Goal: Task Accomplishment & Management: Contribute content

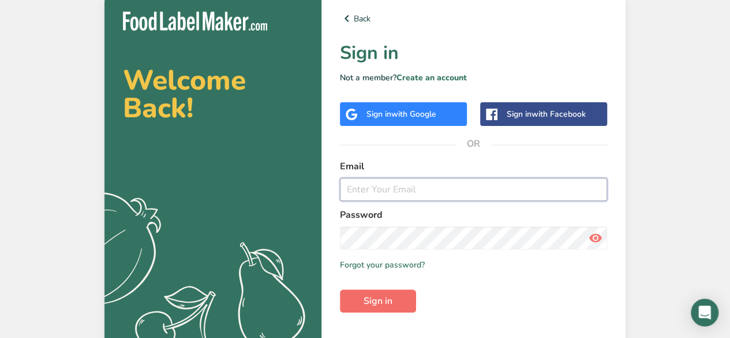
type input "[EMAIL_ADDRESS][DOMAIN_NAME]"
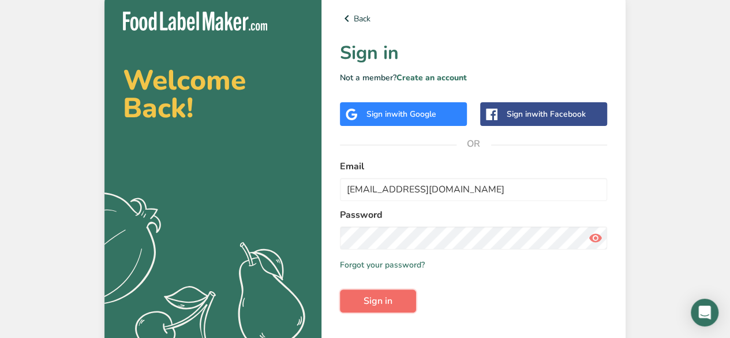
click at [369, 307] on span "Sign in" at bounding box center [378, 301] width 29 height 14
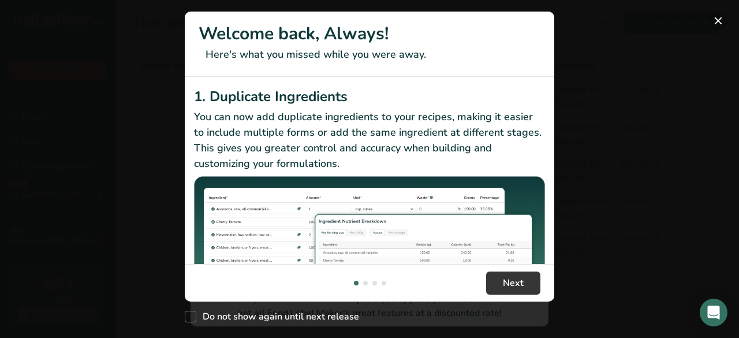
click at [719, 21] on button "New Features" at bounding box center [718, 21] width 18 height 18
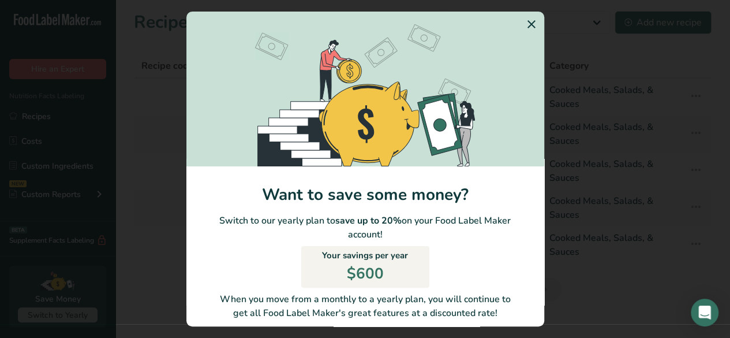
click at [525, 25] on icon "Switch to Yearly Modal" at bounding box center [532, 24] width 14 height 21
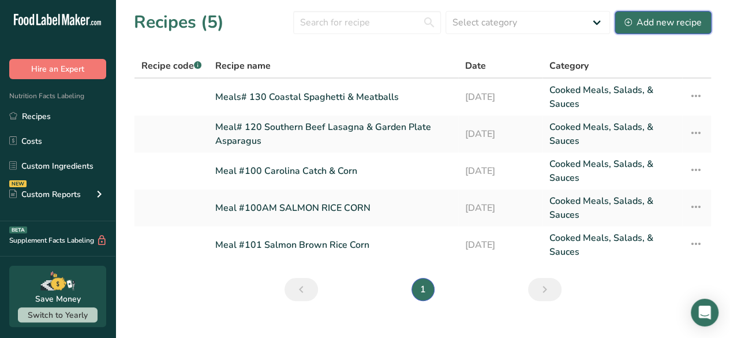
click at [670, 16] on div "Add new recipe" at bounding box center [663, 23] width 77 height 14
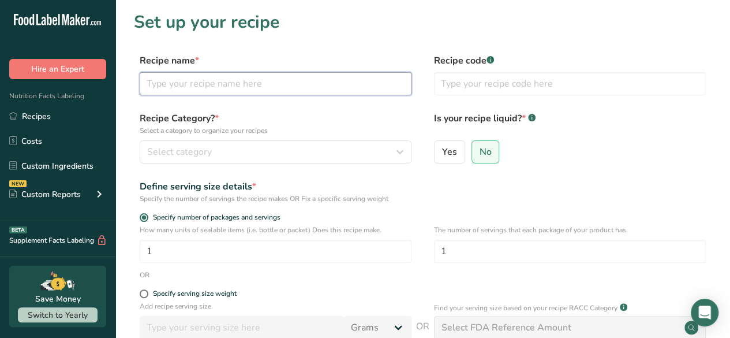
click at [203, 87] on input "text" at bounding box center [276, 83] width 272 height 23
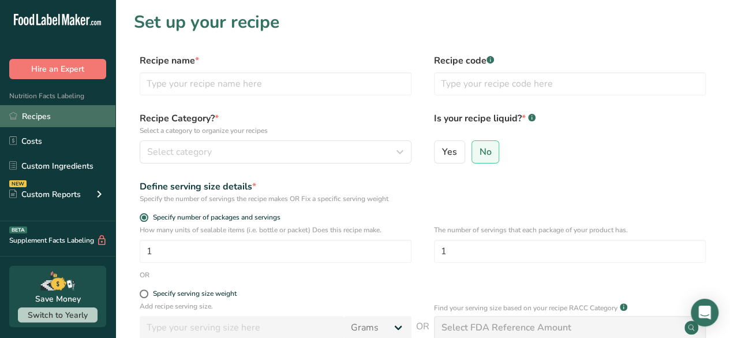
click at [27, 117] on link "Recipes" at bounding box center [57, 116] width 115 height 22
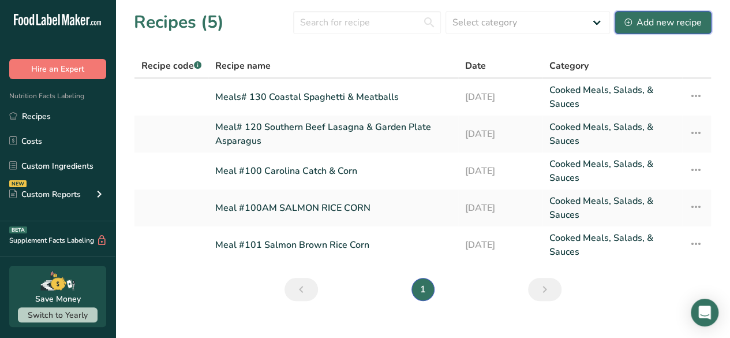
click at [664, 25] on div "Add new recipe" at bounding box center [663, 23] width 77 height 14
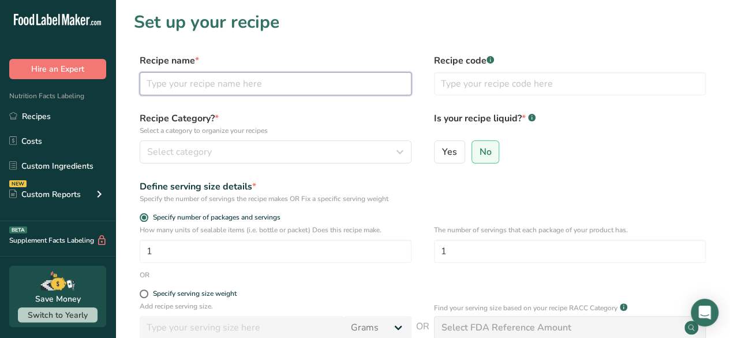
click at [216, 85] on input "text" at bounding box center [276, 83] width 272 height 23
drag, startPoint x: 353, startPoint y: 84, endPoint x: 266, endPoint y: 91, distance: 87.5
click at [266, 91] on input "Meal# 140 Pepper Steak & RICE lOWCOUNTRY" at bounding box center [276, 83] width 272 height 23
type input "Meal# 140 Pepper Steak & Rice Low Country Style"
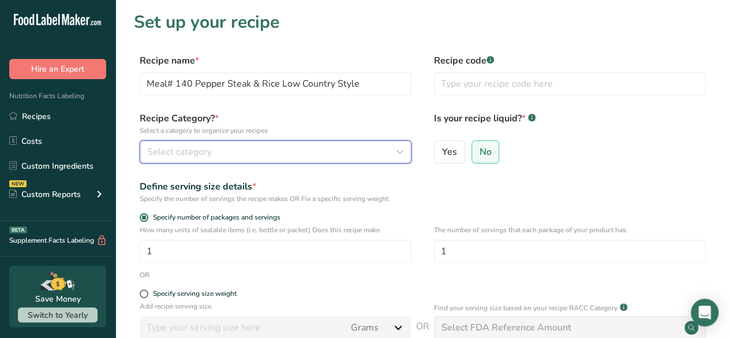
click at [194, 155] on span "Select category" at bounding box center [179, 152] width 65 height 14
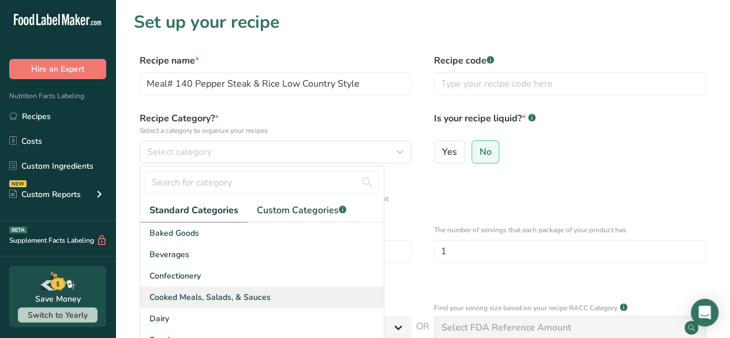
click at [199, 292] on span "Cooked Meals, Salads, & Sauces" at bounding box center [210, 297] width 121 height 12
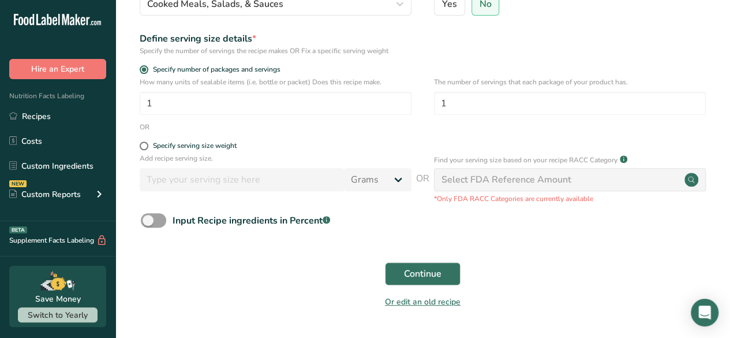
scroll to position [173, 0]
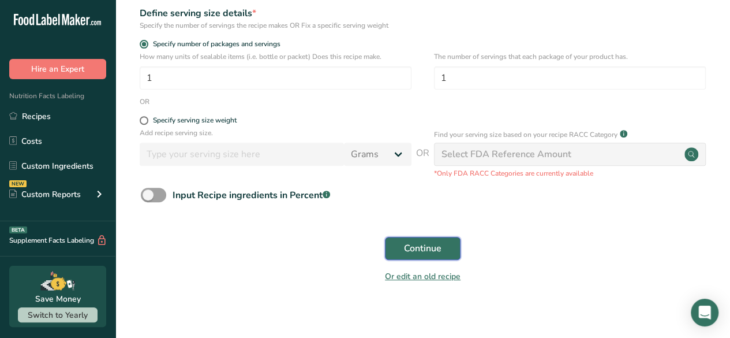
click at [439, 256] on button "Continue" at bounding box center [423, 248] width 76 height 23
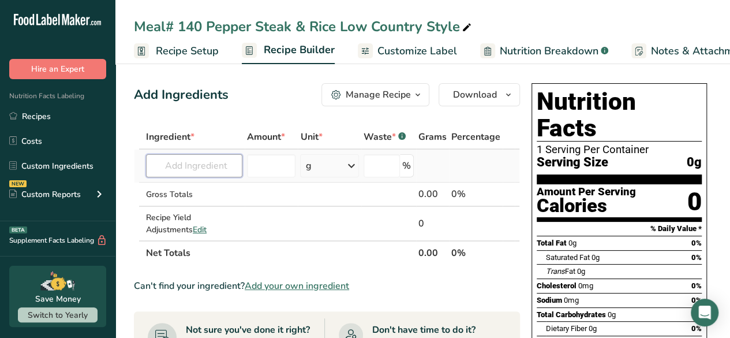
click at [197, 166] on input "text" at bounding box center [194, 165] width 96 height 23
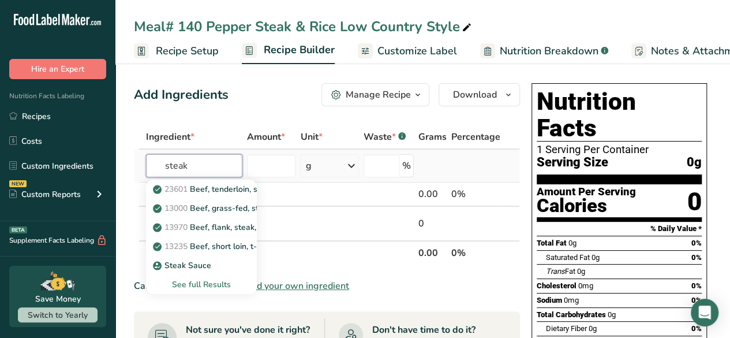
type input "steak"
click at [194, 287] on div "See full Results" at bounding box center [201, 284] width 92 height 12
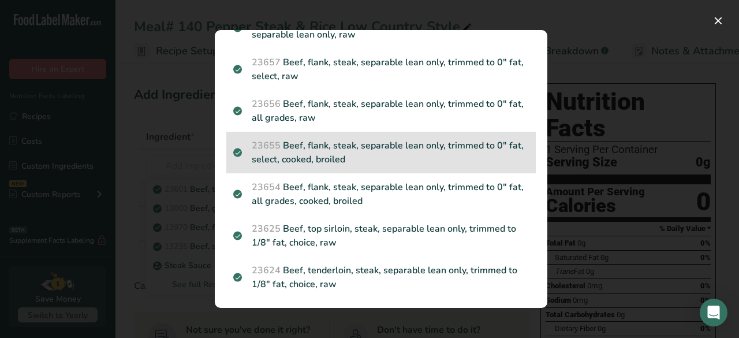
scroll to position [635, 0]
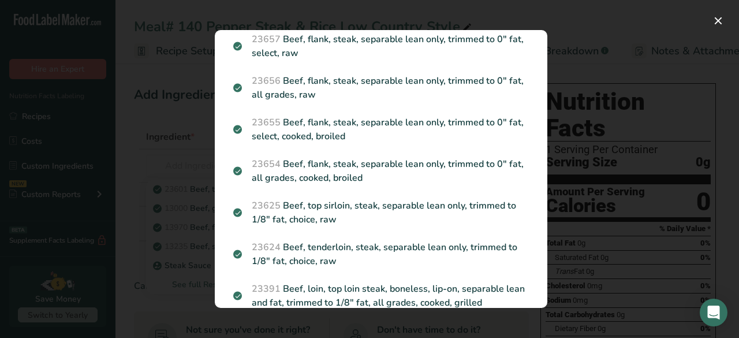
click at [354, 175] on p "23654 Beef, flank, steak, separable lean only, trimmed to 0" fat, all grades, c…" at bounding box center [381, 171] width 296 height 28
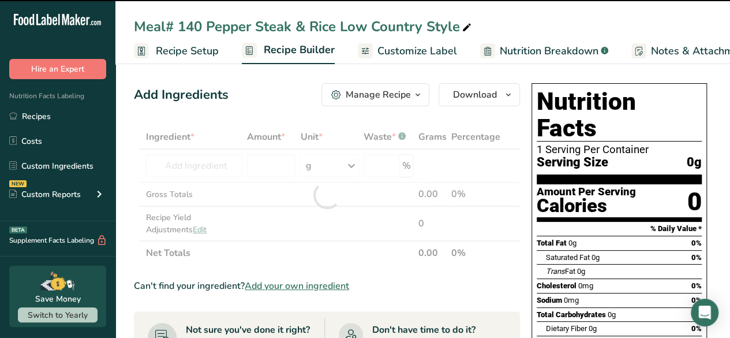
type input "0"
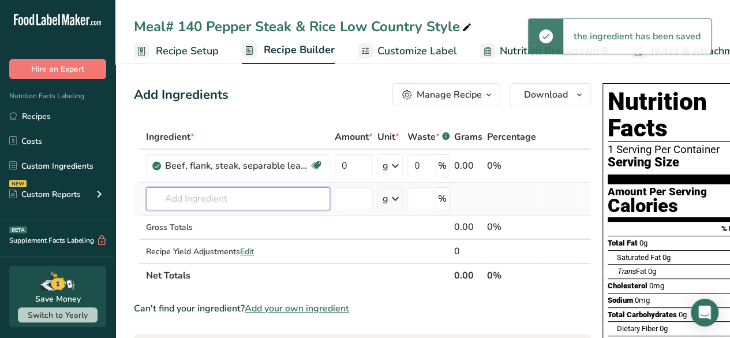
click at [264, 197] on input "text" at bounding box center [238, 198] width 184 height 23
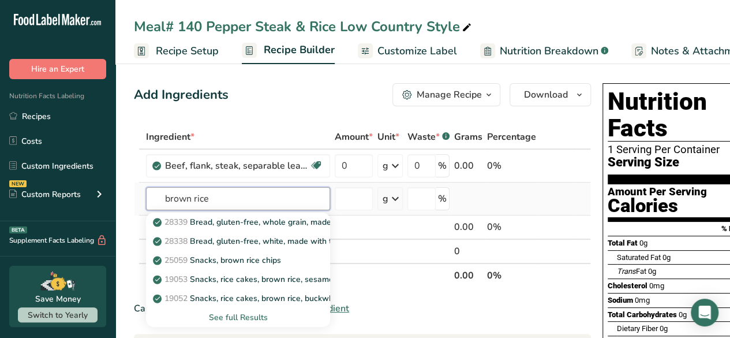
type input "brown rice"
click at [255, 315] on div "See full Results" at bounding box center [238, 317] width 166 height 12
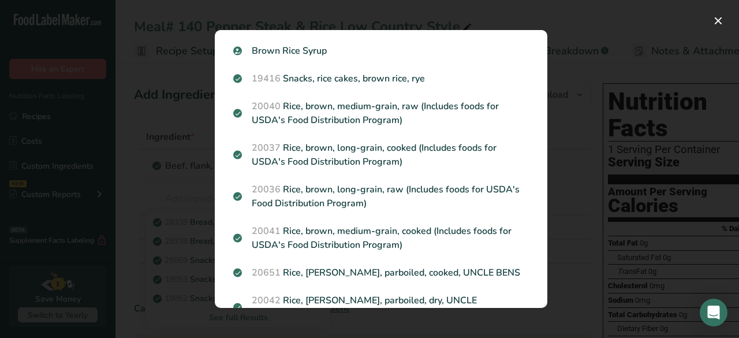
scroll to position [655, 0]
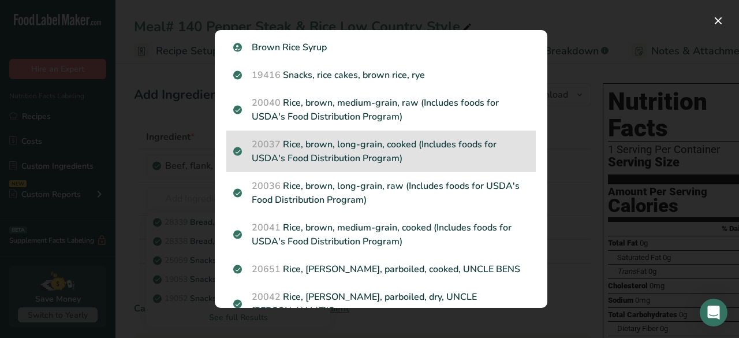
click at [353, 152] on p "20037 Rice, brown, long-grain, cooked (Includes foods for USDA's Food Distribut…" at bounding box center [381, 151] width 296 height 28
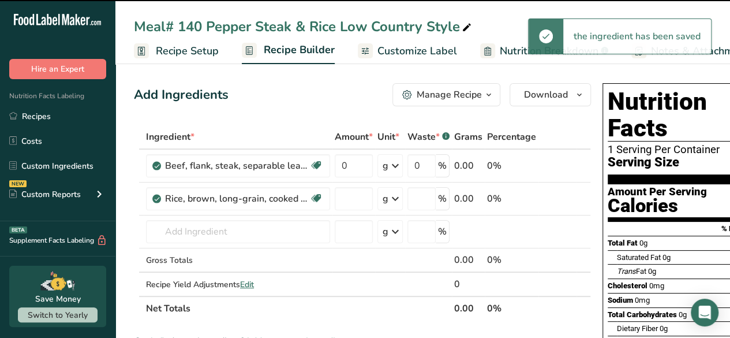
type input "0"
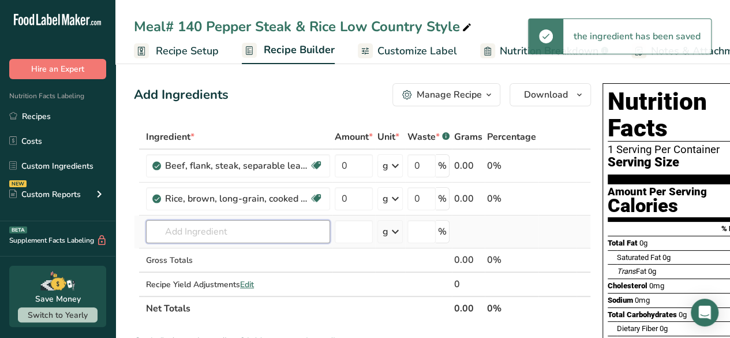
click at [216, 233] on input "text" at bounding box center [238, 231] width 184 height 23
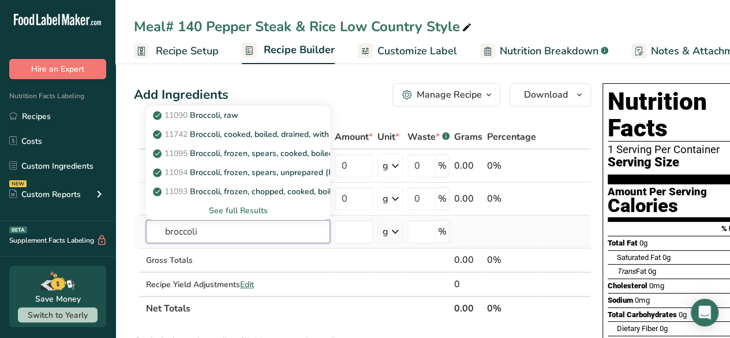
click at [167, 230] on input "broccoli" at bounding box center [238, 231] width 184 height 23
click at [170, 234] on input "broccoli" at bounding box center [238, 231] width 184 height 23
click at [226, 233] on input "Broccoli" at bounding box center [238, 231] width 184 height 23
drag, startPoint x: 226, startPoint y: 235, endPoint x: 129, endPoint y: 234, distance: 97.6
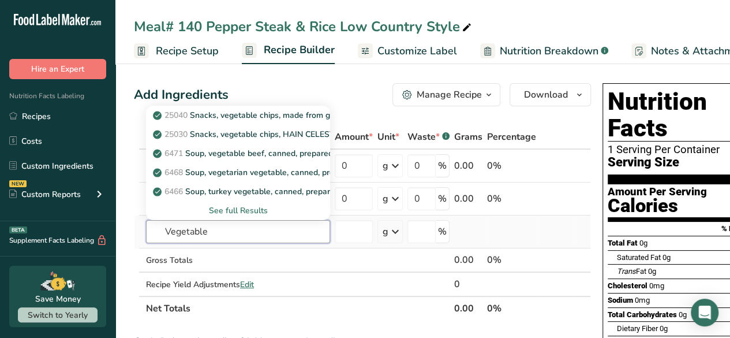
type input "Vegetable"
click at [251, 204] on div "See full Results" at bounding box center [238, 210] width 166 height 12
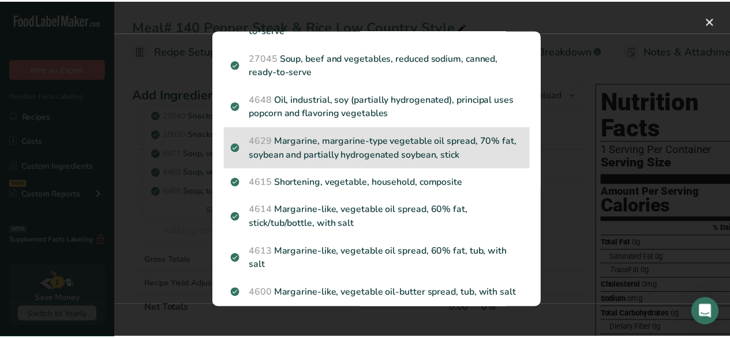
scroll to position [462, 0]
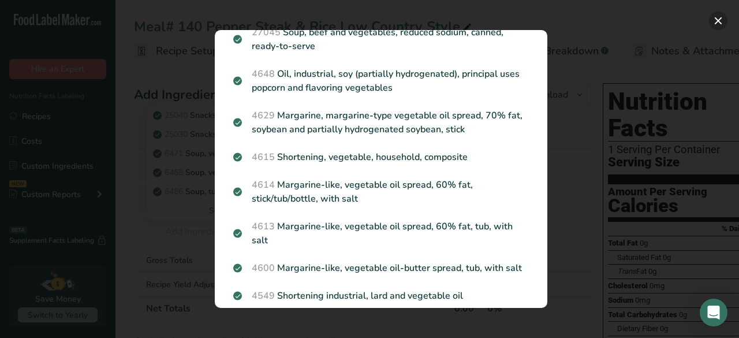
click at [714, 26] on button "Search results modal" at bounding box center [718, 21] width 18 height 18
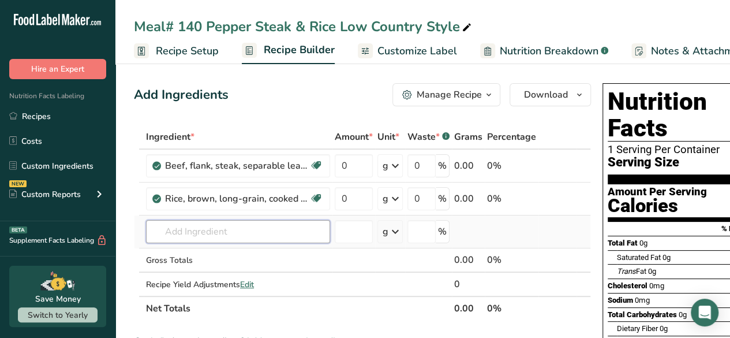
click at [202, 233] on input "text" at bounding box center [238, 231] width 184 height 23
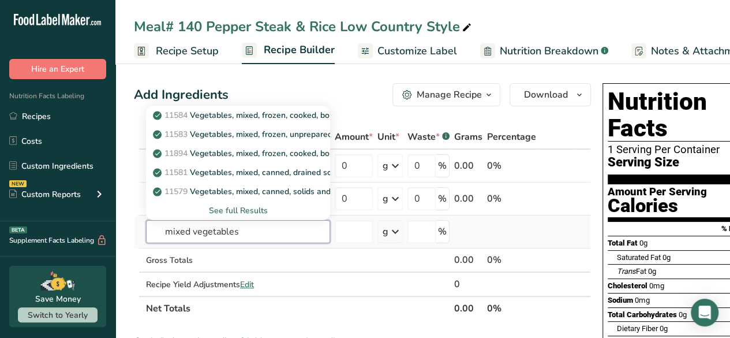
type input "mixed vegetables"
click at [245, 215] on div "See full Results" at bounding box center [238, 210] width 166 height 12
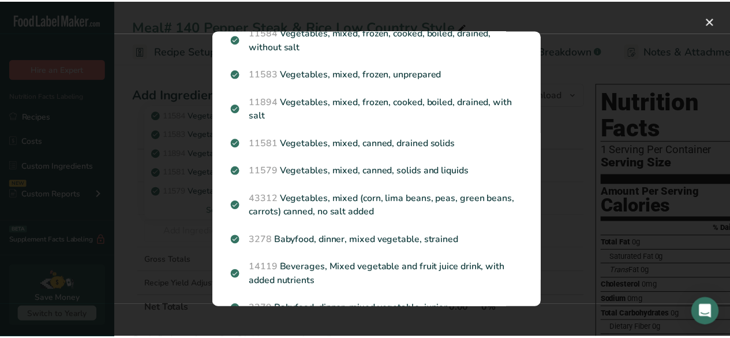
scroll to position [27, 0]
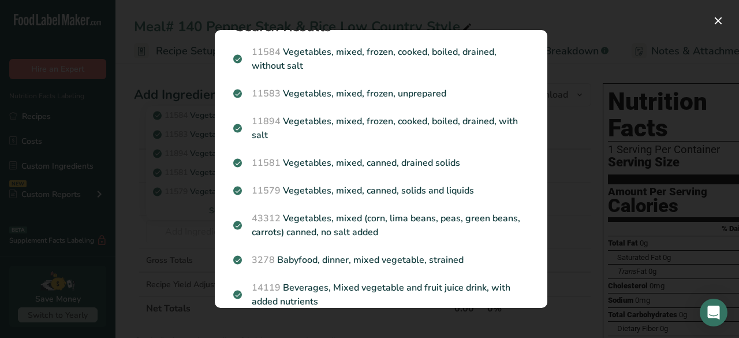
click at [381, 47] on p "11584 Vegetables, mixed, frozen, cooked, boiled, drained, without salt" at bounding box center [381, 59] width 296 height 28
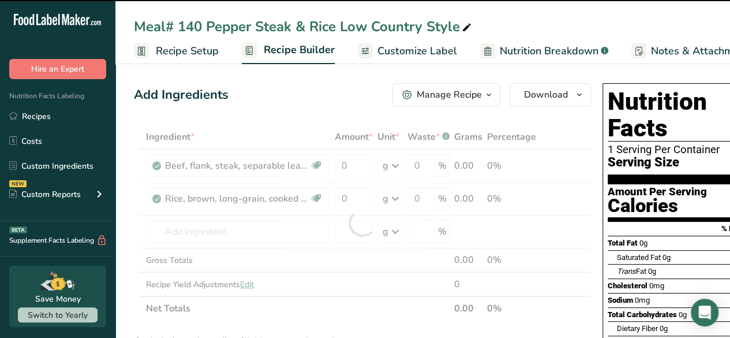
type input "0"
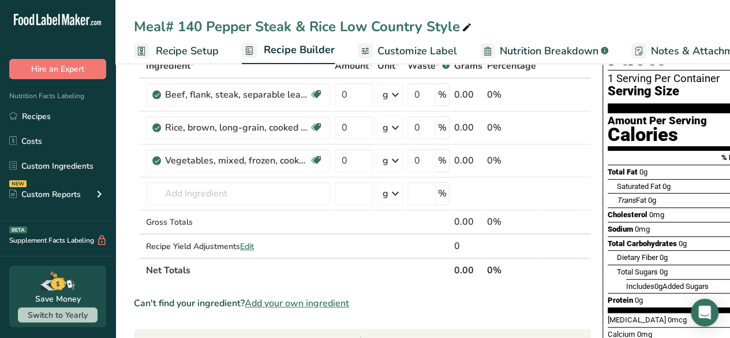
scroll to position [0, 0]
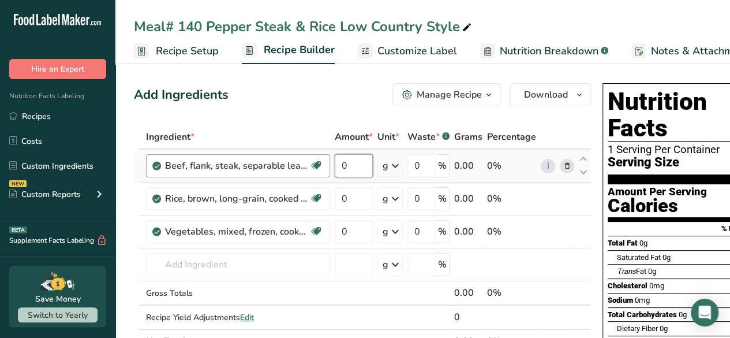
drag, startPoint x: 357, startPoint y: 168, endPoint x: 327, endPoint y: 173, distance: 29.8
click at [327, 173] on tr "Beef, flank, steak, separable lean only, trimmed to 0" fat, all grades, cooked,…" at bounding box center [363, 166] width 456 height 33
type input "2"
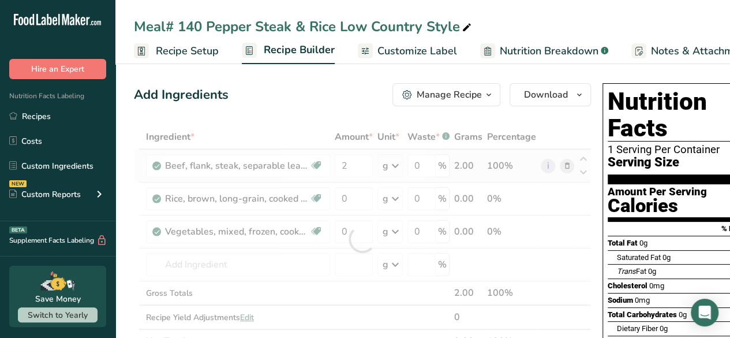
click at [395, 165] on div "Ingredient * Amount * Unit * Waste * .a-a{fill:#347362;}.b-a{fill:#fff;} Grams …" at bounding box center [362, 239] width 457 height 229
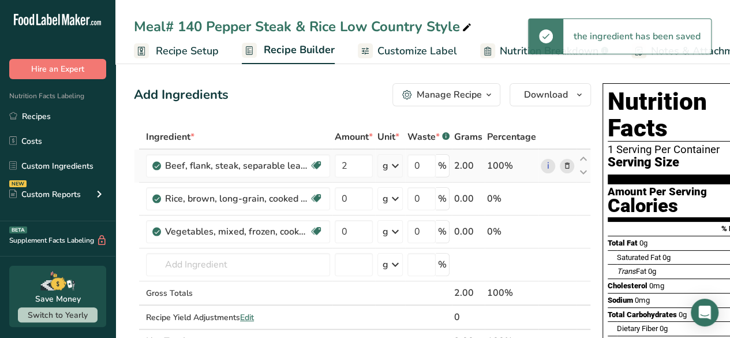
click at [395, 165] on icon at bounding box center [396, 165] width 14 height 21
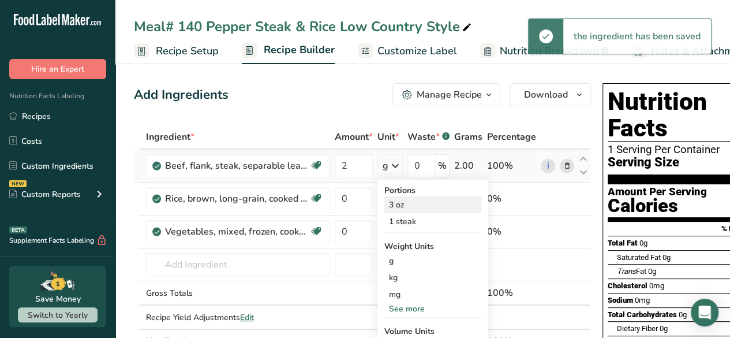
click at [394, 208] on div "3 oz" at bounding box center [432, 204] width 97 height 17
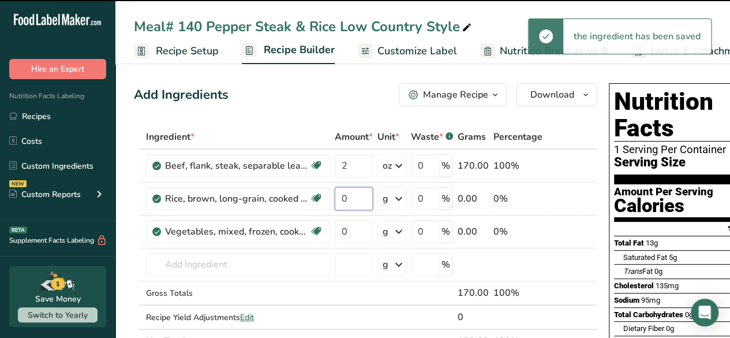
click at [358, 200] on input "0" at bounding box center [354, 198] width 38 height 23
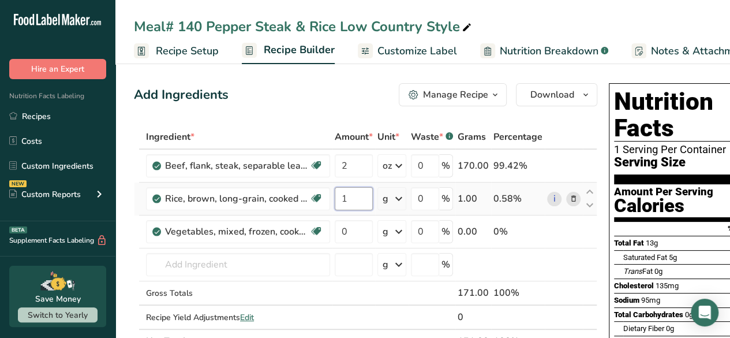
type input "1"
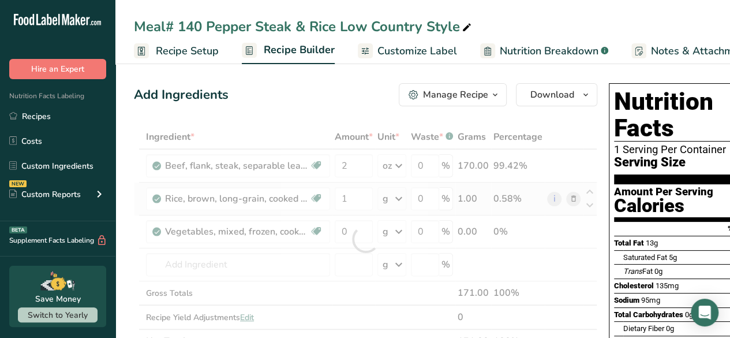
click at [402, 196] on div "Ingredient * Amount * Unit * Waste * .a-a{fill:#347362;}.b-a{fill:#fff;} Grams …" at bounding box center [366, 239] width 464 height 229
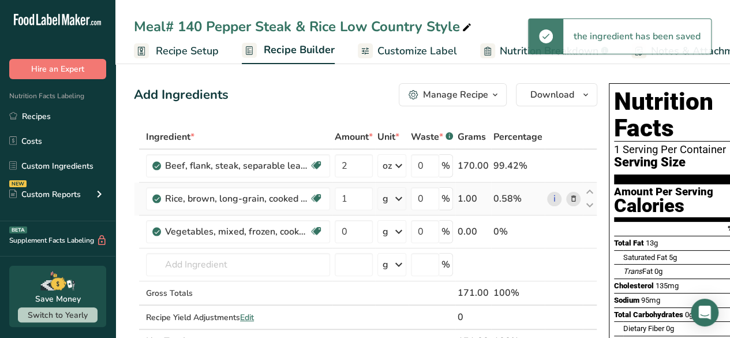
click at [405, 203] on icon at bounding box center [399, 198] width 14 height 21
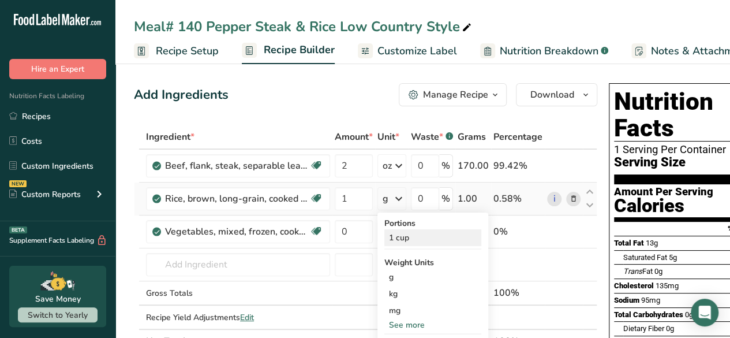
click at [397, 241] on div "1 cup" at bounding box center [432, 237] width 97 height 17
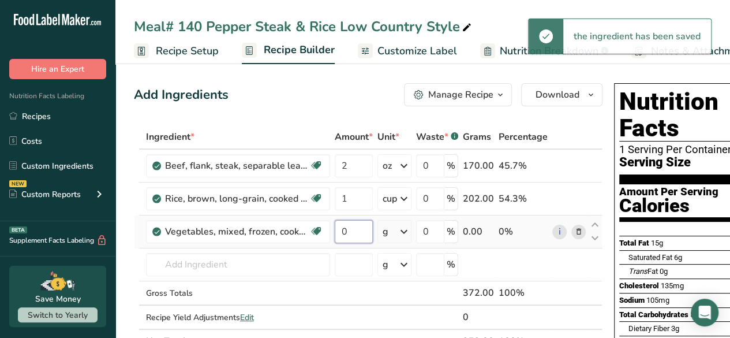
click at [354, 229] on input "0" at bounding box center [354, 231] width 38 height 23
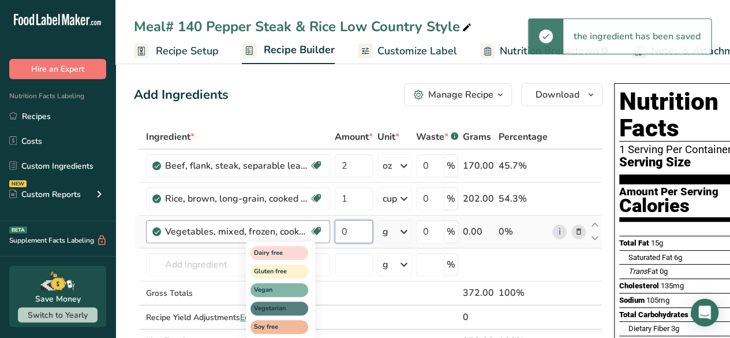
drag, startPoint x: 354, startPoint y: 229, endPoint x: 309, endPoint y: 241, distance: 47.0
click at [309, 241] on tr "Vegetables, mixed, frozen, cooked, boiled, drained, without salt Dairy free Glu…" at bounding box center [369, 231] width 468 height 33
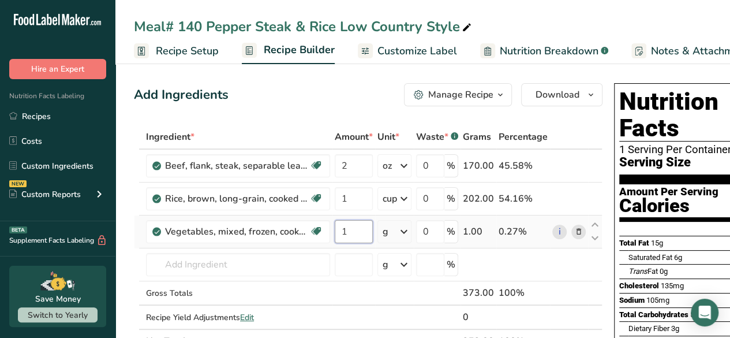
type input "1"
click at [402, 227] on div "Ingredient * Amount * Unit * Waste * .a-a{fill:#347362;}.b-a{fill:#fff;} Grams …" at bounding box center [368, 239] width 469 height 229
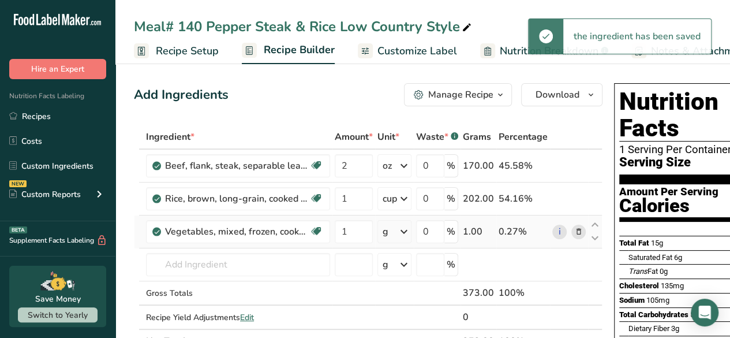
click at [407, 230] on icon at bounding box center [404, 231] width 14 height 21
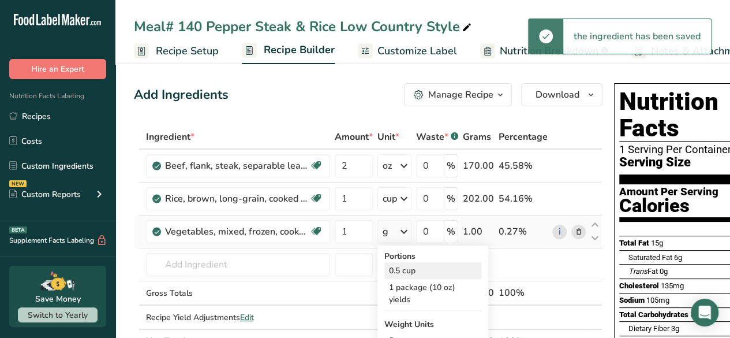
click at [396, 273] on div "0.5 cup" at bounding box center [432, 270] width 97 height 17
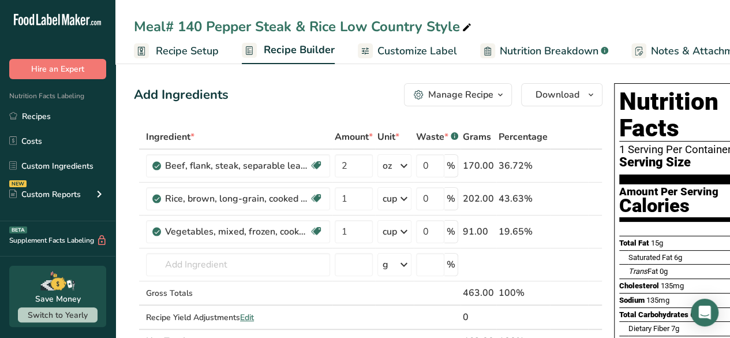
click at [419, 47] on span "Customize Label" at bounding box center [418, 51] width 80 height 16
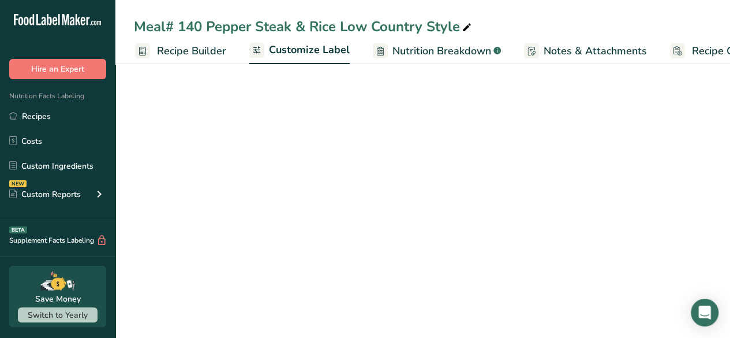
scroll to position [0, 158]
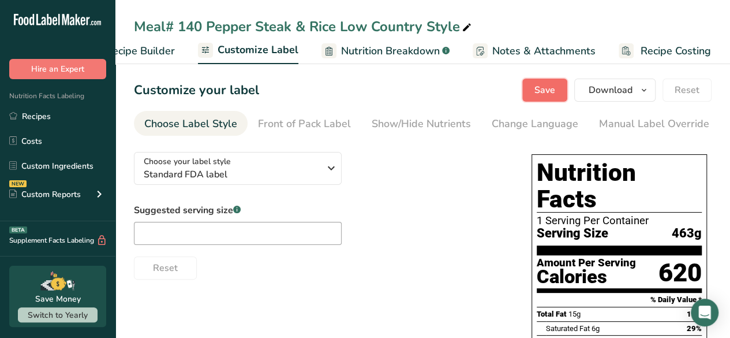
click at [533, 87] on button "Save" at bounding box center [544, 90] width 45 height 23
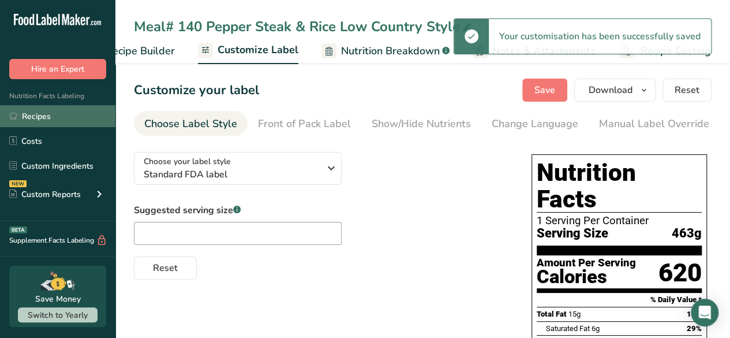
click at [38, 109] on link "Recipes" at bounding box center [57, 116] width 115 height 22
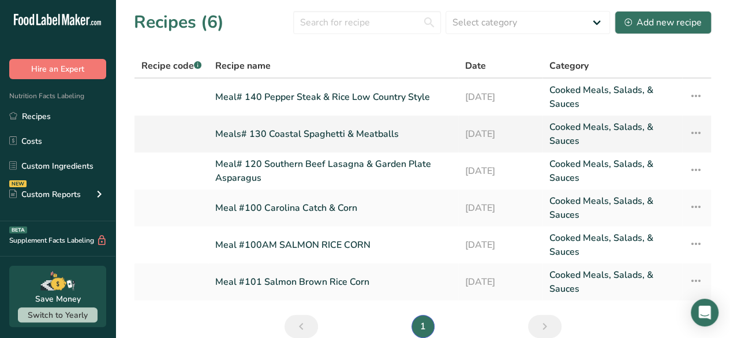
click at [366, 141] on link "Meals# 130 Coastal Spaghetti & Meatballs" at bounding box center [333, 134] width 236 height 28
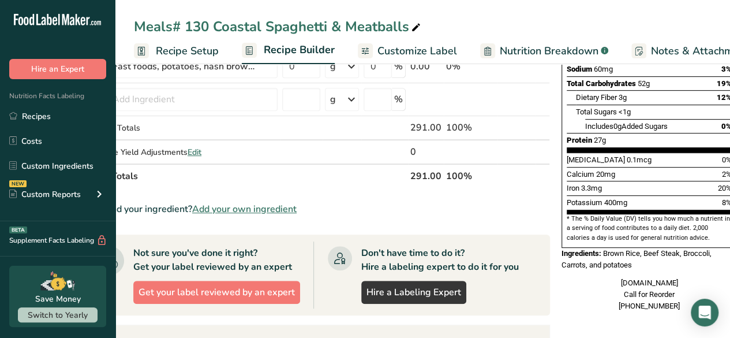
scroll to position [0, 62]
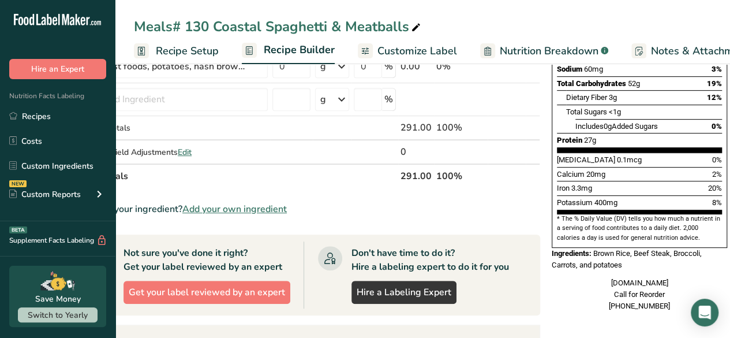
drag, startPoint x: 662, startPoint y: 268, endPoint x: 664, endPoint y: 308, distance: 39.3
click at [664, 308] on div "Nutrition Facts 1 Serving Per Container Serving Size 291g Amount Per Serving Ca…" at bounding box center [639, 85] width 185 height 475
copy div "FeedTheSeniors.com Call for Reorder (843)-742-5252"
click at [16, 120] on icon at bounding box center [13, 115] width 8 height 9
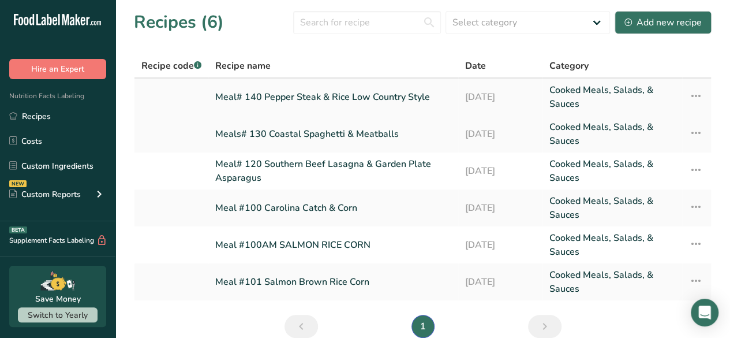
click at [270, 92] on link "Meal# 140 Pepper Steak & Rice Low Country Style" at bounding box center [333, 97] width 236 height 28
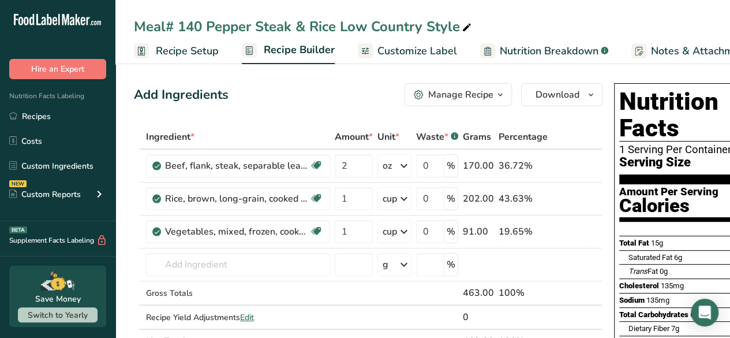
click at [408, 43] on span "Customize Label" at bounding box center [418, 51] width 80 height 16
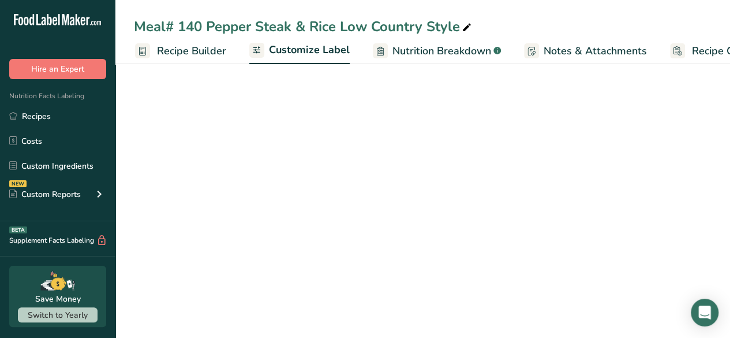
scroll to position [0, 158]
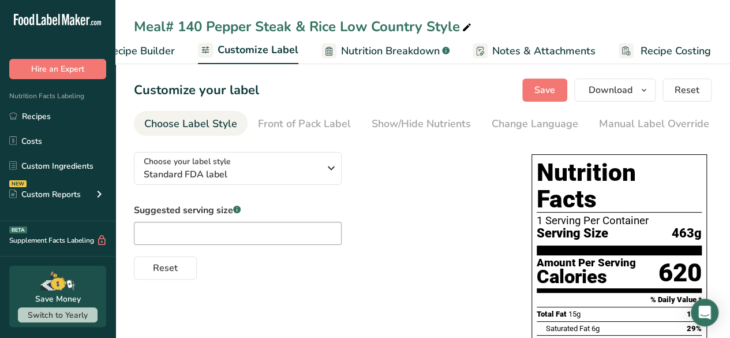
drag, startPoint x: 674, startPoint y: 125, endPoint x: 529, endPoint y: 140, distance: 145.7
click at [529, 140] on section "Customize your label Save Download Choose what to show on your downloaded label…" at bounding box center [422, 337] width 615 height 554
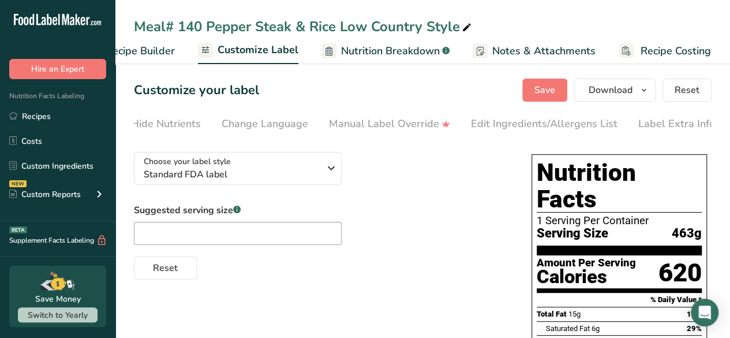
scroll to position [0, 275]
click at [678, 121] on div "Label Extra Info" at bounding box center [672, 124] width 77 height 16
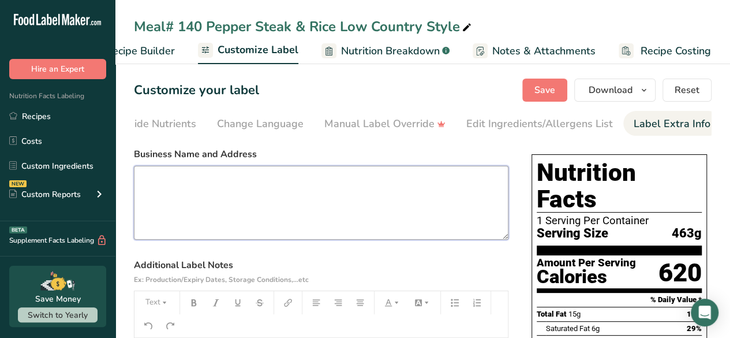
click at [175, 198] on textarea at bounding box center [321, 203] width 375 height 74
paste textarea "FeedTheSeniors.com Call for Reorder (843)-742-5252"
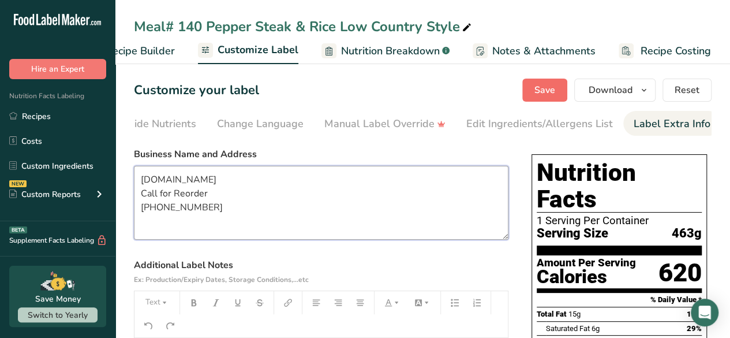
type textarea "FeedTheSeniors.com Call for Reorder (843)-742-5252"
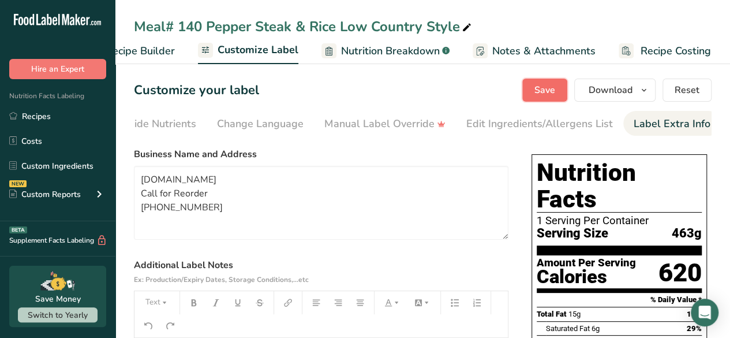
click at [546, 82] on button "Save" at bounding box center [544, 90] width 45 height 23
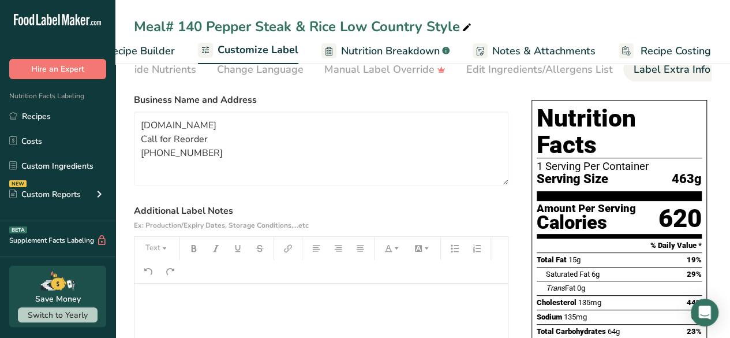
scroll to position [51, 0]
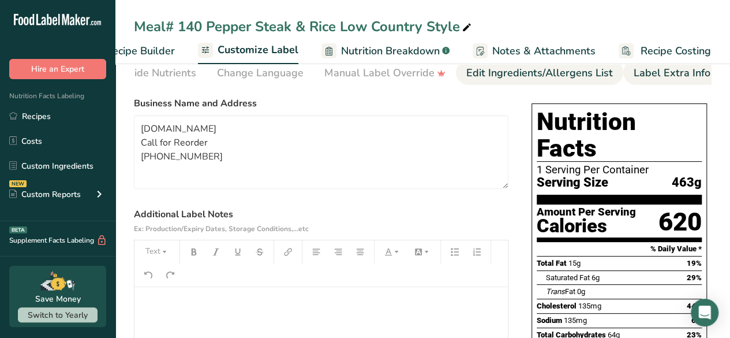
click at [498, 80] on div "Edit Ingredients/Allergens List" at bounding box center [539, 73] width 147 height 16
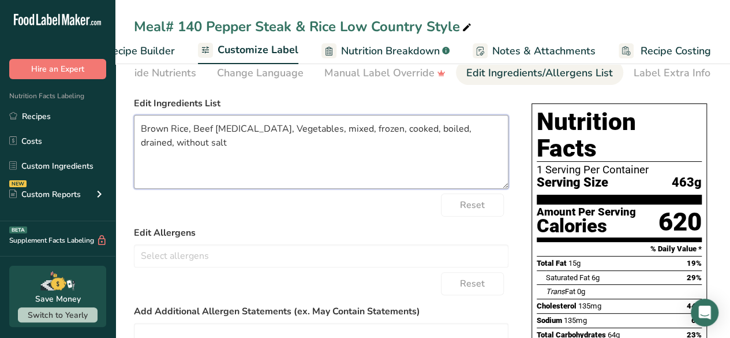
drag, startPoint x: 502, startPoint y: 130, endPoint x: 290, endPoint y: 141, distance: 212.7
click at [290, 141] on textarea "Brown Rice, Beef Flank, Vegetables, mixed, frozen, cooked, boiled, drained, wit…" at bounding box center [321, 152] width 375 height 74
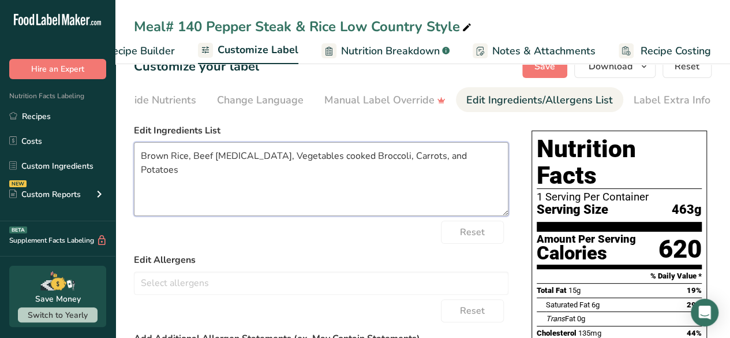
scroll to position [0, 0]
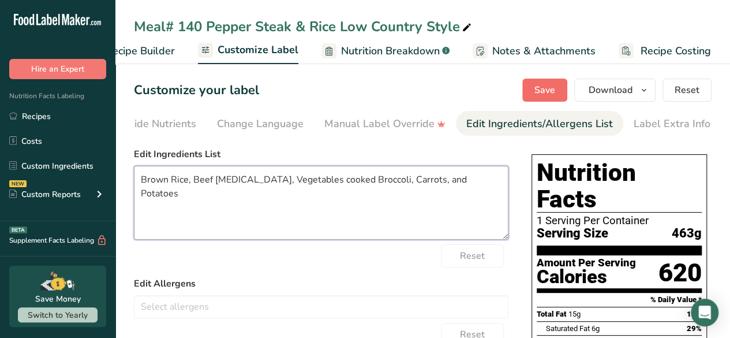
type textarea "Brown Rice, Beef Flank, Vegetables cooked Broccoli, Carrots, and Potatoes"
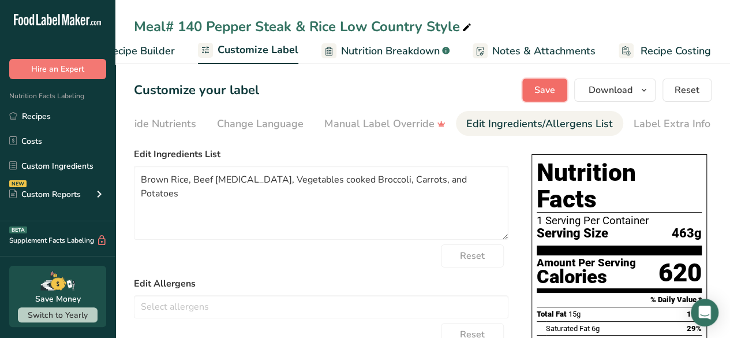
click at [550, 92] on span "Save" at bounding box center [545, 90] width 21 height 14
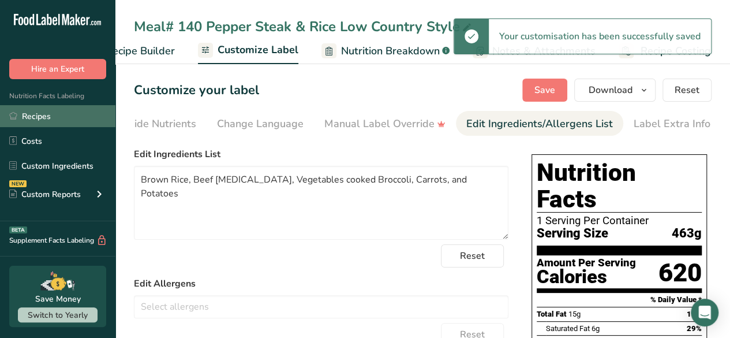
click at [33, 115] on link "Recipes" at bounding box center [57, 116] width 115 height 22
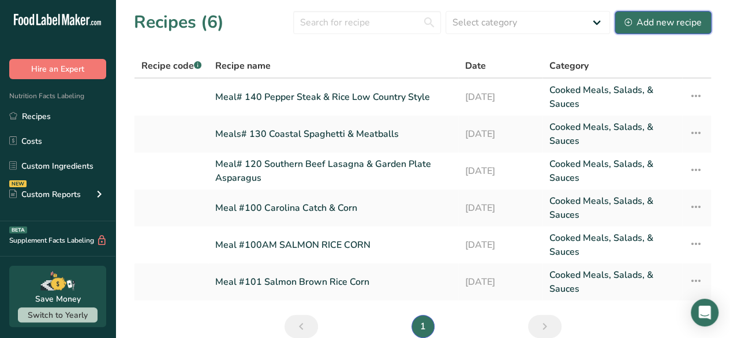
click at [639, 24] on div "Add new recipe" at bounding box center [663, 23] width 77 height 14
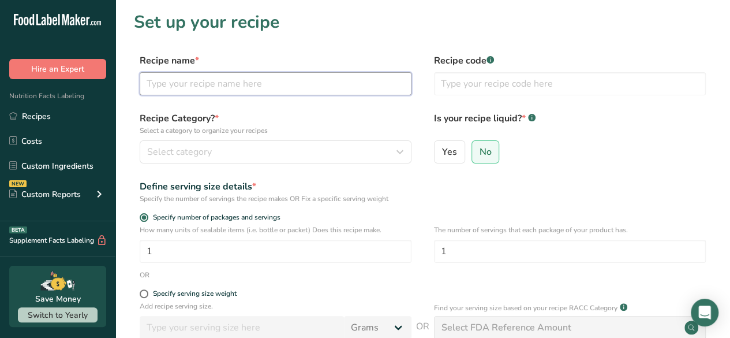
click at [180, 87] on input "text" at bounding box center [276, 83] width 272 height 23
click at [183, 84] on input "Meal# 150 Summer" at bounding box center [276, 83] width 272 height 23
click at [187, 80] on input "Meal# 15Breeze Fruit Medley" at bounding box center [276, 83] width 272 height 23
type input "Meal# 150 Breeze Fruit Medley"
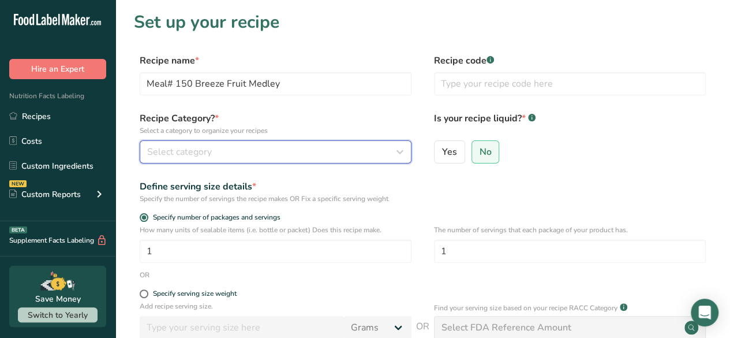
click at [210, 153] on span "Select category" at bounding box center [179, 152] width 65 height 14
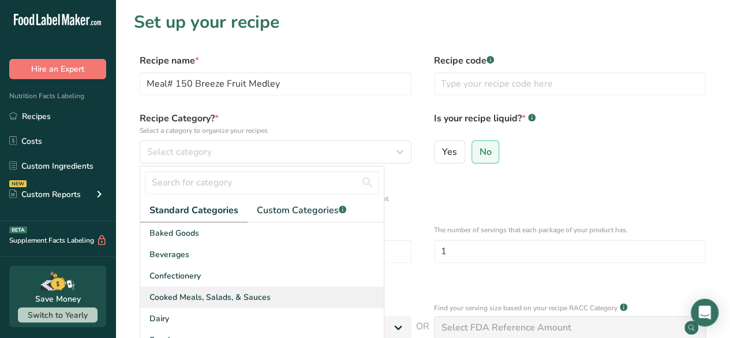
click at [197, 294] on span "Cooked Meals, Salads, & Sauces" at bounding box center [210, 297] width 121 height 12
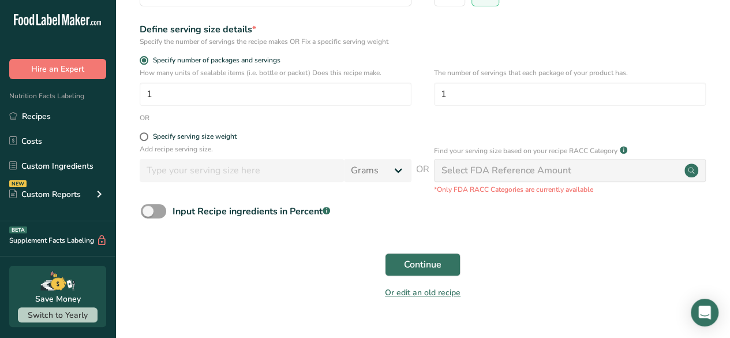
scroll to position [173, 0]
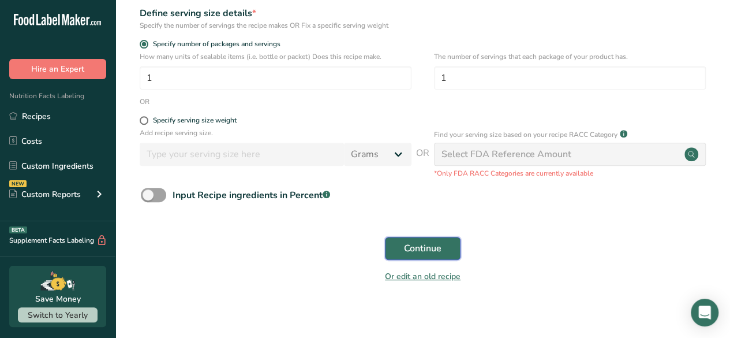
click at [435, 253] on span "Continue" at bounding box center [423, 248] width 38 height 14
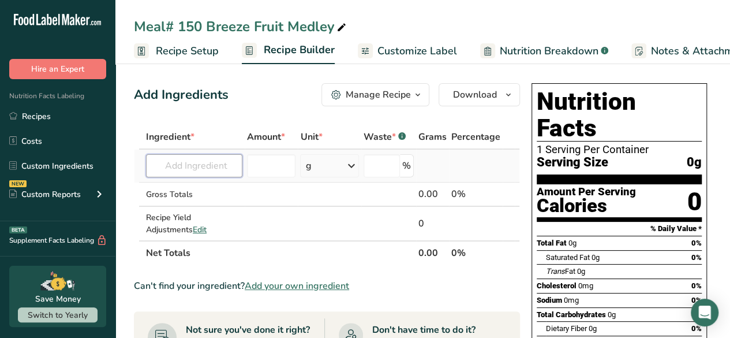
click at [203, 164] on input "text" at bounding box center [194, 165] width 96 height 23
click at [194, 163] on input "citrus orange" at bounding box center [194, 165] width 96 height 23
drag, startPoint x: 188, startPoint y: 166, endPoint x: 125, endPoint y: 168, distance: 63.5
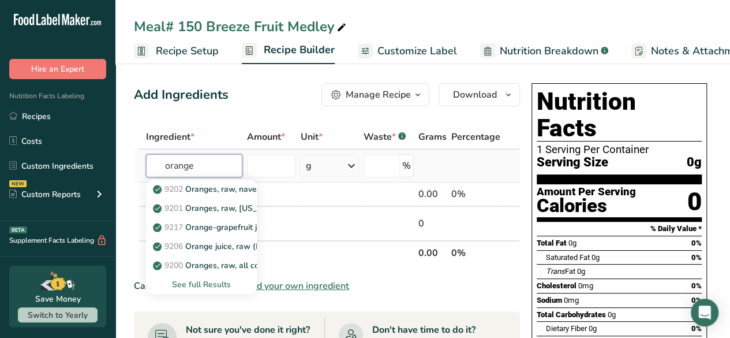
type input "orange"
click at [225, 286] on div "See full Results" at bounding box center [201, 284] width 92 height 12
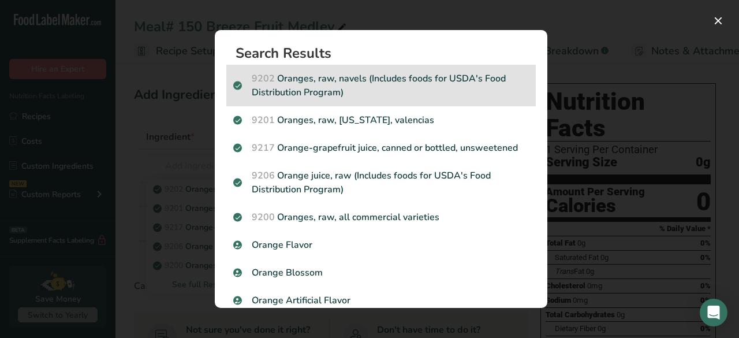
click at [319, 74] on p "9202 Oranges, raw, navels (Includes foods for USDA's Food Distribution Program)" at bounding box center [381, 86] width 296 height 28
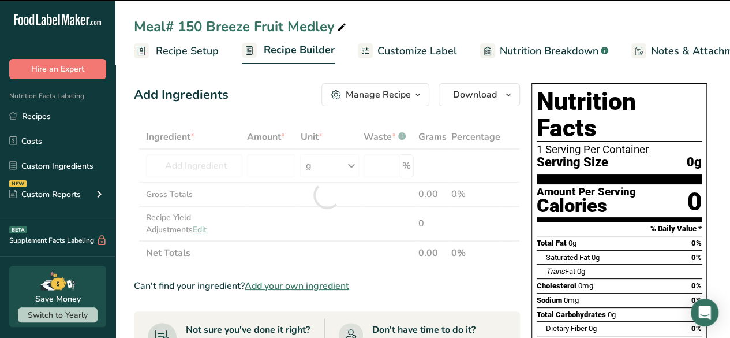
type input "0"
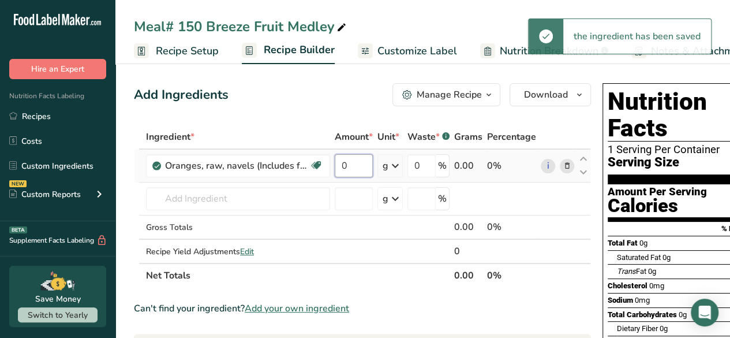
click at [367, 173] on input "0" at bounding box center [354, 165] width 38 height 23
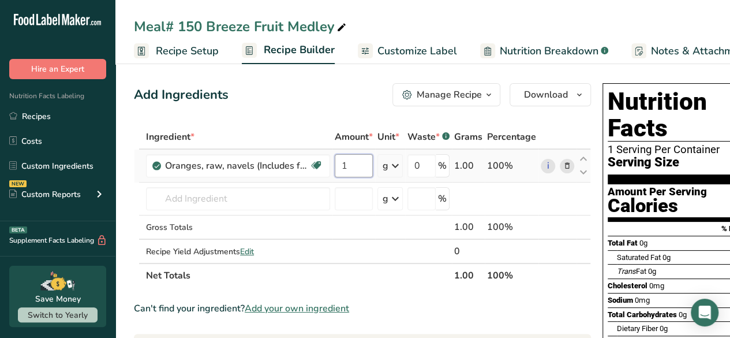
type input "1"
click at [390, 165] on div "Ingredient * Amount * Unit * Waste * .a-a{fill:#347362;}.b-a{fill:#fff;} Grams …" at bounding box center [362, 206] width 457 height 163
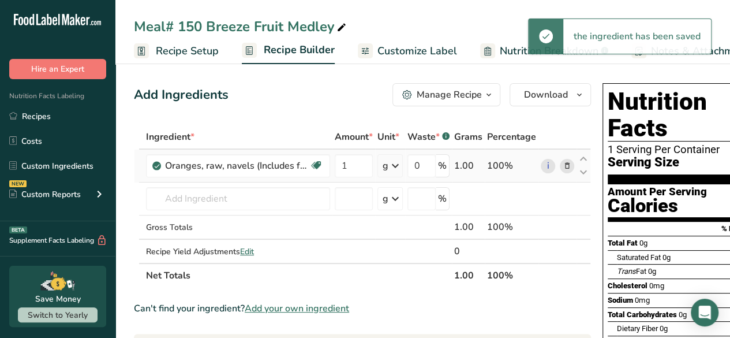
click at [393, 168] on icon at bounding box center [396, 165] width 14 height 21
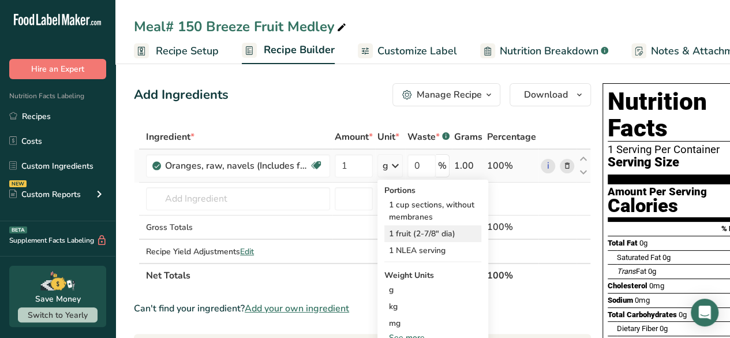
click at [424, 234] on div "1 fruit (2-7/8" dia)" at bounding box center [432, 233] width 97 height 17
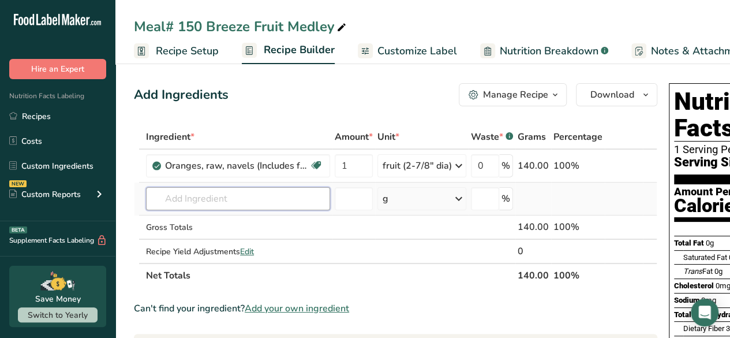
click at [191, 201] on input "text" at bounding box center [238, 198] width 184 height 23
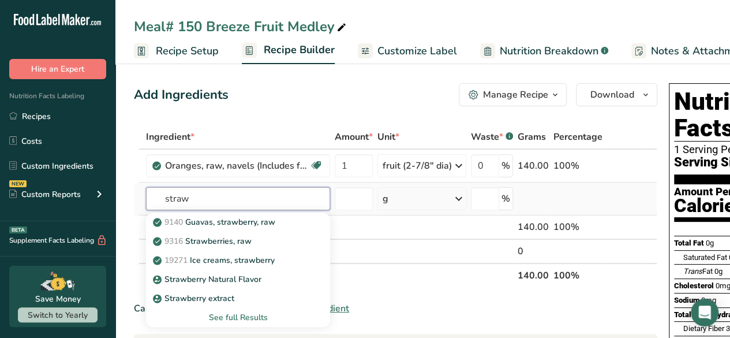
type input "straw"
click at [225, 315] on div "See full Results" at bounding box center [238, 317] width 166 height 12
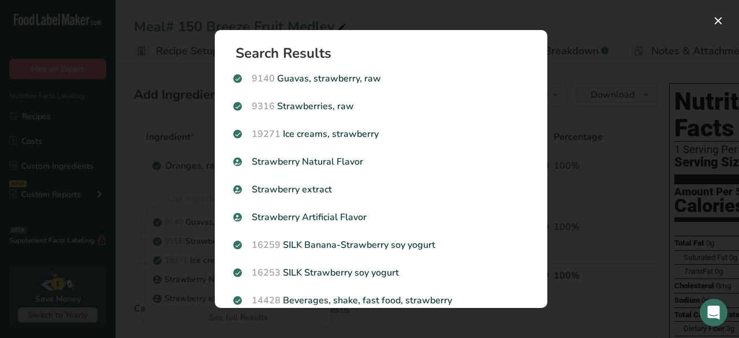
click at [330, 103] on p "9316 Strawberries, raw" at bounding box center [381, 106] width 296 height 14
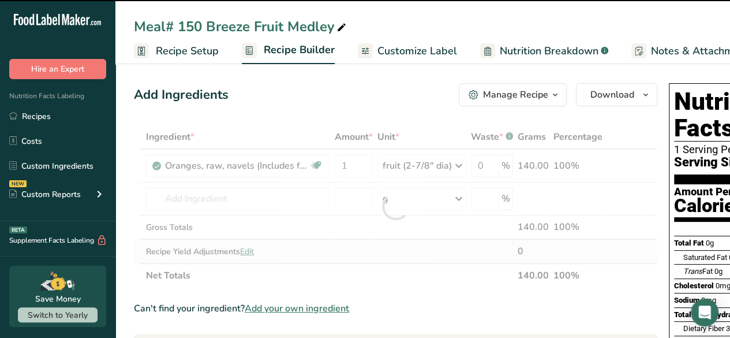
type input "0"
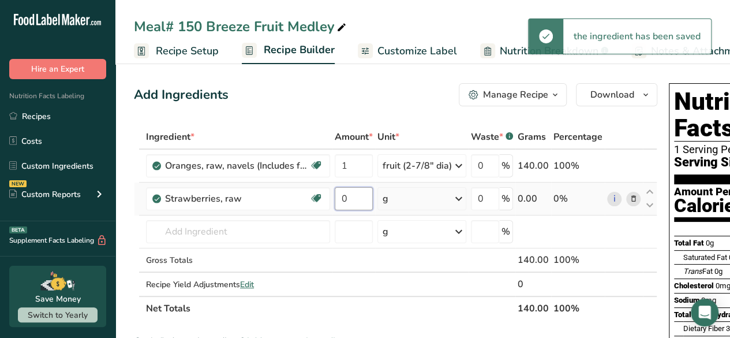
drag, startPoint x: 353, startPoint y: 205, endPoint x: 319, endPoint y: 212, distance: 35.3
click at [319, 212] on tr "Strawberries, raw Source of Antioxidants Dairy free Gluten free Vegan Vegetaria…" at bounding box center [396, 198] width 522 height 33
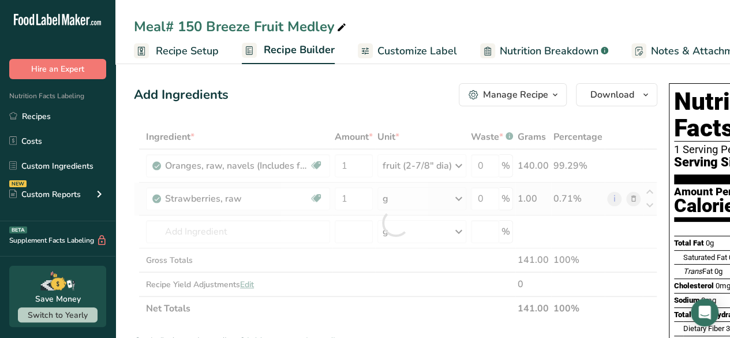
click at [455, 210] on div "Ingredient * Amount * Unit * Waste * .a-a{fill:#347362;}.b-a{fill:#fff;} Grams …" at bounding box center [396, 223] width 524 height 196
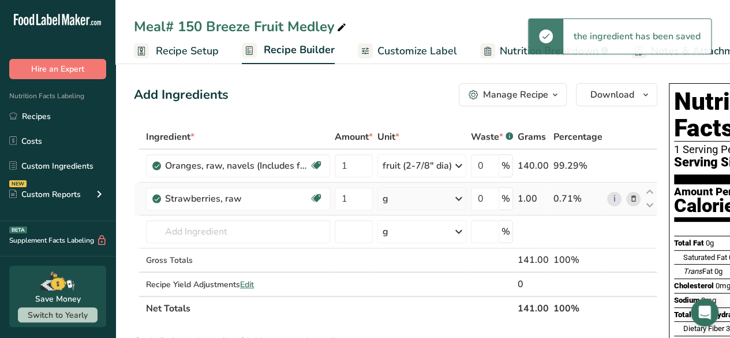
click at [460, 201] on icon at bounding box center [459, 198] width 14 height 21
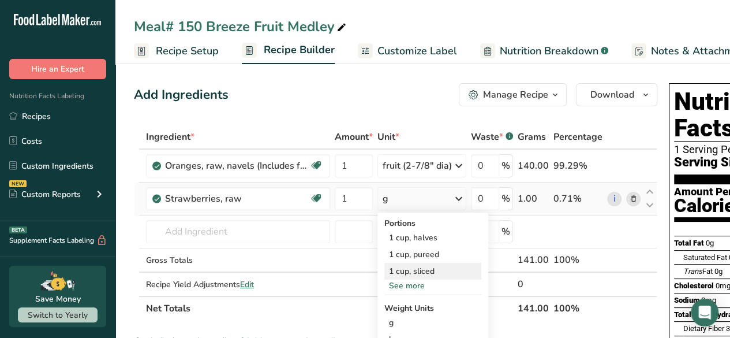
drag, startPoint x: 437, startPoint y: 236, endPoint x: 469, endPoint y: 266, distance: 43.7
click at [469, 265] on div "Portions 1 cup, halves 1 cup, pureed 1 cup, sliced See more Weight Units g kg m…" at bounding box center [433, 338] width 111 height 253
click at [405, 282] on div "See more" at bounding box center [432, 285] width 97 height 12
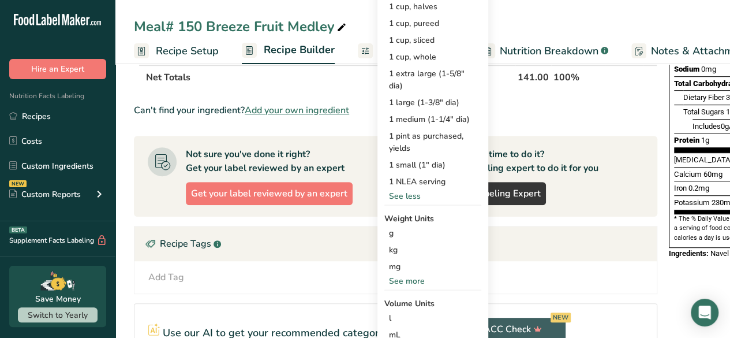
scroll to position [173, 0]
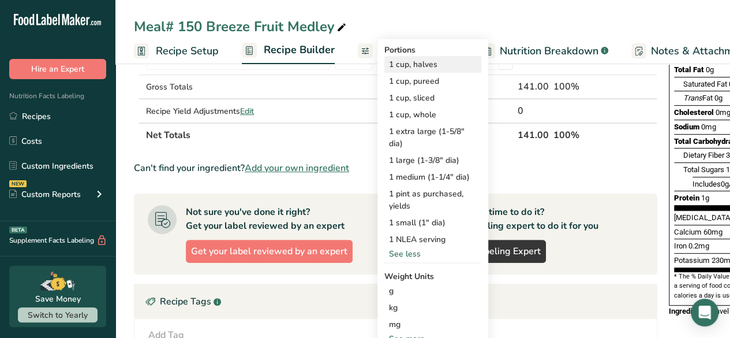
click at [397, 66] on div "1 cup, halves" at bounding box center [432, 64] width 97 height 17
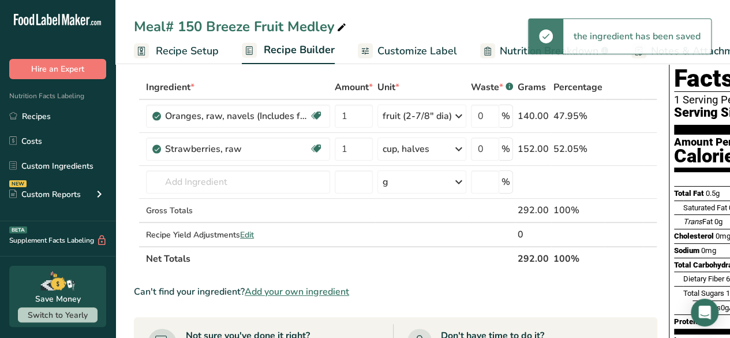
scroll to position [0, 0]
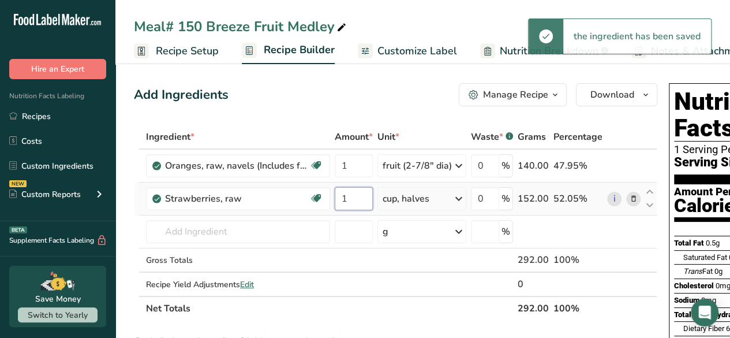
drag, startPoint x: 356, startPoint y: 200, endPoint x: 343, endPoint y: 203, distance: 13.6
click at [343, 203] on input "1" at bounding box center [354, 198] width 38 height 23
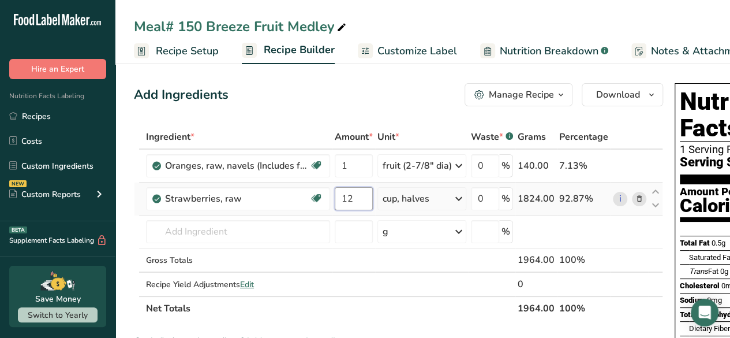
type input "1"
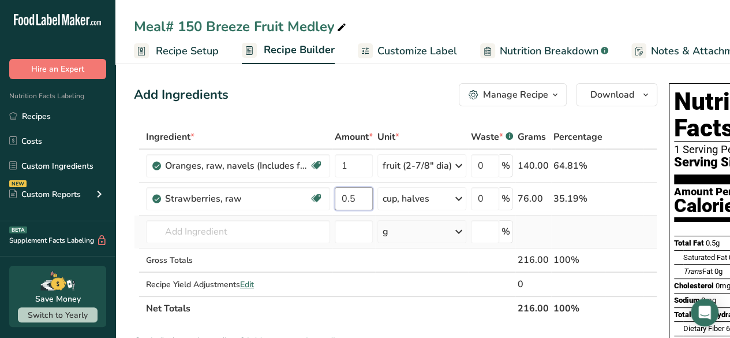
type input "0.5"
click at [417, 226] on div "Ingredient * Amount * Unit * Waste * .a-a{fill:#347362;}.b-a{fill:#fff;} Grams …" at bounding box center [396, 223] width 524 height 196
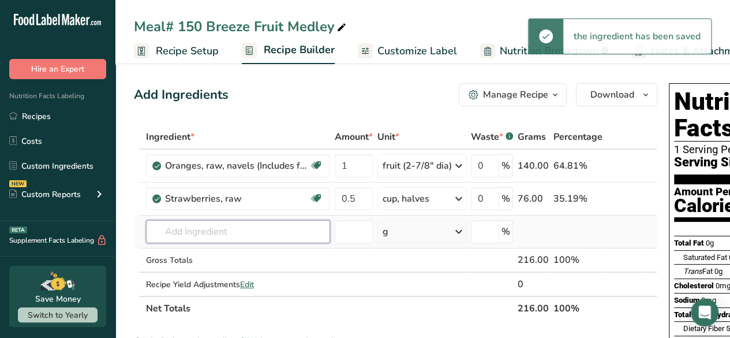
click at [233, 235] on input "text" at bounding box center [238, 231] width 184 height 23
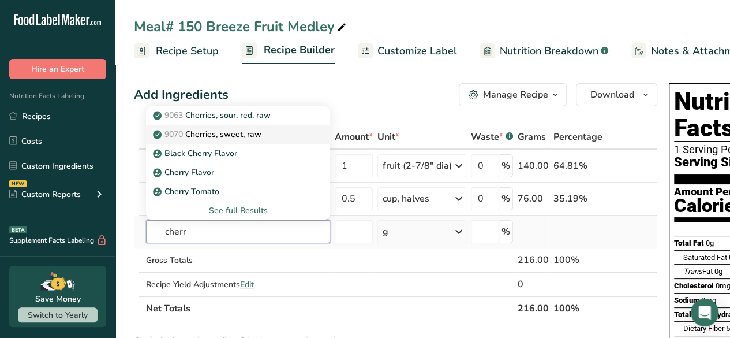
type input "cherr"
click at [240, 133] on p "9070 Cherries, sweet, raw" at bounding box center [208, 134] width 106 height 12
type input "Cherries, sweet, raw"
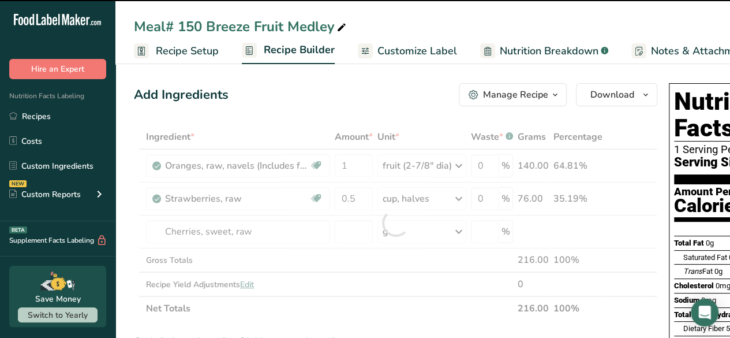
type input "0"
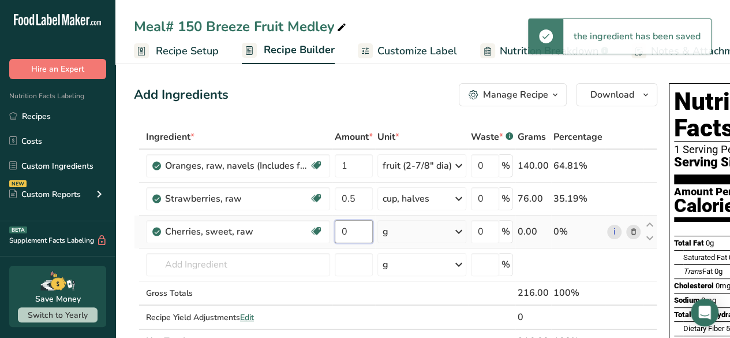
drag, startPoint x: 348, startPoint y: 226, endPoint x: 339, endPoint y: 229, distance: 8.6
click at [339, 229] on input "0" at bounding box center [354, 231] width 38 height 23
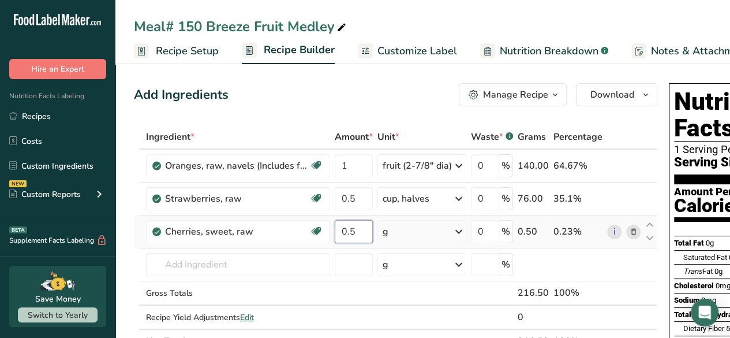
type input "0.5"
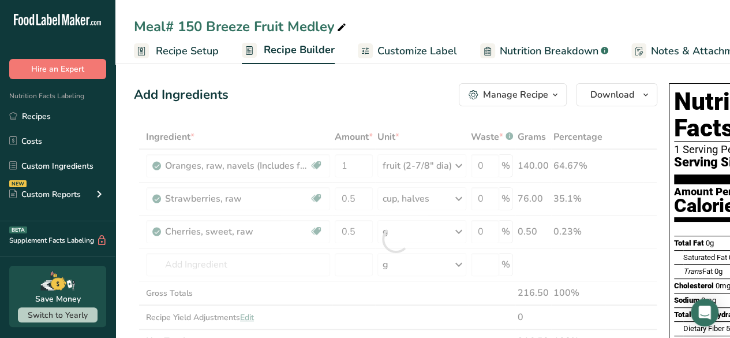
click at [455, 233] on div "Ingredient * Amount * Unit * Waste * .a-a{fill:#347362;}.b-a{fill:#fff;} Grams …" at bounding box center [396, 239] width 524 height 229
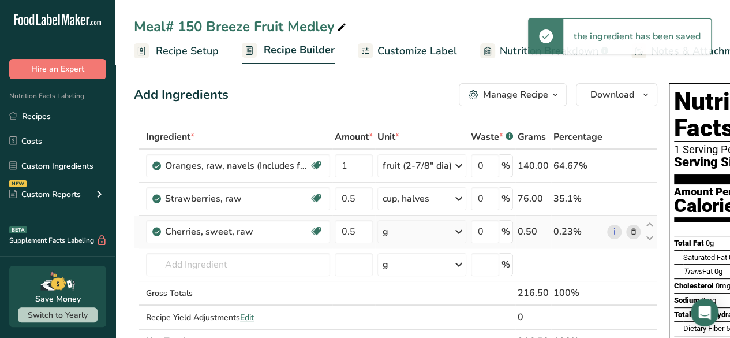
click at [455, 236] on icon at bounding box center [459, 231] width 14 height 21
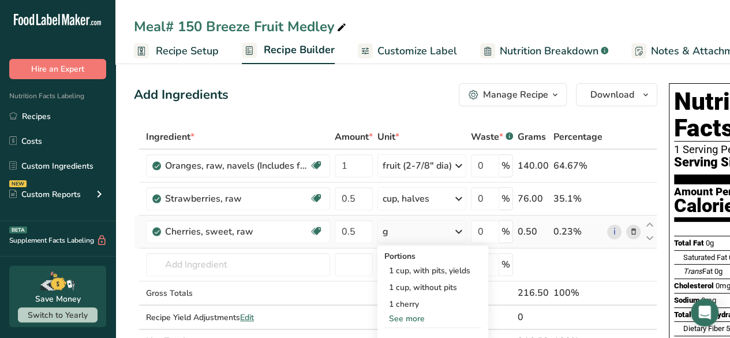
click at [397, 315] on div "See more" at bounding box center [432, 318] width 97 height 12
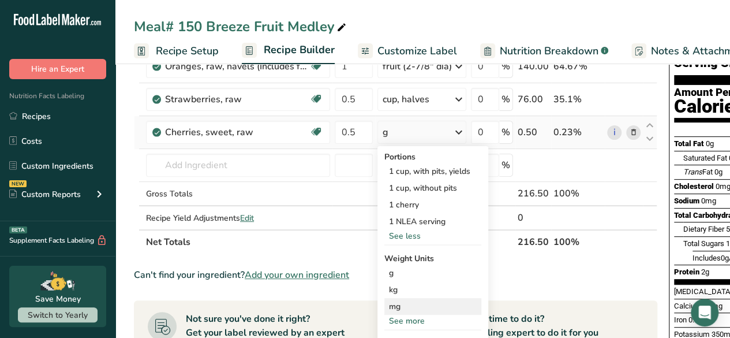
scroll to position [115, 0]
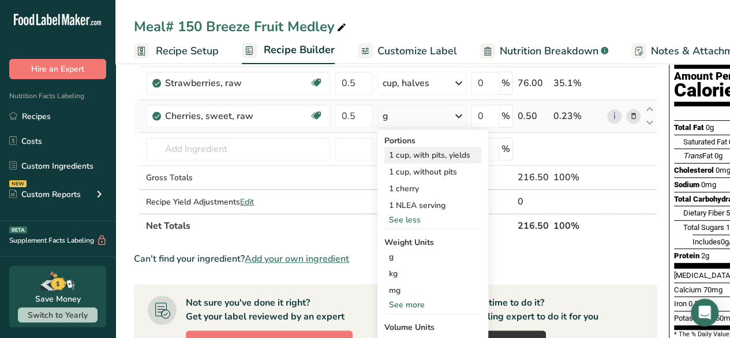
click at [405, 160] on div "1 cup, with pits, yields" at bounding box center [432, 155] width 97 height 17
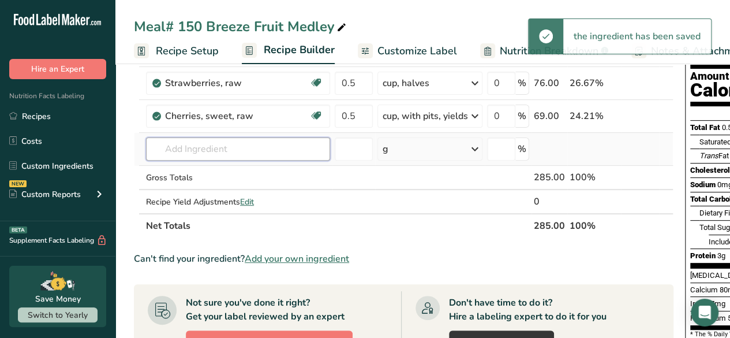
click at [263, 145] on input "text" at bounding box center [238, 148] width 184 height 23
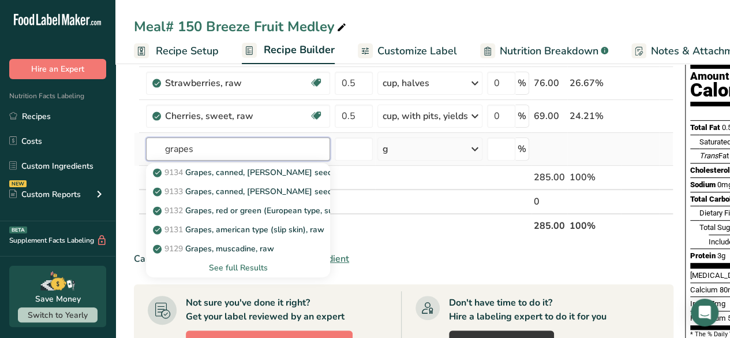
type input "grapes"
click at [230, 266] on div "See full Results" at bounding box center [238, 268] width 166 height 12
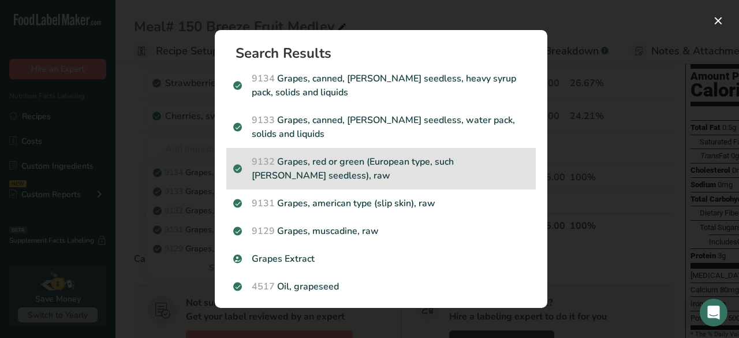
click at [399, 181] on p "9132 Grapes, red or green (European type, such as Thompson seedless), raw" at bounding box center [381, 169] width 296 height 28
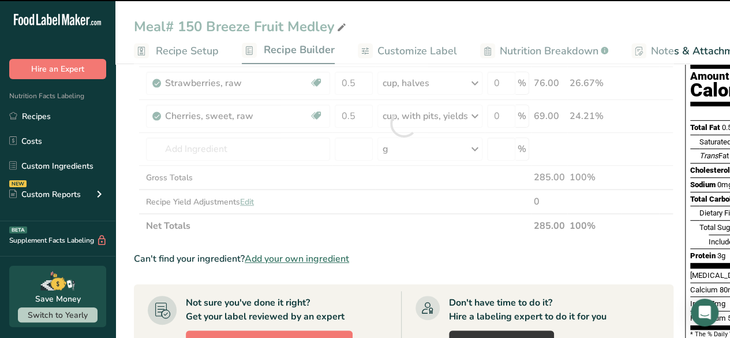
type input "0"
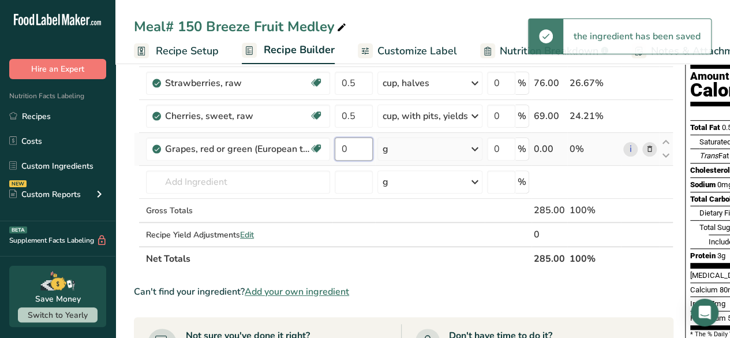
drag, startPoint x: 351, startPoint y: 150, endPoint x: 305, endPoint y: 163, distance: 48.1
click at [305, 163] on tr "Grapes, red or green (European type, such as Thompson seedless), raw Source of …" at bounding box center [404, 149] width 539 height 33
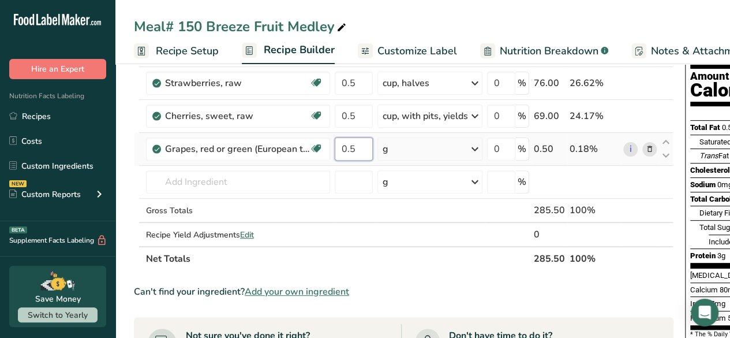
type input "0.5"
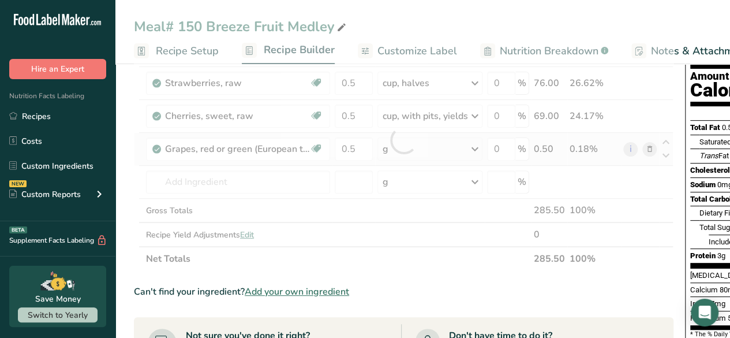
click at [473, 145] on div "Ingredient * Amount * Unit * Waste * .a-a{fill:#347362;}.b-a{fill:#fff;} Grams …" at bounding box center [404, 140] width 540 height 262
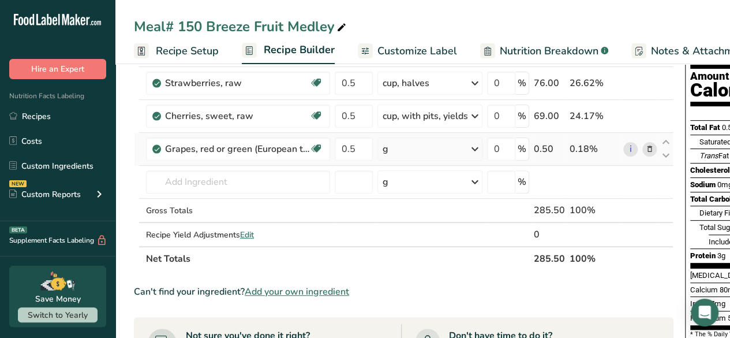
click at [472, 144] on icon at bounding box center [475, 149] width 14 height 21
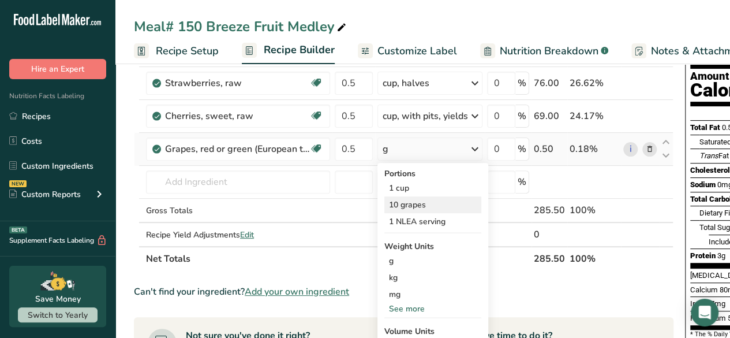
click at [419, 204] on div "10 grapes" at bounding box center [432, 204] width 97 height 17
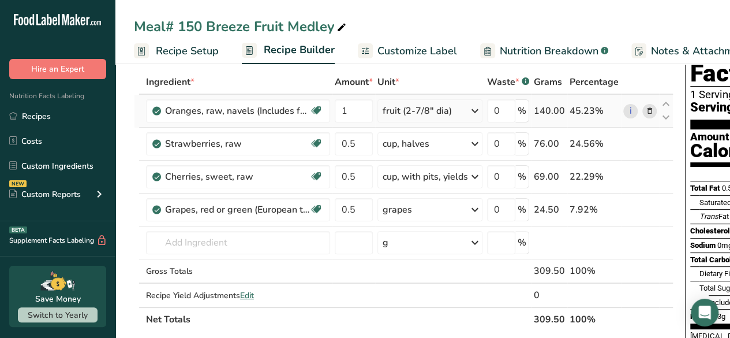
scroll to position [58, 0]
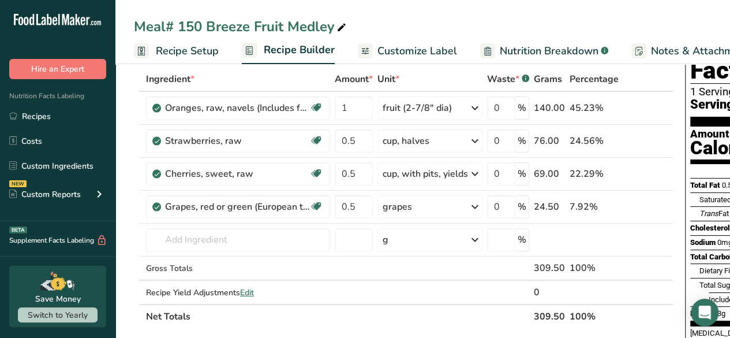
click at [424, 53] on span "Customize Label" at bounding box center [418, 51] width 80 height 16
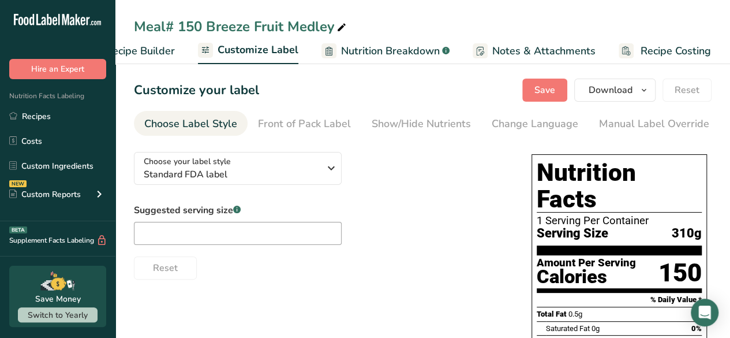
drag, startPoint x: 685, startPoint y: 118, endPoint x: 447, endPoint y: 144, distance: 239.8
click at [447, 144] on section "Customize your label Save Download Choose what to show on your downloaded label…" at bounding box center [422, 331] width 615 height 542
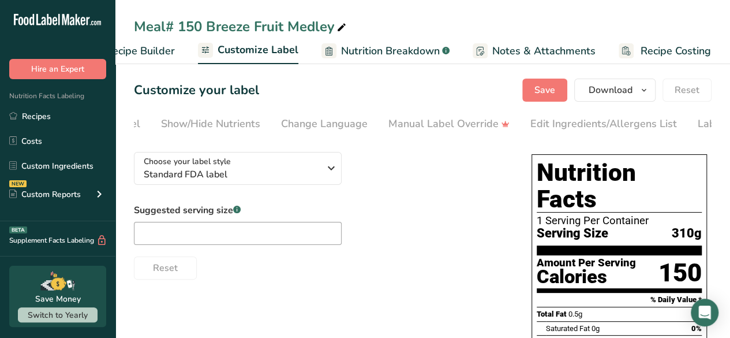
scroll to position [0, 223]
drag, startPoint x: 635, startPoint y: 138, endPoint x: 685, endPoint y: 138, distance: 49.6
click at [685, 138] on section "Customize your label Save Download Choose what to show on your downloaded label…" at bounding box center [422, 331] width 615 height 542
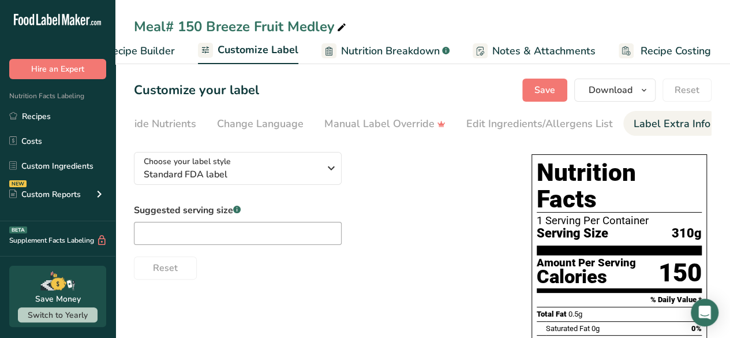
click at [669, 120] on div "Label Extra Info" at bounding box center [672, 124] width 77 height 16
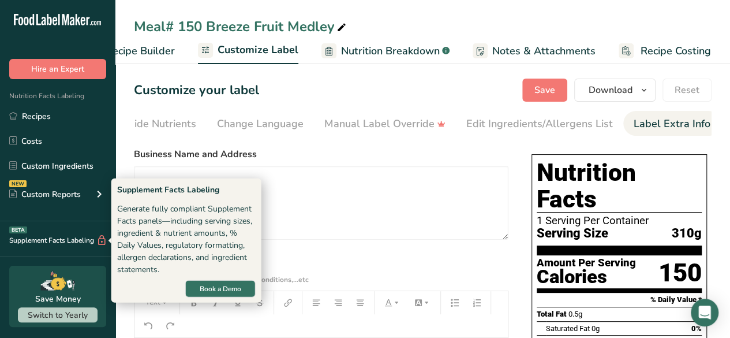
click at [160, 206] on div "Generate fully compliant Supplement Facts panels—including serving sizes, ingre…" at bounding box center [186, 239] width 139 height 73
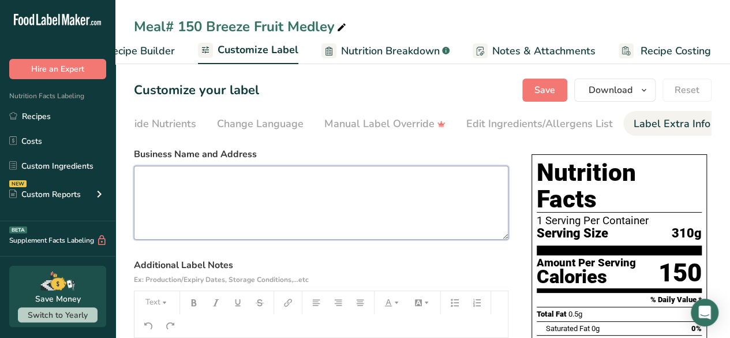
drag, startPoint x: 312, startPoint y: 189, endPoint x: 312, endPoint y: 196, distance: 7.5
click at [312, 196] on textarea at bounding box center [321, 203] width 375 height 74
paste textarea "FeedTheSeniors.com Call for Reorder (843)-742-5252"
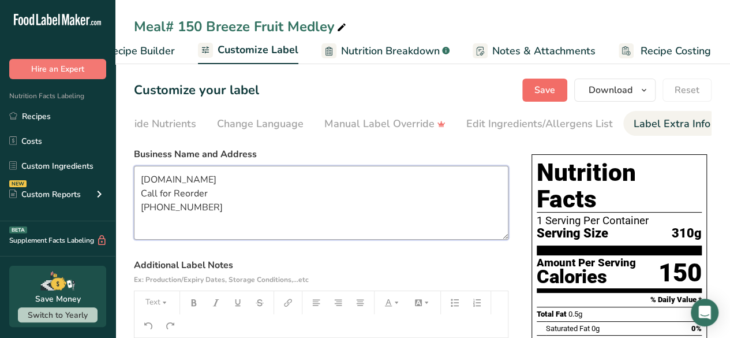
type textarea "FeedTheSeniors.com Call for Reorder (843)-742-5252"
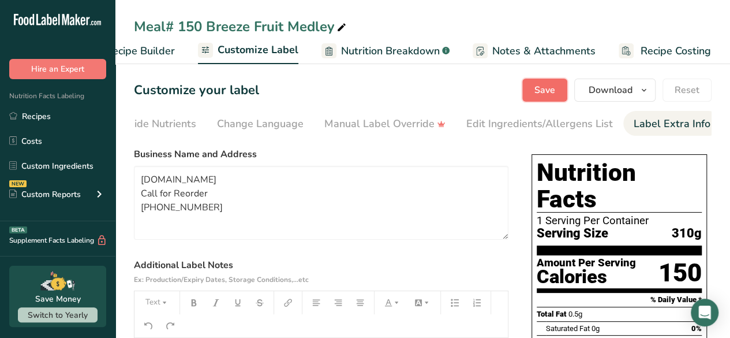
click at [536, 89] on button "Save" at bounding box center [544, 90] width 45 height 23
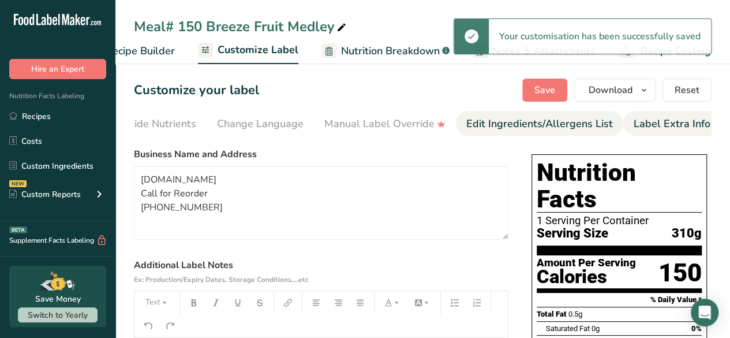
click at [493, 122] on div "Edit Ingredients/Allergens List" at bounding box center [539, 124] width 147 height 16
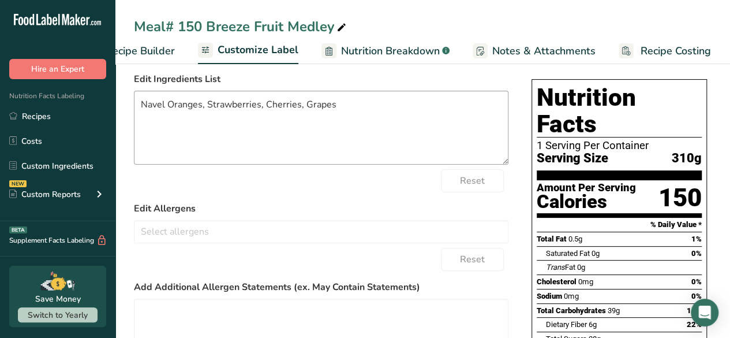
scroll to position [65, 0]
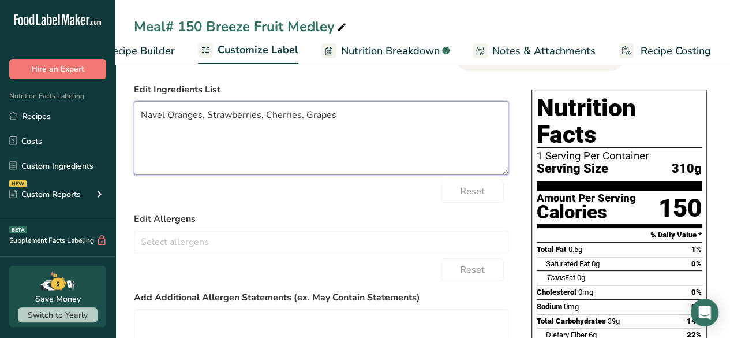
click at [302, 117] on textarea "Navel Oranges, Strawberries, Cherries, Grapes" at bounding box center [321, 138] width 375 height 74
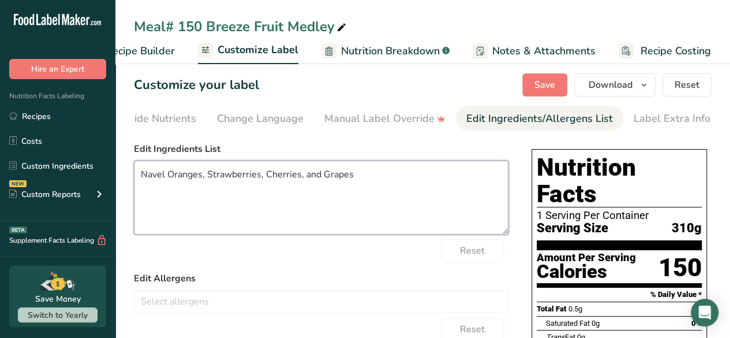
scroll to position [0, 0]
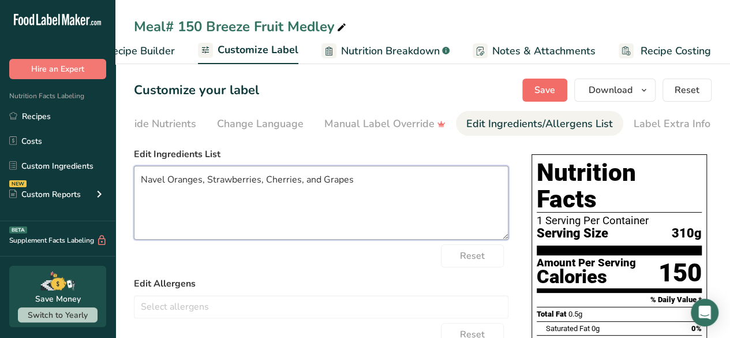
type textarea "Navel Oranges, Strawberries, Cherries, and Grapes"
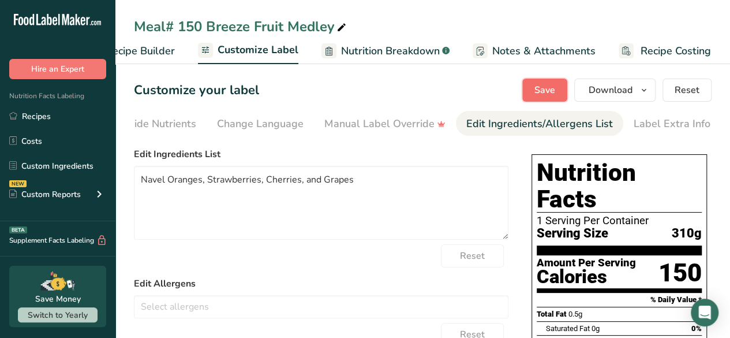
click at [555, 94] on span "Save" at bounding box center [545, 90] width 21 height 14
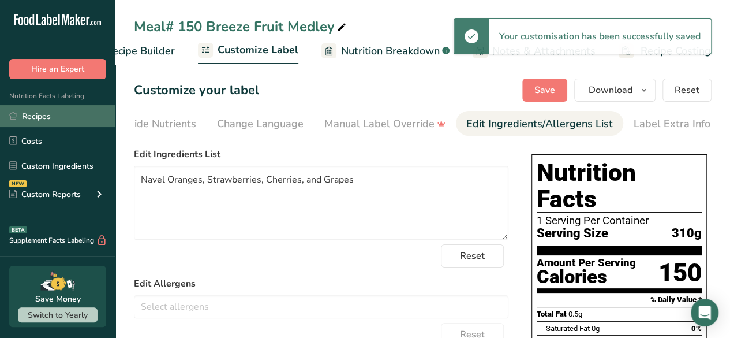
click at [82, 113] on link "Recipes" at bounding box center [57, 116] width 115 height 22
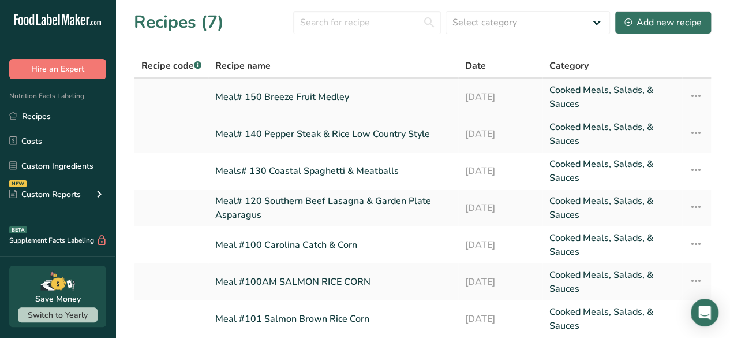
click at [290, 92] on link "Meal# 150 Breeze Fruit Medley" at bounding box center [333, 97] width 236 height 28
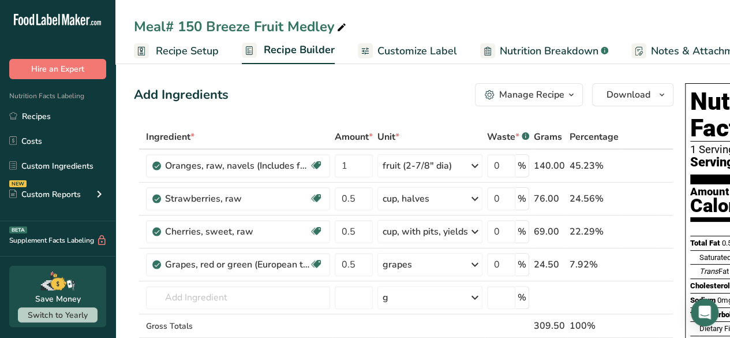
click at [343, 29] on icon at bounding box center [342, 28] width 10 height 16
click at [207, 27] on input "Meal# 150 Breeze Fruit Medley" at bounding box center [423, 26] width 578 height 21
type input "Meal# 150 Summer Breeze Fruit Medley"
click at [406, 104] on div "Add Ingredients Manage Recipe Delete Recipe Duplicate Recipe Scale Recipe Save …" at bounding box center [404, 94] width 540 height 23
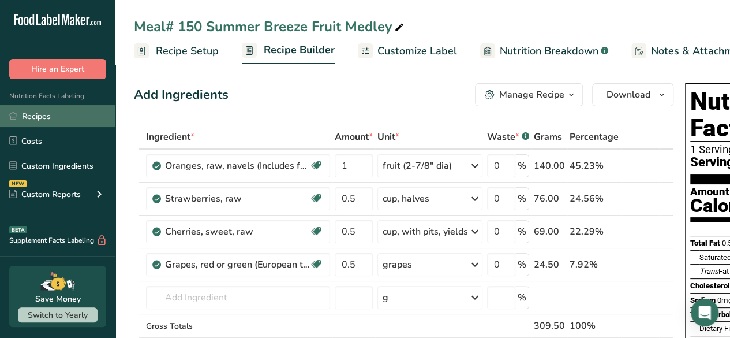
click at [38, 114] on link "Recipes" at bounding box center [57, 116] width 115 height 22
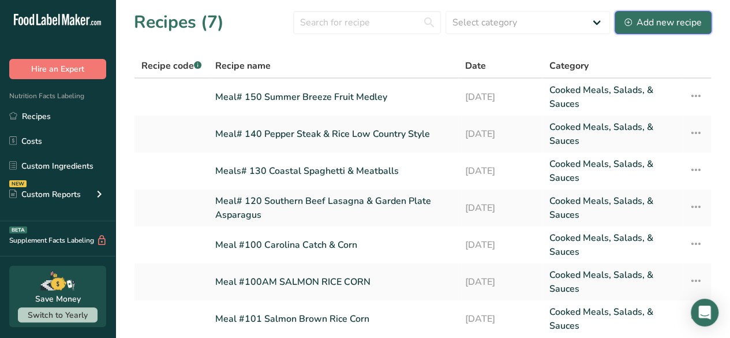
click at [684, 29] on button "Add new recipe" at bounding box center [663, 22] width 97 height 23
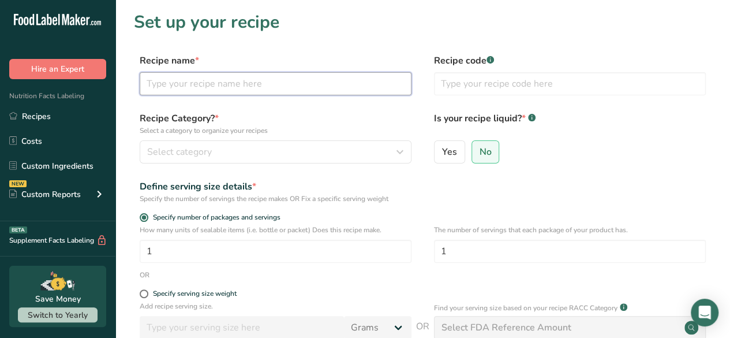
click at [255, 84] on input "text" at bounding box center [276, 83] width 272 height 23
type input "Meals# 160 Boardwalk Chicken [PERSON_NAME]"
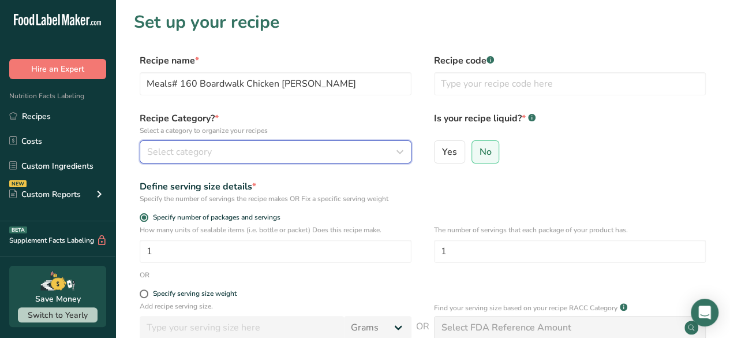
click at [225, 148] on div "Select category" at bounding box center [272, 152] width 250 height 14
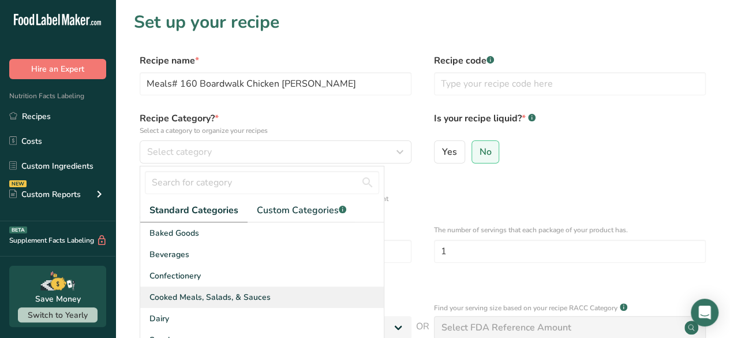
click at [207, 296] on span "Cooked Meals, Salads, & Sauces" at bounding box center [210, 297] width 121 height 12
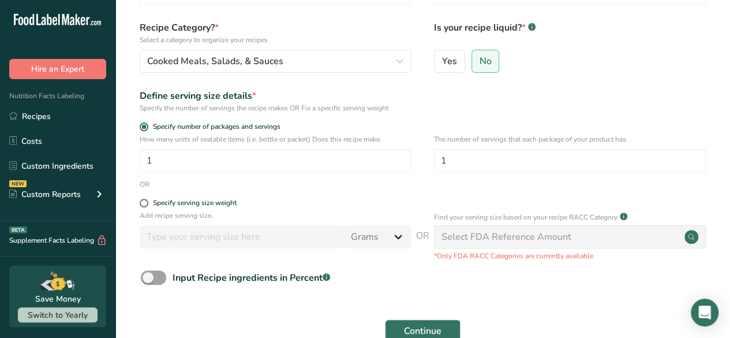
scroll to position [115, 0]
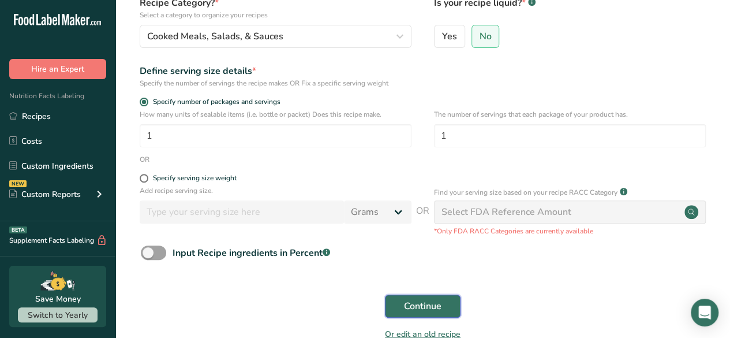
click at [430, 309] on span "Continue" at bounding box center [423, 306] width 38 height 14
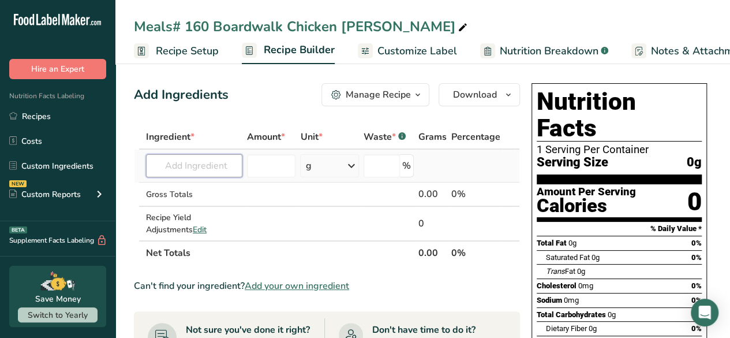
click at [173, 173] on input "text" at bounding box center [194, 165] width 96 height 23
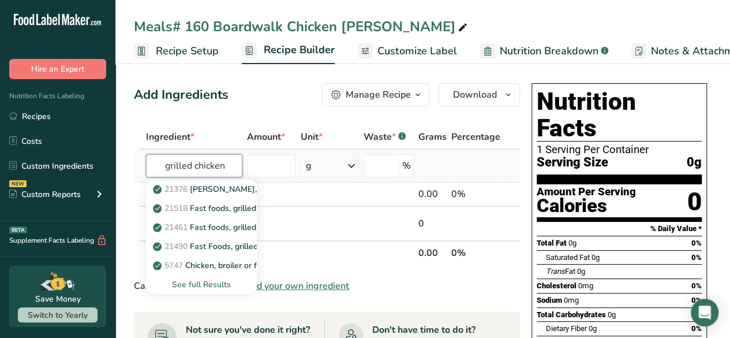
type input "grilled chicken"
click at [176, 287] on div "See full Results" at bounding box center [201, 284] width 92 height 12
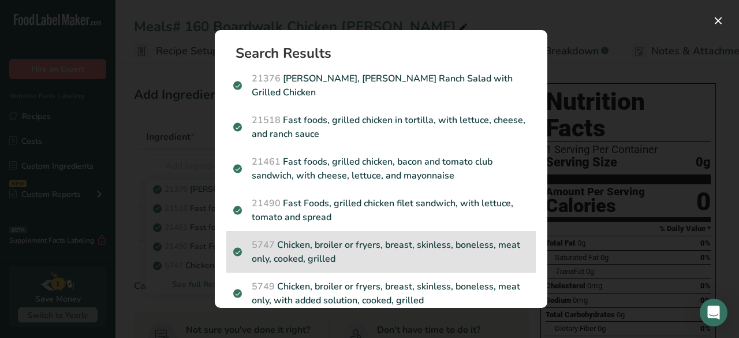
click at [369, 238] on p "5747 Chicken, broiler or fryers, breast, skinless, boneless, meat only, cooked,…" at bounding box center [381, 252] width 296 height 28
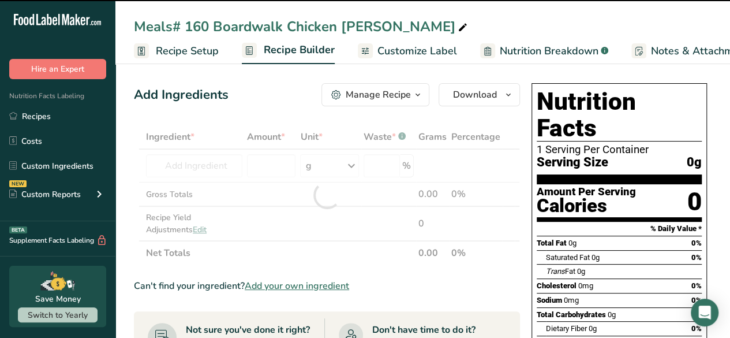
type input "0"
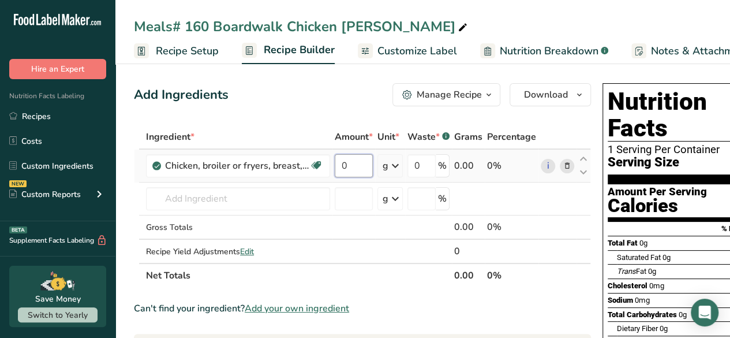
drag, startPoint x: 359, startPoint y: 166, endPoint x: 339, endPoint y: 170, distance: 19.5
click at [339, 170] on input "0" at bounding box center [354, 165] width 38 height 23
type input "1"
click at [399, 169] on div "Ingredient * Amount * Unit * Waste * .a-a{fill:#347362;}.b-a{fill:#fff;} Grams …" at bounding box center [362, 206] width 457 height 163
click at [393, 163] on icon at bounding box center [396, 165] width 14 height 21
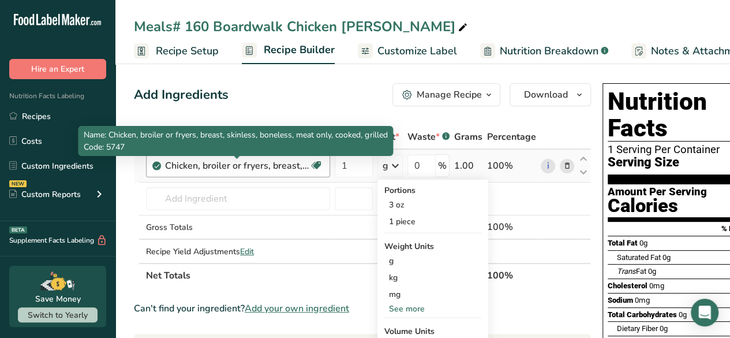
click at [214, 171] on div "Chicken, broiler or fryers, breast, skinless, boneless, meat only, cooked, gril…" at bounding box center [237, 166] width 144 height 14
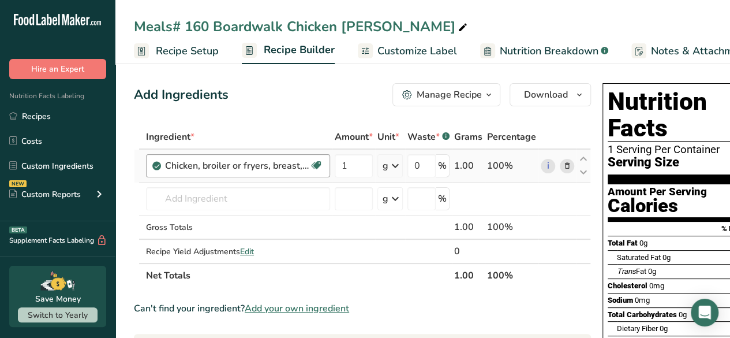
click at [240, 167] on div "Chicken, broiler or fryers, breast, skinless, boneless, meat only, cooked, gril…" at bounding box center [237, 166] width 144 height 14
click at [563, 165] on icon at bounding box center [567, 166] width 8 height 12
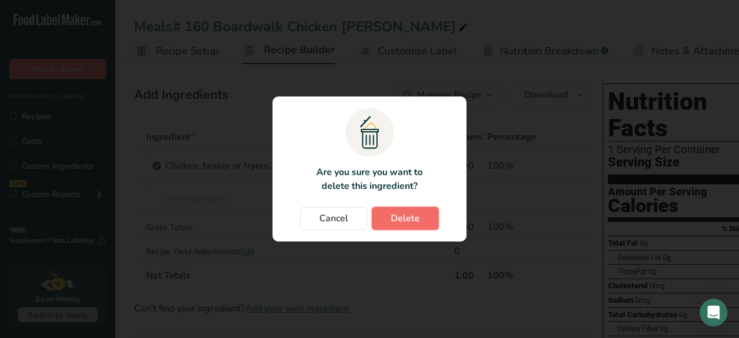
click at [424, 218] on button "Delete" at bounding box center [405, 218] width 67 height 23
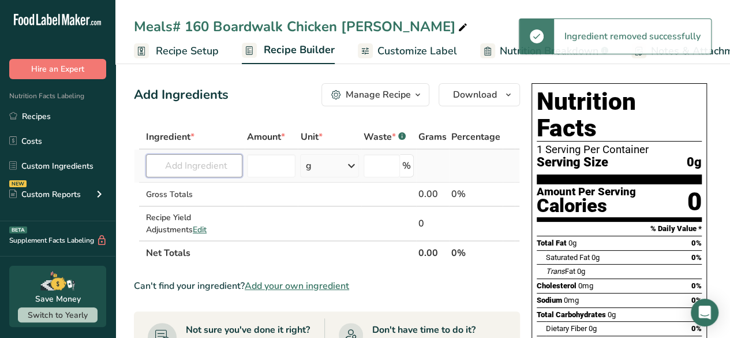
click at [206, 168] on input "text" at bounding box center [194, 165] width 96 height 23
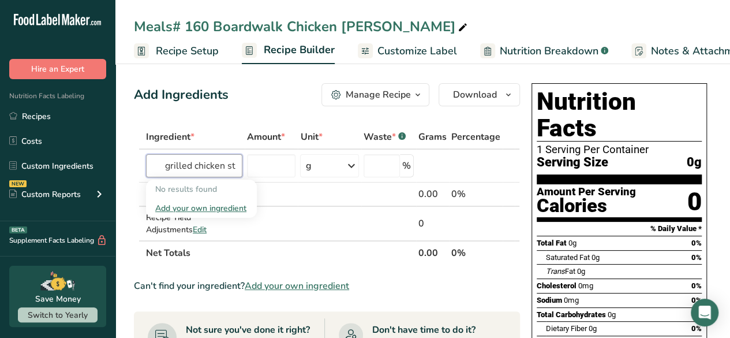
drag, startPoint x: 178, startPoint y: 165, endPoint x: 125, endPoint y: 171, distance: 53.6
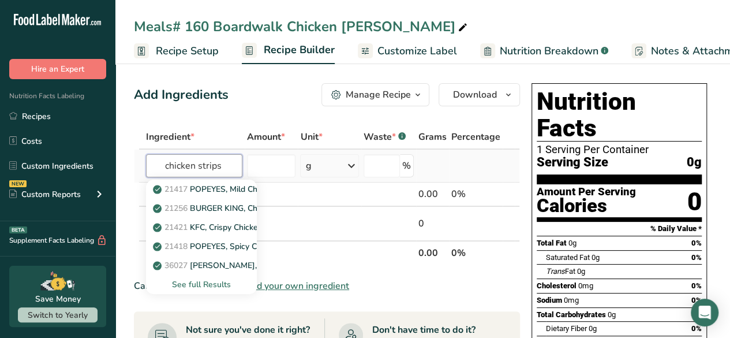
type input "chicken strips"
click at [195, 285] on div "See full Results" at bounding box center [201, 284] width 92 height 12
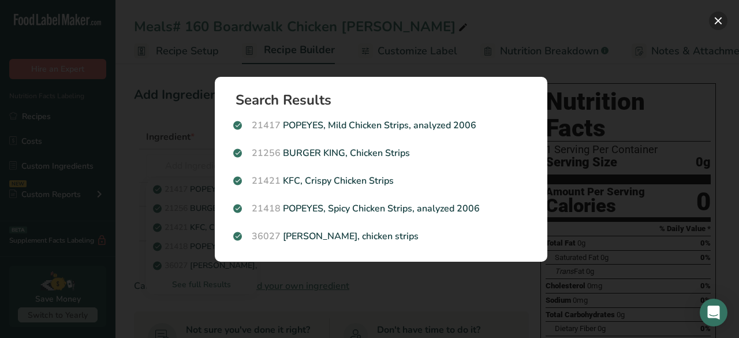
click at [716, 27] on button "Search results modal" at bounding box center [718, 21] width 18 height 18
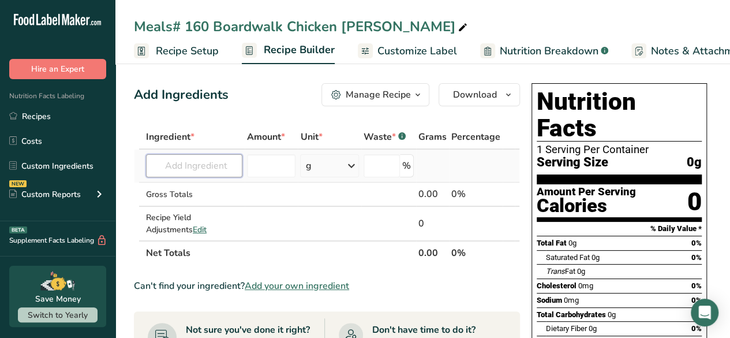
click at [156, 163] on input "text" at bounding box center [194, 165] width 96 height 23
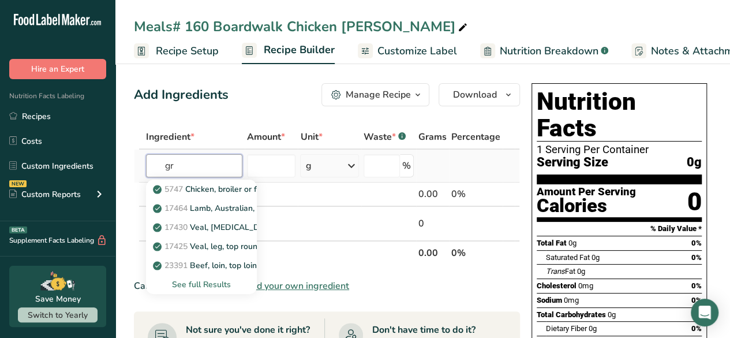
type input "g"
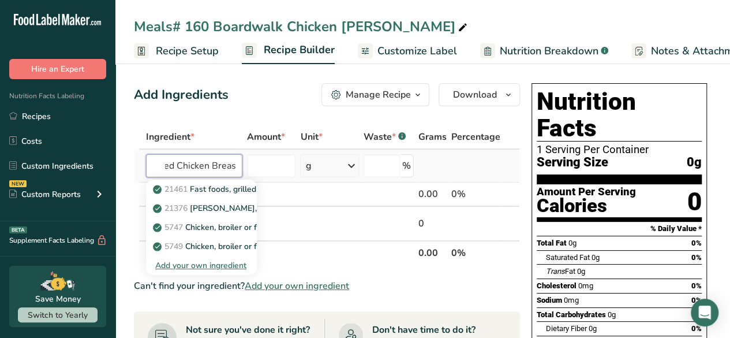
scroll to position [0, 23]
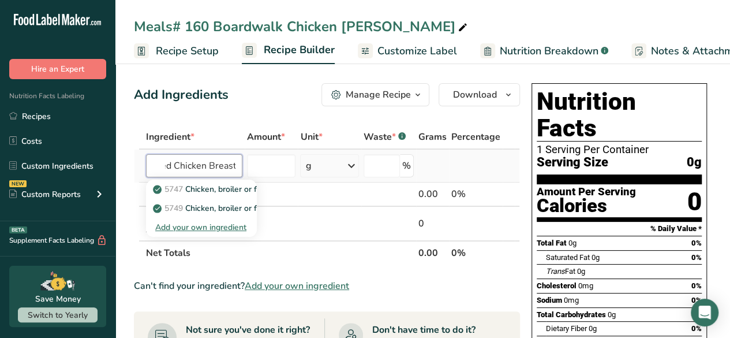
type input "Grilled Chicken Breast"
click at [193, 225] on div "Add your own ingredient" at bounding box center [201, 227] width 92 height 12
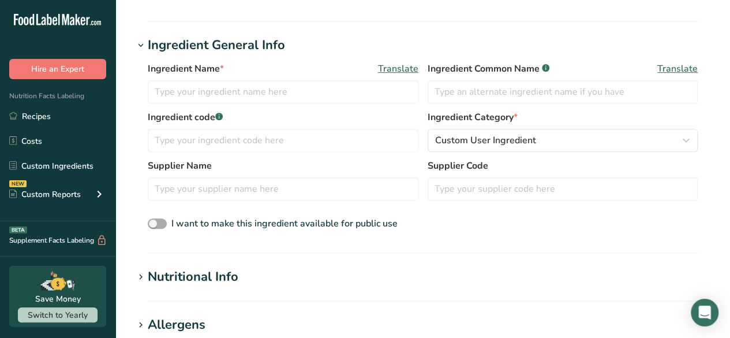
scroll to position [173, 0]
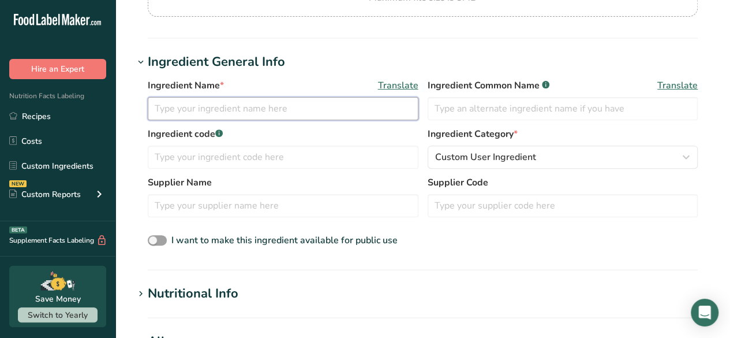
click at [306, 109] on input "text" at bounding box center [283, 108] width 271 height 23
type input "Grilled Chicken Breast Strips"
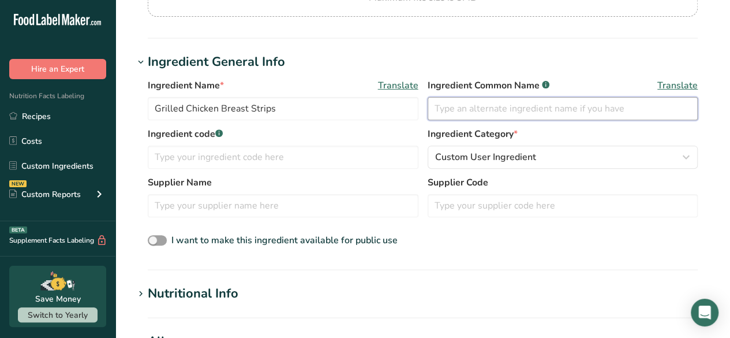
click at [470, 113] on input "text" at bounding box center [563, 108] width 271 height 23
click at [469, 113] on input "text" at bounding box center [563, 108] width 271 height 23
click at [469, 106] on input "text" at bounding box center [563, 108] width 271 height 23
type input "c"
type input "Chicken"
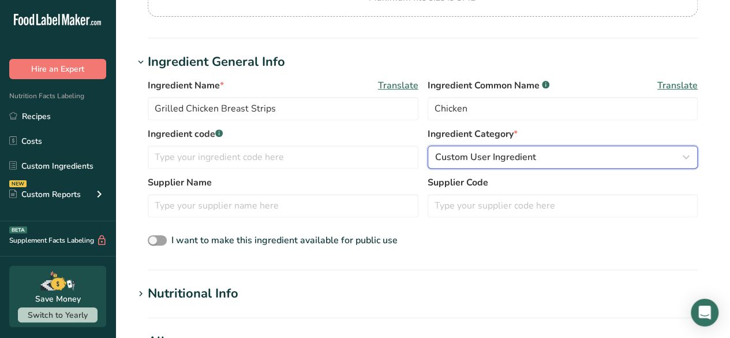
drag, startPoint x: 479, startPoint y: 146, endPoint x: 473, endPoint y: 156, distance: 12.2
click at [473, 156] on button "Custom User Ingredient" at bounding box center [563, 156] width 271 height 23
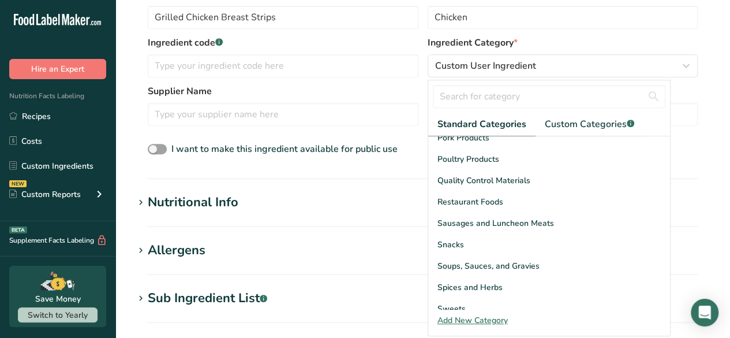
scroll to position [289, 0]
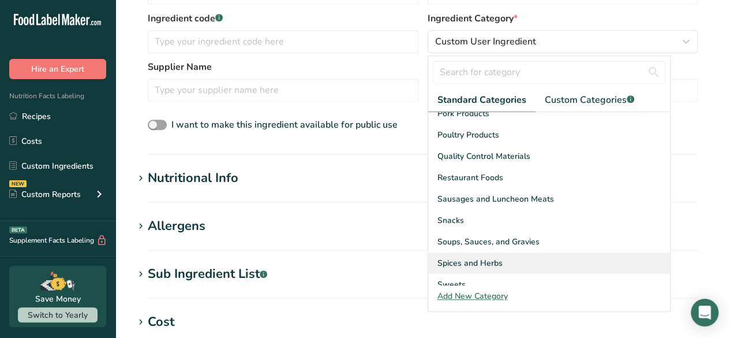
click at [657, 252] on div "Spices and Herbs" at bounding box center [549, 262] width 242 height 21
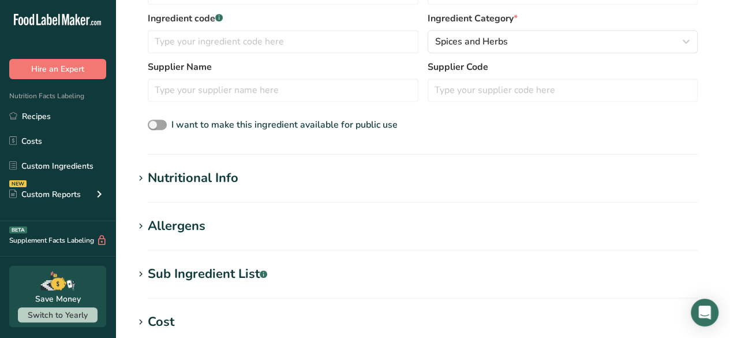
click at [553, 54] on div "Ingredient code .a-a{fill:#347362;}.b-a{fill:#fff;} Ingredient Category * Spice…" at bounding box center [423, 36] width 550 height 48
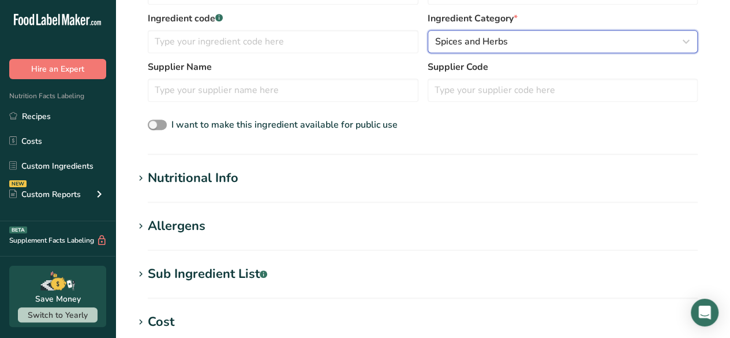
click at [566, 45] on div "Spices and Herbs" at bounding box center [559, 42] width 249 height 14
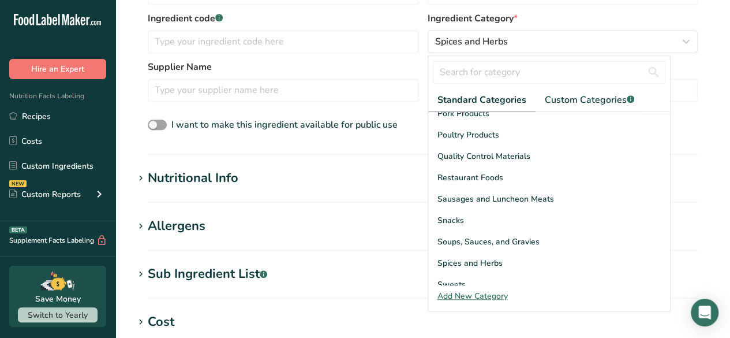
click at [478, 294] on div "Add New Category" at bounding box center [549, 296] width 242 height 12
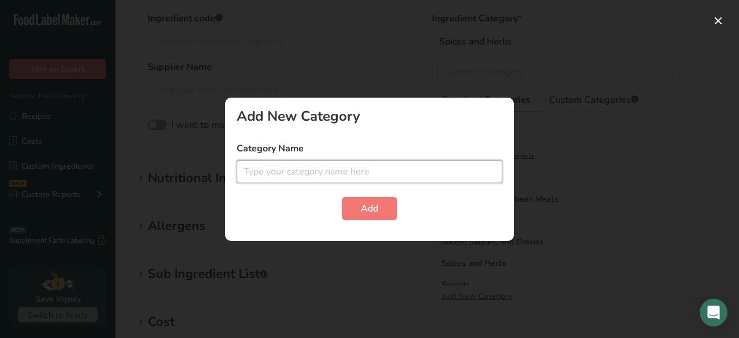
click at [338, 172] on input "text" at bounding box center [370, 171] width 266 height 23
type input "Chicken"
drag, startPoint x: 360, startPoint y: 202, endPoint x: 376, endPoint y: 192, distance: 18.9
click at [363, 202] on button "Add" at bounding box center [369, 208] width 55 height 23
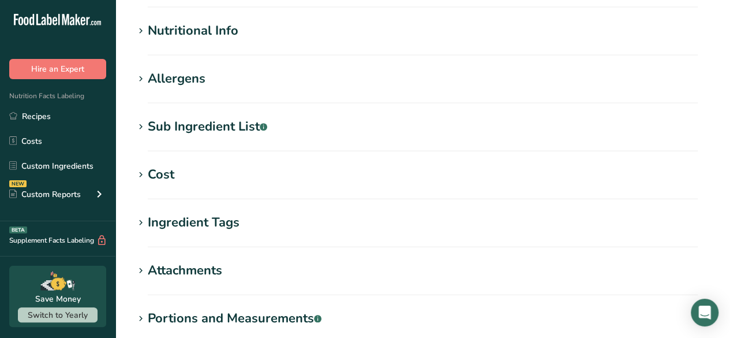
scroll to position [520, 0]
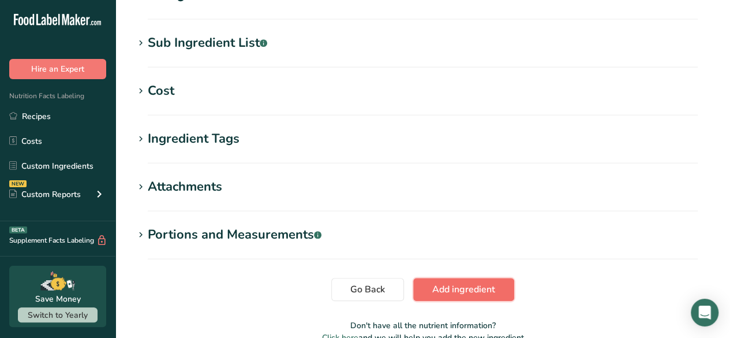
click at [463, 287] on span "Add ingredient" at bounding box center [463, 289] width 63 height 14
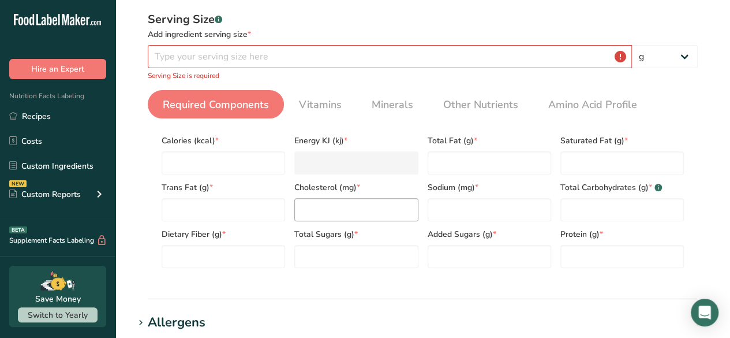
scroll to position [110, 0]
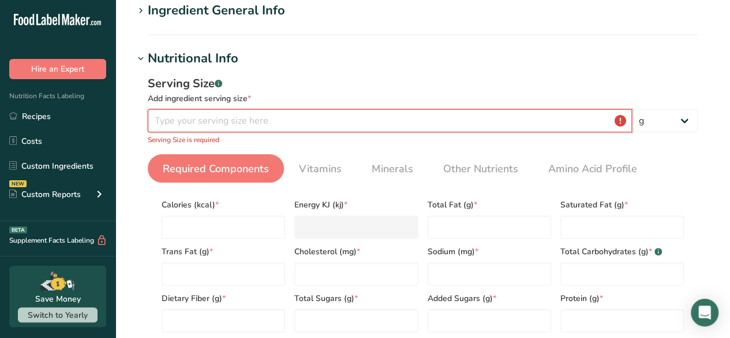
click at [364, 128] on input "number" at bounding box center [390, 120] width 484 height 23
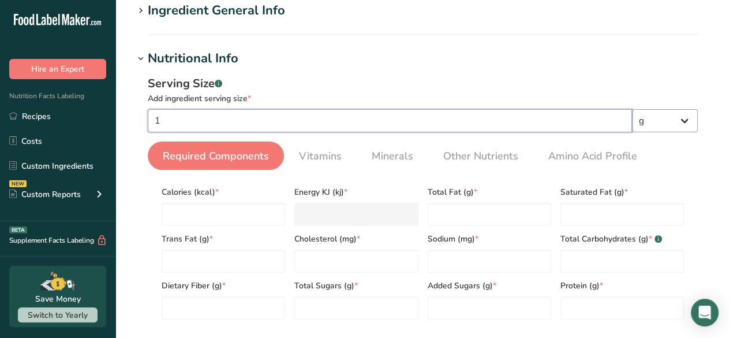
type input "1"
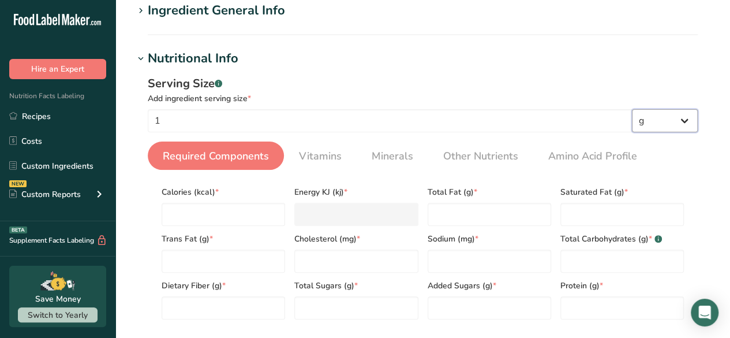
click at [686, 113] on select "g kg mg mcg lb oz l mL fl oz tbsp tsp cup qt gallon" at bounding box center [665, 120] width 66 height 23
select select "5"
click at [632, 109] on select "g kg mg mcg lb oz l mL fl oz tbsp tsp cup qt gallon" at bounding box center [665, 120] width 66 height 23
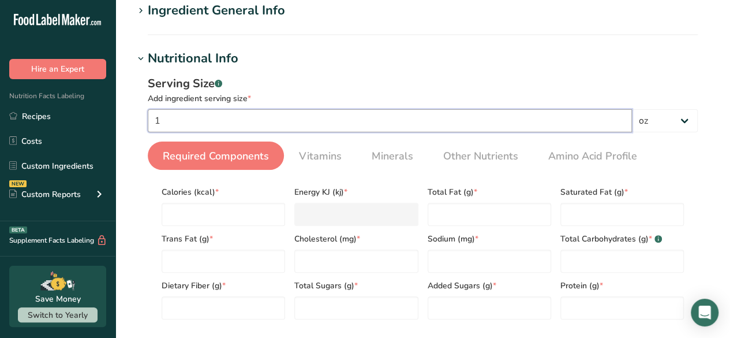
click at [602, 129] on input "1" at bounding box center [390, 120] width 484 height 23
type input "3"
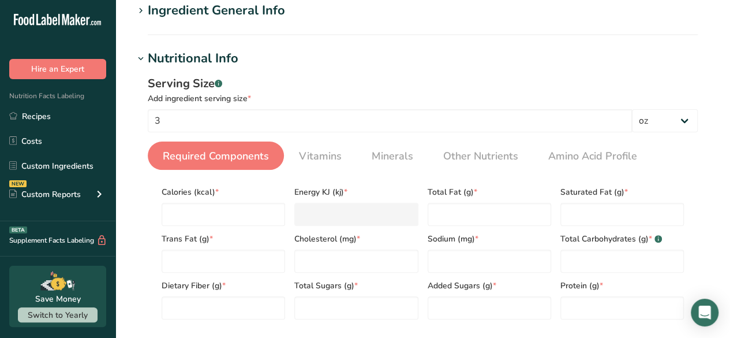
click at [691, 151] on ul "Required Components Vitamins Minerals Other Nutrients Amino Acid Profile" at bounding box center [423, 155] width 550 height 28
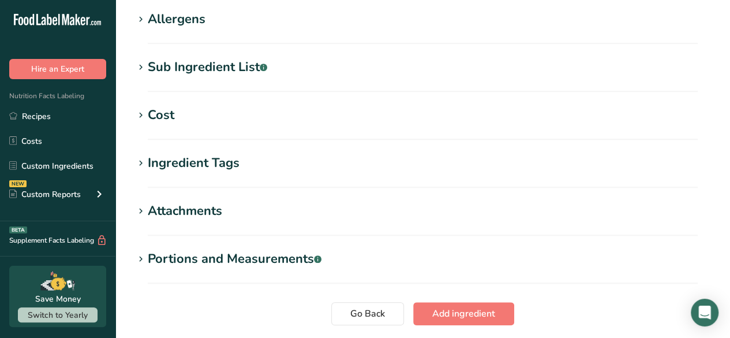
scroll to position [550, 0]
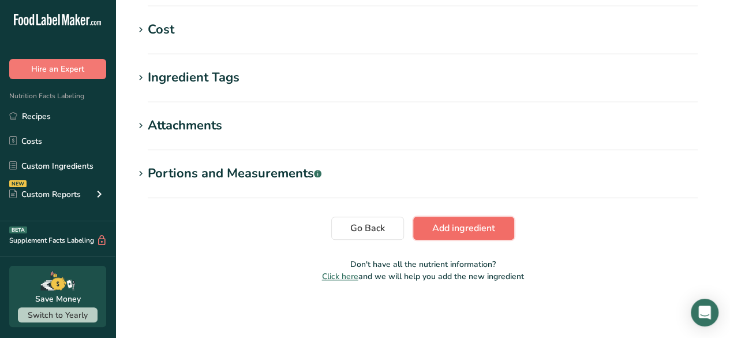
click at [465, 230] on span "Add ingredient" at bounding box center [463, 228] width 63 height 14
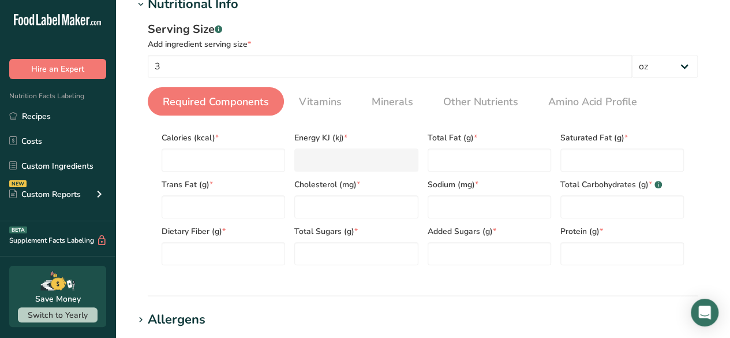
scroll to position [159, 0]
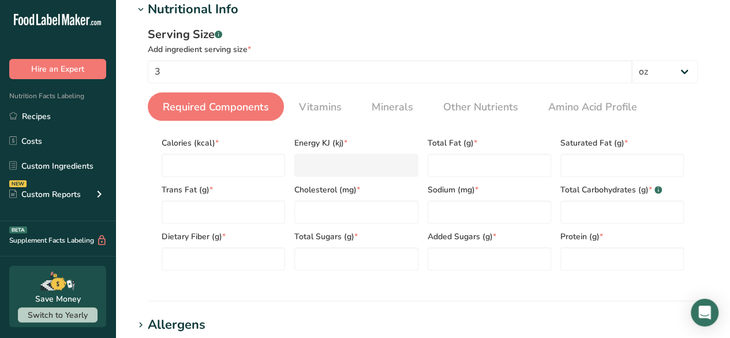
click at [216, 109] on span "Required Components" at bounding box center [216, 107] width 106 height 16
click at [322, 111] on span "Vitamins" at bounding box center [320, 107] width 43 height 16
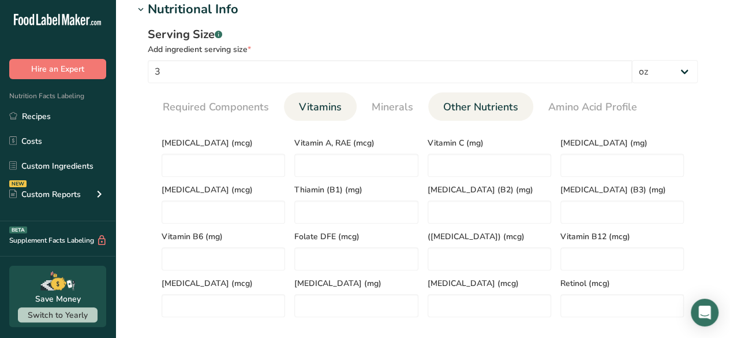
click at [431, 108] on li "Other Nutrients" at bounding box center [480, 106] width 105 height 28
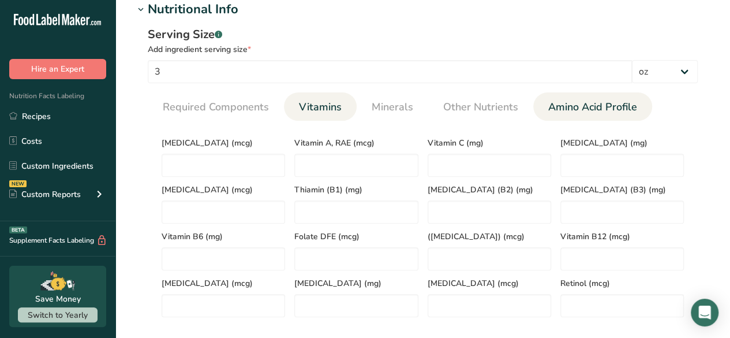
click at [573, 106] on span "Amino Acid Profile" at bounding box center [592, 107] width 89 height 16
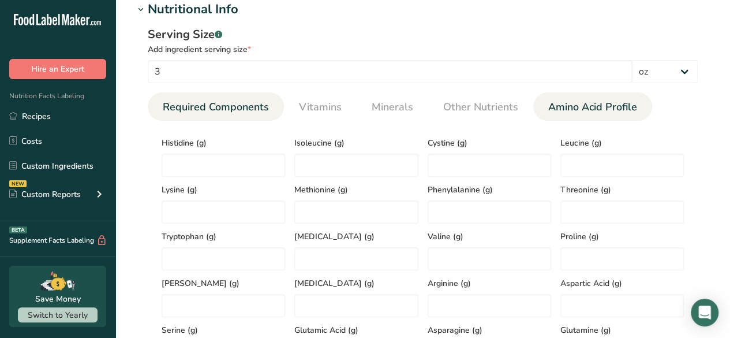
click at [251, 115] on link "Required Components" at bounding box center [215, 106] width 115 height 29
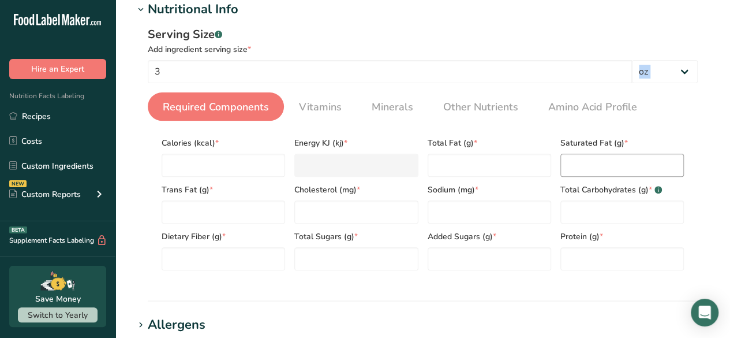
drag, startPoint x: 132, startPoint y: 141, endPoint x: 580, endPoint y: 153, distance: 448.1
click at [580, 153] on section "Add new ingredient Back to recipe Ingredient Spec Sheet .a-a{fill:#347362;}.b-a…" at bounding box center [422, 266] width 615 height 850
drag, startPoint x: 144, startPoint y: 59, endPoint x: 181, endPoint y: 62, distance: 37.6
click at [226, 61] on div "Serving Size .a-a{fill:#347362;}.b-a{fill:#fff;} Add ingredient serving size * …" at bounding box center [423, 152] width 578 height 267
drag, startPoint x: 141, startPoint y: 53, endPoint x: 124, endPoint y: 79, distance: 31.1
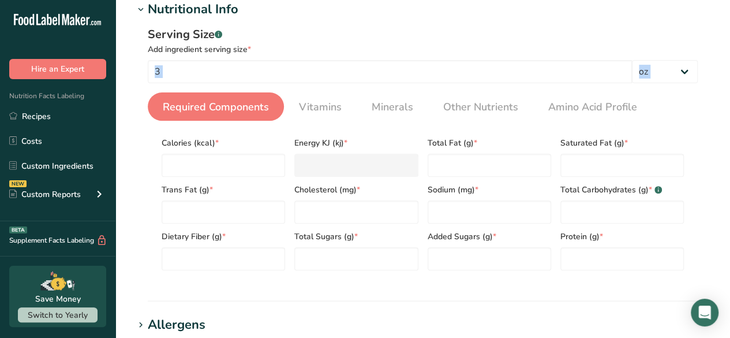
click at [157, 85] on section "Add new ingredient Back to recipe Ingredient Spec Sheet .a-a{fill:#347362;}.b-a…" at bounding box center [422, 266] width 615 height 850
drag, startPoint x: 136, startPoint y: 51, endPoint x: 715, endPoint y: 252, distance: 612.9
click at [715, 252] on section "Add new ingredient Back to recipe Ingredient Spec Sheet .a-a{fill:#347362;}.b-a…" at bounding box center [422, 266] width 615 height 850
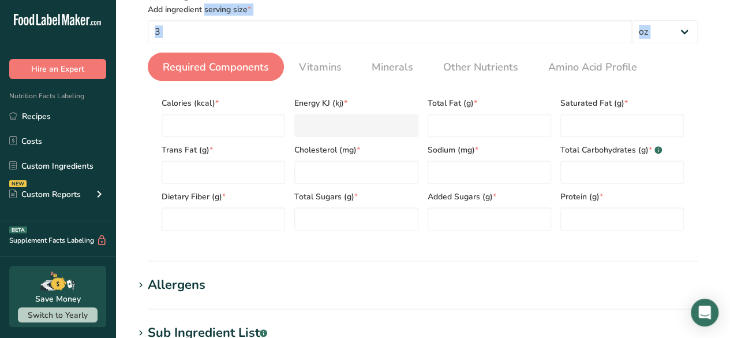
scroll to position [216, 0]
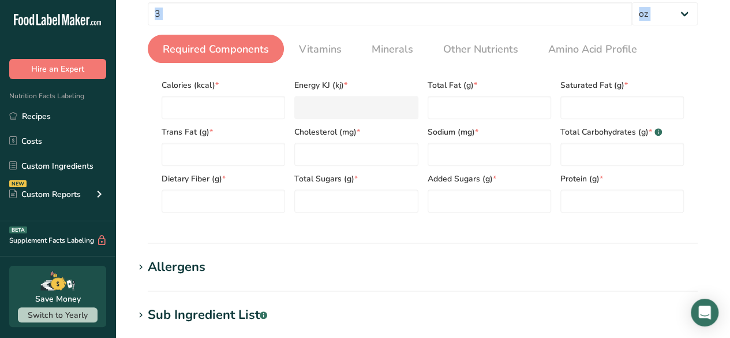
click at [183, 52] on span "Required Components" at bounding box center [216, 50] width 106 height 16
click at [443, 51] on span "Other Nutrients" at bounding box center [480, 50] width 75 height 16
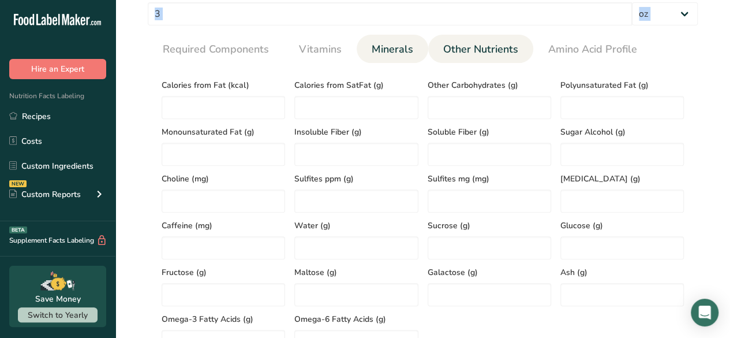
click at [380, 58] on link "Minerals" at bounding box center [392, 49] width 51 height 29
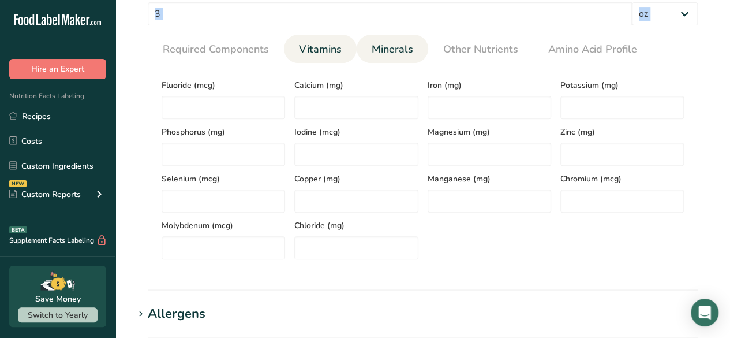
click at [342, 57] on link "Vitamins" at bounding box center [320, 49] width 52 height 29
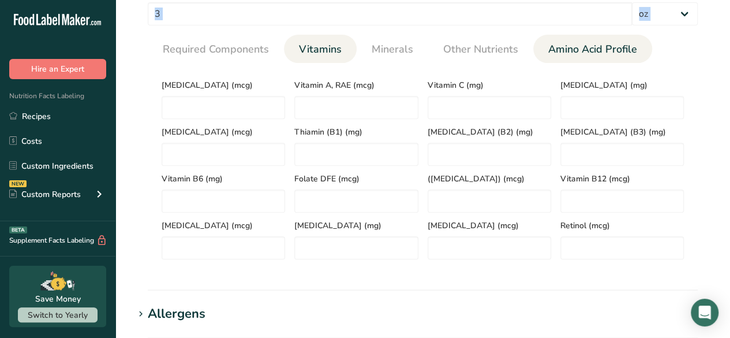
click at [578, 42] on span "Amino Acid Profile" at bounding box center [592, 50] width 89 height 16
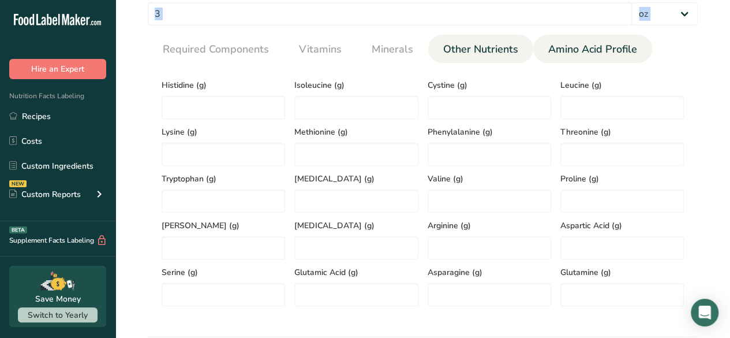
click at [485, 44] on span "Other Nutrients" at bounding box center [480, 50] width 75 height 16
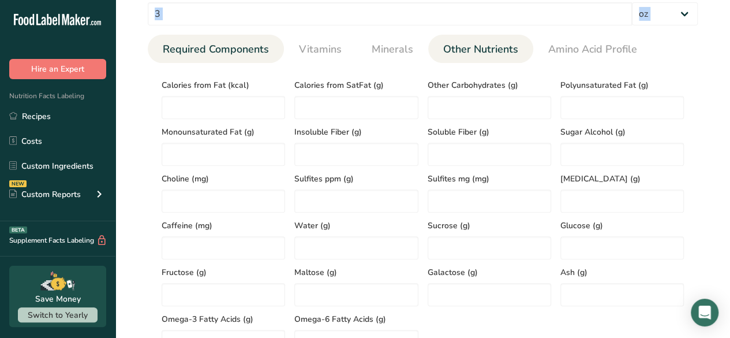
click at [240, 59] on link "Required Components" at bounding box center [215, 49] width 115 height 29
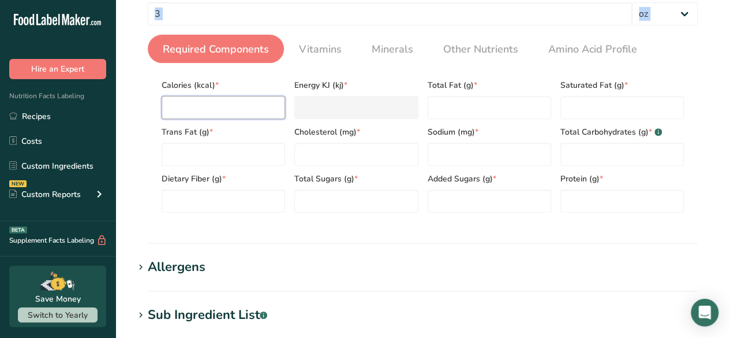
click at [221, 106] on input "number" at bounding box center [224, 107] width 124 height 23
click at [241, 113] on input "number" at bounding box center [224, 107] width 124 height 23
type input "1"
type KJ "4.2"
type input "13"
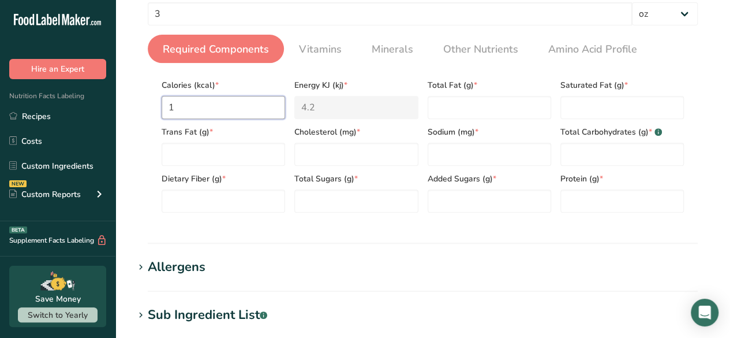
type KJ "54.4"
type input "130"
type KJ "543.9"
type input "130"
click at [259, 85] on span "Calories (kcal) *" at bounding box center [224, 85] width 124 height 12
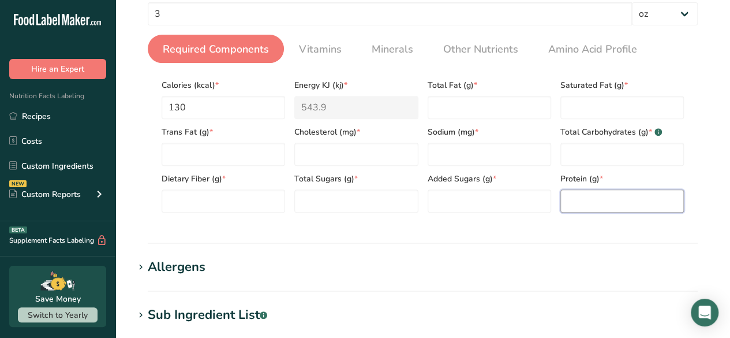
click at [591, 199] on input "number" at bounding box center [623, 200] width 124 height 23
type input "26"
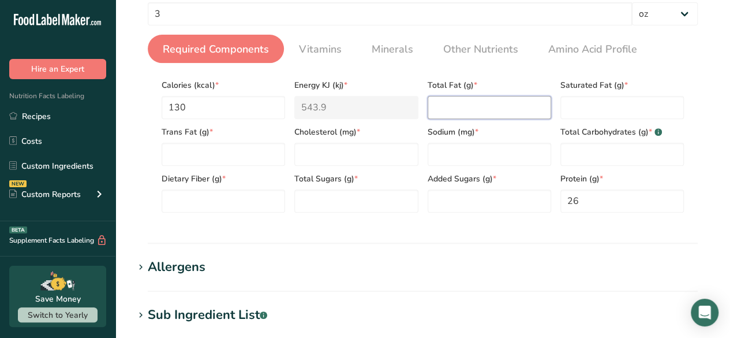
click at [481, 99] on Fat "number" at bounding box center [490, 107] width 124 height 23
type Fat "3"
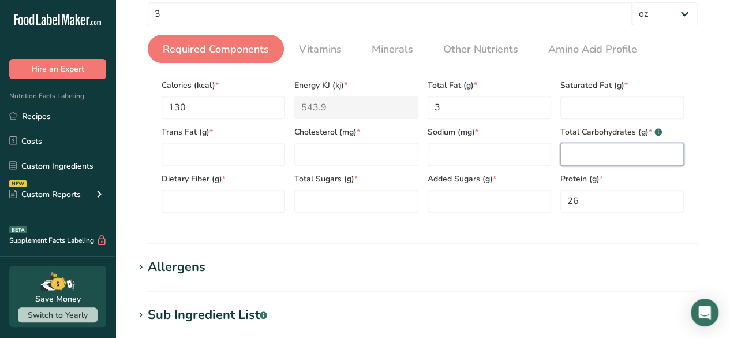
click at [592, 160] on Carbohydrates "number" at bounding box center [623, 154] width 124 height 23
type Carbohydrates "0"
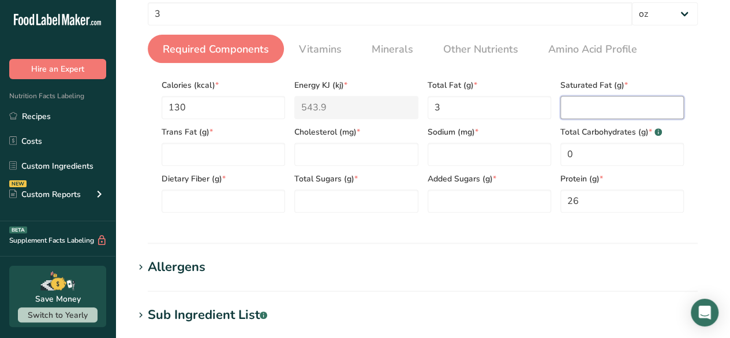
click at [617, 96] on Fat "number" at bounding box center [623, 107] width 124 height 23
type Fat "0"
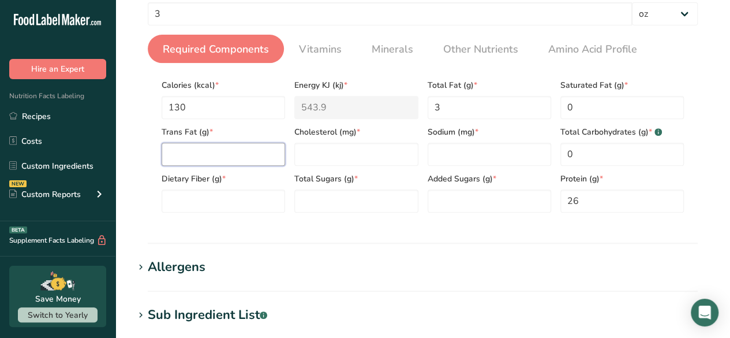
click at [202, 151] on Fat "number" at bounding box center [224, 154] width 124 height 23
type Fat "0"
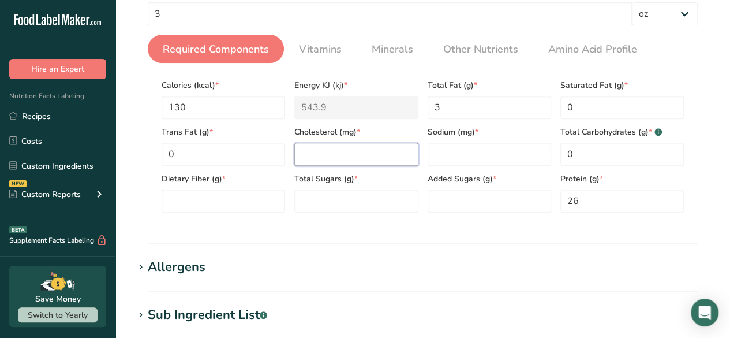
click at [331, 158] on input "number" at bounding box center [356, 154] width 124 height 23
type input "0"
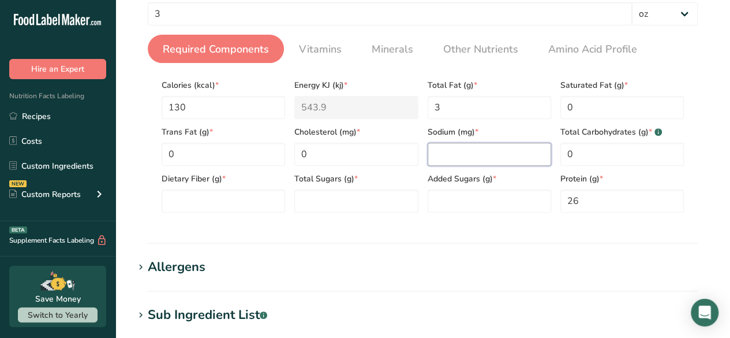
click at [453, 154] on input "number" at bounding box center [490, 154] width 124 height 23
type input "0"
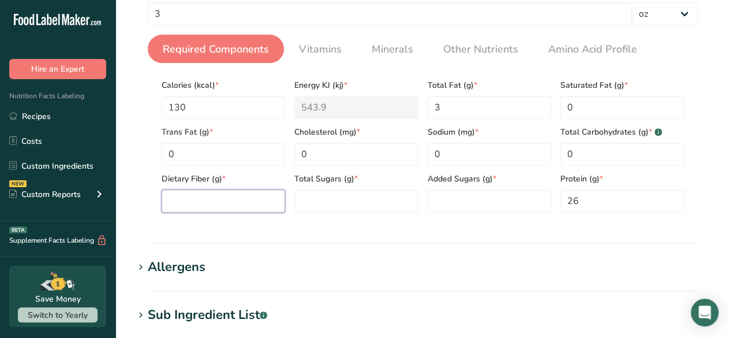
click at [216, 196] on Fiber "number" at bounding box center [224, 200] width 124 height 23
type Fiber "0"
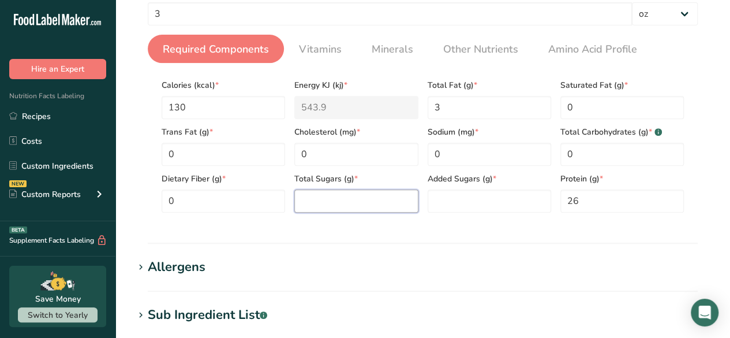
click at [326, 200] on Sugars "number" at bounding box center [356, 200] width 124 height 23
type Sugars "0"
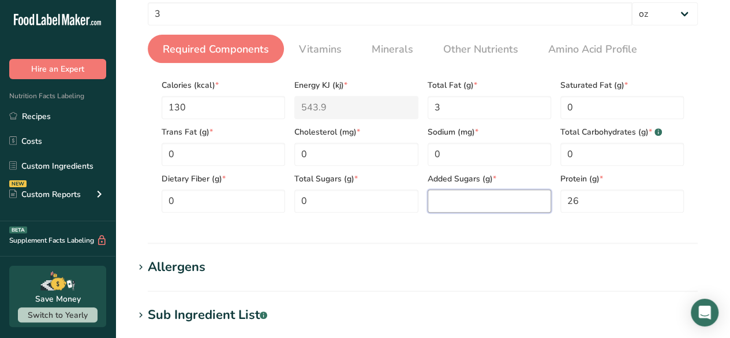
click at [464, 206] on Sugars "number" at bounding box center [490, 200] width 124 height 23
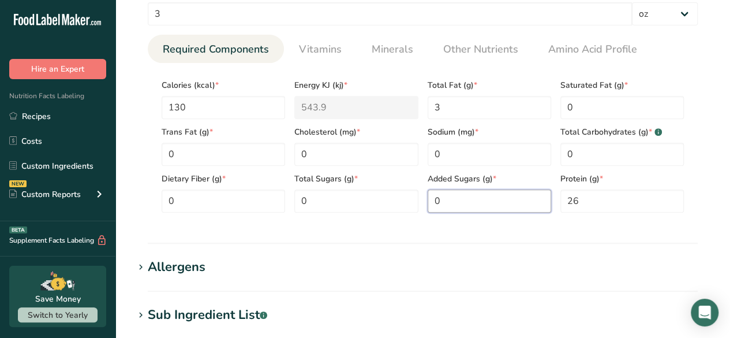
type Sugars "0"
click at [724, 136] on section "Add new ingredient Back to recipe Ingredient Spec Sheet .a-a{fill:#347362;}.b-a…" at bounding box center [422, 209] width 615 height 850
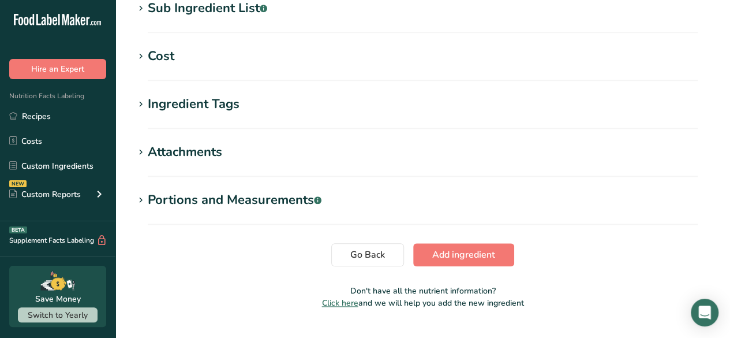
scroll to position [526, 0]
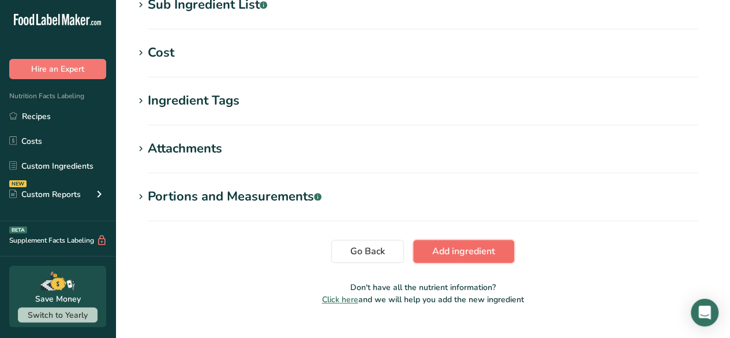
click at [464, 249] on span "Add ingredient" at bounding box center [463, 251] width 63 height 14
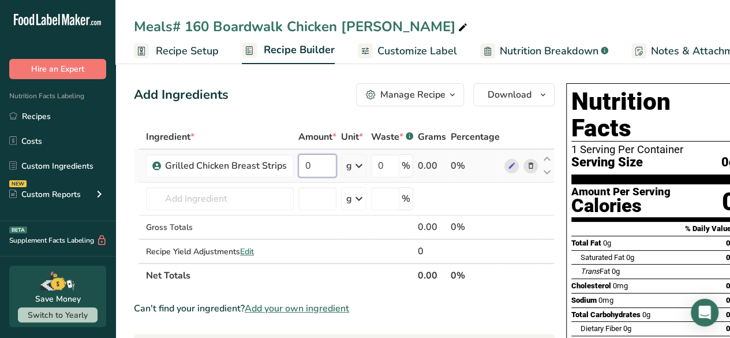
drag, startPoint x: 322, startPoint y: 168, endPoint x: 297, endPoint y: 169, distance: 24.9
click at [298, 169] on input "0" at bounding box center [317, 165] width 38 height 23
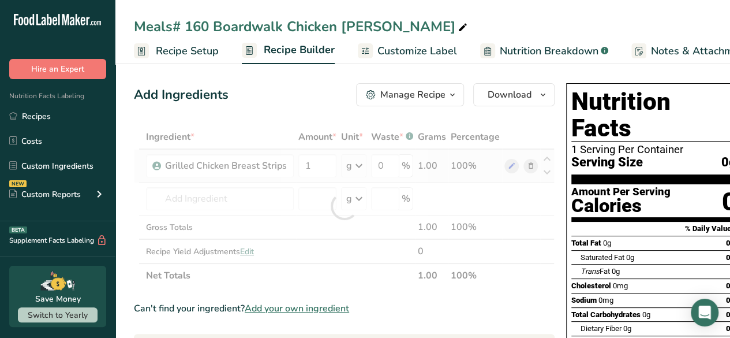
click at [361, 166] on div "Ingredient * Amount * Unit * Waste * .a-a{fill:#347362;}.b-a{fill:#fff;} Grams …" at bounding box center [344, 206] width 421 height 163
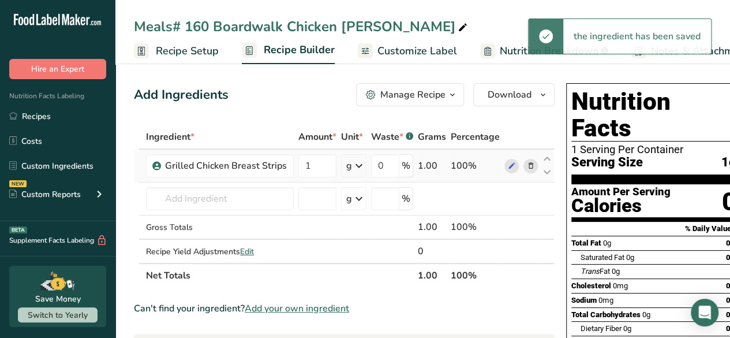
click at [357, 170] on icon at bounding box center [359, 165] width 14 height 21
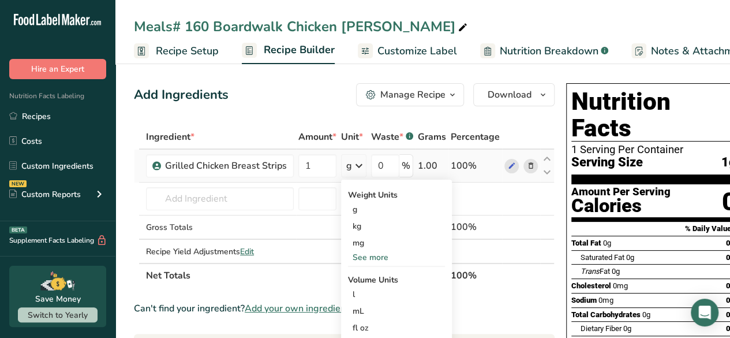
click at [364, 256] on div "See more" at bounding box center [396, 257] width 97 height 12
click at [359, 289] on div "oz" at bounding box center [396, 293] width 97 height 17
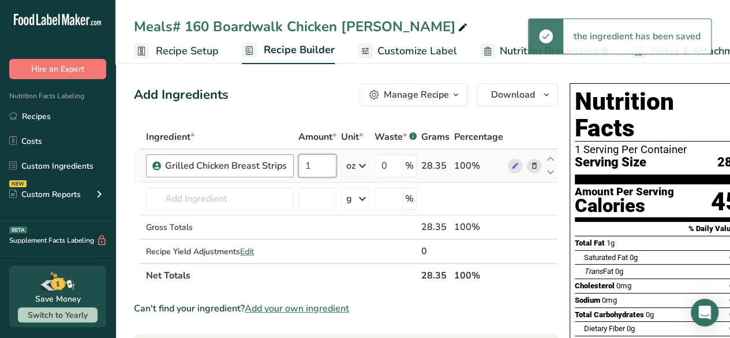
drag, startPoint x: 304, startPoint y: 169, endPoint x: 291, endPoint y: 174, distance: 14.1
click at [291, 174] on tr "Grilled Chicken Breast Strips 1 oz Weight Units g kg mg mcg lb oz See less Volu…" at bounding box center [346, 166] width 423 height 33
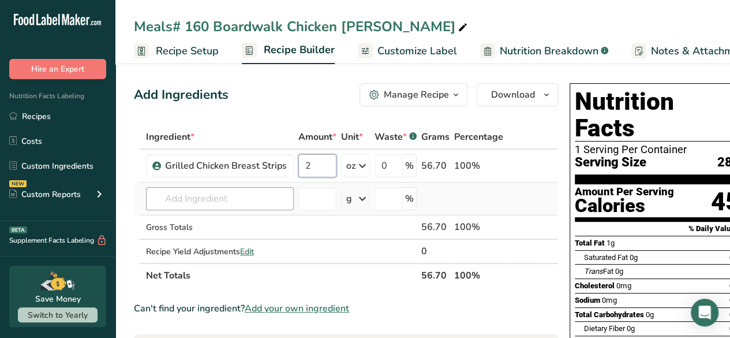
type input "2"
click at [269, 201] on div "Ingredient * Amount * Unit * Waste * .a-a{fill:#347362;}.b-a{fill:#fff;} Grams …" at bounding box center [346, 206] width 424 height 163
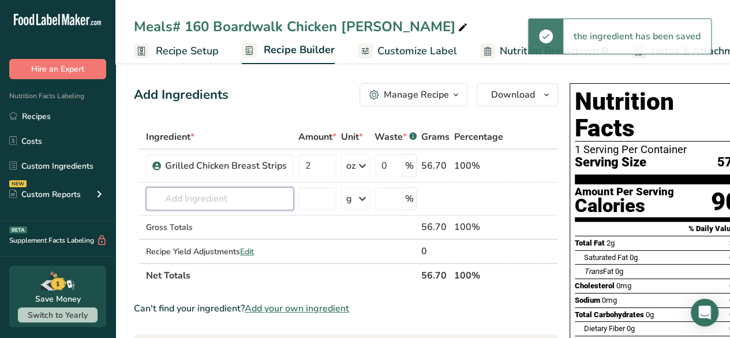
click at [254, 197] on input "text" at bounding box center [220, 198] width 148 height 23
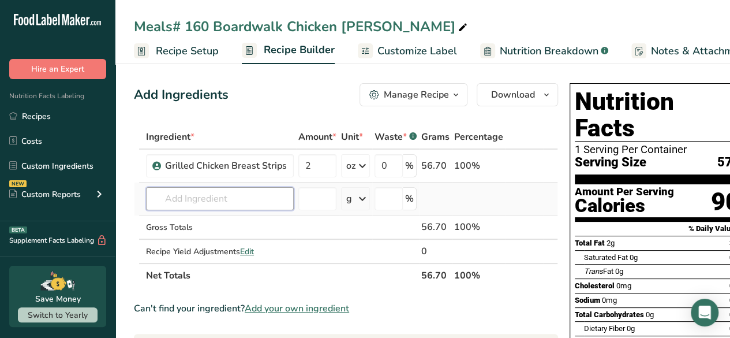
click at [200, 199] on input "text" at bounding box center [220, 198] width 148 height 23
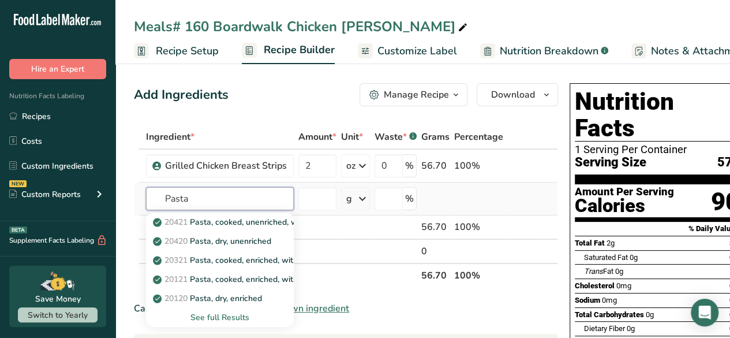
type input "Pasta"
click at [223, 315] on div "See full Results" at bounding box center [219, 317] width 129 height 12
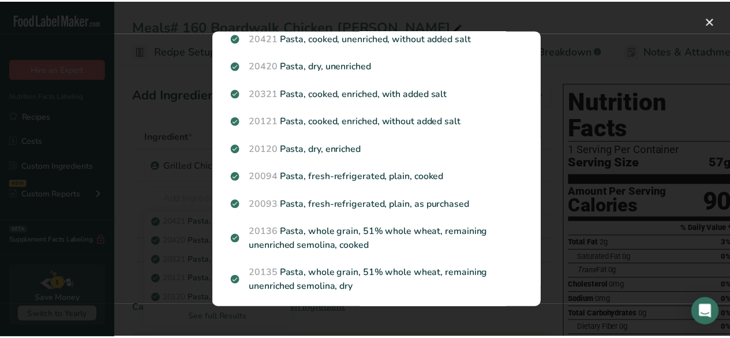
scroll to position [33, 0]
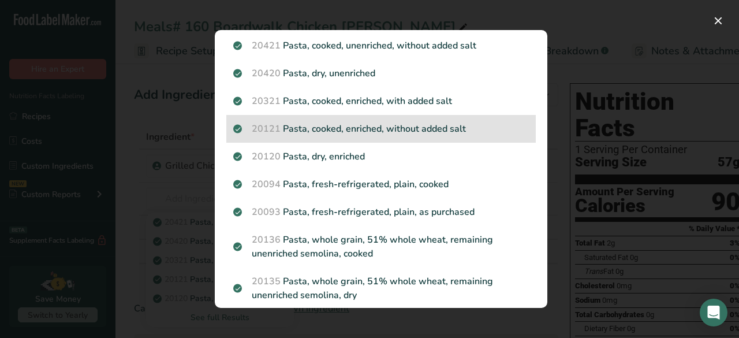
click at [333, 138] on div "20121 Pasta, cooked, enriched, without added salt" at bounding box center [380, 129] width 309 height 28
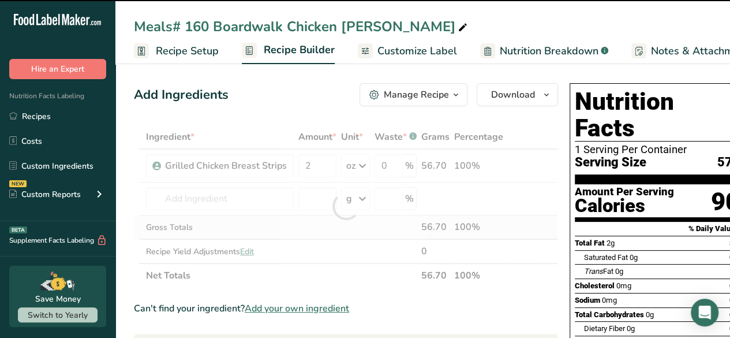
type input "0"
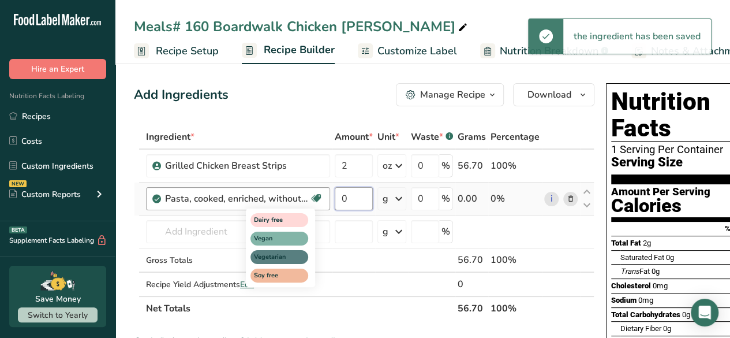
drag, startPoint x: 349, startPoint y: 198, endPoint x: 313, endPoint y: 203, distance: 36.2
click at [313, 203] on tr "Pasta, cooked, enriched, without added salt Dairy free Vegan Vegetarian Soy fre…" at bounding box center [365, 198] width 460 height 33
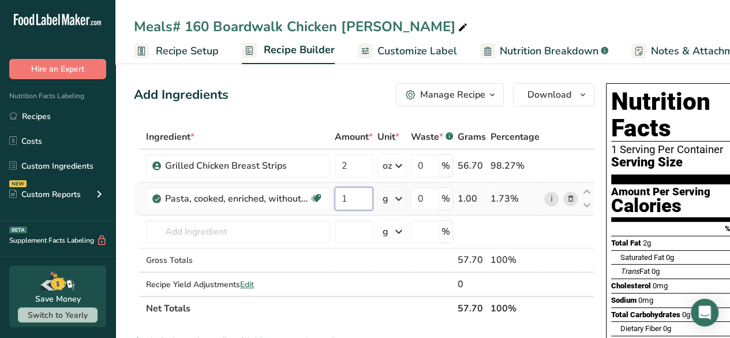
type input "1"
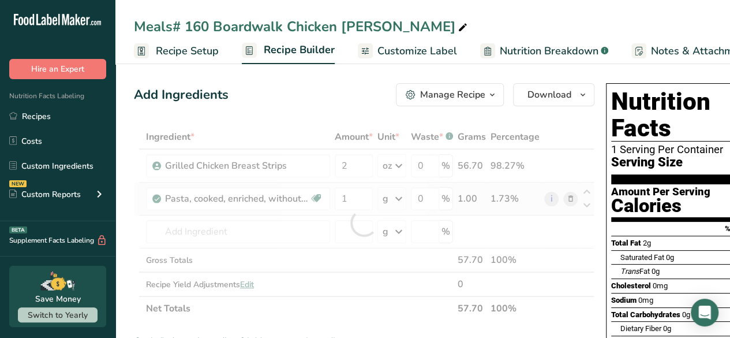
click at [395, 195] on div "Ingredient * Amount * Unit * Waste * .a-a{fill:#347362;}.b-a{fill:#fff;} Grams …" at bounding box center [364, 223] width 461 height 196
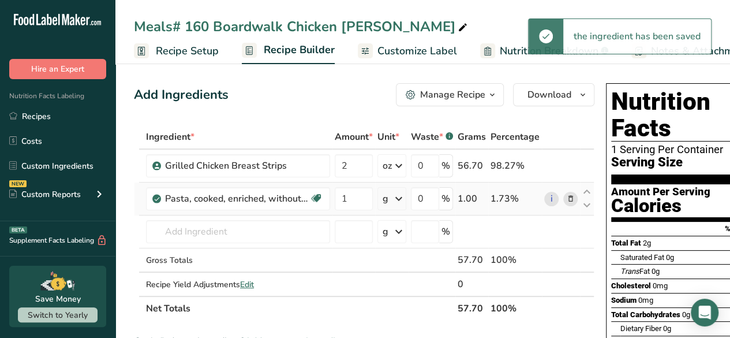
click at [397, 198] on icon at bounding box center [399, 198] width 14 height 21
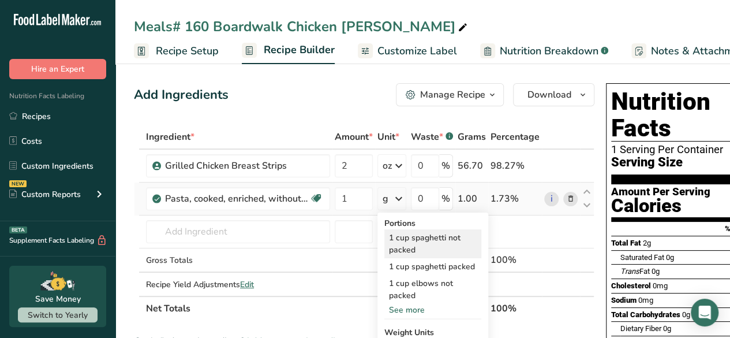
click at [417, 237] on div "1 cup spaghetti not packed" at bounding box center [432, 243] width 97 height 29
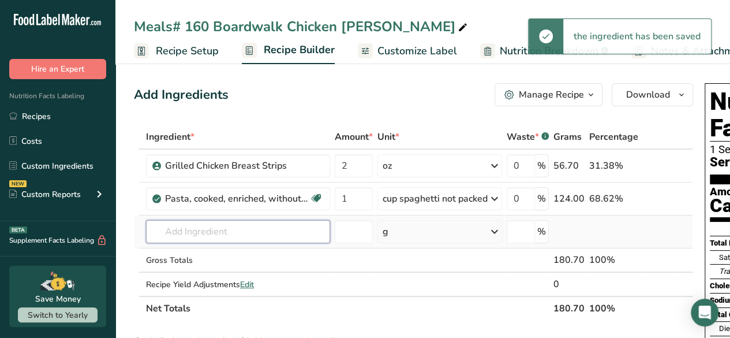
click at [239, 233] on input "text" at bounding box center [238, 231] width 184 height 23
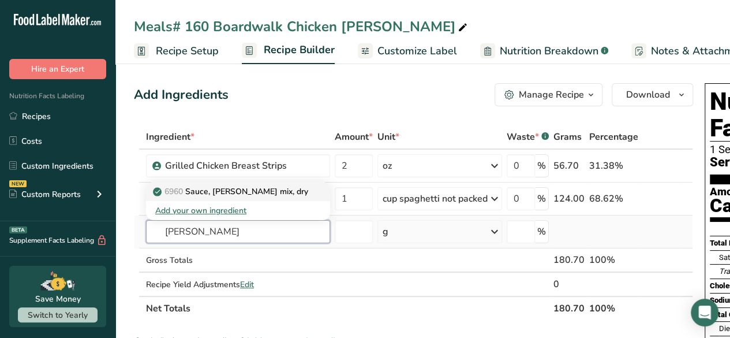
type input "Alfredo"
click at [234, 191] on p "6960 Sauce, alfredo mix, dry" at bounding box center [231, 191] width 153 height 12
type input "Sauce, alfredo mix, dry"
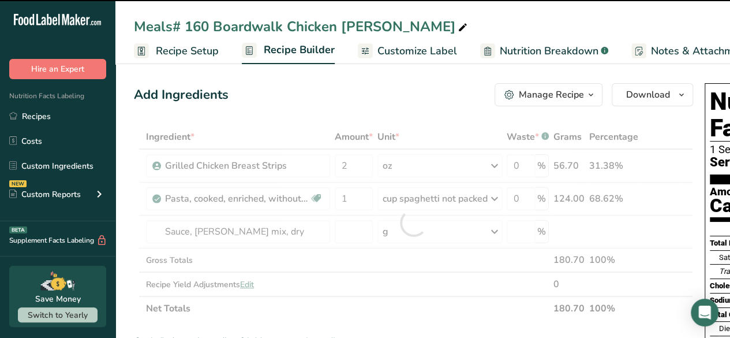
type input "0"
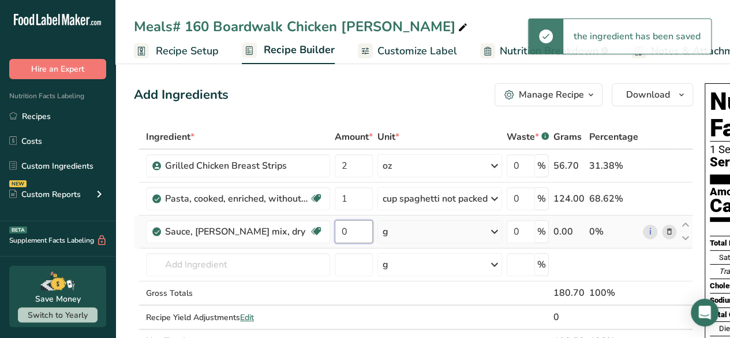
drag, startPoint x: 350, startPoint y: 227, endPoint x: 338, endPoint y: 228, distance: 12.2
click at [338, 228] on input "0" at bounding box center [354, 231] width 38 height 23
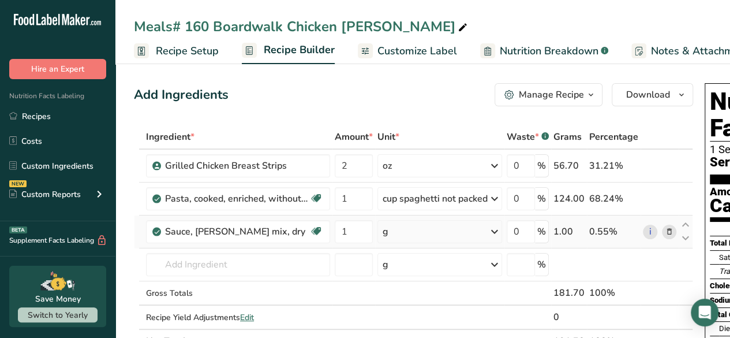
click at [494, 231] on div "Ingredient * Amount * Unit * Waste * .a-a{fill:#347362;}.b-a{fill:#fff;} Grams …" at bounding box center [413, 239] width 559 height 229
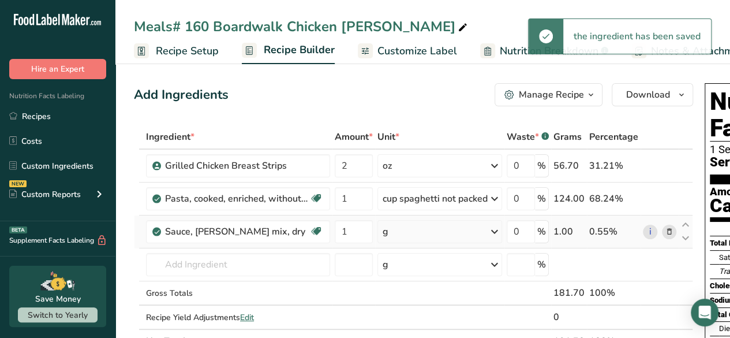
click at [494, 229] on icon at bounding box center [495, 231] width 14 height 21
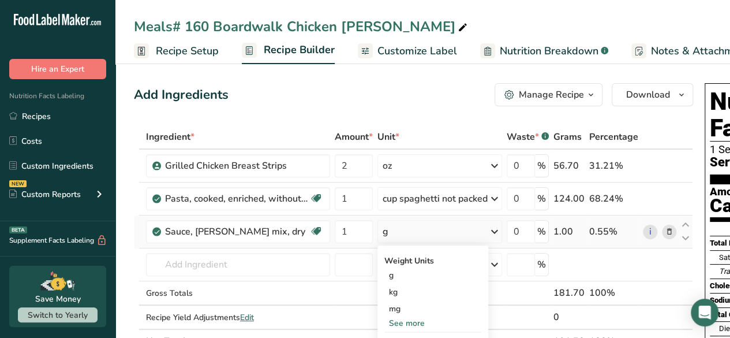
click at [402, 323] on div "See more" at bounding box center [432, 323] width 97 height 12
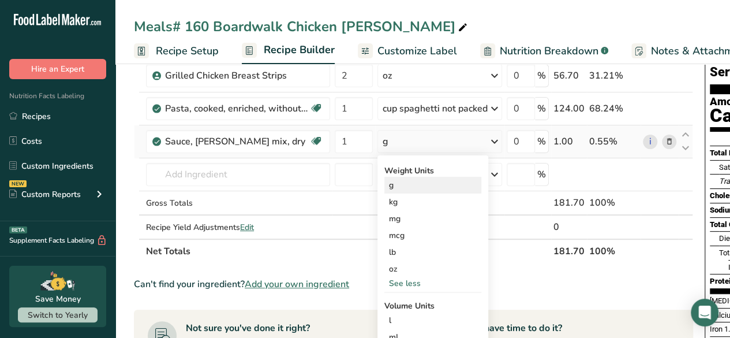
scroll to position [115, 0]
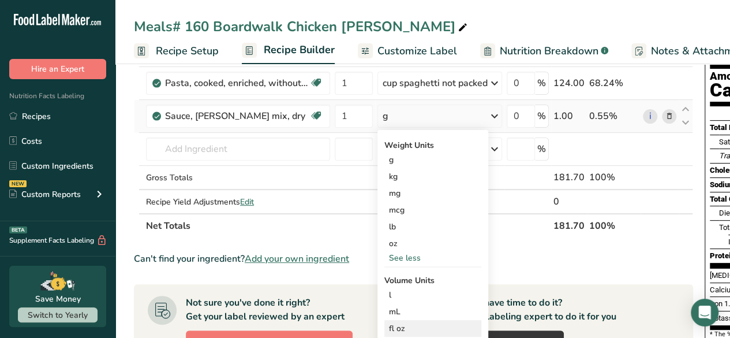
click at [407, 322] on div "fl oz" at bounding box center [433, 328] width 88 height 12
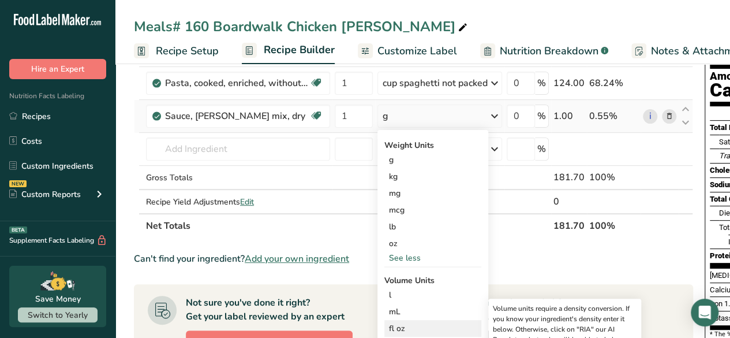
click at [403, 329] on div "fl oz" at bounding box center [433, 328] width 88 height 12
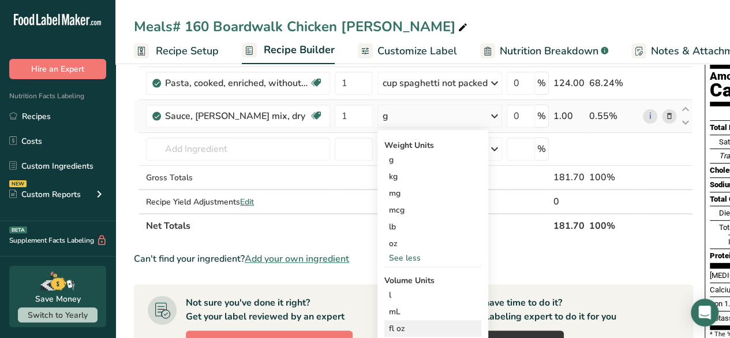
click at [403, 329] on div "fl oz" at bounding box center [433, 328] width 88 height 12
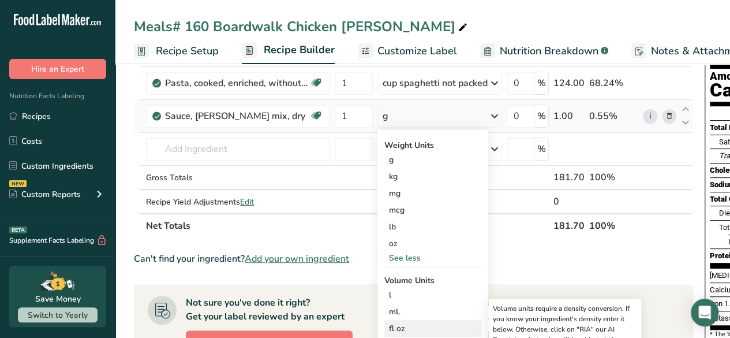
click at [401, 329] on div "fl oz" at bounding box center [433, 328] width 88 height 12
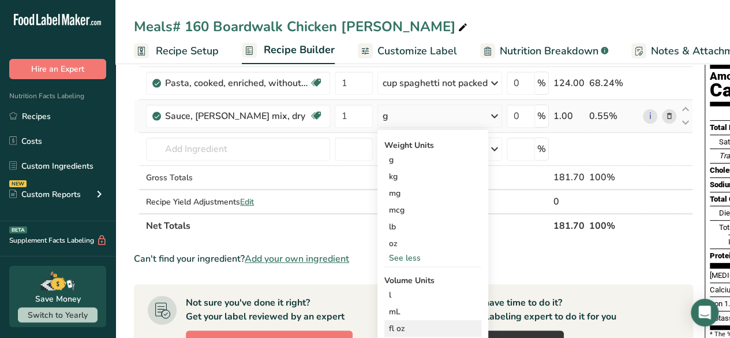
click at [401, 329] on div "fl oz" at bounding box center [433, 328] width 88 height 12
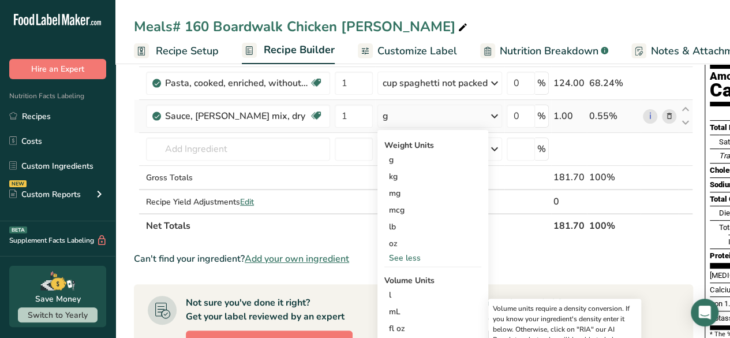
click at [394, 249] on div "oz" at bounding box center [432, 243] width 97 height 17
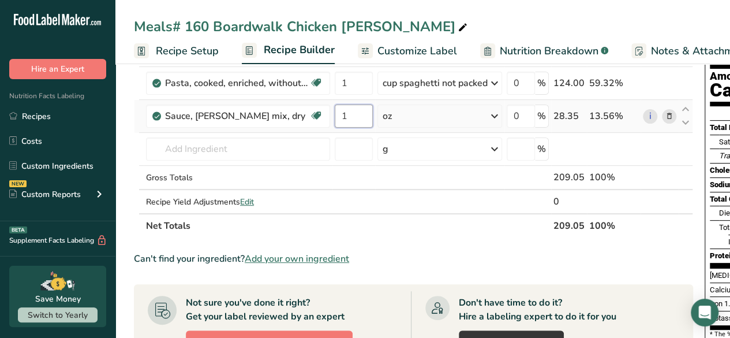
drag, startPoint x: 356, startPoint y: 112, endPoint x: 346, endPoint y: 112, distance: 9.2
click at [346, 112] on input "1" at bounding box center [354, 115] width 38 height 23
type input "1.5"
click at [447, 136] on div "Ingredient * Amount * Unit * Waste * .a-a{fill:#347362;}.b-a{fill:#fff;} Grams …" at bounding box center [413, 123] width 559 height 229
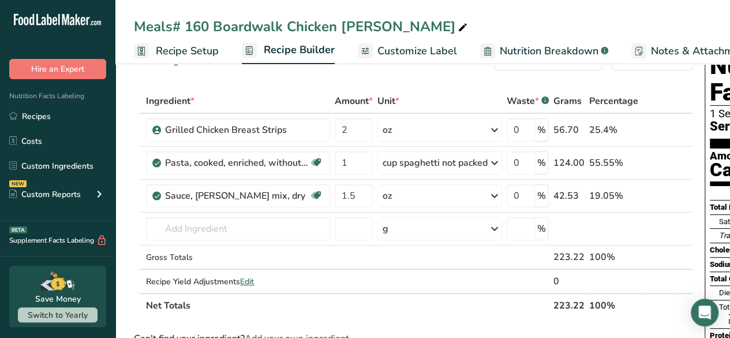
scroll to position [0, 0]
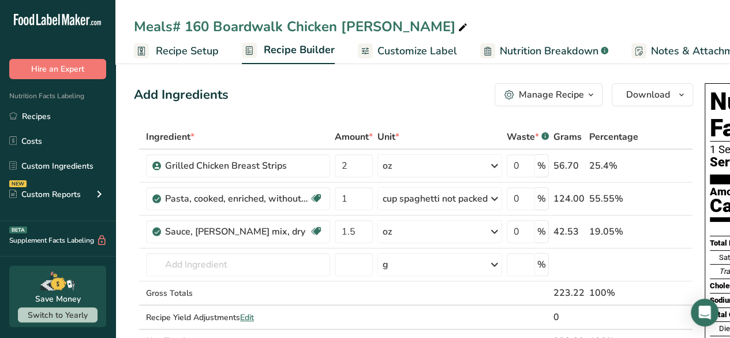
click at [433, 50] on span "Customize Label" at bounding box center [418, 51] width 80 height 16
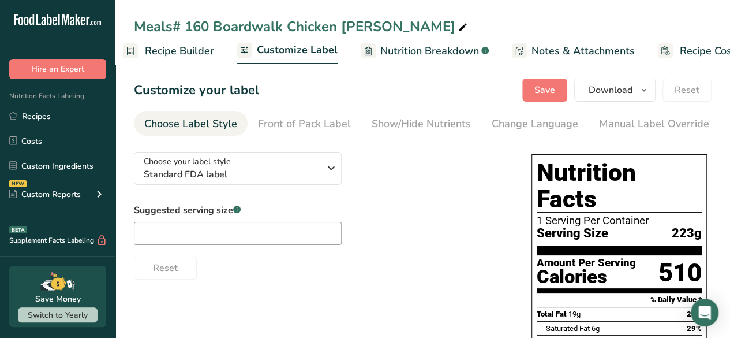
scroll to position [0, 158]
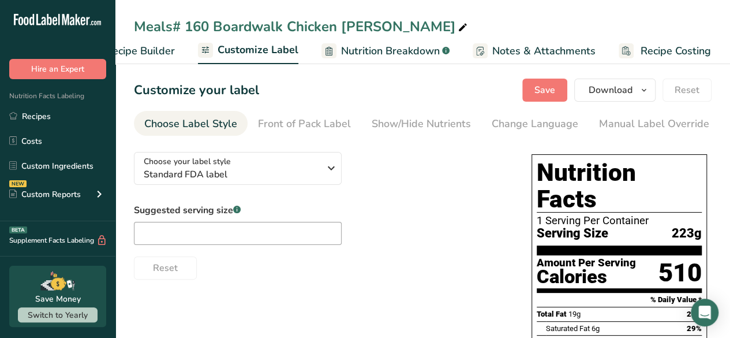
drag, startPoint x: 422, startPoint y: 135, endPoint x: 582, endPoint y: 132, distance: 159.9
click at [582, 132] on ul "Choose Label Style Front of Pack Label Show/Hide Nutrients Change Language Manu…" at bounding box center [423, 123] width 578 height 25
drag, startPoint x: 518, startPoint y: 139, endPoint x: 544, endPoint y: 136, distance: 25.6
click at [593, 134] on section "Customize your label Save Download Choose what to show on your downloaded label…" at bounding box center [422, 331] width 615 height 542
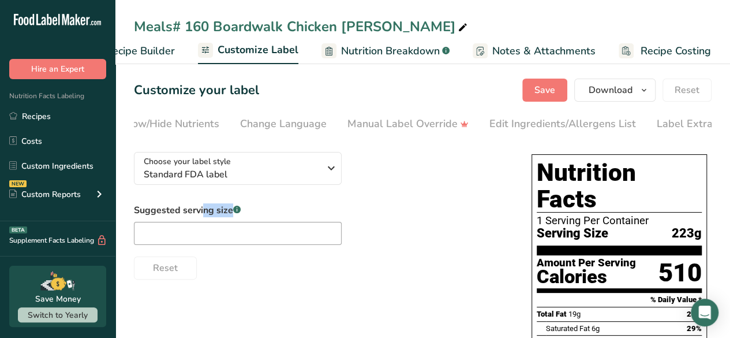
scroll to position [0, 275]
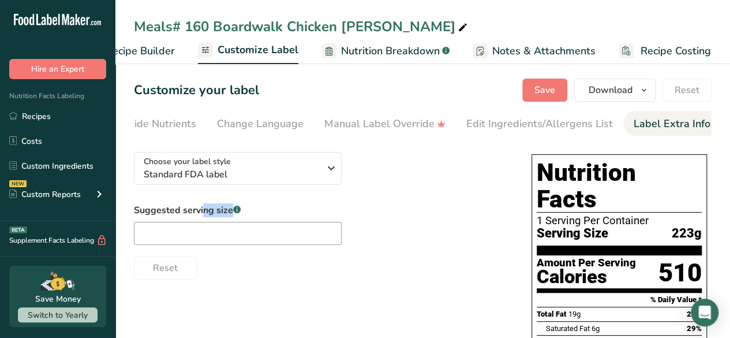
click at [689, 129] on div "Label Extra Info" at bounding box center [672, 124] width 77 height 16
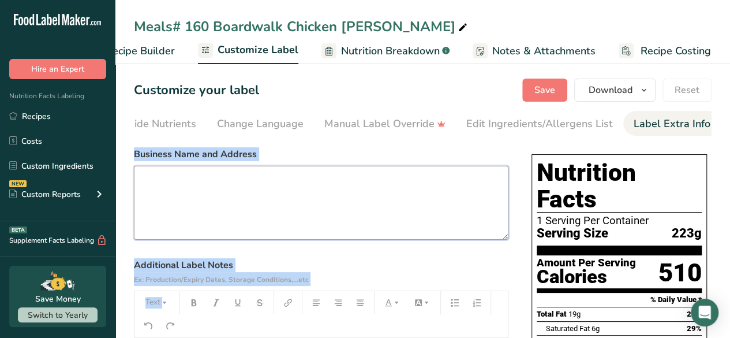
click at [177, 196] on textarea at bounding box center [321, 203] width 375 height 74
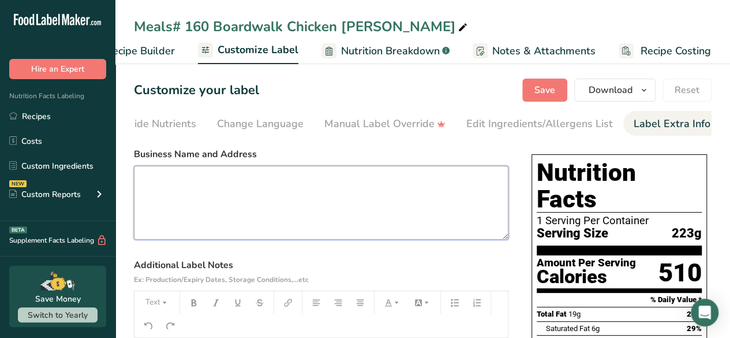
paste textarea "FeedTheSeniors.com Call for Reorder (843)-742-5252"
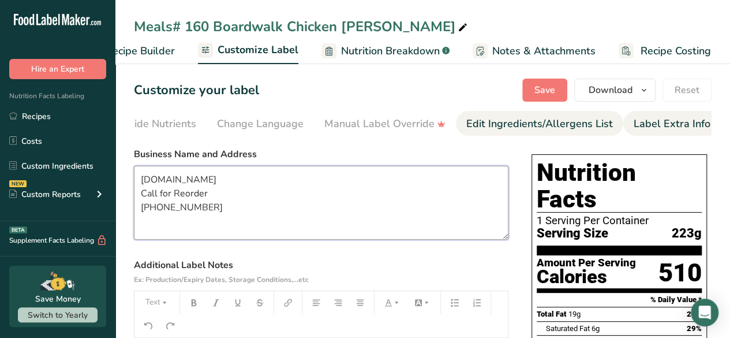
type textarea "FeedTheSeniors.com Call for Reorder (843)-742-5252"
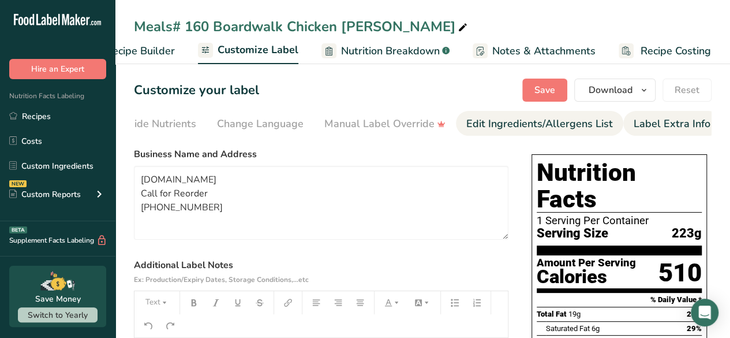
click at [556, 122] on div "Edit Ingredients/Allergens List" at bounding box center [539, 124] width 147 height 16
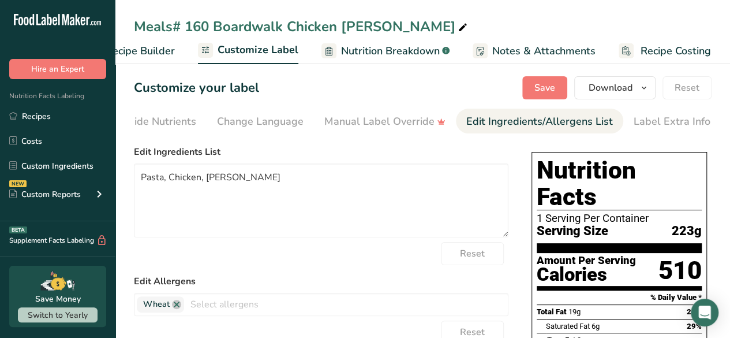
scroll to position [0, 0]
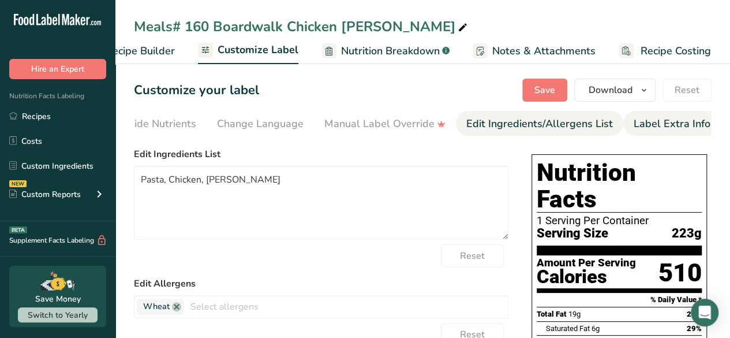
click at [647, 125] on div "Label Extra Info" at bounding box center [672, 124] width 77 height 16
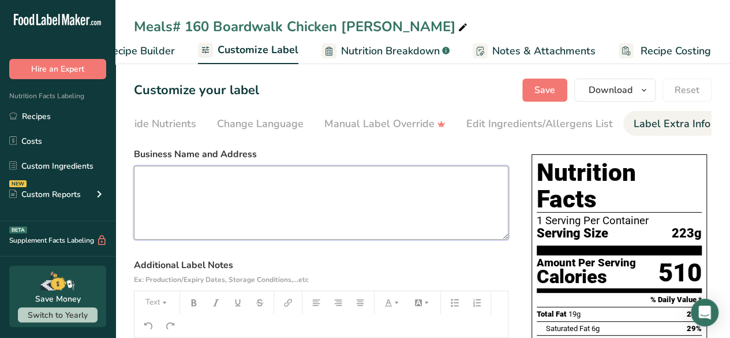
click at [159, 199] on textarea at bounding box center [321, 203] width 375 height 74
paste textarea "FeedTheSeniors.com Call for Reorder (843)-742-5252"
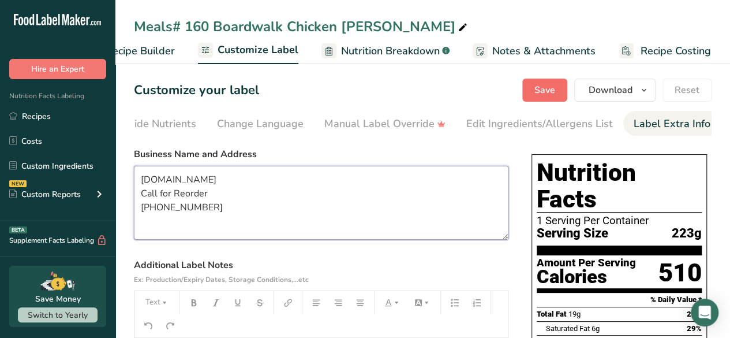
type textarea "FeedTheSeniors.com Call for Reorder (843)-742-5252"
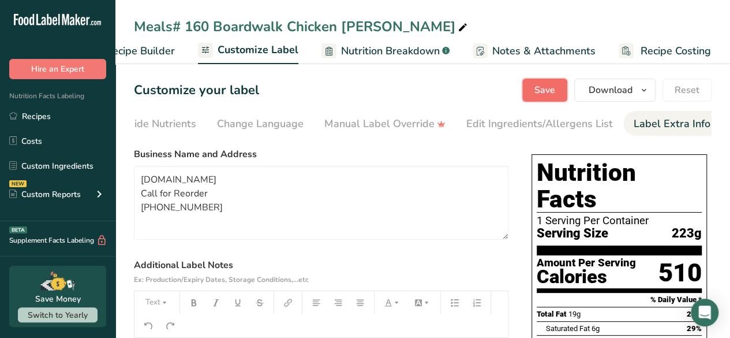
click at [539, 85] on span "Save" at bounding box center [545, 90] width 21 height 14
click at [543, 89] on span "Save" at bounding box center [545, 90] width 21 height 14
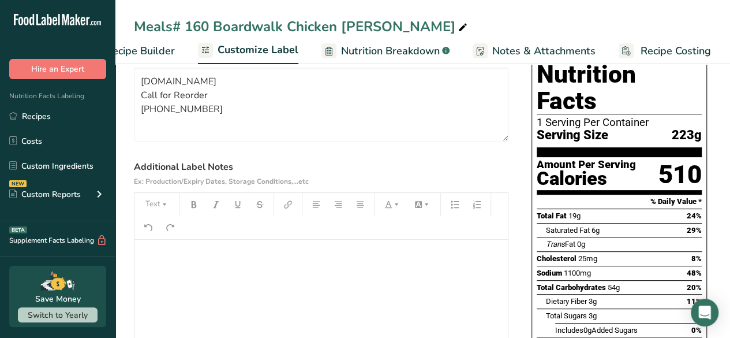
scroll to position [173, 0]
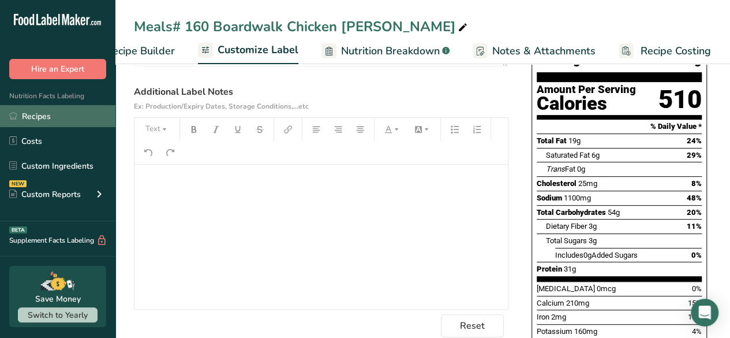
click at [38, 114] on link "Recipes" at bounding box center [57, 116] width 115 height 22
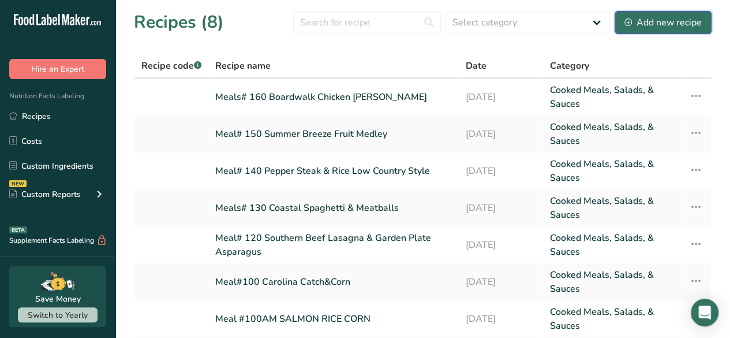
click at [666, 26] on div "Add new recipe" at bounding box center [663, 23] width 77 height 14
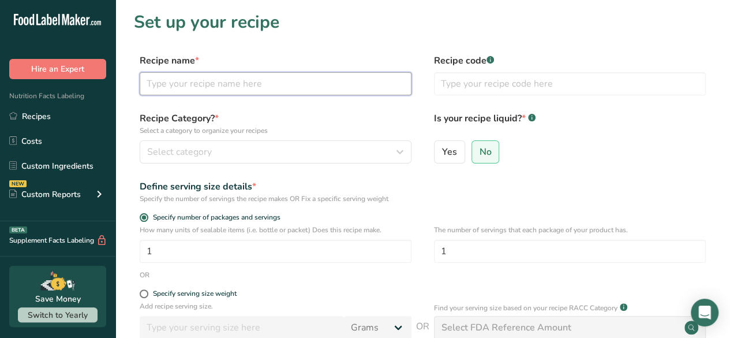
click at [213, 83] on input "text" at bounding box center [276, 83] width 272 height 23
type input "Sea Breeze Salmon Fried Rice"
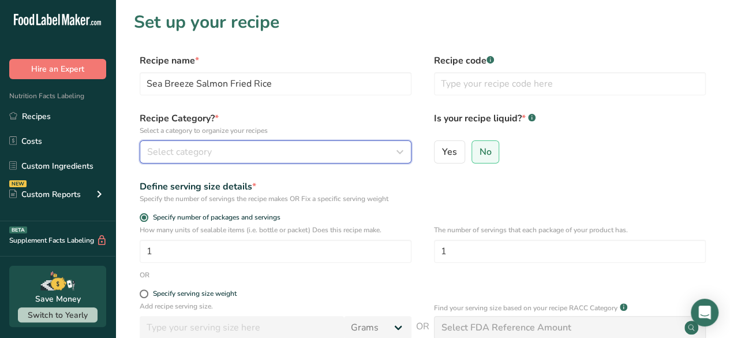
click at [203, 152] on span "Select category" at bounding box center [179, 152] width 65 height 14
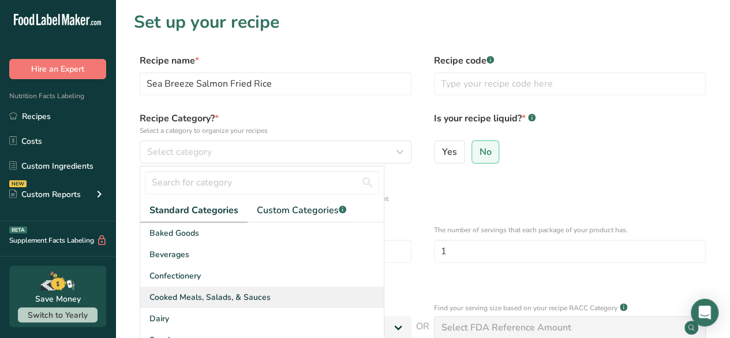
click at [217, 293] on span "Cooked Meals, Salads, & Sauces" at bounding box center [210, 297] width 121 height 12
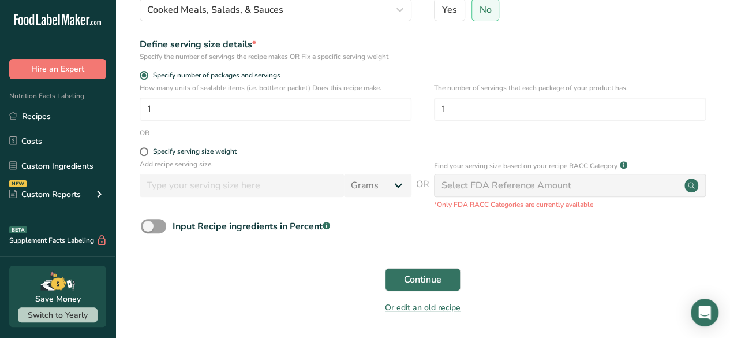
scroll to position [173, 0]
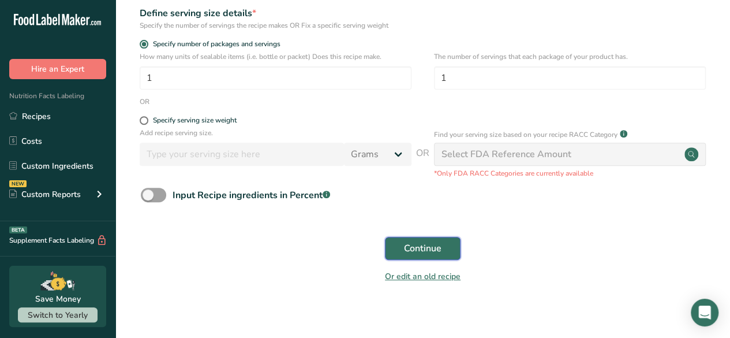
click at [412, 244] on span "Continue" at bounding box center [423, 248] width 38 height 14
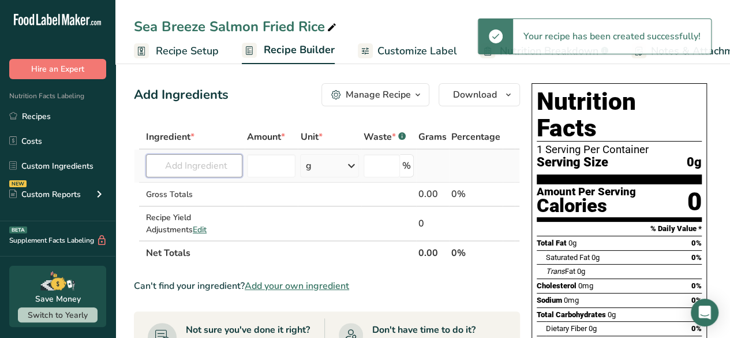
click at [178, 172] on input "text" at bounding box center [194, 165] width 96 height 23
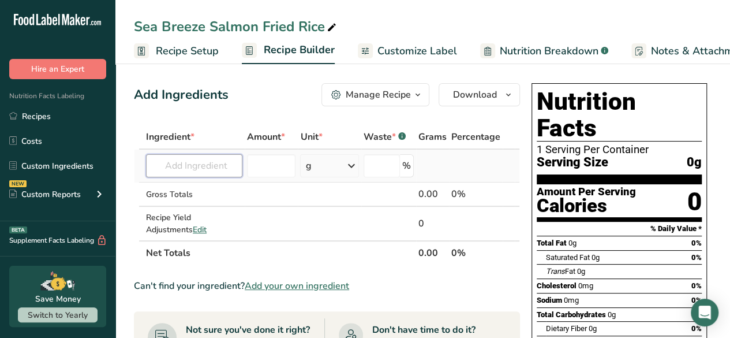
click at [187, 165] on input "text" at bounding box center [194, 165] width 96 height 23
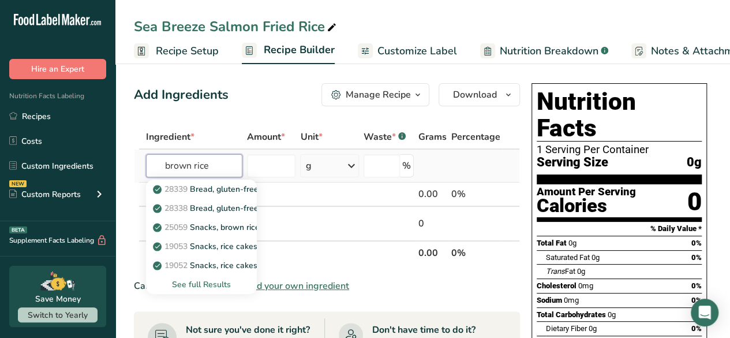
type input "brown rice"
click at [204, 286] on div "See full Results" at bounding box center [201, 284] width 92 height 12
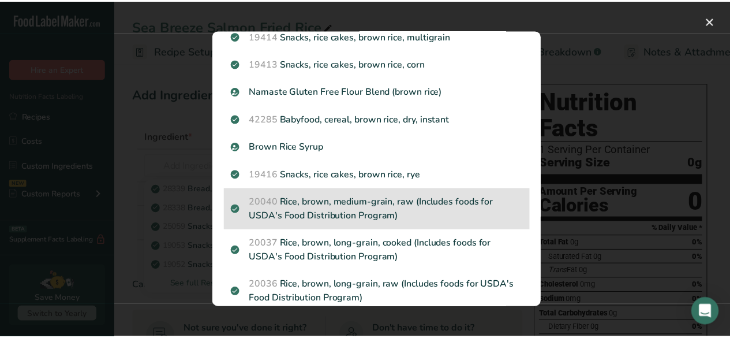
scroll to position [577, 0]
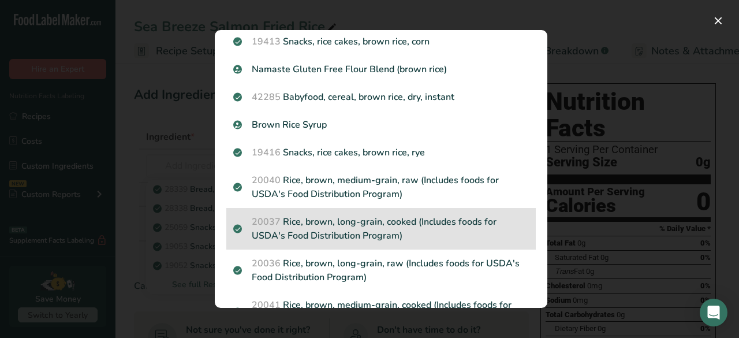
click at [365, 230] on p "20037 Rice, brown, long-grain, cooked (Includes foods for USDA's Food Distribut…" at bounding box center [381, 229] width 296 height 28
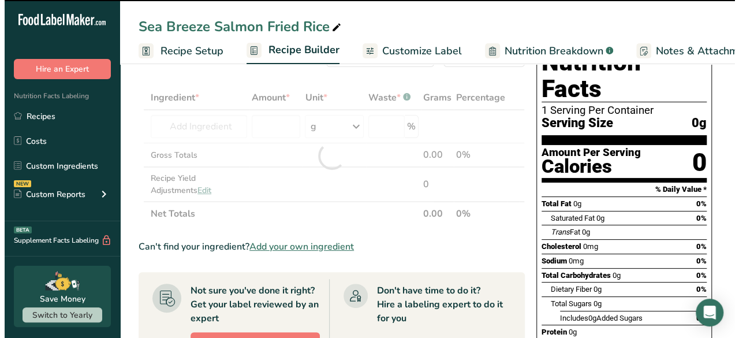
scroll to position [58, 0]
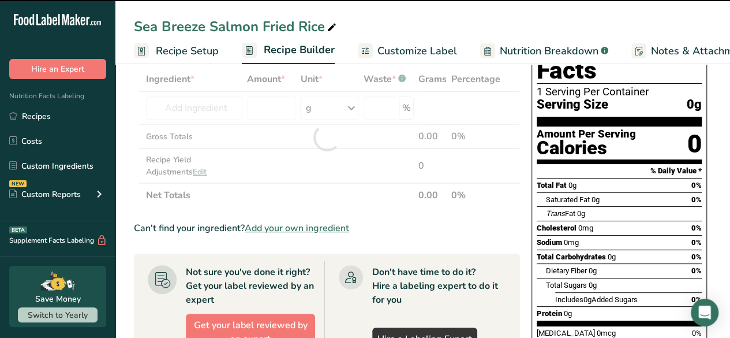
type input "0"
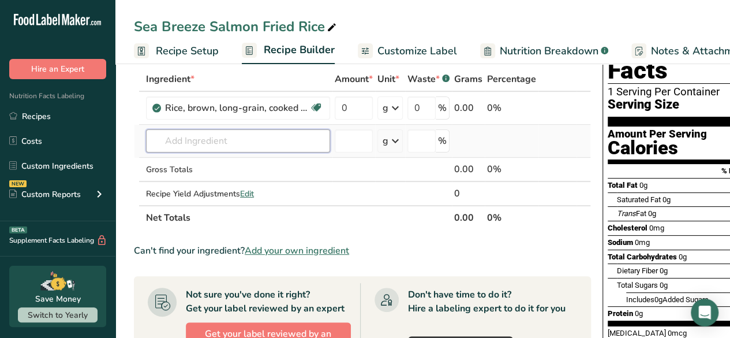
click at [234, 143] on input "text" at bounding box center [238, 140] width 184 height 23
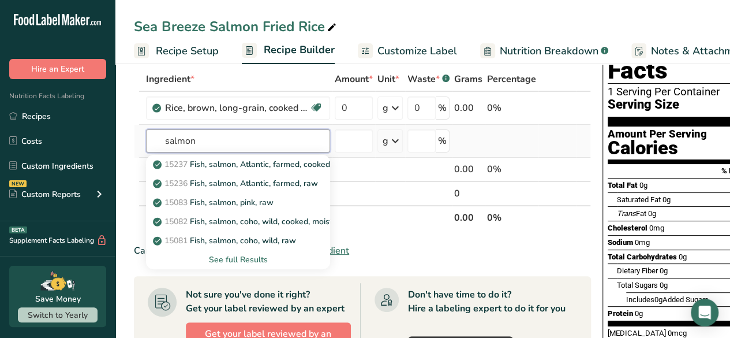
type input "salmon"
click at [229, 257] on div "See full Results" at bounding box center [238, 259] width 166 height 12
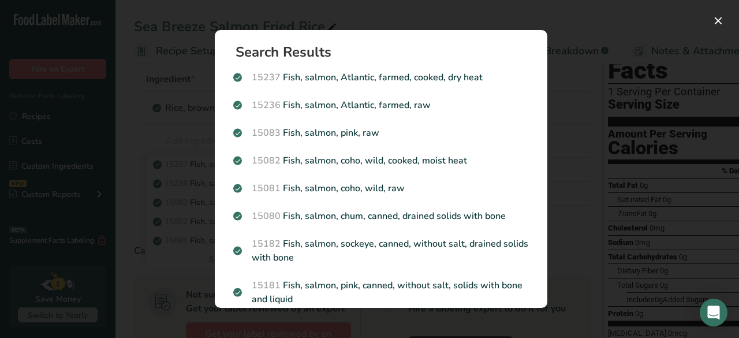
scroll to position [0, 0]
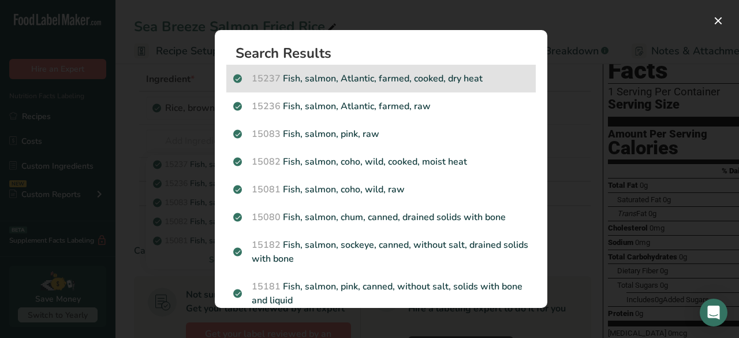
click at [338, 85] on div "15237 Fish, salmon, Atlantic, farmed, cooked, dry heat" at bounding box center [380, 79] width 309 height 28
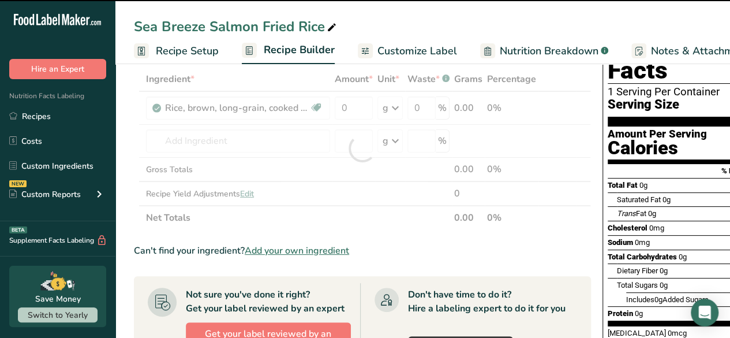
type input "0"
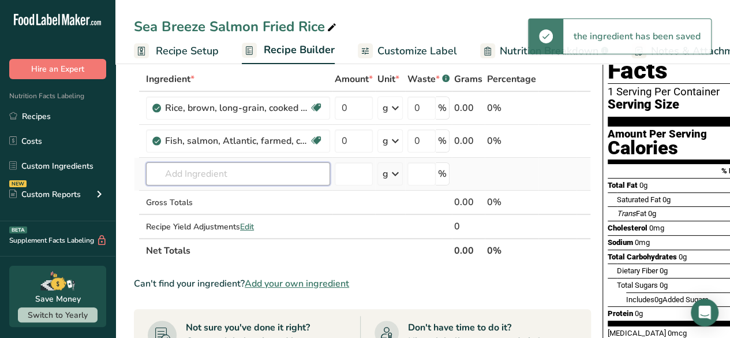
click at [194, 171] on input "text" at bounding box center [238, 173] width 184 height 23
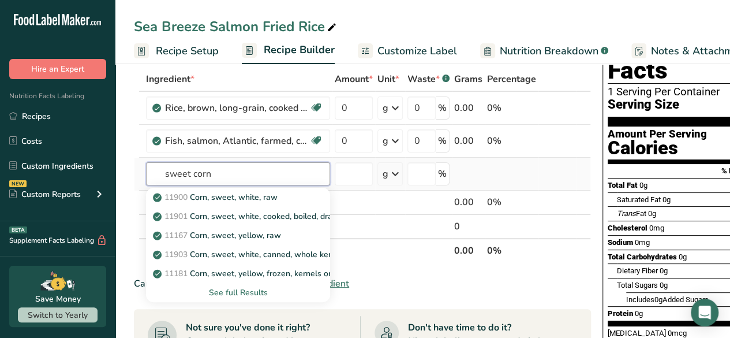
type input "sweet corn"
click at [236, 292] on div "See full Results" at bounding box center [238, 292] width 166 height 12
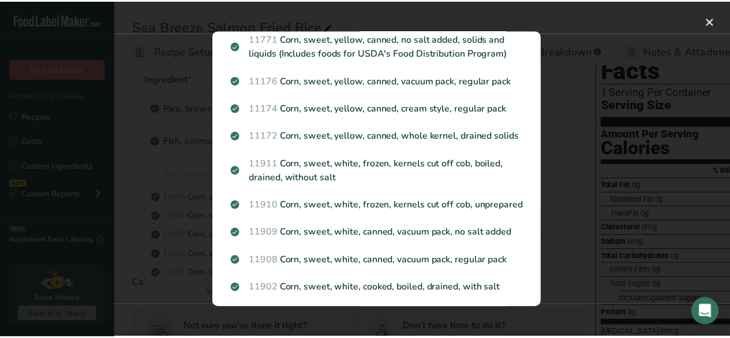
scroll to position [849, 0]
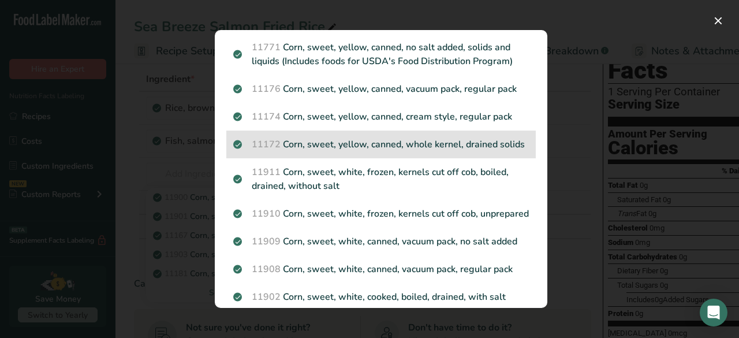
click at [383, 151] on p "11172 Corn, sweet, yellow, canned, whole kernel, drained solids" at bounding box center [381, 144] width 296 height 14
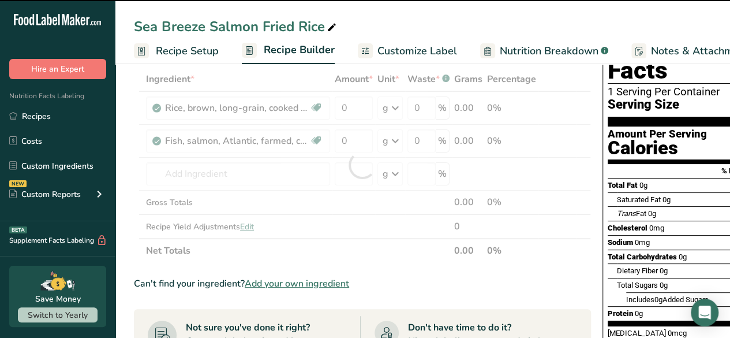
type input "0"
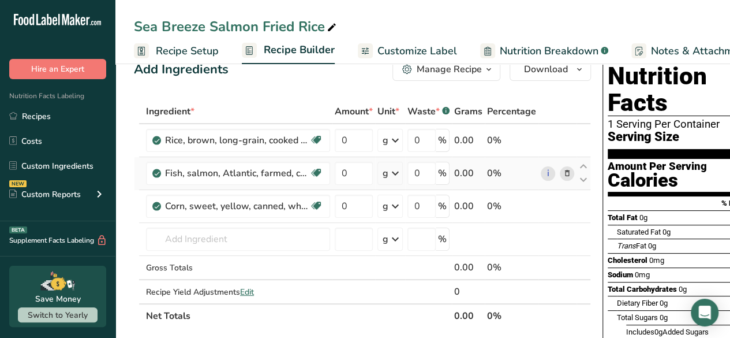
scroll to position [0, 0]
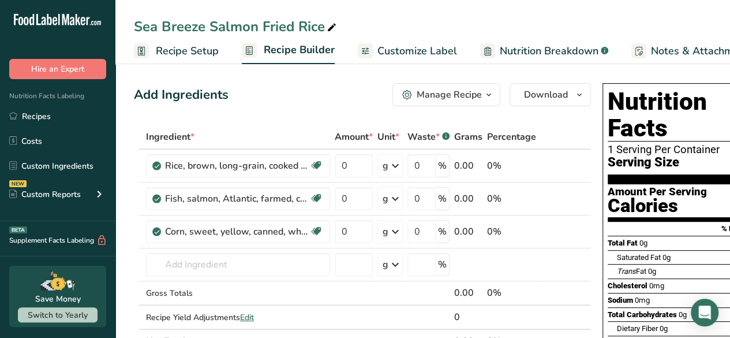
click at [440, 48] on span "Customize Label" at bounding box center [418, 51] width 80 height 16
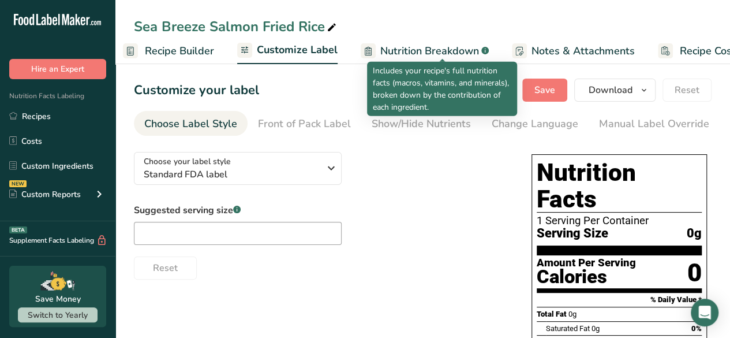
scroll to position [0, 158]
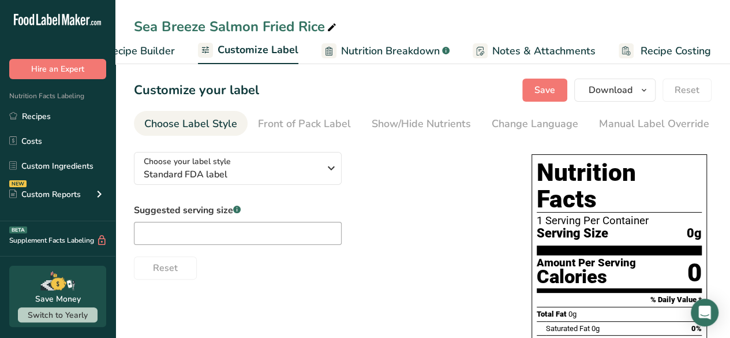
click at [148, 50] on span "Recipe Builder" at bounding box center [140, 51] width 69 height 16
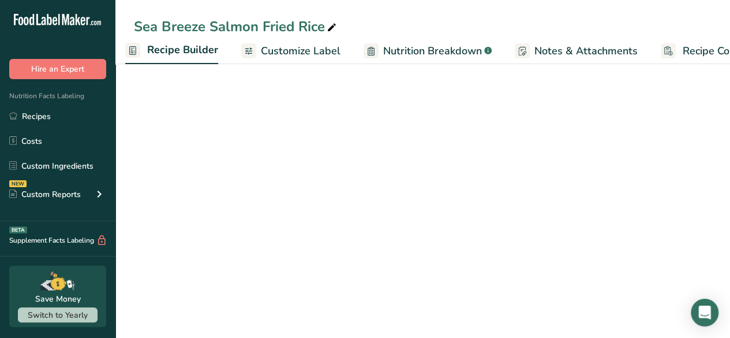
scroll to position [0, 111]
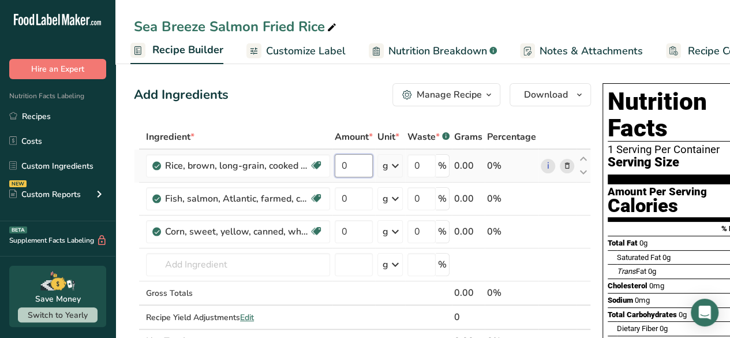
drag, startPoint x: 349, startPoint y: 165, endPoint x: 333, endPoint y: 170, distance: 17.2
click at [333, 170] on td "0" at bounding box center [354, 166] width 43 height 33
type input "1"
click at [395, 169] on div "Ingredient * Amount * Unit * Waste * .a-a{fill:#347362;}.b-a{fill:#fff;} Grams …" at bounding box center [362, 239] width 457 height 229
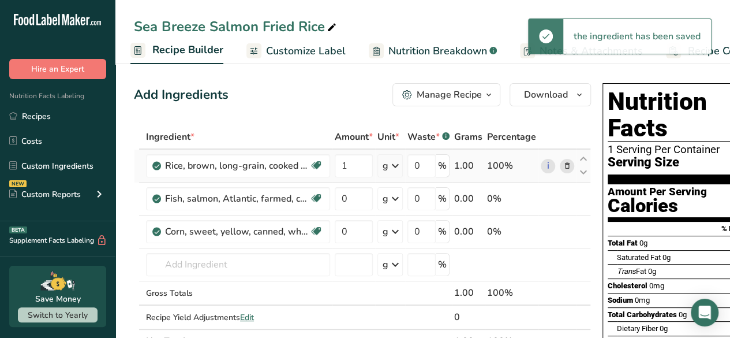
click at [395, 175] on div "g" at bounding box center [390, 165] width 25 height 23
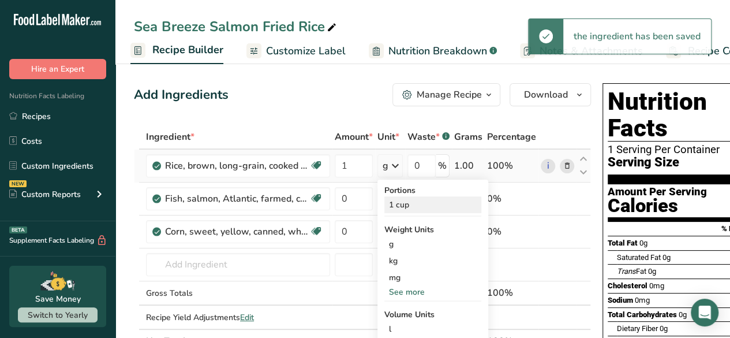
click at [397, 207] on div "1 cup" at bounding box center [432, 204] width 97 height 17
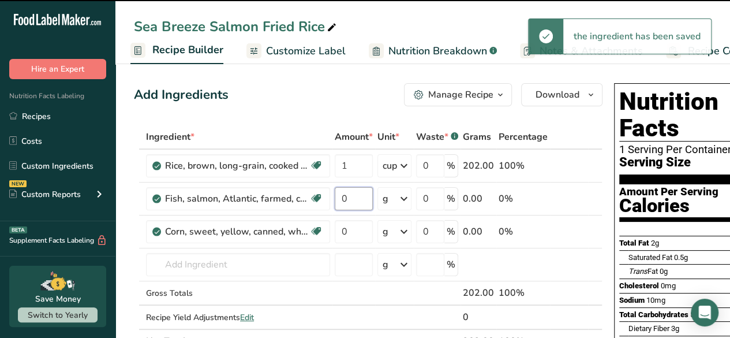
click at [360, 200] on input "0" at bounding box center [354, 198] width 38 height 23
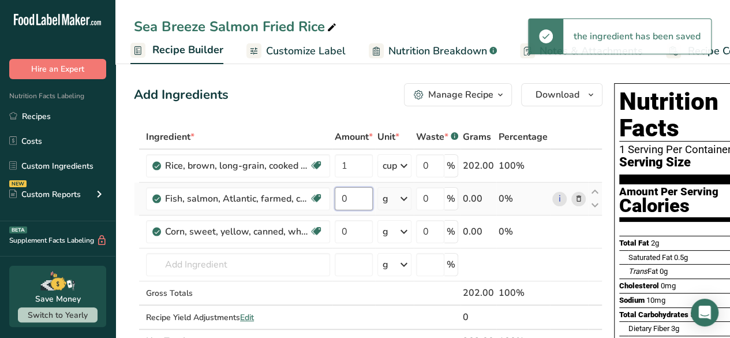
drag, startPoint x: 353, startPoint y: 200, endPoint x: 334, endPoint y: 203, distance: 19.2
click at [335, 203] on input "0" at bounding box center [354, 198] width 38 height 23
type input "1"
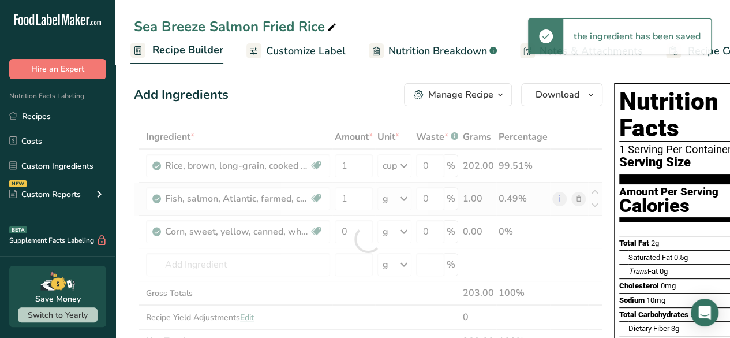
click at [401, 196] on div "Ingredient * Amount * Unit * Waste * .a-a{fill:#347362;}.b-a{fill:#fff;} Grams …" at bounding box center [368, 239] width 469 height 229
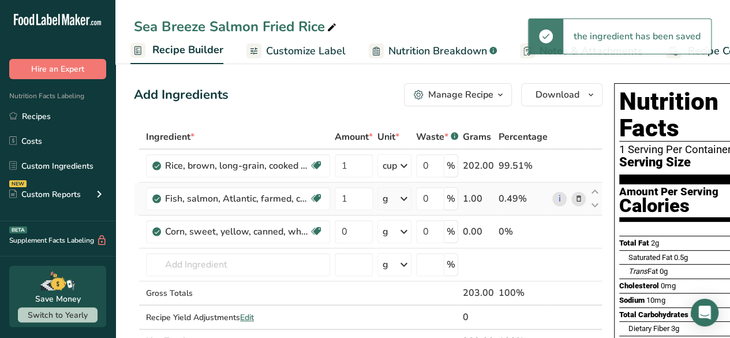
click at [402, 196] on icon at bounding box center [404, 198] width 14 height 21
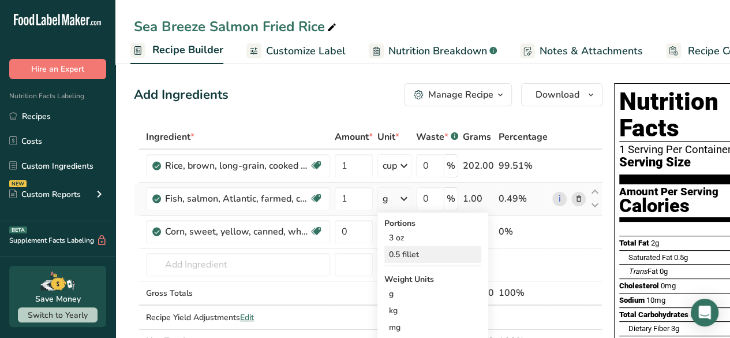
click at [413, 252] on div "0.5 fillet" at bounding box center [432, 254] width 97 height 17
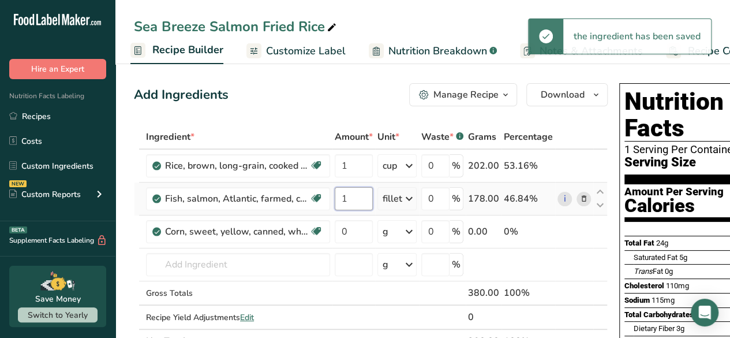
drag, startPoint x: 356, startPoint y: 196, endPoint x: 333, endPoint y: 204, distance: 24.3
click at [333, 204] on td "1" at bounding box center [354, 198] width 43 height 33
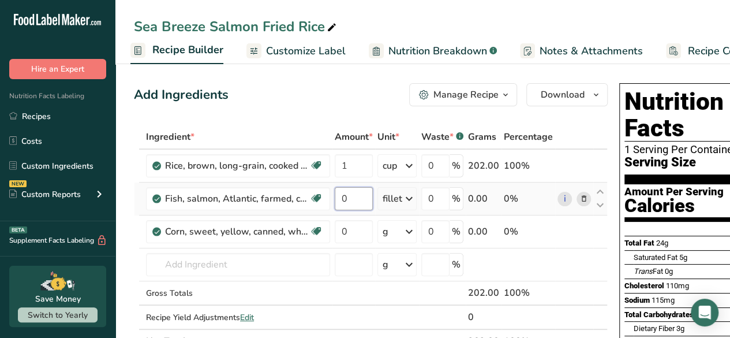
type input "5"
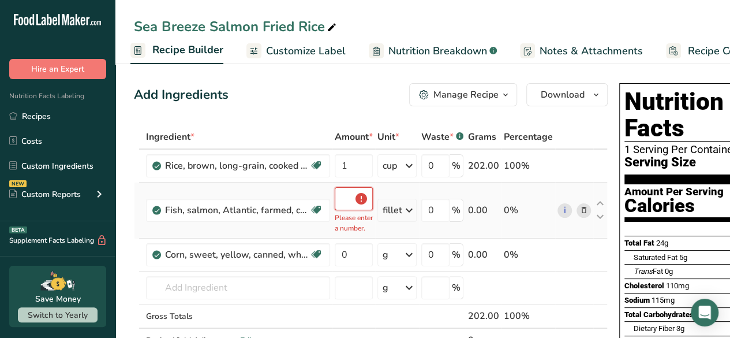
scroll to position [0, 1]
type input "5"
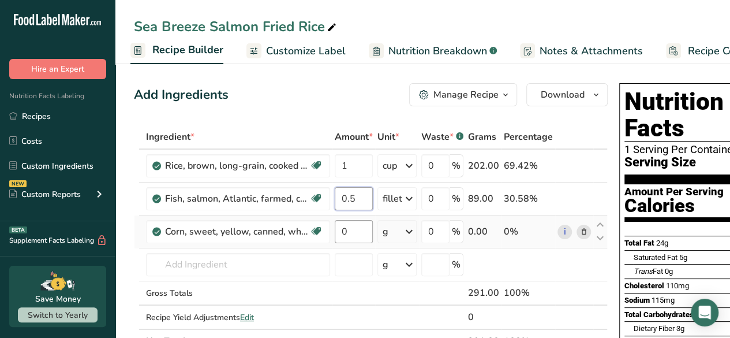
type input "0.5"
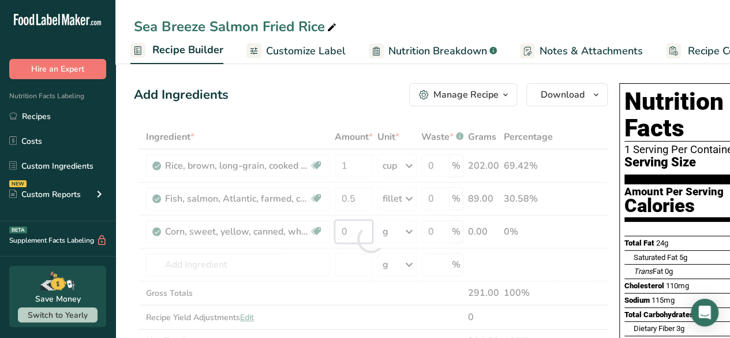
drag, startPoint x: 363, startPoint y: 233, endPoint x: 321, endPoint y: 233, distance: 41.6
click at [321, 233] on div "Ingredient * Amount * Unit * Waste * .a-a{fill:#347362;}.b-a{fill:#fff;} Grams …" at bounding box center [371, 239] width 474 height 229
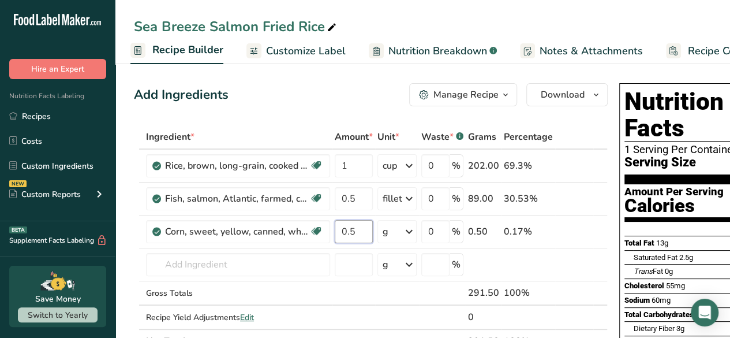
type input "0.5"
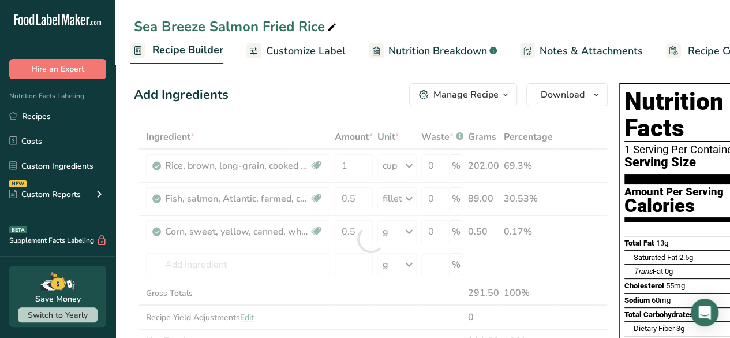
click at [318, 99] on div "Add Ingredients Manage Recipe Delete Recipe Duplicate Recipe Scale Recipe Save …" at bounding box center [371, 94] width 474 height 23
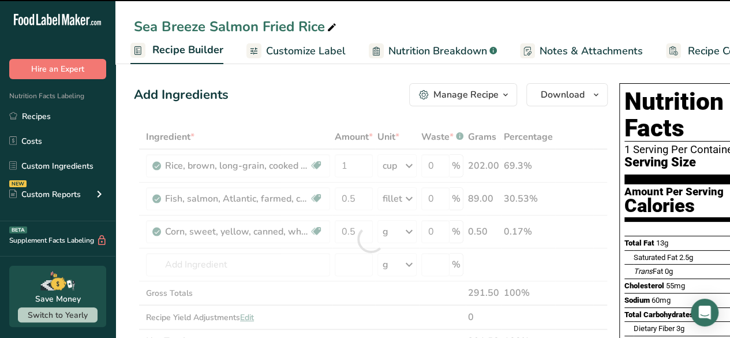
click at [330, 45] on span "Customize Label" at bounding box center [306, 51] width 80 height 16
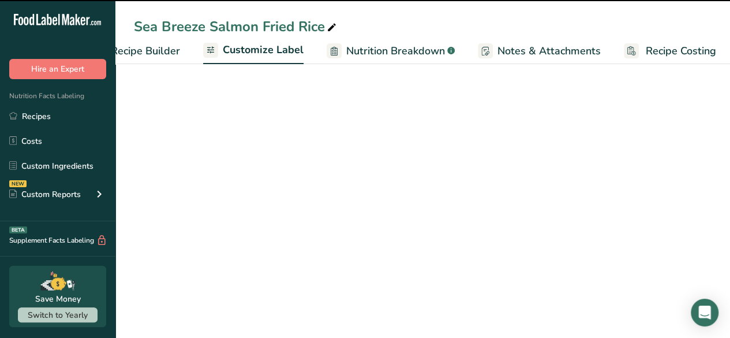
scroll to position [0, 158]
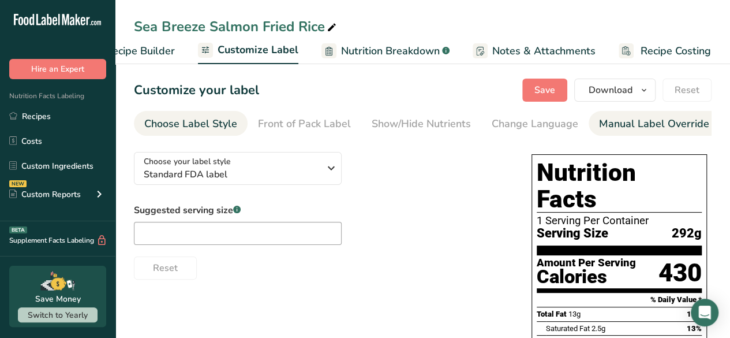
drag, startPoint x: 506, startPoint y: 135, endPoint x: 614, endPoint y: 131, distance: 107.4
click at [614, 131] on ul "Choose Label Style Front of Pack Label Show/Hide Nutrients Change Language Manu…" at bounding box center [423, 123] width 578 height 25
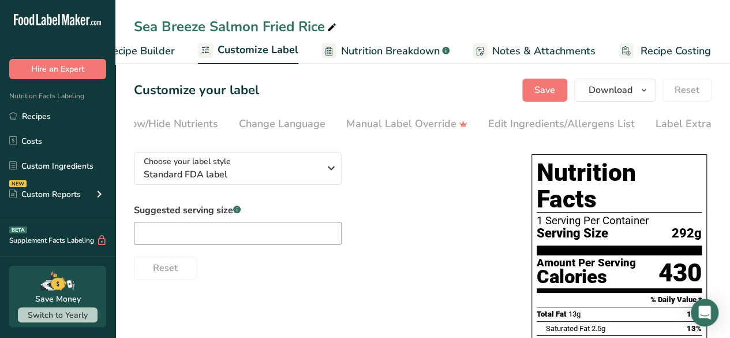
scroll to position [0, 275]
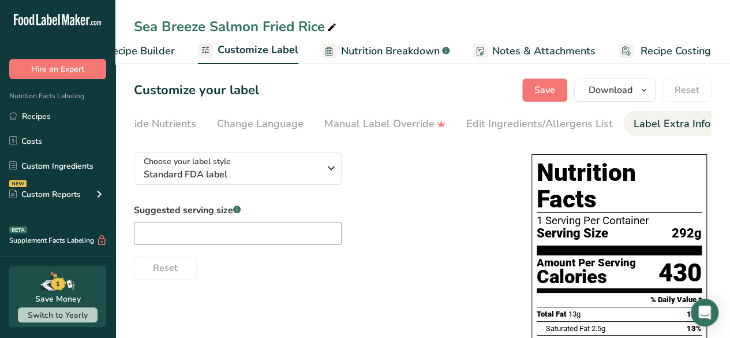
click at [686, 123] on div "Label Extra Info" at bounding box center [672, 124] width 77 height 16
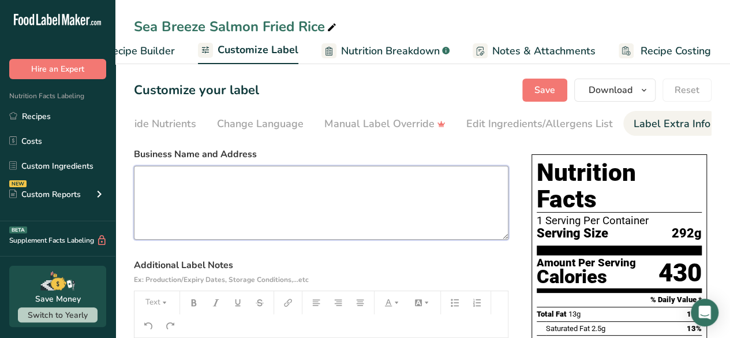
click at [193, 191] on textarea at bounding box center [321, 203] width 375 height 74
paste textarea "FeedTheSeniors.com Call for Reorder (843)-742-5252"
click at [292, 199] on textarea "FeedTheSeniors.com Call for Reorder (843)-742-5252" at bounding box center [321, 203] width 375 height 74
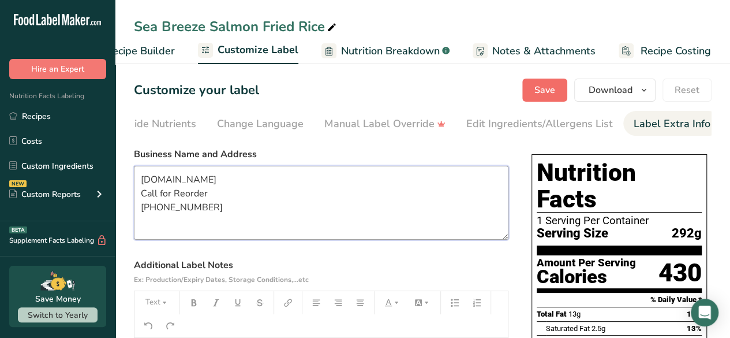
type textarea "FeedTheSeniors.com Call for Reorder (843)-742-5252"
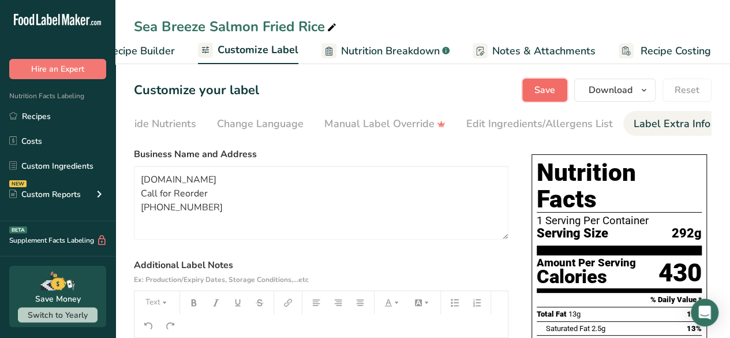
click at [550, 92] on span "Save" at bounding box center [545, 90] width 21 height 14
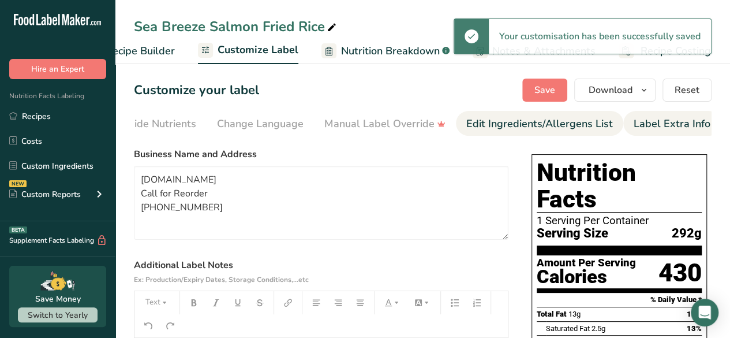
click at [507, 123] on div "Edit Ingredients/Allergens List" at bounding box center [539, 124] width 147 height 16
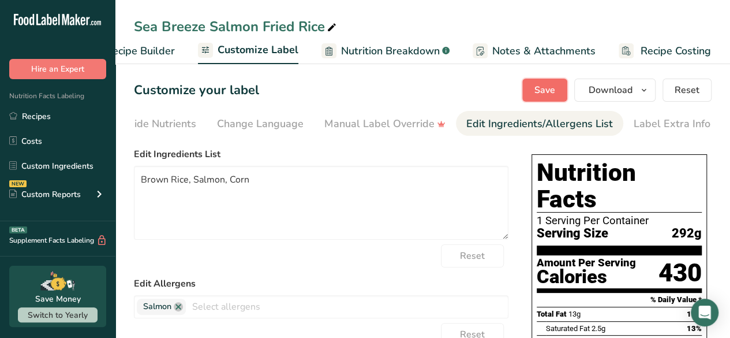
click at [538, 88] on span "Save" at bounding box center [545, 90] width 21 height 14
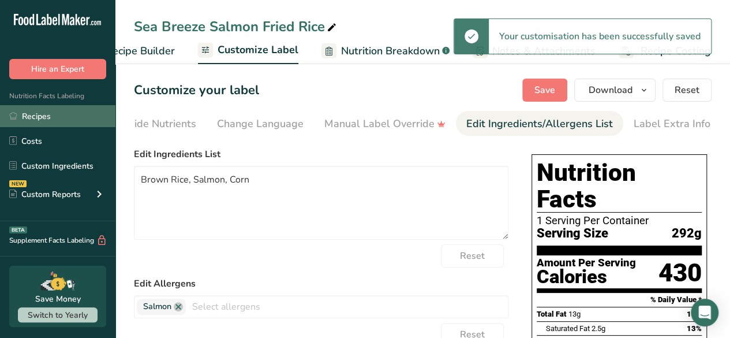
click at [35, 117] on link "Recipes" at bounding box center [57, 116] width 115 height 22
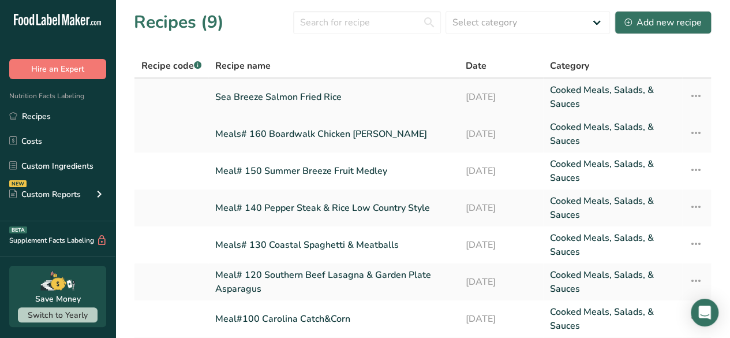
click at [256, 102] on link "Sea Breeze Salmon Fried Rice" at bounding box center [333, 97] width 237 height 28
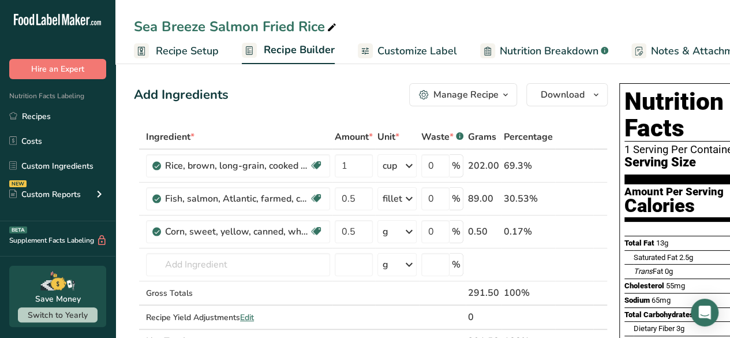
click at [333, 24] on icon at bounding box center [332, 28] width 10 height 16
click at [132, 29] on div "Sea Breeze Salmon Fried Rice" at bounding box center [422, 26] width 615 height 21
click at [135, 25] on div "Sea Breeze Salmon Fried Rice" at bounding box center [236, 26] width 205 height 21
click at [143, 27] on input "Sea Breeze Salmon Fried Rice" at bounding box center [423, 26] width 578 height 21
type input "Meals# 170 Sea Breeze Salmon Fried Rice"
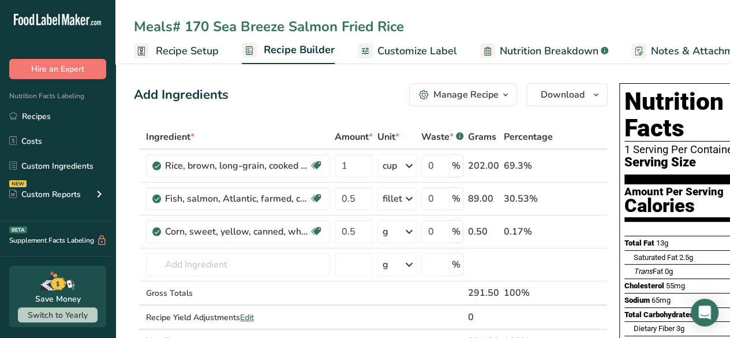
click at [253, 90] on div "Add Ingredients Manage Recipe Delete Recipe Duplicate Recipe Scale Recipe Save …" at bounding box center [371, 94] width 474 height 23
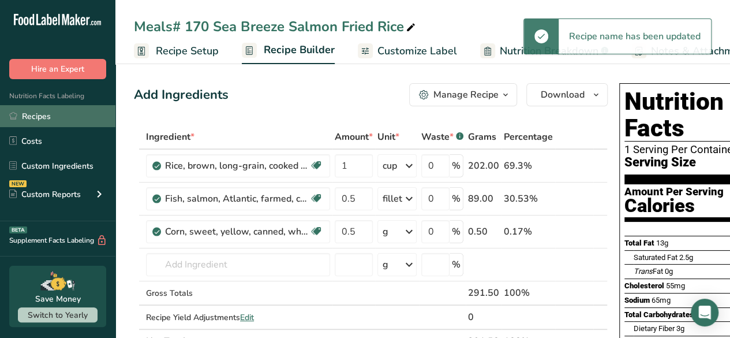
click at [52, 112] on link "Recipes" at bounding box center [57, 116] width 115 height 22
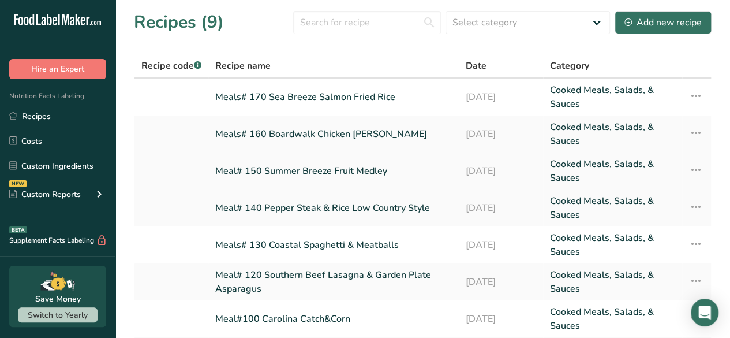
click at [263, 166] on link "Meal# 150 Summer Breeze Fruit Medley" at bounding box center [333, 171] width 237 height 28
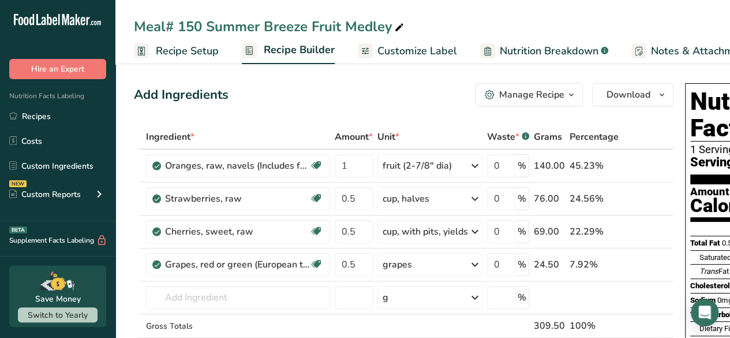
click at [167, 20] on div "Meal# 150 Summer Breeze Fruit Medley" at bounding box center [270, 26] width 272 height 21
click at [166, 31] on input "Meal# 150 Summer Breeze Fruit Medley" at bounding box center [423, 26] width 578 height 21
type input "Meals# 150 Summer Breeze Fruit Medley"
click at [234, 125] on th "Ingredient *" at bounding box center [238, 137] width 189 height 24
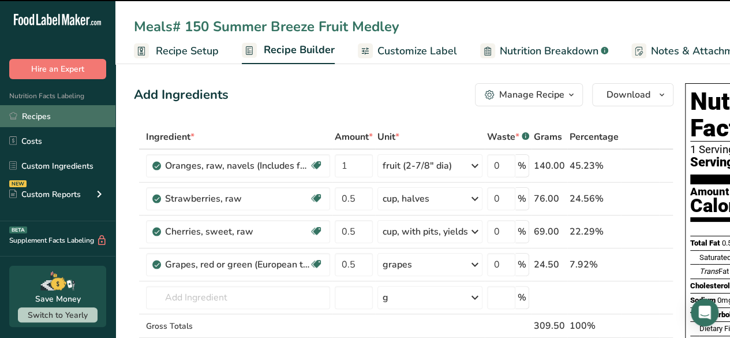
click at [44, 121] on link "Recipes" at bounding box center [57, 116] width 115 height 22
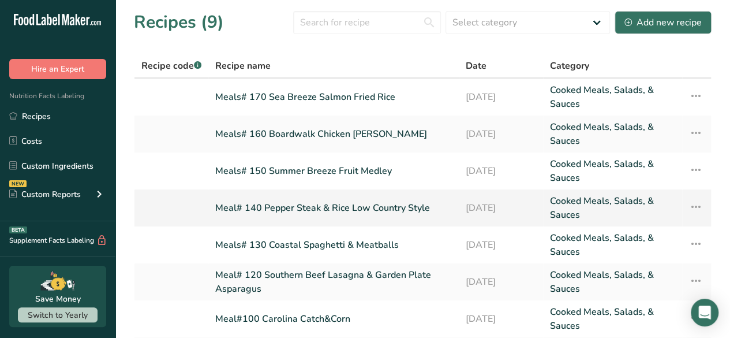
click at [275, 206] on link "Meal# 140 Pepper Steak & Rice Low Country Style" at bounding box center [333, 208] width 237 height 28
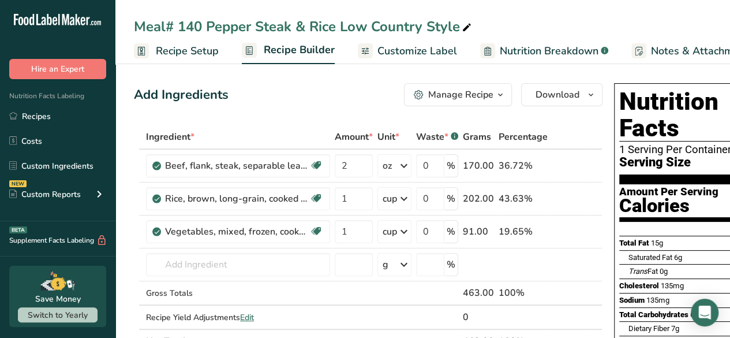
click at [464, 24] on icon at bounding box center [467, 28] width 10 height 16
click at [165, 25] on input "Meal# 140 Pepper Steak & Rice Low Country Style" at bounding box center [423, 26] width 578 height 21
type input "Meals# 140 Pepper Steak & Rice Low Country Style"
click at [269, 100] on div "Add Ingredients Manage Recipe Delete Recipe Duplicate Recipe Scale Recipe Save …" at bounding box center [368, 94] width 469 height 23
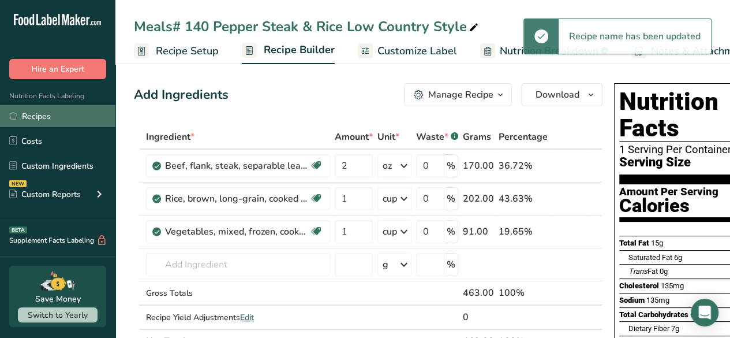
click at [54, 120] on link "Recipes" at bounding box center [57, 116] width 115 height 22
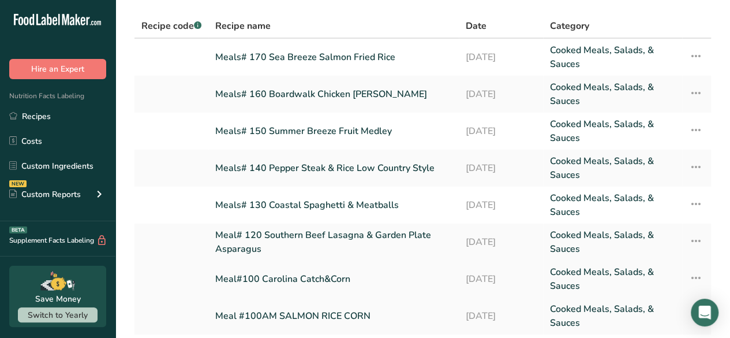
scroll to position [58, 0]
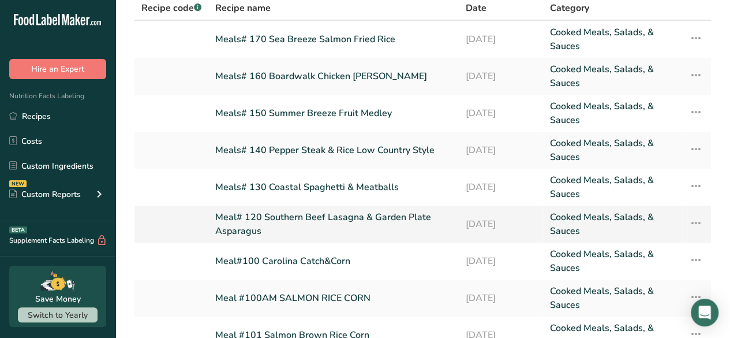
click at [241, 214] on link "Meal# 120 Southern Beef Lasagna & Garden Plate Asparagus" at bounding box center [333, 224] width 237 height 28
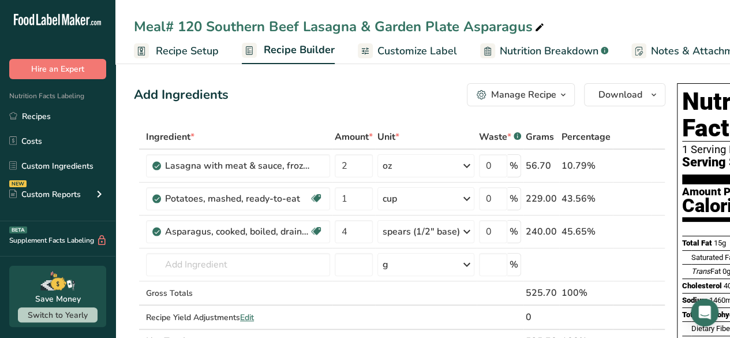
click at [538, 26] on icon at bounding box center [540, 28] width 10 height 16
click at [164, 30] on input "Meal# 120 Southern Beef Lasagna & Garden Plate Asparagus" at bounding box center [423, 26] width 578 height 21
type input "Meals# 120 Southern Beef Lasagna & Garden Plate Asparagus"
click at [314, 94] on div "Add Ingredients Manage Recipe Delete Recipe Duplicate Recipe Scale Recipe Save …" at bounding box center [400, 94] width 532 height 23
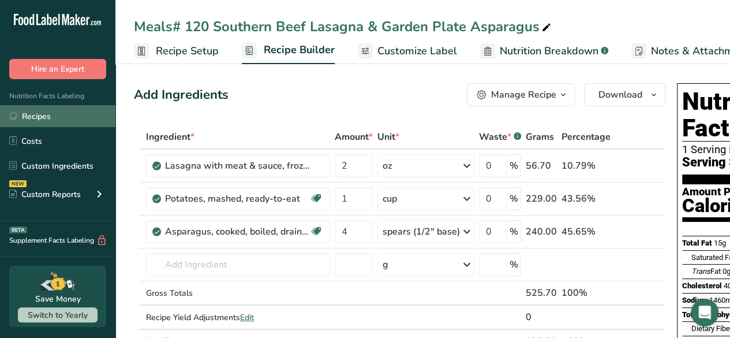
click at [40, 115] on link "Recipes" at bounding box center [57, 116] width 115 height 22
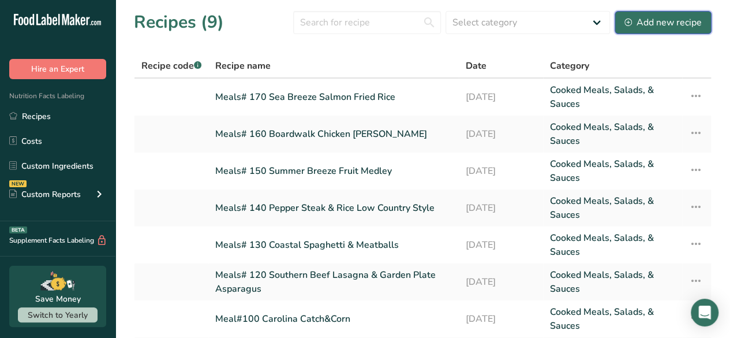
click at [642, 25] on div "Add new recipe" at bounding box center [663, 23] width 77 height 14
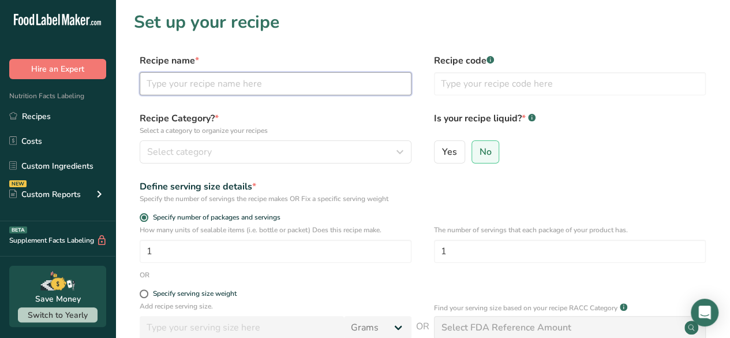
click at [281, 90] on input "text" at bounding box center [276, 83] width 272 height 23
type input "Meals# 180 Garden Fresh Salad- Apple Twist"
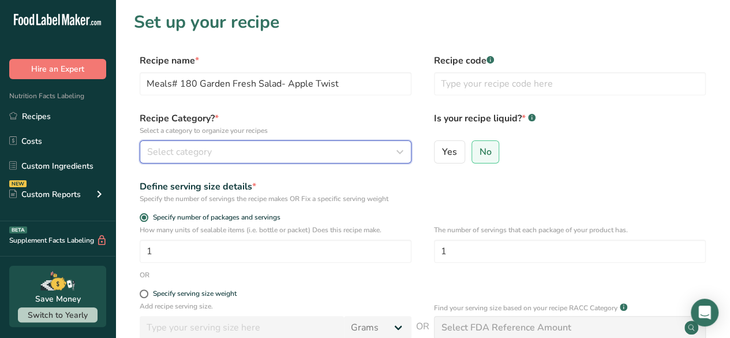
click at [189, 154] on span "Select category" at bounding box center [179, 152] width 65 height 14
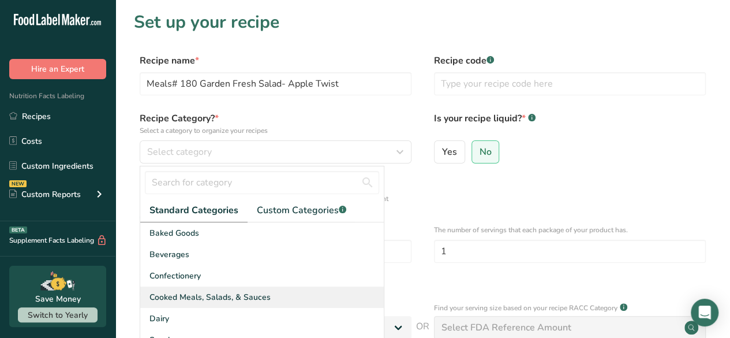
drag, startPoint x: 195, startPoint y: 299, endPoint x: 341, endPoint y: 294, distance: 145.6
click at [333, 304] on div "Cooked Meals, Salads, & Sauces" at bounding box center [262, 296] width 244 height 21
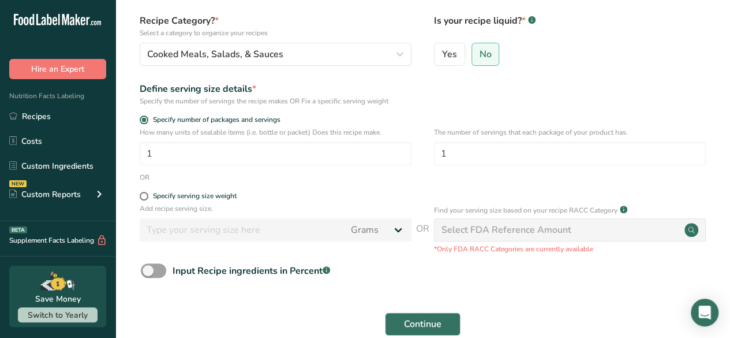
scroll to position [115, 0]
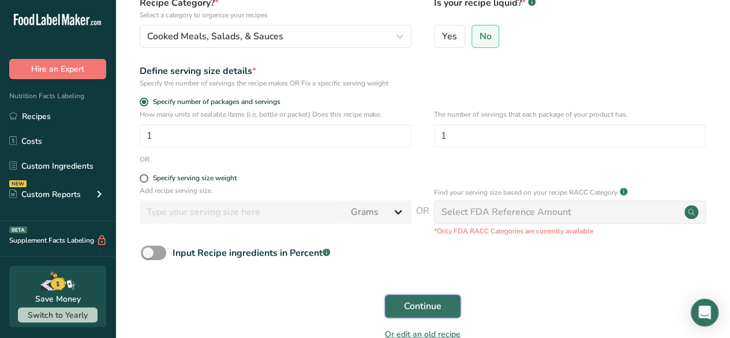
click at [418, 309] on span "Continue" at bounding box center [423, 306] width 38 height 14
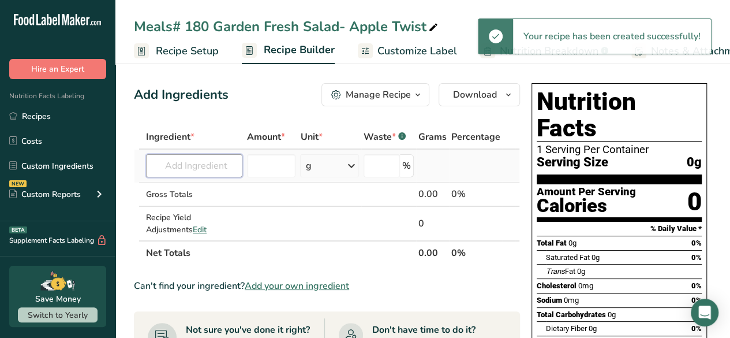
click at [214, 174] on input "text" at bounding box center [194, 165] width 96 height 23
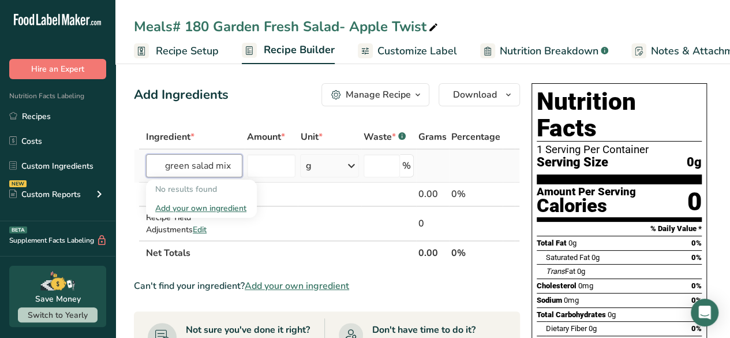
drag, startPoint x: 192, startPoint y: 167, endPoint x: 85, endPoint y: 143, distance: 109.4
click at [135, 180] on tr "green salad mix No results found Add your own ingredient g Weight Units g kg mg…" at bounding box center [327, 166] width 385 height 33
drag, startPoint x: 212, startPoint y: 167, endPoint x: 189, endPoint y: 175, distance: 25.0
click at [189, 175] on input "salad mix" at bounding box center [194, 165] width 96 height 23
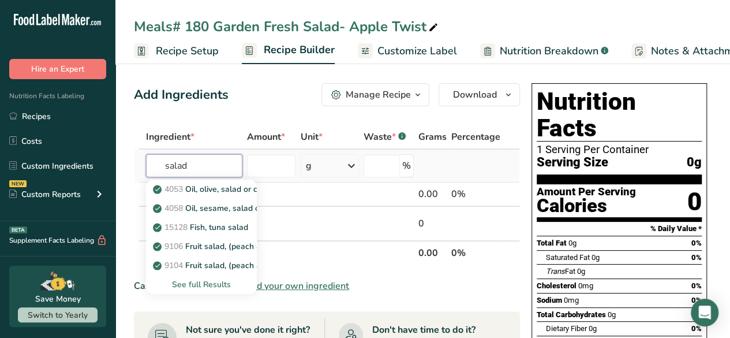
type input "salad"
click at [184, 283] on div "See full Results" at bounding box center [201, 284] width 92 height 12
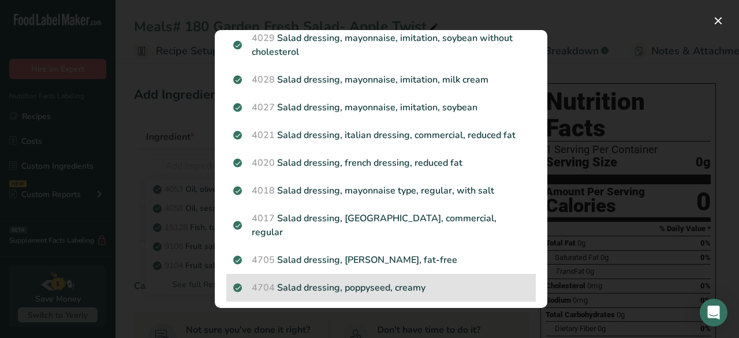
scroll to position [1133, 0]
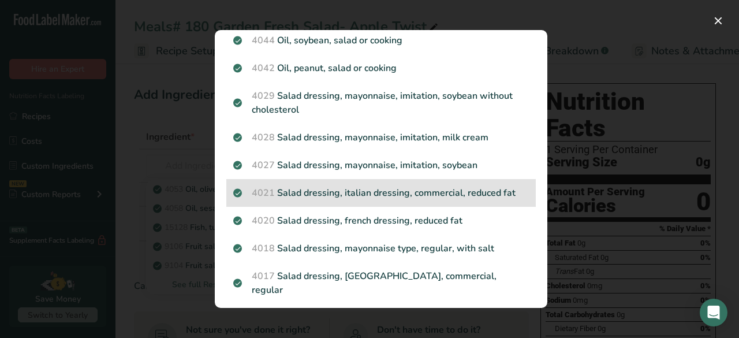
click at [320, 179] on div "4021 Salad dressing, italian dressing, commercial, reduced fat" at bounding box center [380, 193] width 309 height 28
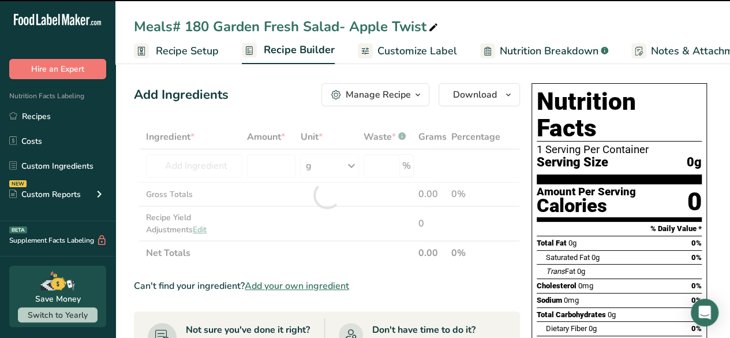
type input "0"
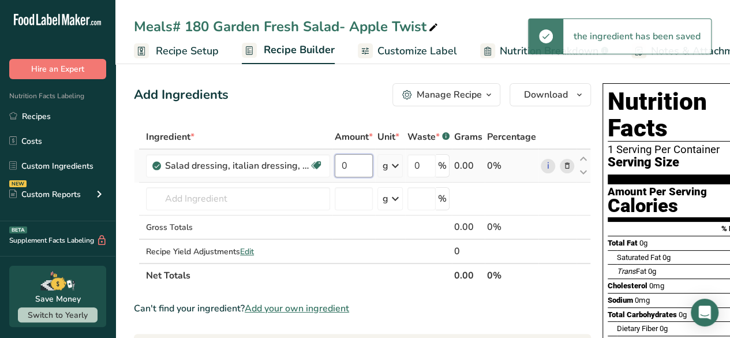
drag, startPoint x: 345, startPoint y: 167, endPoint x: 330, endPoint y: 171, distance: 15.5
click at [330, 171] on tr "Salad dressing, italian dressing, commercial, reduced fat Dairy free Gluten fre…" at bounding box center [363, 166] width 456 height 33
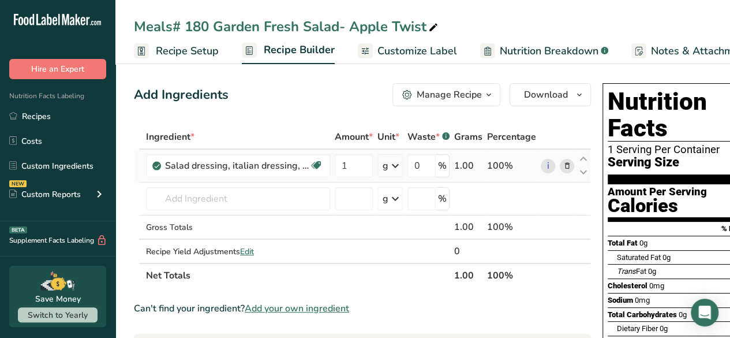
click at [391, 163] on div "Ingredient * Amount * Unit * Waste * .a-a{fill:#347362;}.b-a{fill:#fff;} Grams …" at bounding box center [362, 206] width 457 height 163
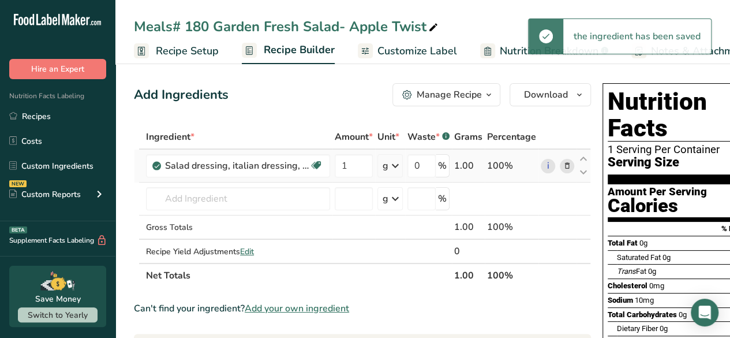
click at [394, 165] on icon at bounding box center [396, 165] width 14 height 21
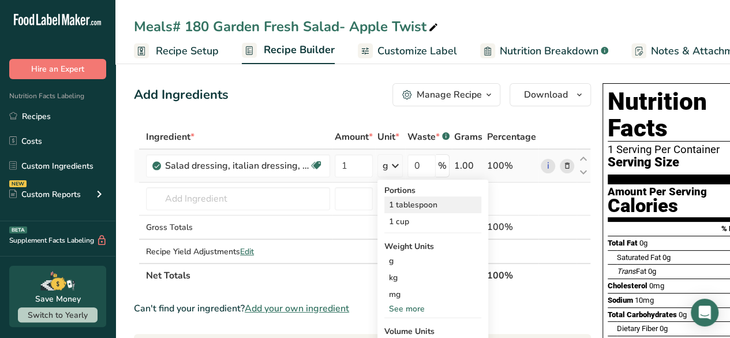
click at [405, 205] on div "1 tablespoon" at bounding box center [432, 204] width 97 height 17
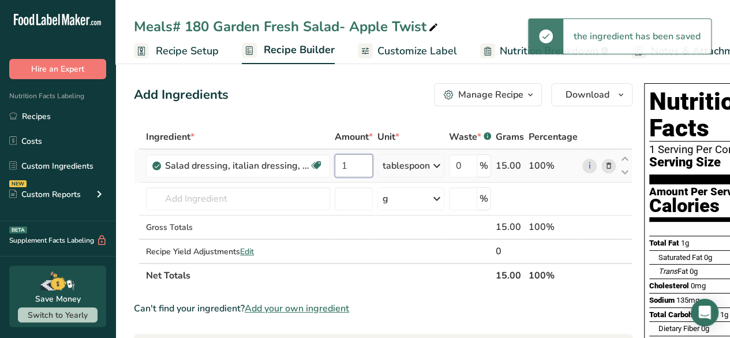
drag, startPoint x: 353, startPoint y: 164, endPoint x: 332, endPoint y: 168, distance: 21.7
click at [333, 168] on td "1" at bounding box center [354, 166] width 43 height 33
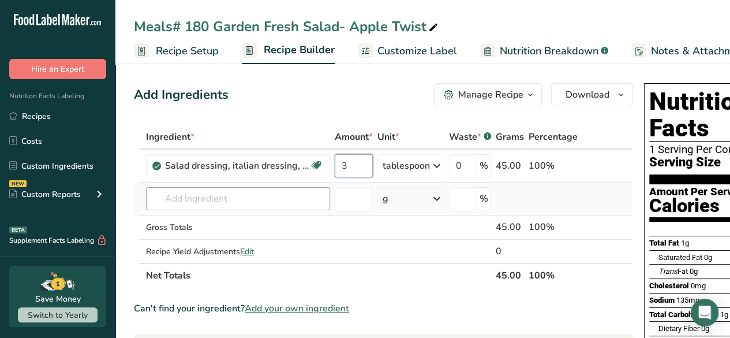
type input "3"
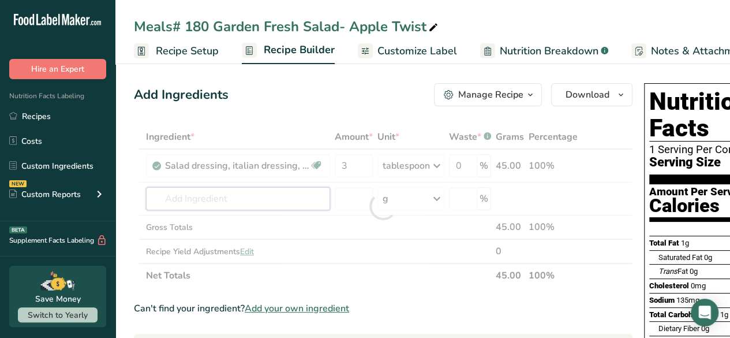
click at [219, 198] on div "Ingredient * Amount * Unit * Waste * .a-a{fill:#347362;}.b-a{fill:#fff;} Grams …" at bounding box center [383, 206] width 499 height 163
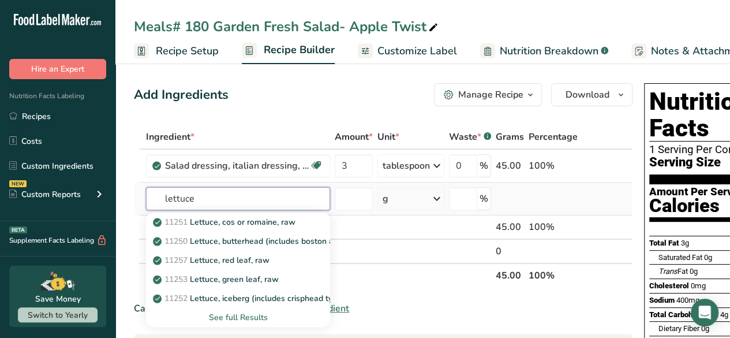
type input "lettuce"
click at [217, 316] on div "See full Results" at bounding box center [238, 317] width 166 height 12
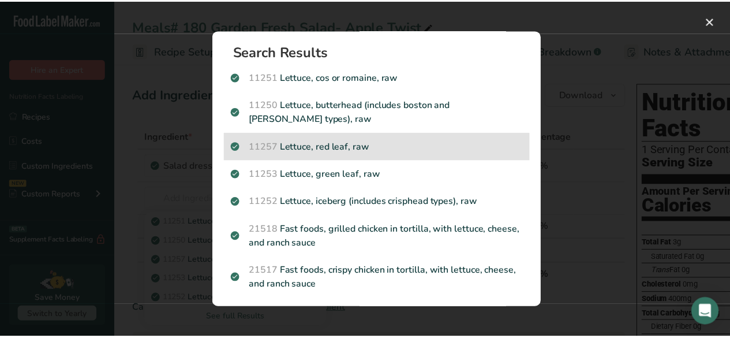
scroll to position [0, 0]
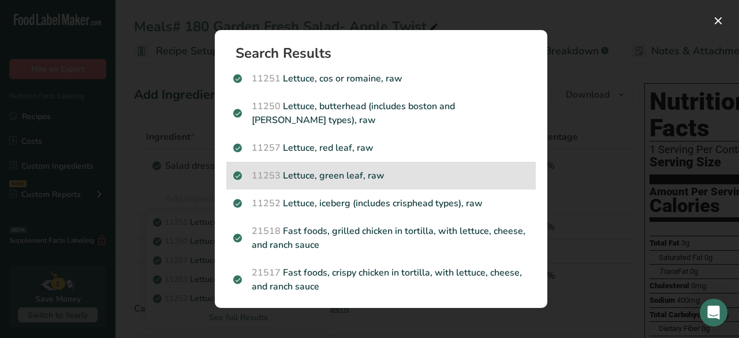
click at [348, 180] on p "11253 Lettuce, green leaf, raw" at bounding box center [381, 176] width 296 height 14
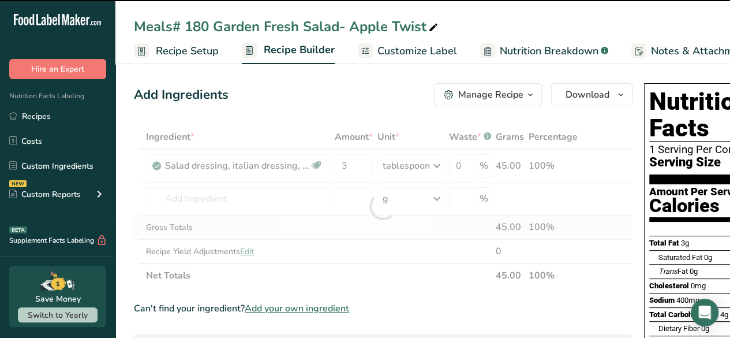
type input "0"
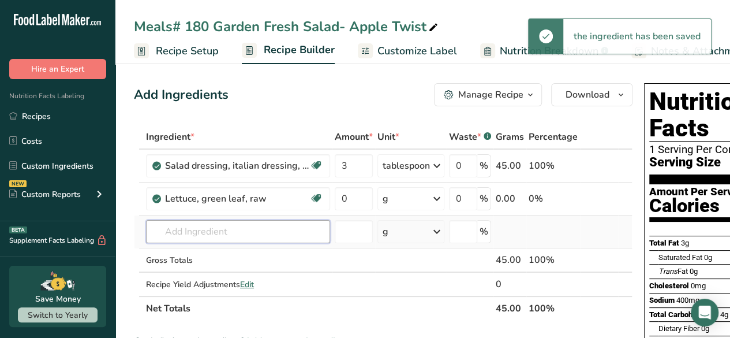
click at [241, 236] on input "text" at bounding box center [238, 231] width 184 height 23
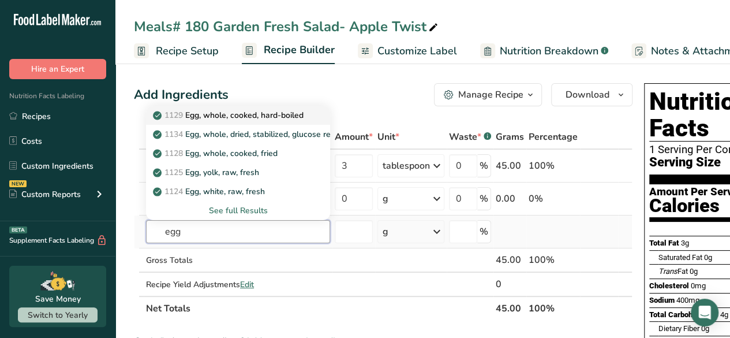
type input "egg"
click at [220, 118] on p "1129 Egg, whole, cooked, hard-boiled" at bounding box center [229, 115] width 148 height 12
type input "Egg, whole, cooked, hard-boiled"
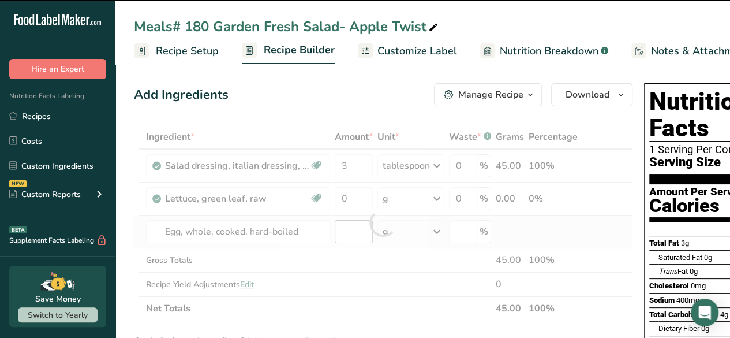
type input "0"
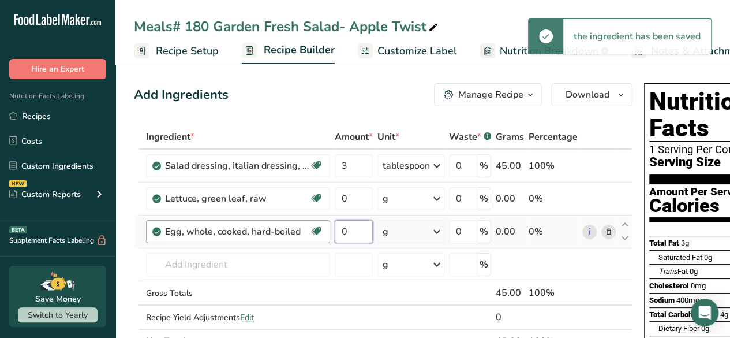
drag, startPoint x: 353, startPoint y: 228, endPoint x: 320, endPoint y: 236, distance: 33.9
click at [320, 236] on tr "Egg, whole, cooked, hard-boiled Dairy free Gluten free Vegetarian Soy free 0 g …" at bounding box center [384, 231] width 498 height 33
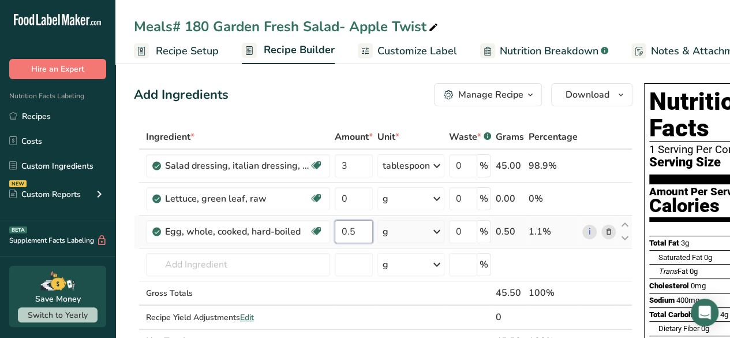
type input "0.5"
click at [440, 230] on div "Ingredient * Amount * Unit * Waste * .a-a{fill:#347362;}.b-a{fill:#fff;} Grams …" at bounding box center [383, 239] width 499 height 229
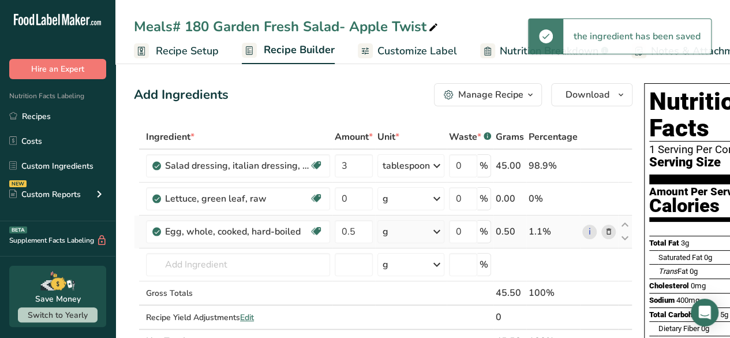
click at [440, 230] on icon at bounding box center [437, 231] width 14 height 21
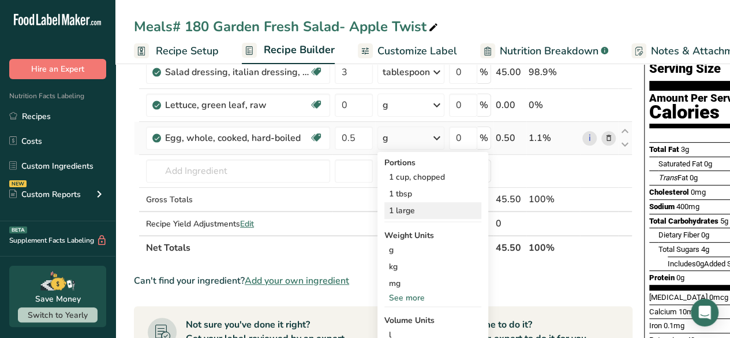
scroll to position [58, 0]
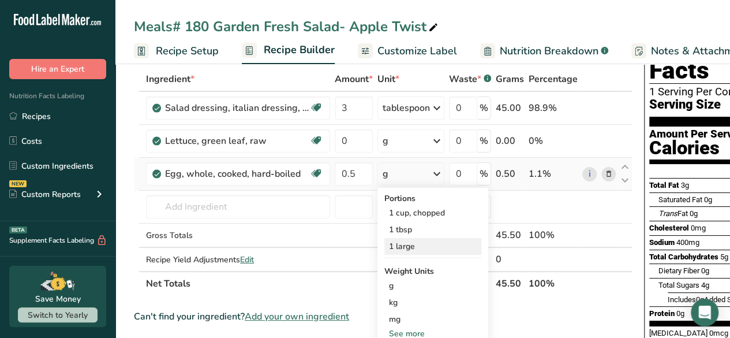
click at [409, 248] on div "1 large" at bounding box center [432, 246] width 97 height 17
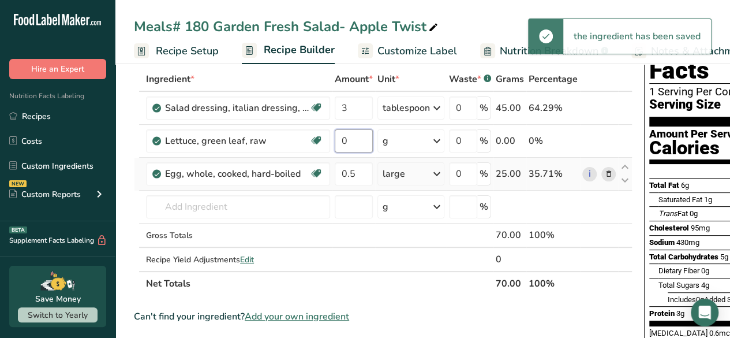
drag, startPoint x: 348, startPoint y: 137, endPoint x: 305, endPoint y: 158, distance: 47.3
click at [305, 158] on tbody "Salad dressing, italian dressing, commercial, reduced fat Dairy free Gluten fre…" at bounding box center [384, 181] width 498 height 179
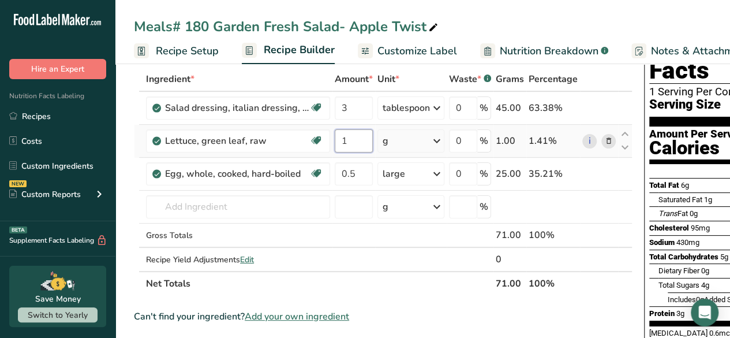
type input "1"
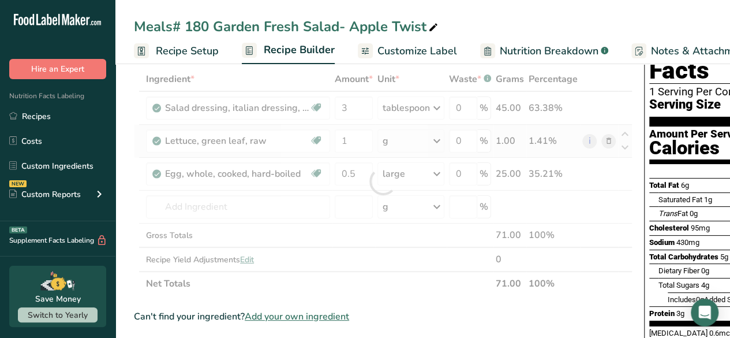
click at [435, 138] on div "Ingredient * Amount * Unit * Waste * .a-a{fill:#347362;}.b-a{fill:#fff;} Grams …" at bounding box center [383, 181] width 499 height 229
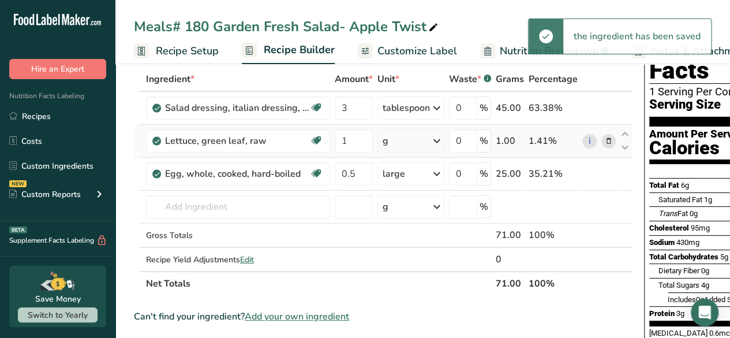
click at [436, 139] on icon at bounding box center [437, 140] width 14 height 21
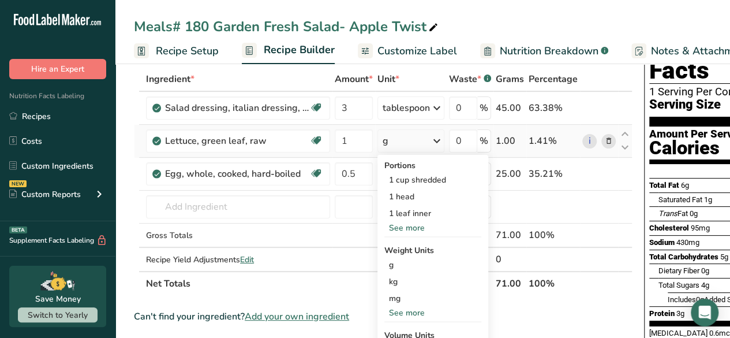
click at [414, 229] on div "See more" at bounding box center [432, 228] width 97 height 12
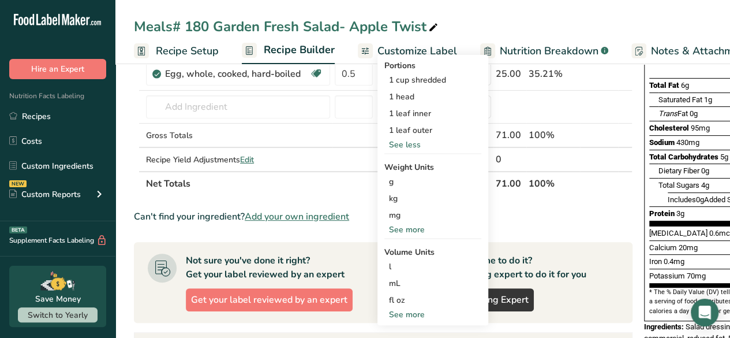
scroll to position [231, 0]
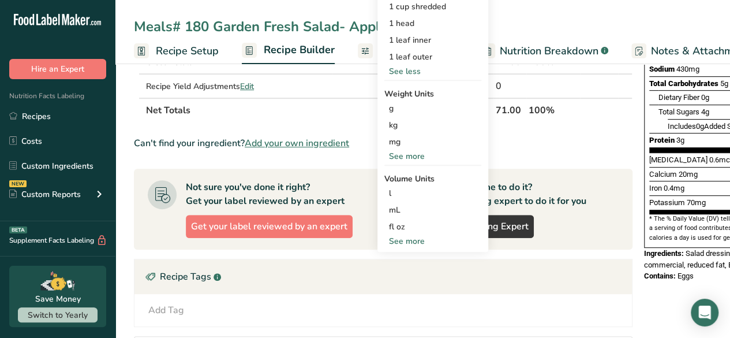
click at [413, 158] on div "See more" at bounding box center [432, 156] width 97 height 12
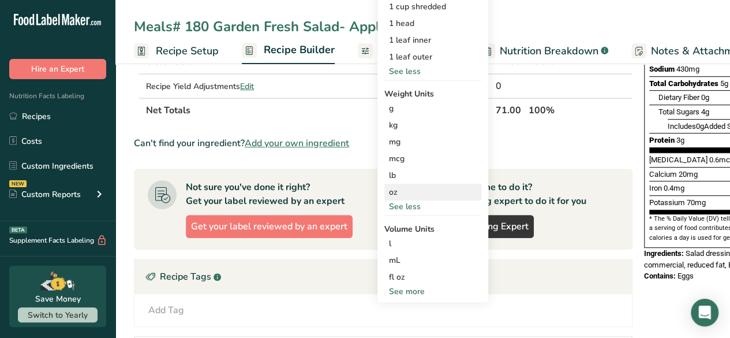
click at [400, 192] on div "oz" at bounding box center [432, 192] width 97 height 17
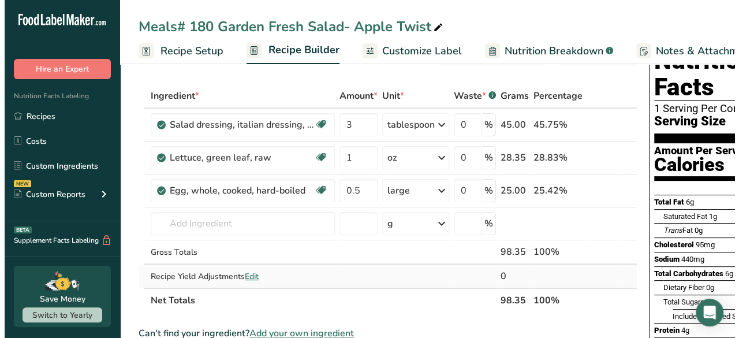
scroll to position [58, 0]
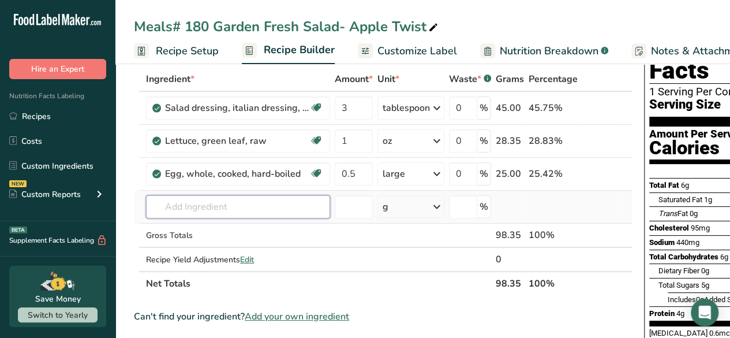
click at [207, 204] on input "text" at bounding box center [238, 206] width 184 height 23
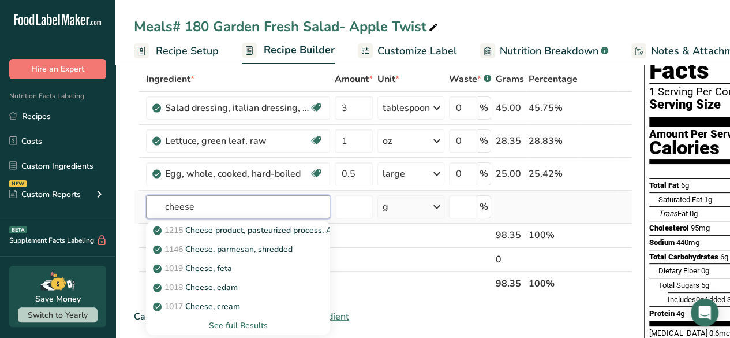
type input "cheese"
click at [242, 322] on div "See full Results" at bounding box center [238, 325] width 166 height 12
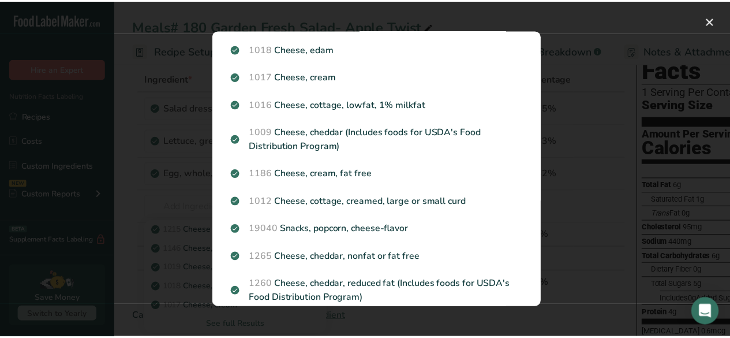
scroll to position [105, 0]
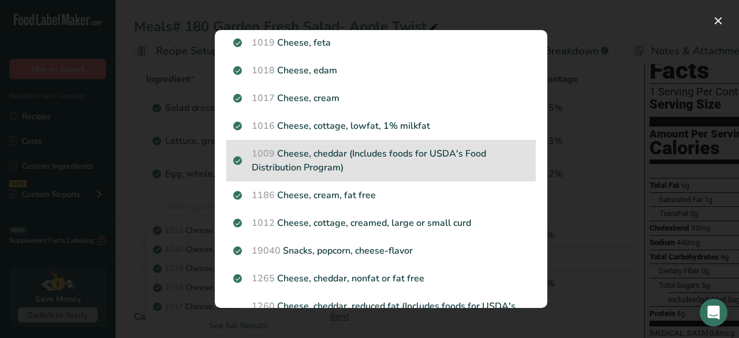
click at [380, 173] on div "1009 Cheese, cheddar (Includes foods for USDA's Food Distribution Program)" at bounding box center [380, 161] width 309 height 42
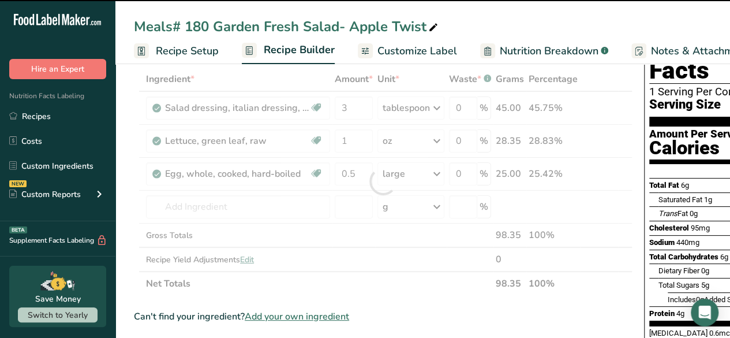
type input "0"
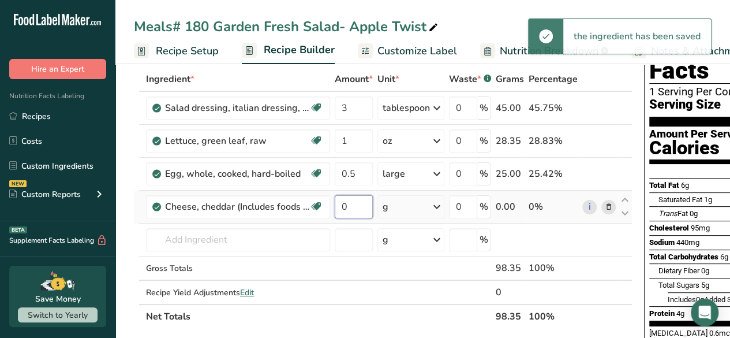
click at [358, 212] on input "0" at bounding box center [354, 206] width 38 height 23
drag, startPoint x: 357, startPoint y: 209, endPoint x: 330, endPoint y: 208, distance: 27.2
click at [331, 208] on tr "Cheese, cheddar (Includes foods for USDA's Food Distribution Program) Gluten fr…" at bounding box center [384, 207] width 498 height 33
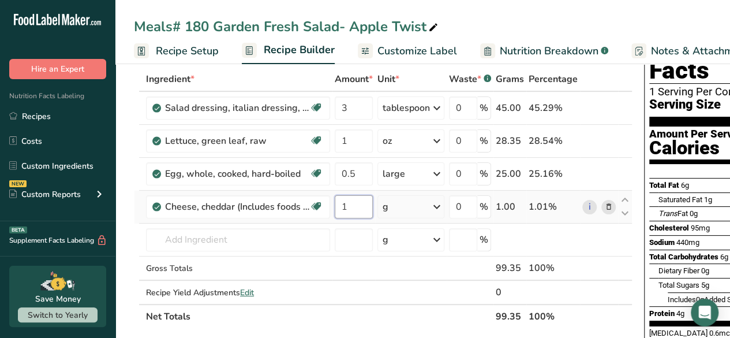
type input "1"
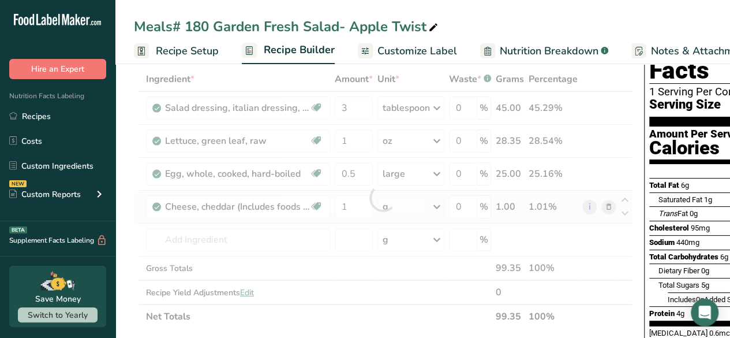
click at [434, 209] on div "Ingredient * Amount * Unit * Waste * .a-a{fill:#347362;}.b-a{fill:#fff;} Grams …" at bounding box center [383, 198] width 499 height 262
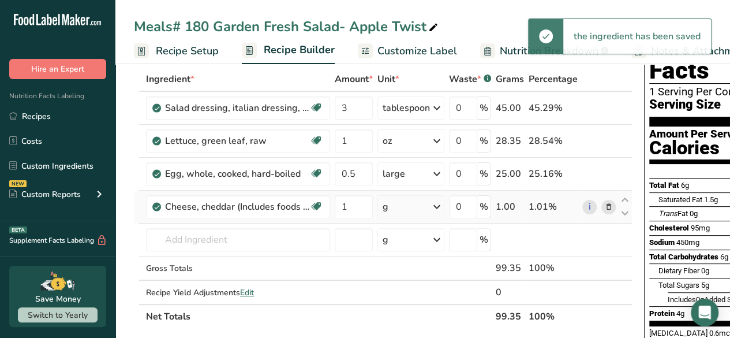
click at [432, 203] on icon at bounding box center [437, 206] width 14 height 21
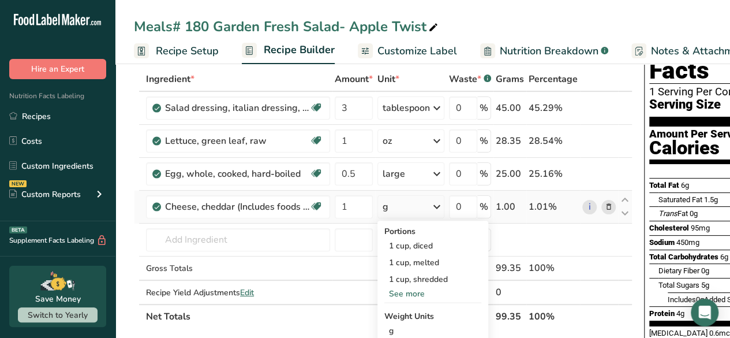
click at [399, 295] on div "See more" at bounding box center [432, 293] width 97 height 12
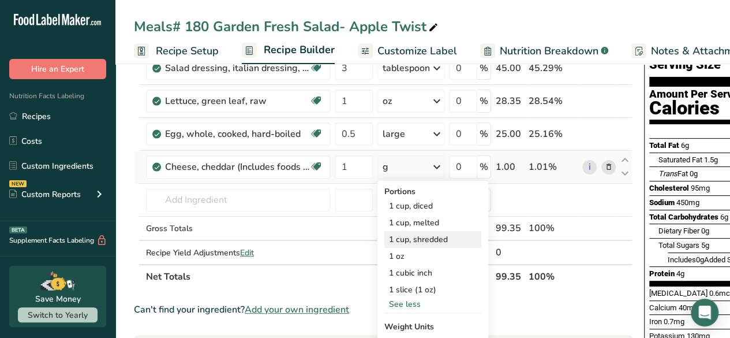
scroll to position [115, 0]
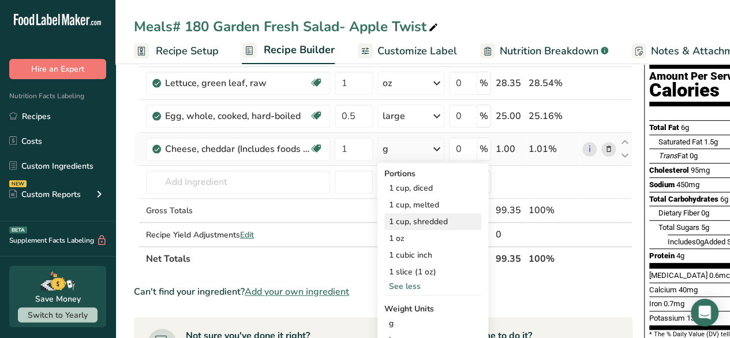
click at [406, 215] on div "1 cup, shredded" at bounding box center [432, 221] width 97 height 17
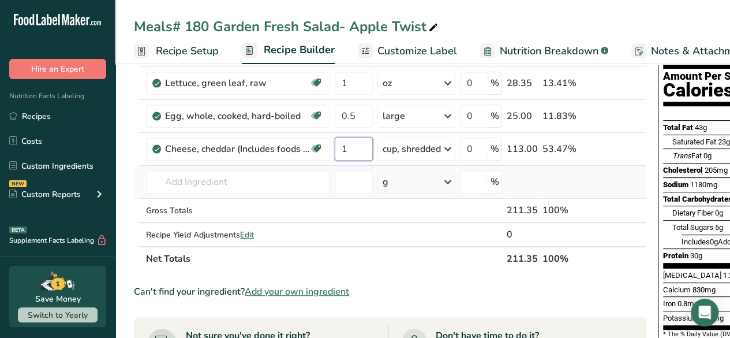
drag, startPoint x: 352, startPoint y: 145, endPoint x: 313, endPoint y: 168, distance: 45.0
click at [314, 161] on tr "Cheese, cheddar (Includes foods for USDA's Food Distribution Program) Gluten fr…" at bounding box center [390, 149] width 511 height 33
click at [393, 205] on div "Ingredient * Amount * Unit * Waste * .a-a{fill:#347362;}.b-a{fill:#fff;} Grams …" at bounding box center [390, 140] width 513 height 262
drag, startPoint x: 361, startPoint y: 144, endPoint x: 350, endPoint y: 148, distance: 11.7
click at [350, 148] on input "0.25" at bounding box center [354, 148] width 38 height 23
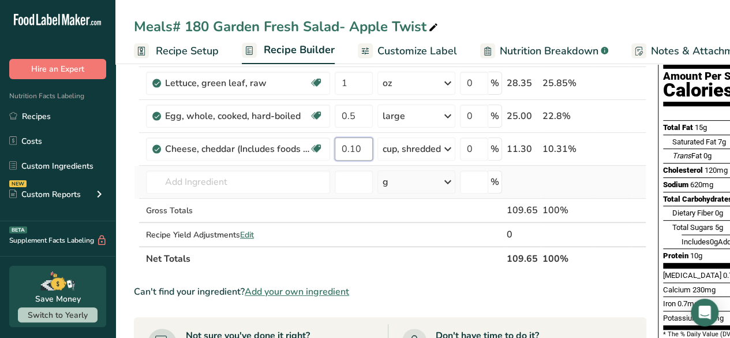
type input "0.10"
click at [532, 177] on div "Ingredient * Amount * Unit * Waste * .a-a{fill:#347362;}.b-a{fill:#fff;} Grams …" at bounding box center [390, 140] width 513 height 262
click at [408, 44] on span "Customize Label" at bounding box center [418, 51] width 80 height 16
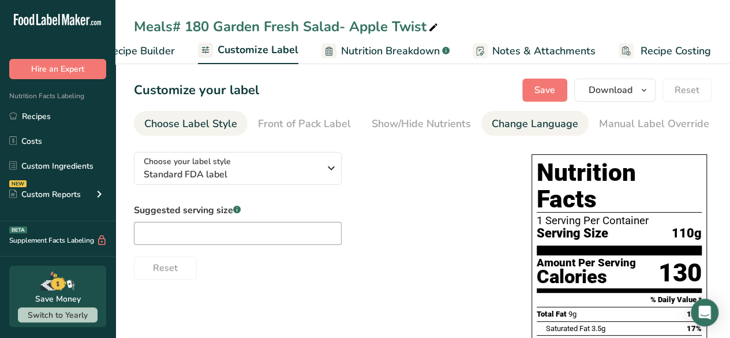
drag, startPoint x: 338, startPoint y: 135, endPoint x: 570, endPoint y: 135, distance: 232.1
click at [570, 135] on ul "Choose Label Style Front of Pack Label Show/Hide Nutrients Change Language Manu…" at bounding box center [423, 123] width 578 height 25
drag, startPoint x: 513, startPoint y: 138, endPoint x: 587, endPoint y: 145, distance: 73.6
click at [642, 135] on section "Customize your label Save Download Choose what to show on your downloaded label…" at bounding box center [422, 342] width 615 height 565
drag, startPoint x: 500, startPoint y: 140, endPoint x: 516, endPoint y: 137, distance: 15.9
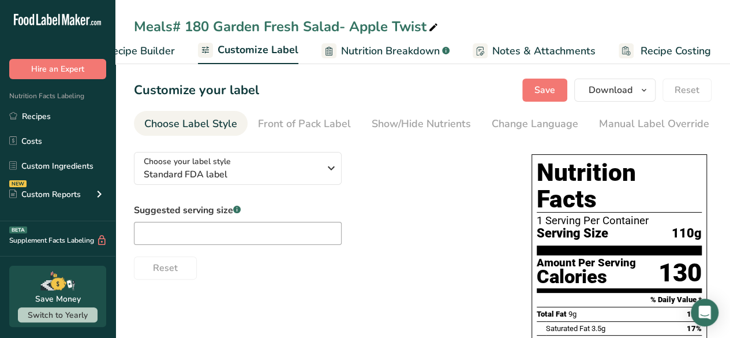
click at [516, 137] on section "Customize your label Save Download Choose what to show on your downloaded label…" at bounding box center [422, 342] width 615 height 565
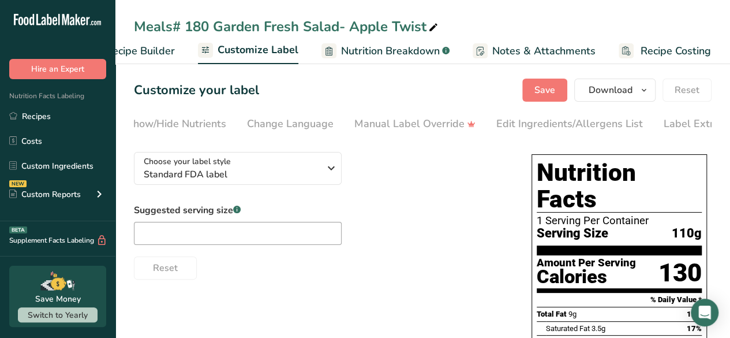
scroll to position [0, 267]
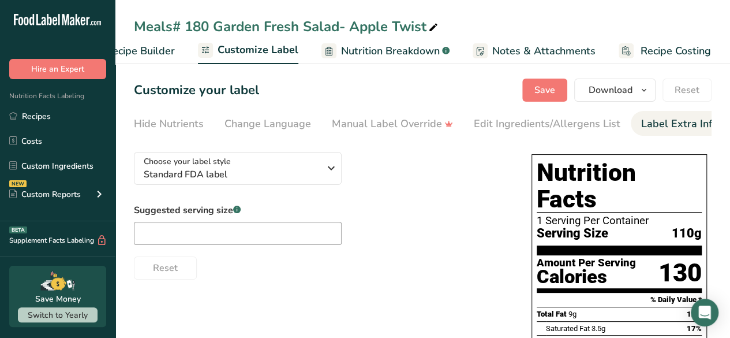
click at [692, 132] on link "Label Extra Info" at bounding box center [679, 124] width 77 height 26
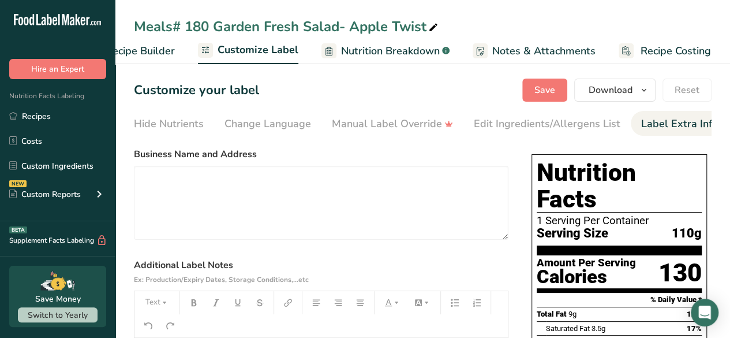
scroll to position [0, 275]
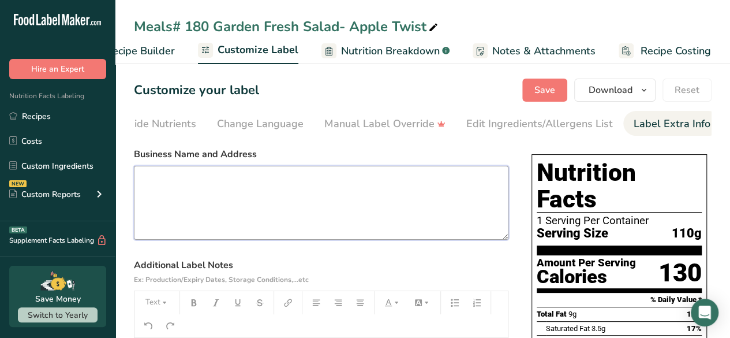
click at [174, 201] on textarea at bounding box center [321, 203] width 375 height 74
paste textarea "FeedTheSeniors.com Call for Reorder (843)-742-5252"
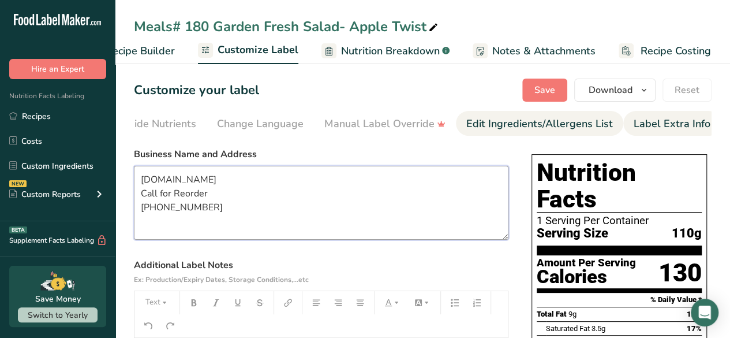
type textarea "FeedTheSeniors.com Call for Reorder (843)-742-5252"
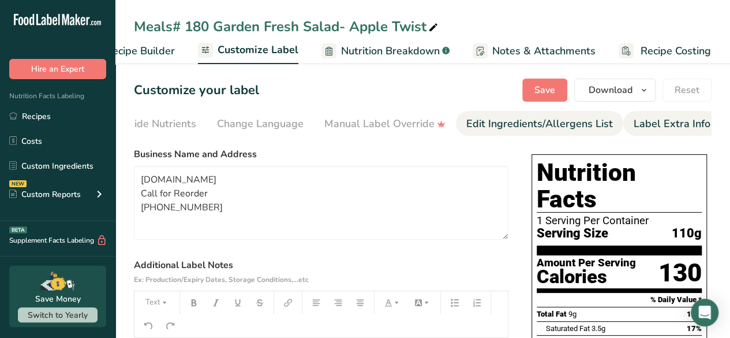
click at [543, 128] on div "Edit Ingredients/Allergens List" at bounding box center [539, 124] width 147 height 16
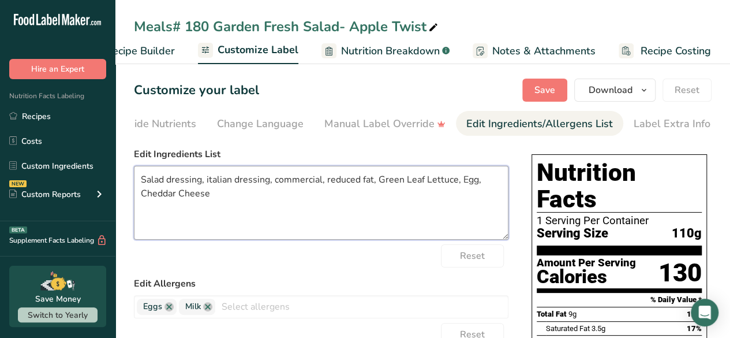
drag, startPoint x: 376, startPoint y: 182, endPoint x: 272, endPoint y: 184, distance: 103.4
click at [272, 184] on textarea "Salad dressing, italian dressing, commercial, reduced fat, Green Leaf Lettuce, …" at bounding box center [321, 203] width 375 height 74
click at [209, 179] on textarea "Salad dressing, italian dressing, Green Leaf Lettuce, Egg, Cheddar Cheese" at bounding box center [321, 203] width 375 height 74
drag, startPoint x: 206, startPoint y: 181, endPoint x: 164, endPoint y: 181, distance: 41.6
click at [164, 181] on textarea "Salad dressing, Italian dressing, Green Leaf Lettuce, Egg, Cheddar Cheese" at bounding box center [321, 203] width 375 height 74
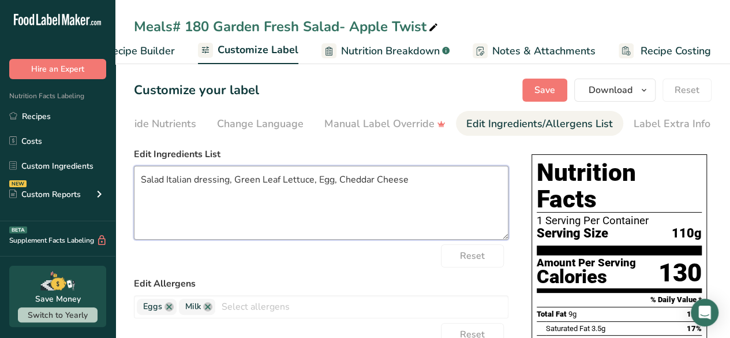
click at [279, 182] on textarea "Salad Italian dressing, Green Leaf Lettuce, Egg, Cheddar Cheese" at bounding box center [321, 203] width 375 height 74
click at [334, 178] on textarea "Salad Italian dressing, Green Leaf Mix Lettuce, Egg, Cheddar Cheese" at bounding box center [321, 203] width 375 height 74
drag, startPoint x: 331, startPoint y: 179, endPoint x: 339, endPoint y: 179, distance: 8.1
click at [338, 179] on textarea "Salad Italian dressing, Green Leaf Mix Lettuce, Boiled Egg, Cheddar Cheese" at bounding box center [321, 203] width 375 height 74
click at [335, 180] on textarea "Salad Italian dressing, Green Leaf Mix Lettuce, Boiled Egg, Cheddar Cheese" at bounding box center [321, 203] width 375 height 74
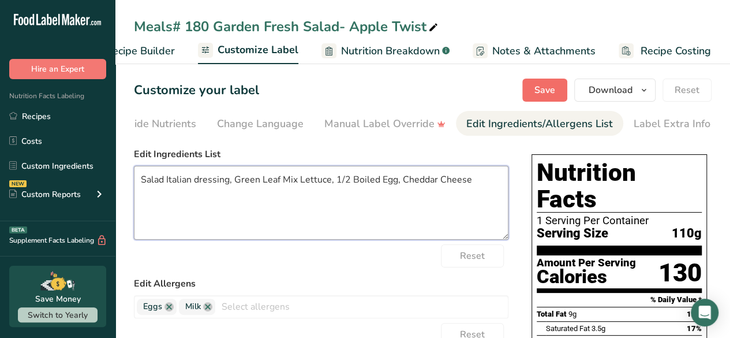
type textarea "Salad Italian dressing, Green Leaf Mix Lettuce, 1/2 Boiled Egg, Cheddar Cheese"
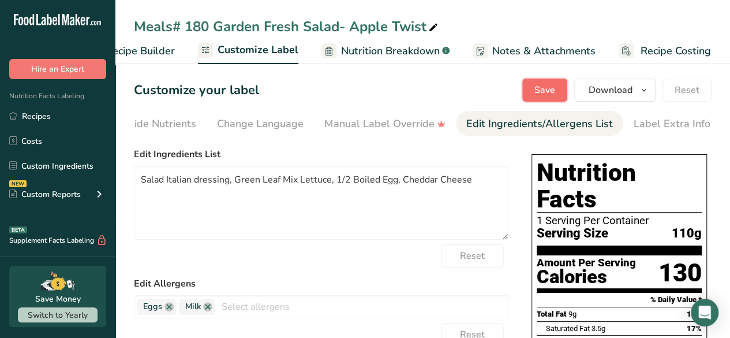
click at [542, 83] on span "Save" at bounding box center [545, 90] width 21 height 14
click at [135, 46] on span "Recipe Builder" at bounding box center [140, 51] width 69 height 16
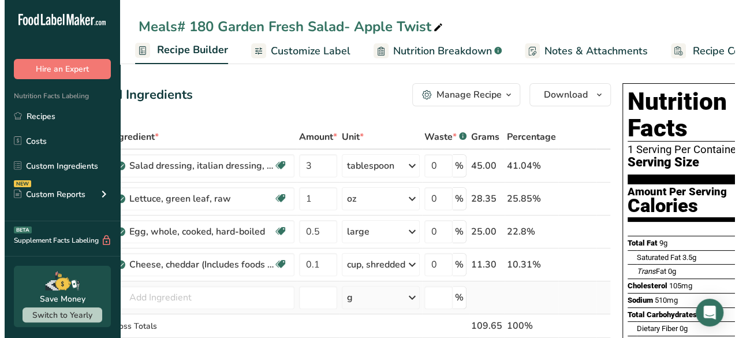
scroll to position [0, 106]
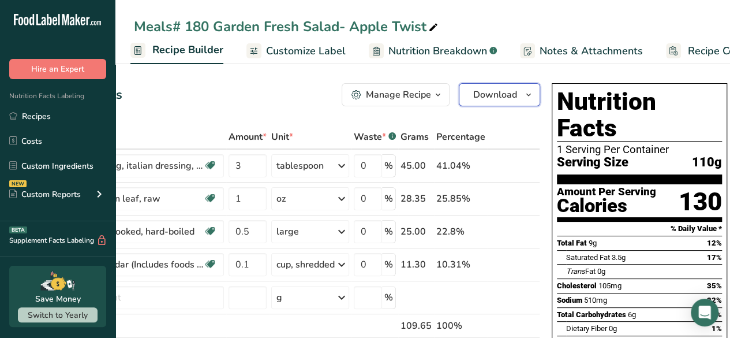
click at [481, 96] on span "Download" at bounding box center [495, 95] width 44 height 14
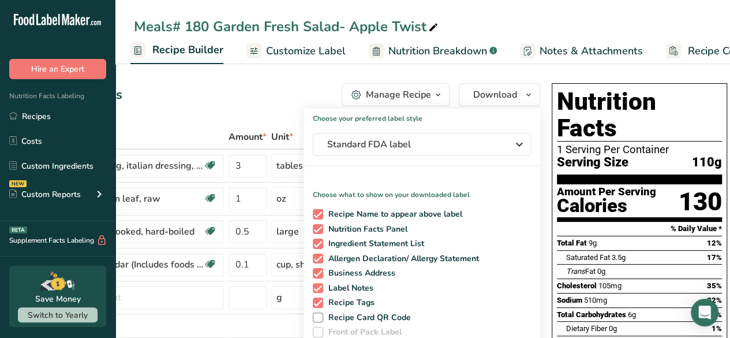
click at [300, 106] on div "Add Ingredients Manage Recipe Delete Recipe Duplicate Recipe Scale Recipe Save …" at bounding box center [284, 94] width 513 height 23
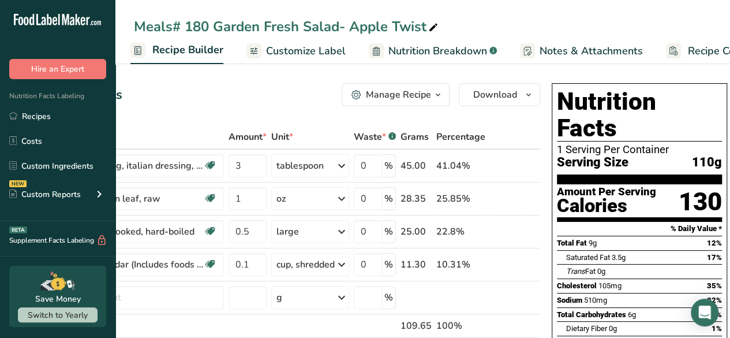
click at [431, 92] on span "button" at bounding box center [438, 95] width 14 height 14
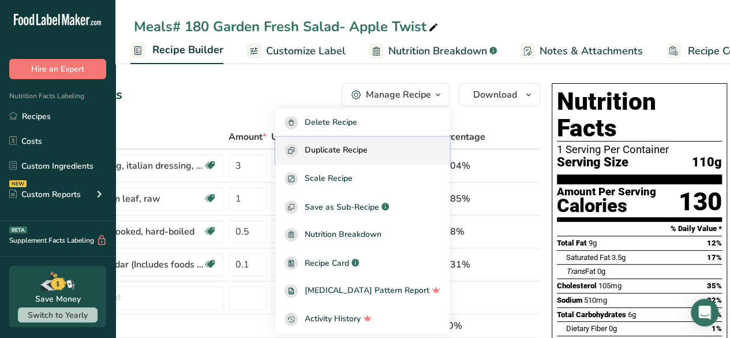
click at [354, 144] on span "Duplicate Recipe" at bounding box center [336, 150] width 63 height 13
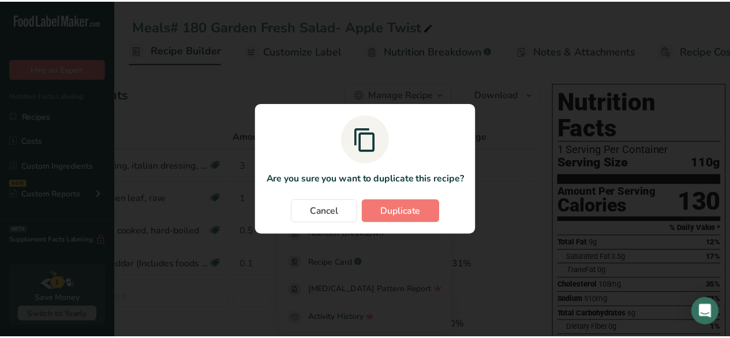
scroll to position [0, 97]
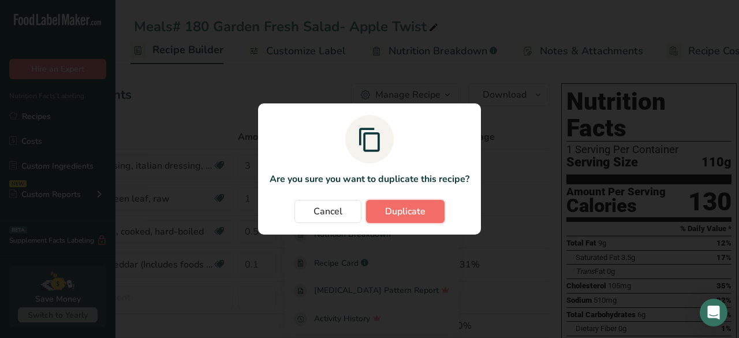
click at [410, 210] on span "Duplicate" at bounding box center [405, 211] width 40 height 14
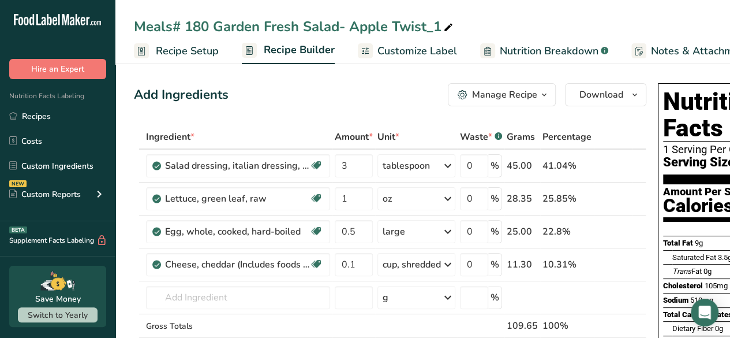
click at [447, 25] on icon at bounding box center [448, 28] width 10 height 16
click at [206, 23] on input "Meals# 180 Garden Fresh Salad- Italian Zing" at bounding box center [423, 26] width 578 height 21
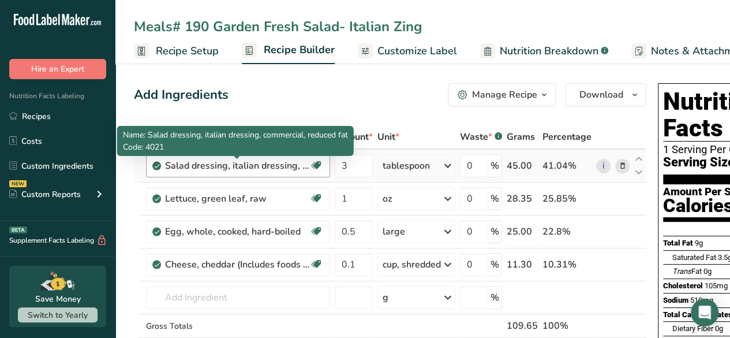
type input "Meals# 190 Garden Fresh Salad- Italian Zing"
click at [194, 167] on div "Salad dressing, italian dressing, commercial, reduced fat" at bounding box center [237, 166] width 144 height 14
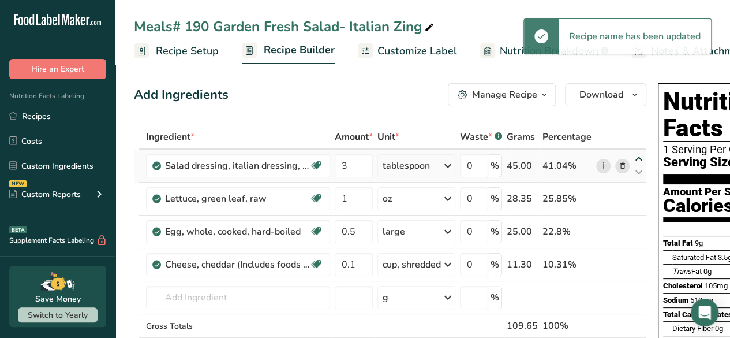
click at [637, 158] on icon at bounding box center [639, 159] width 14 height 9
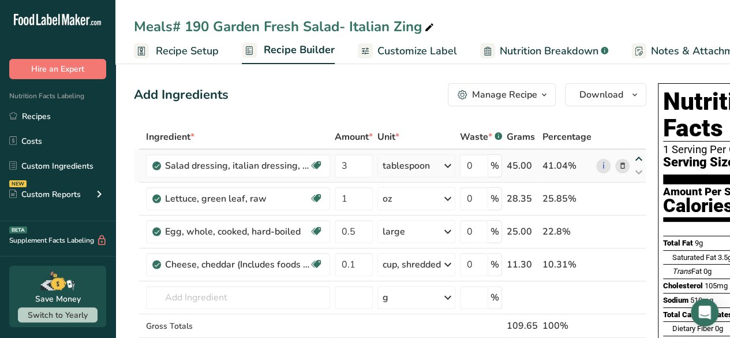
click at [637, 158] on icon at bounding box center [639, 159] width 14 height 9
click at [641, 170] on icon at bounding box center [639, 172] width 14 height 9
type input "1"
type input "3"
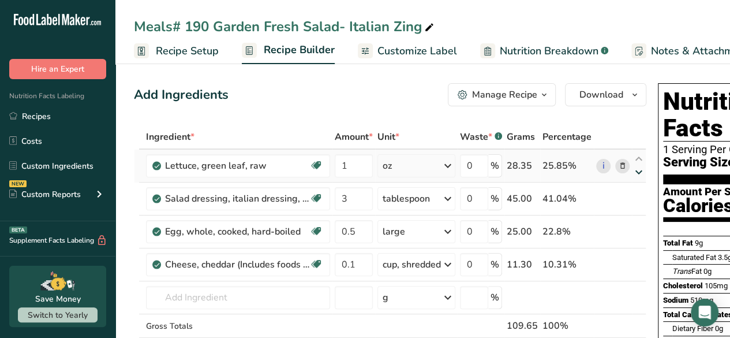
click at [638, 170] on icon at bounding box center [639, 172] width 14 height 9
type input "3"
type input "1"
click at [638, 170] on icon at bounding box center [639, 172] width 14 height 9
type input "1"
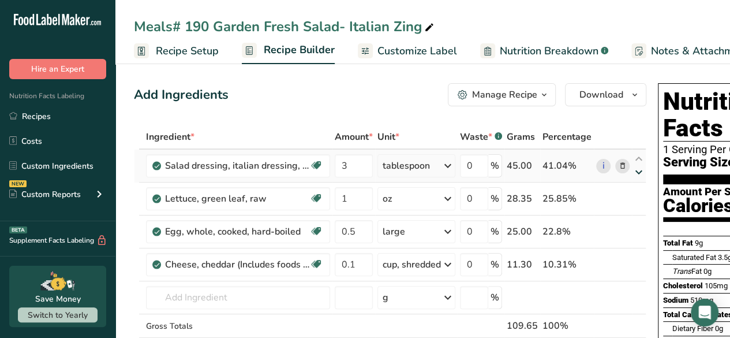
type input "3"
click at [638, 170] on icon at bounding box center [639, 172] width 14 height 9
type input "3"
type input "1"
click at [638, 170] on icon at bounding box center [639, 172] width 14 height 9
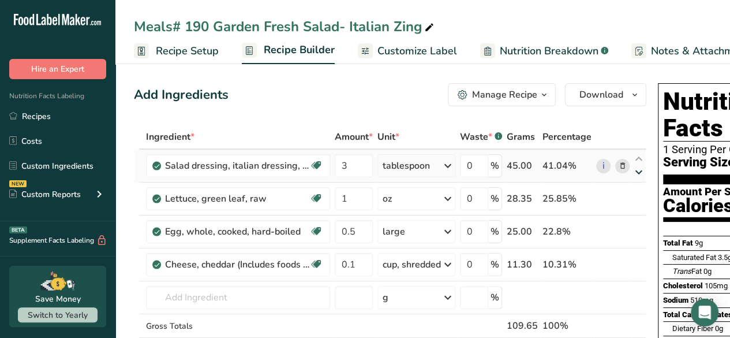
type input "1"
type input "3"
click at [638, 170] on icon at bounding box center [639, 172] width 14 height 9
type input "3"
type input "1"
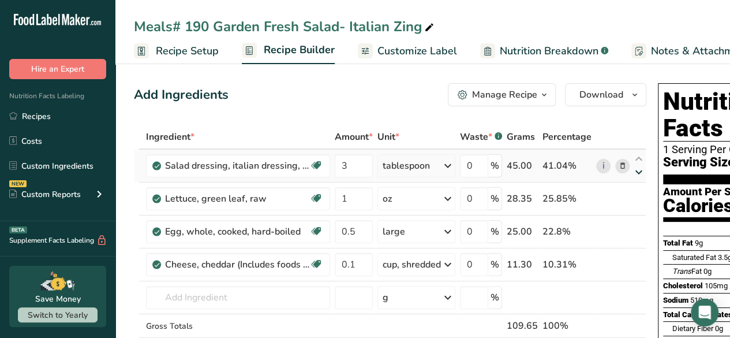
click at [638, 170] on icon at bounding box center [639, 172] width 14 height 9
type input "1"
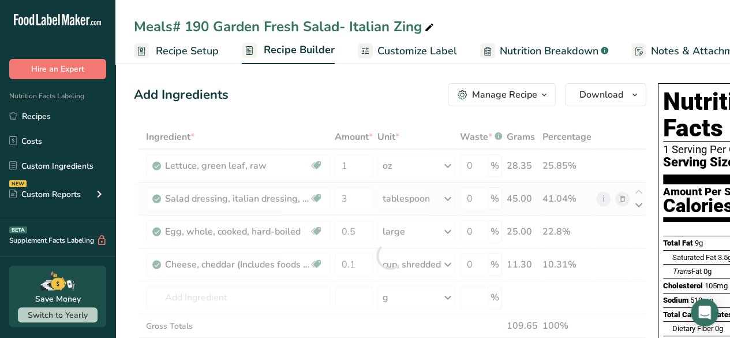
click at [633, 200] on div at bounding box center [390, 256] width 513 height 262
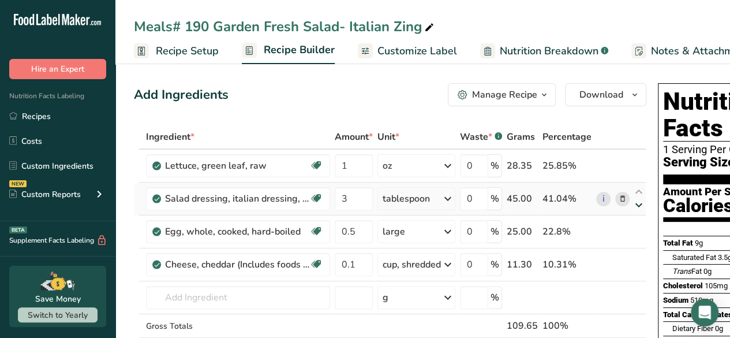
click at [633, 201] on icon at bounding box center [639, 205] width 14 height 9
type input "0.5"
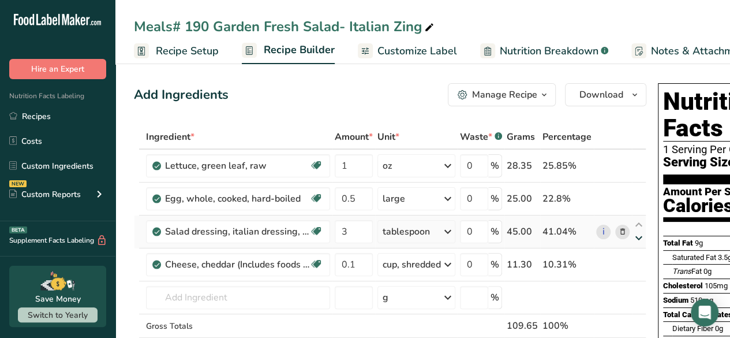
click at [632, 235] on icon at bounding box center [639, 238] width 14 height 9
type input "0.1"
type input "3"
click at [365, 301] on input "number" at bounding box center [354, 297] width 38 height 23
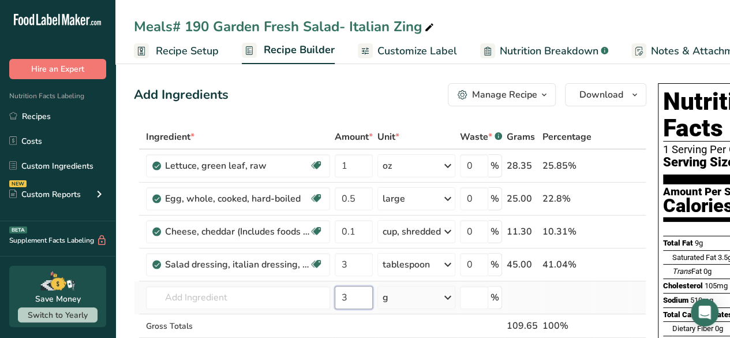
type input "3"
click at [440, 296] on div "g" at bounding box center [417, 297] width 78 height 23
click at [447, 294] on icon at bounding box center [448, 297] width 14 height 21
click at [190, 297] on input "text" at bounding box center [238, 297] width 184 height 23
type input "d"
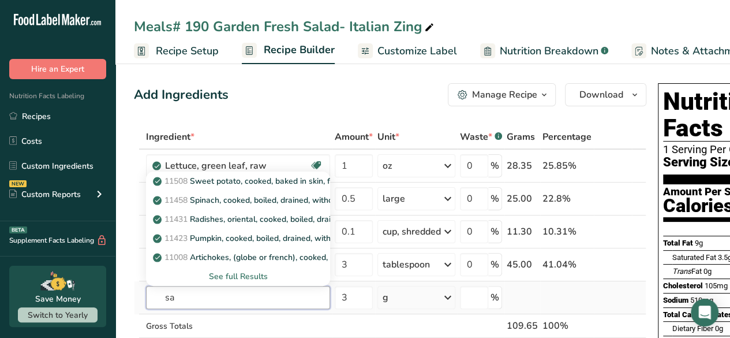
type input "s"
type input "Salad dressing"
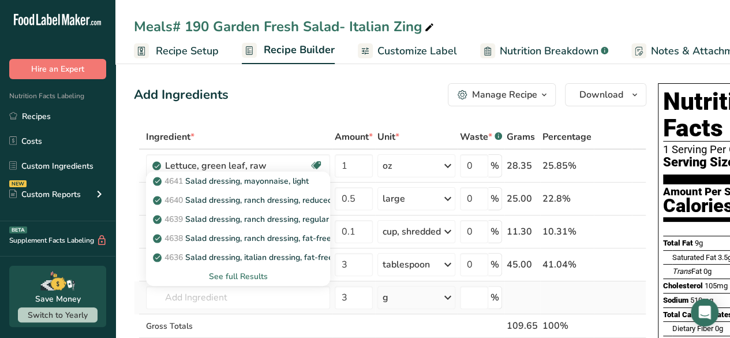
click at [231, 274] on div "See full Results" at bounding box center [238, 276] width 166 height 12
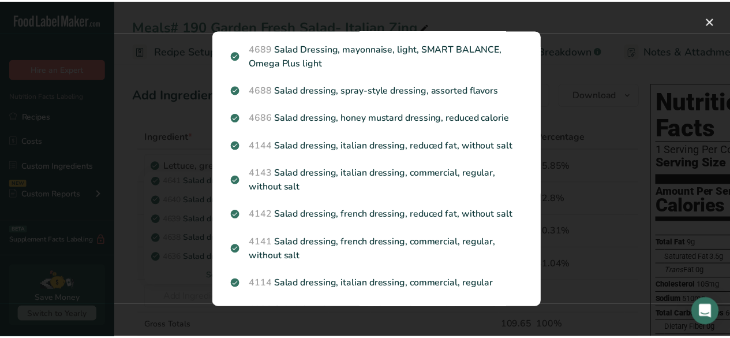
scroll to position [873, 0]
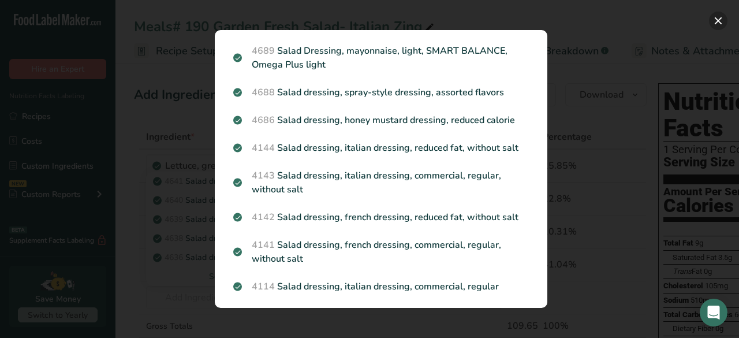
click at [725, 18] on button "Search results modal" at bounding box center [718, 21] width 18 height 18
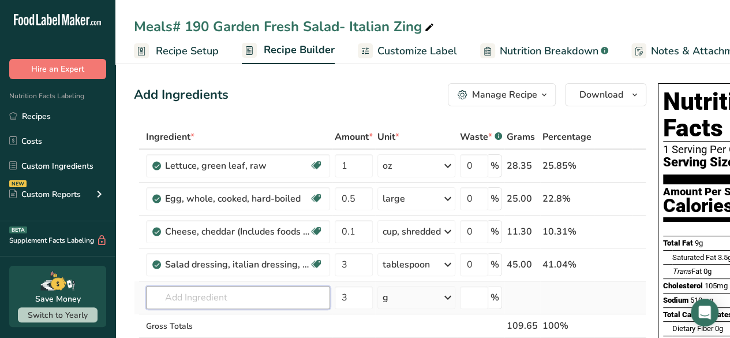
click at [270, 300] on input "text" at bounding box center [238, 297] width 184 height 23
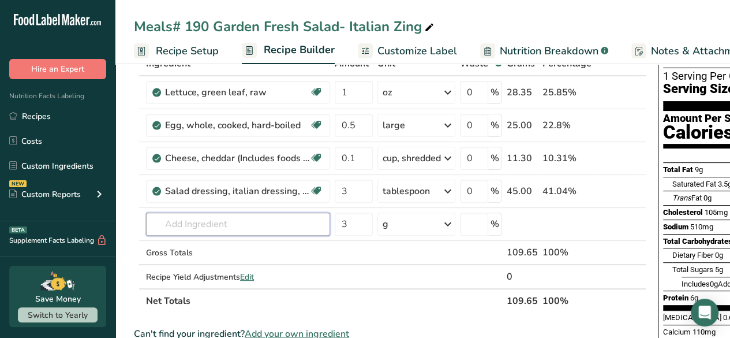
scroll to position [115, 0]
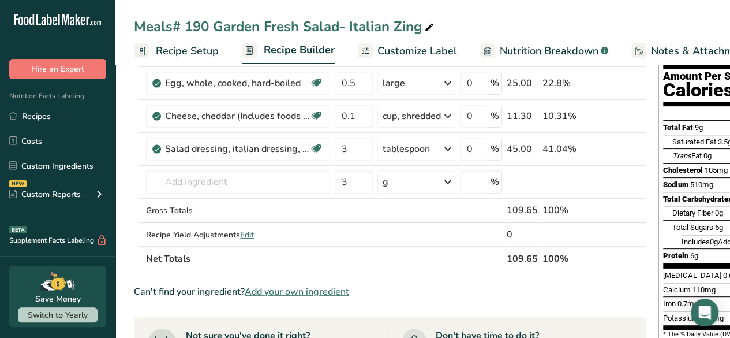
click at [315, 298] on section "Ingredient * Amount * Unit * Waste * .a-a{fill:#347362;}.b-a{fill:#fff;} Grams …" at bounding box center [390, 318] width 513 height 619
click at [318, 294] on span "Add your own ingredient" at bounding box center [297, 292] width 104 height 14
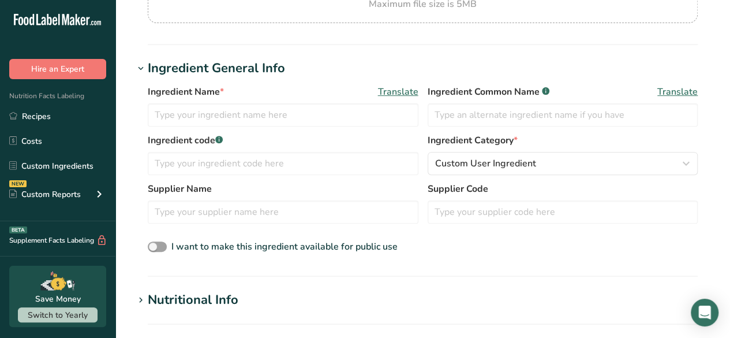
scroll to position [173, 0]
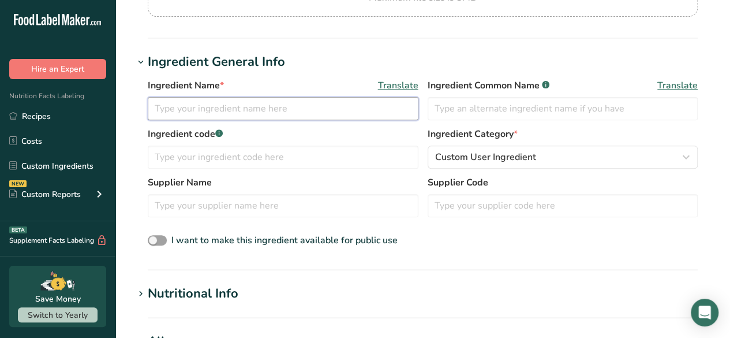
click at [227, 112] on input "text" at bounding box center [283, 108] width 271 height 23
type input "Panera Fuji Apple Dressing"
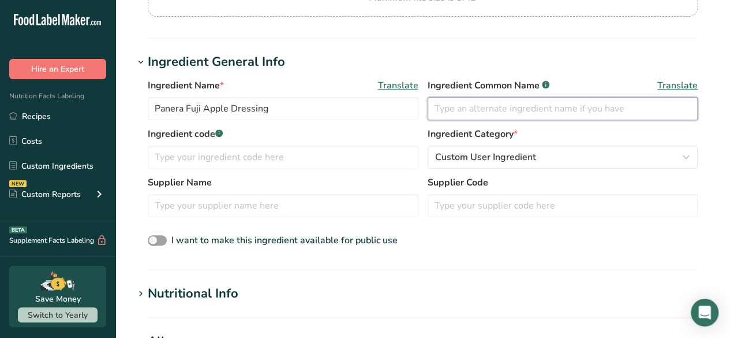
click at [472, 109] on input "text" at bounding box center [563, 108] width 271 height 23
type input "Dressing"
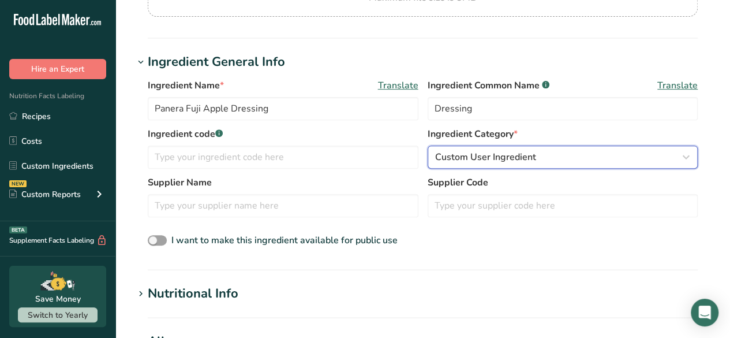
click at [522, 151] on span "Custom User Ingredient" at bounding box center [485, 157] width 101 height 14
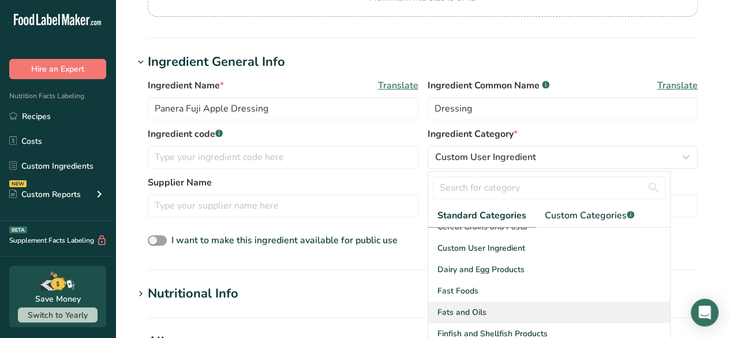
click at [592, 305] on div "Fats and Oils" at bounding box center [549, 311] width 242 height 21
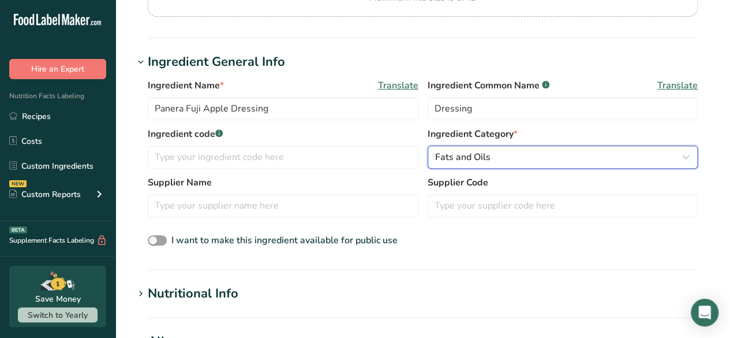
click at [586, 158] on div "Fats and Oils" at bounding box center [559, 157] width 249 height 14
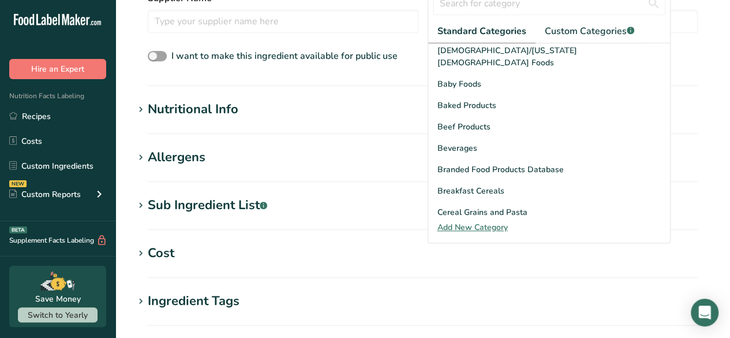
scroll to position [0, 0]
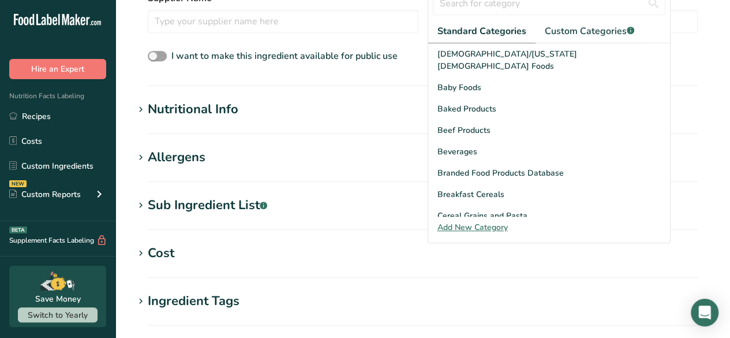
click at [450, 227] on div "Add New Category" at bounding box center [549, 227] width 242 height 12
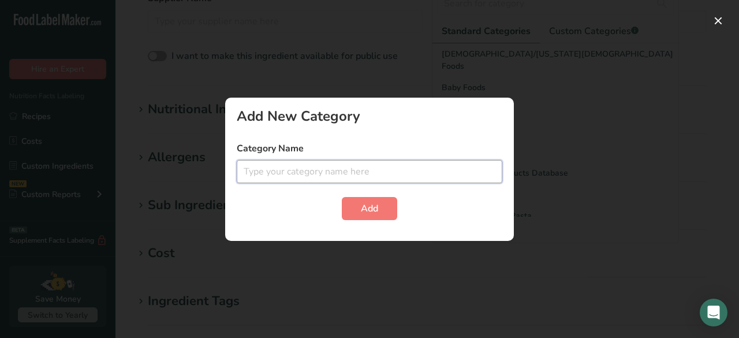
click at [327, 175] on input "text" at bounding box center [370, 171] width 266 height 23
click at [335, 180] on input "Salad Dressing" at bounding box center [370, 171] width 266 height 23
type input "Salad Dressings"
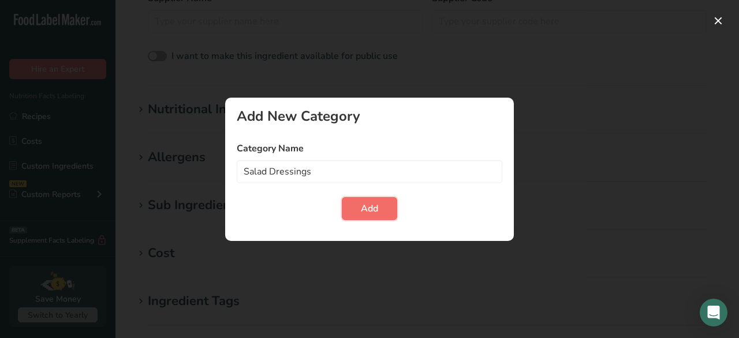
click at [379, 216] on button "Add" at bounding box center [369, 208] width 55 height 23
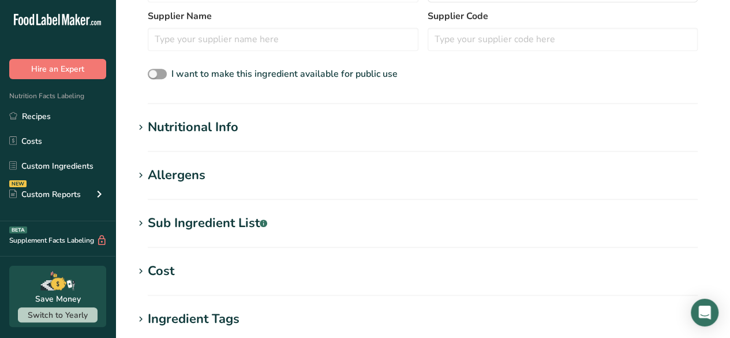
scroll to position [357, 0]
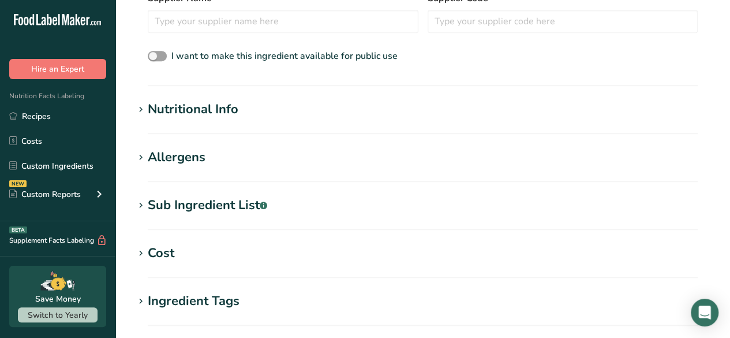
click at [199, 117] on div "Nutritional Info" at bounding box center [193, 109] width 91 height 19
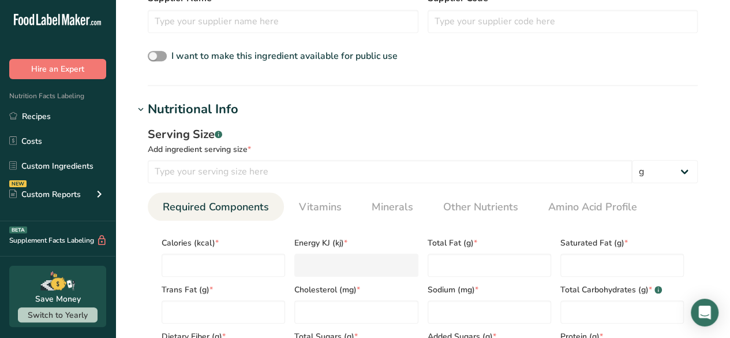
scroll to position [415, 0]
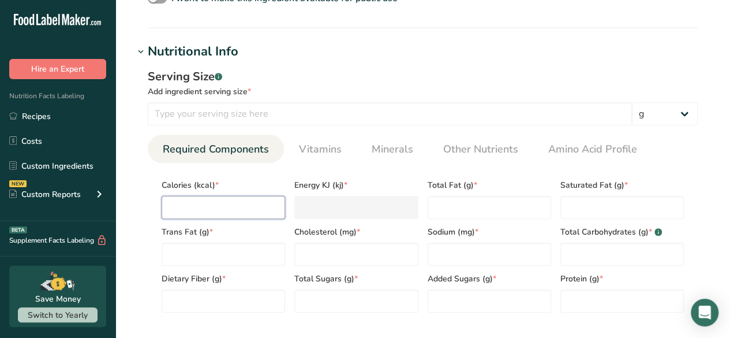
click at [204, 210] on input "number" at bounding box center [224, 207] width 124 height 23
type input "1"
type KJ "4.2"
type input "11"
type KJ "46"
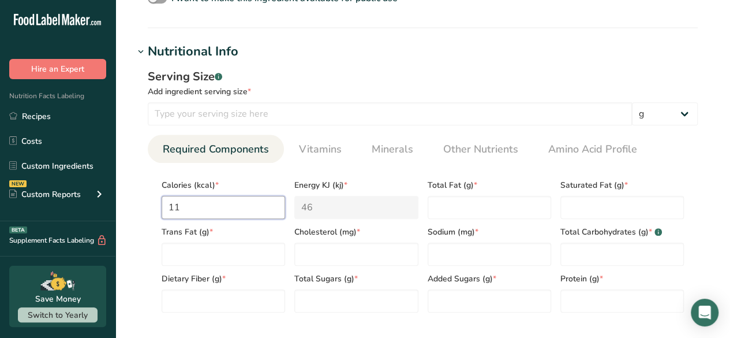
type input "110"
type KJ "460.2"
type input "110"
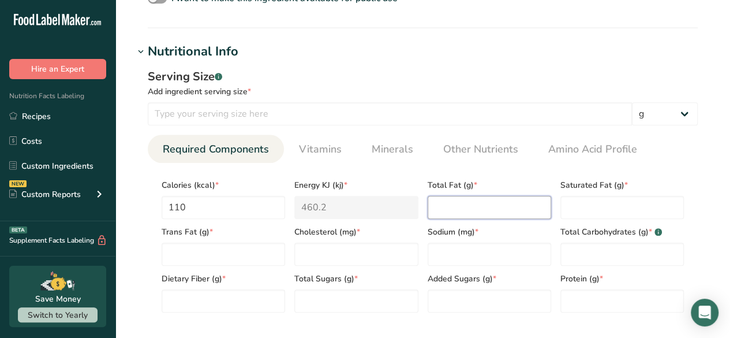
click at [447, 211] on Fat "number" at bounding box center [490, 207] width 124 height 23
type Fat "9"
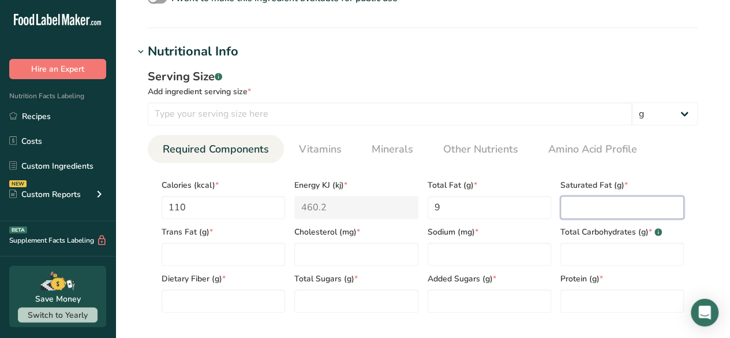
click at [592, 207] on Fat "number" at bounding box center [623, 207] width 124 height 23
type Fat "1.5"
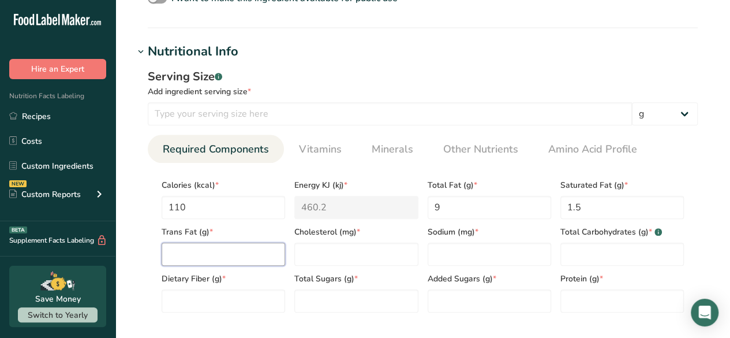
click at [224, 254] on Fat "number" at bounding box center [224, 253] width 124 height 23
type Fat "0"
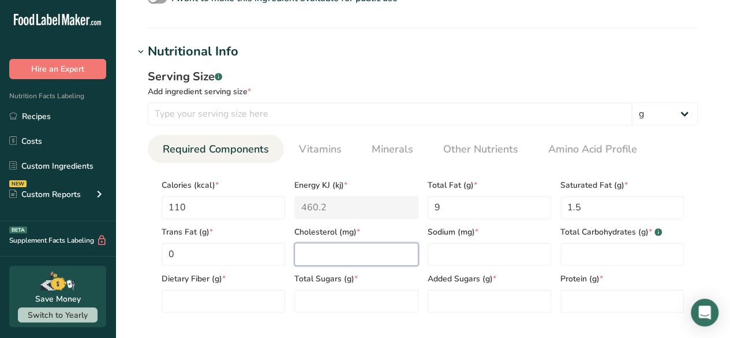
click at [360, 256] on input "number" at bounding box center [356, 253] width 124 height 23
type input "0"
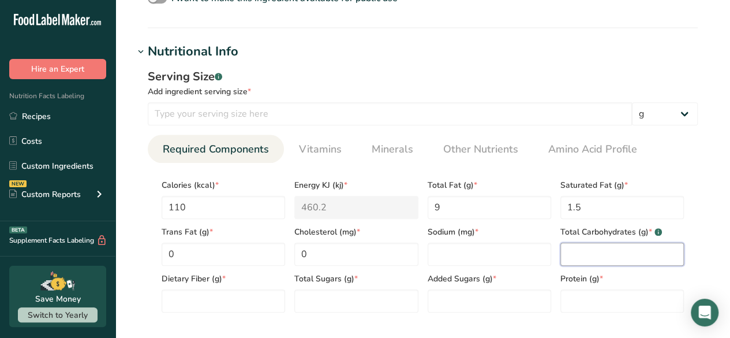
click at [618, 242] on Carbohydrates "number" at bounding box center [623, 253] width 124 height 23
type Carbohydrates "8"
click at [379, 304] on Sugars "number" at bounding box center [356, 300] width 124 height 23
type Sugars "6"
click at [230, 299] on Fiber "number" at bounding box center [224, 300] width 124 height 23
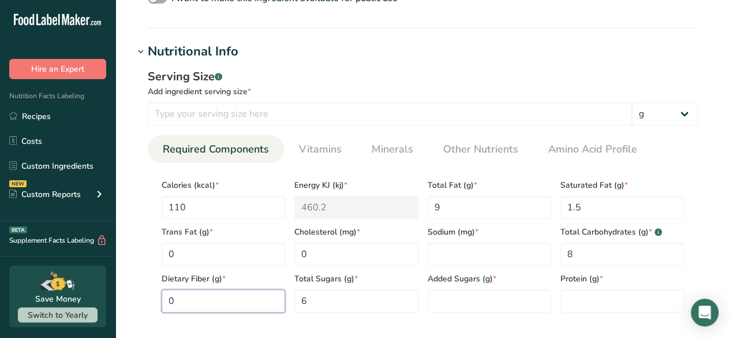
type Fiber "0"
click at [494, 247] on input "number" at bounding box center [490, 253] width 124 height 23
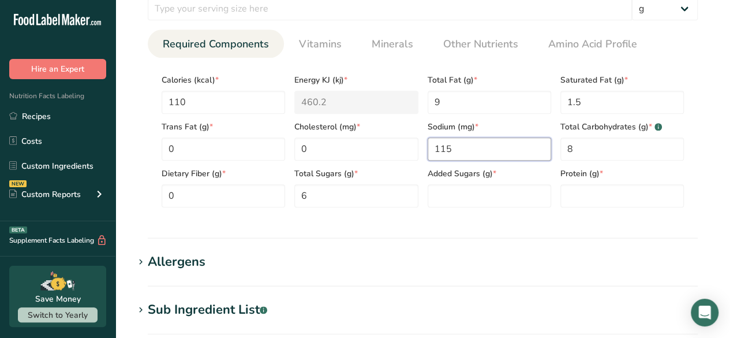
scroll to position [531, 0]
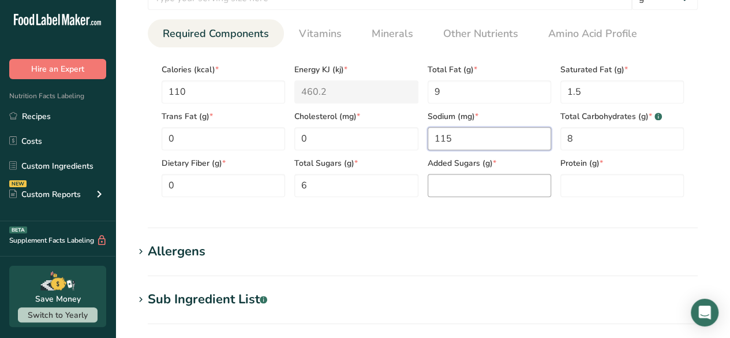
type input "115"
click at [512, 180] on Sugars "number" at bounding box center [490, 185] width 124 height 23
type Sugars "0"
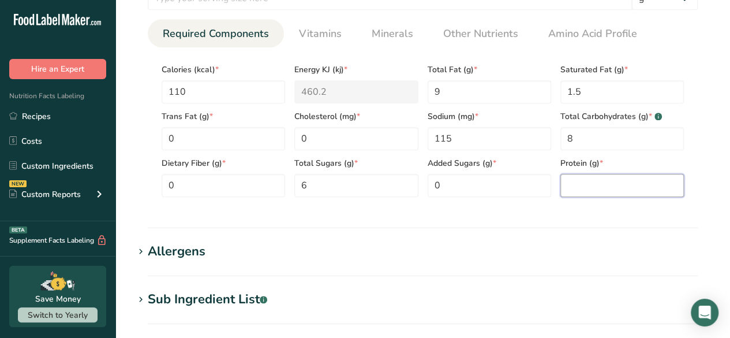
click at [613, 188] on input "number" at bounding box center [623, 185] width 124 height 23
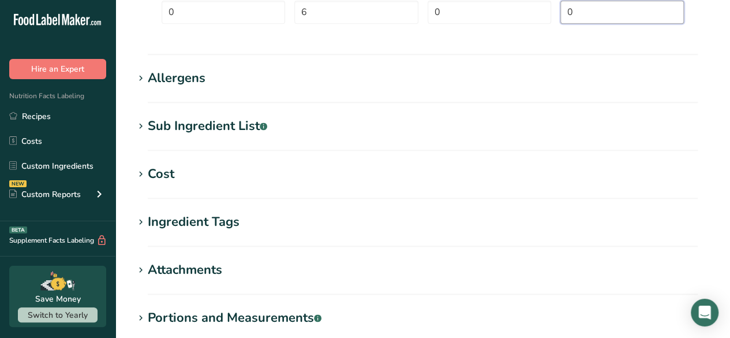
scroll to position [761, 0]
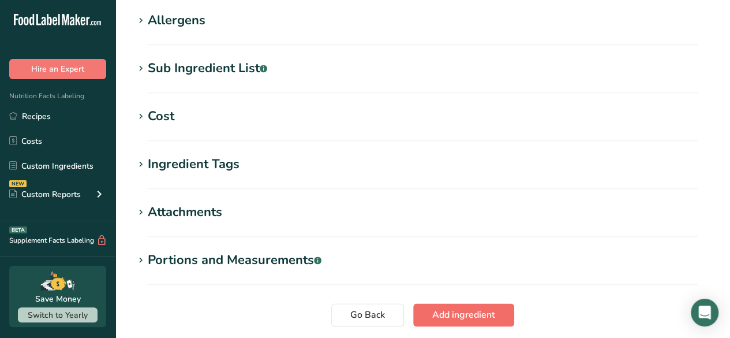
type input "0"
click at [434, 308] on span "Add ingredient" at bounding box center [463, 315] width 63 height 14
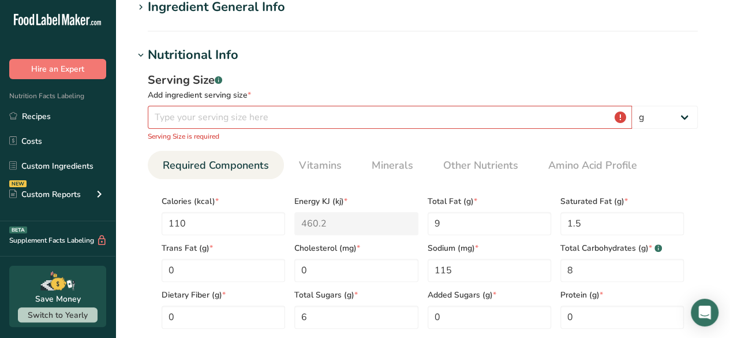
scroll to position [110, 0]
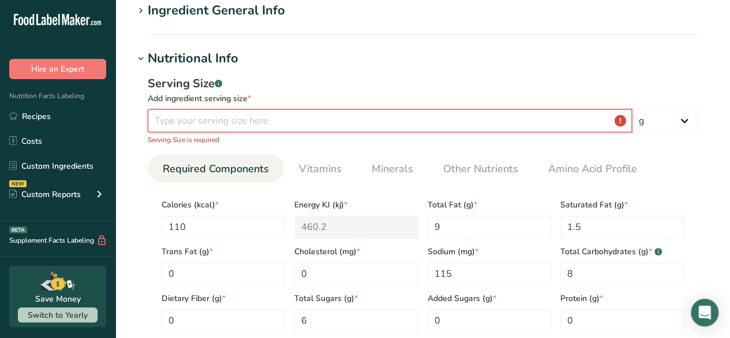
click at [279, 115] on input "number" at bounding box center [390, 120] width 484 height 23
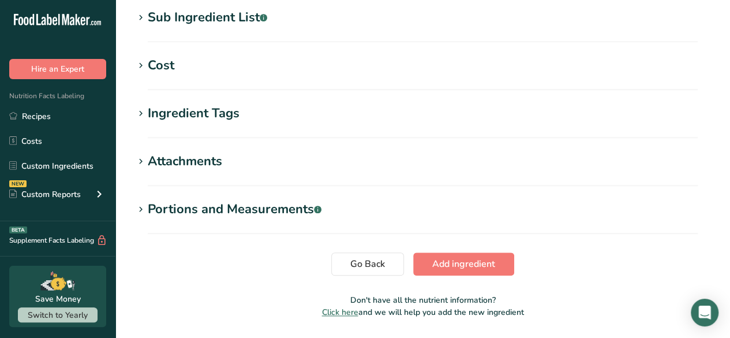
scroll to position [550, 0]
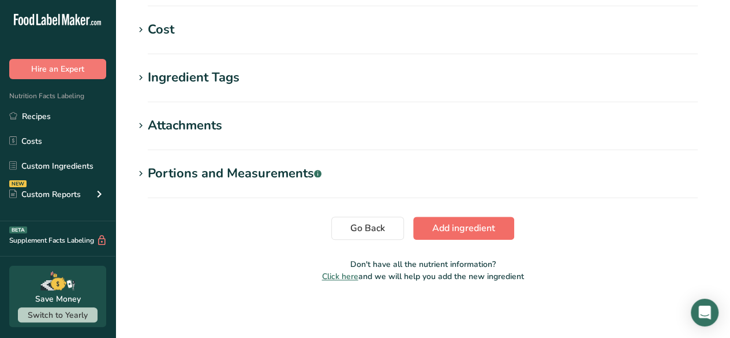
type input "1"
click at [480, 230] on span "Add ingredient" at bounding box center [463, 228] width 63 height 14
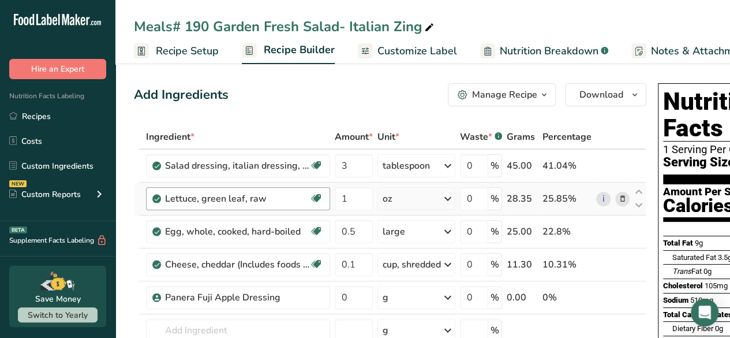
scroll to position [58, 0]
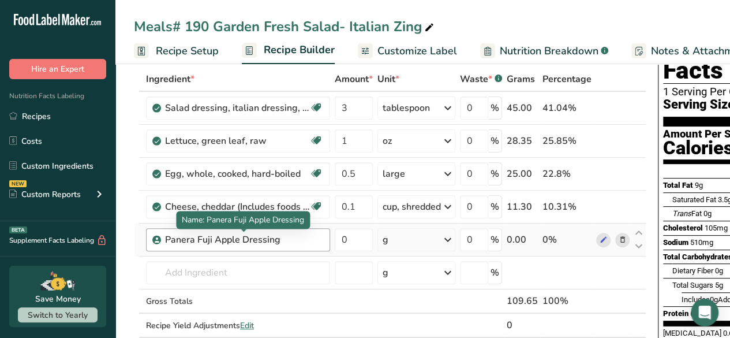
click at [300, 237] on div "Panera Fuji Apple Dressing" at bounding box center [237, 240] width 144 height 14
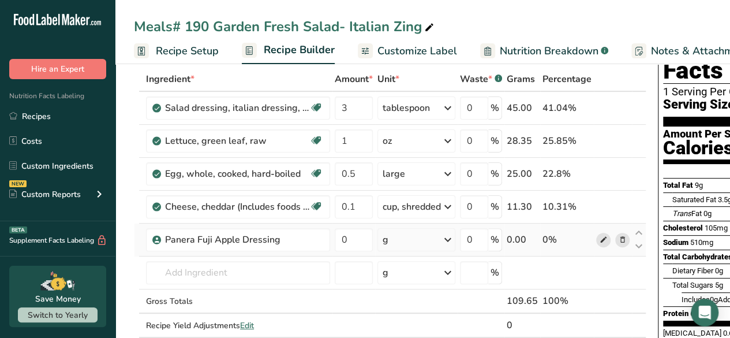
click at [604, 234] on icon at bounding box center [604, 240] width 8 height 12
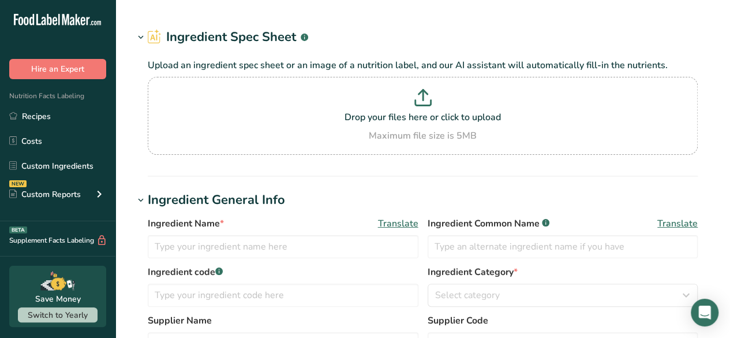
type input "Panera Fuji Apple Dressing"
type input "Dressing"
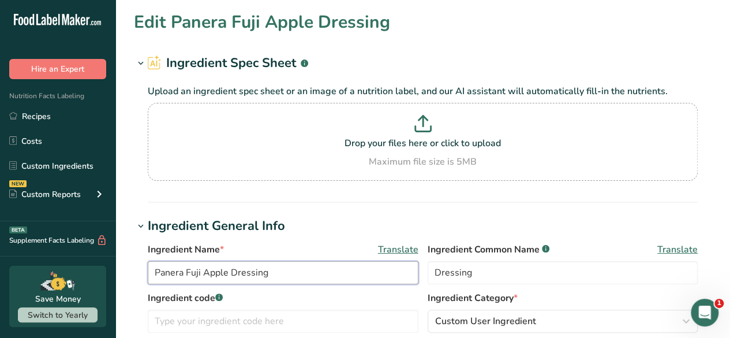
click at [228, 270] on input "Panera Fuji Apple Dressing" at bounding box center [283, 272] width 271 height 23
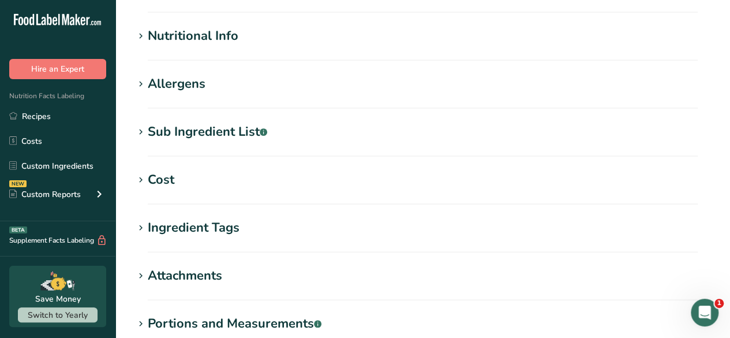
scroll to position [546, 0]
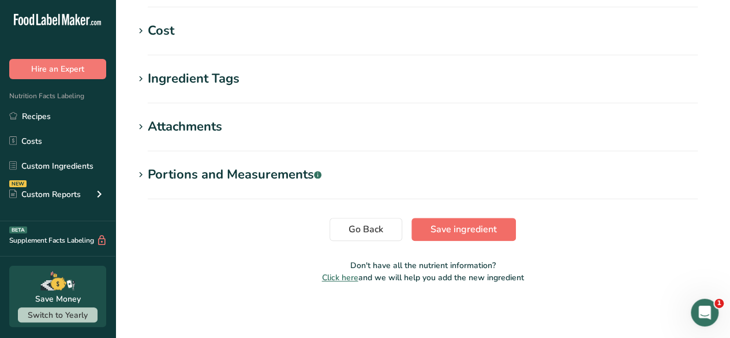
type input "Panera Fuji Apple Salad Dressing"
click at [464, 223] on span "Save ingredient" at bounding box center [464, 229] width 66 height 14
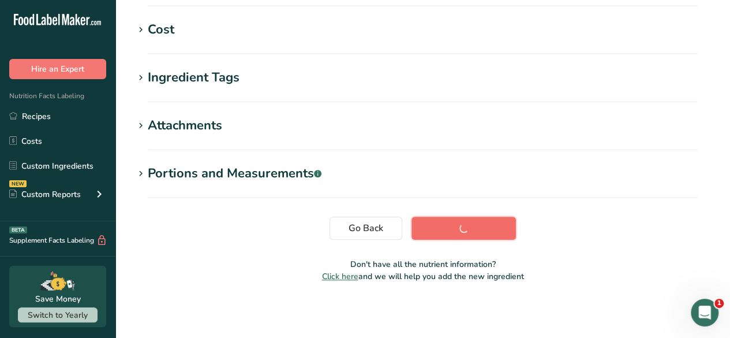
scroll to position [272, 0]
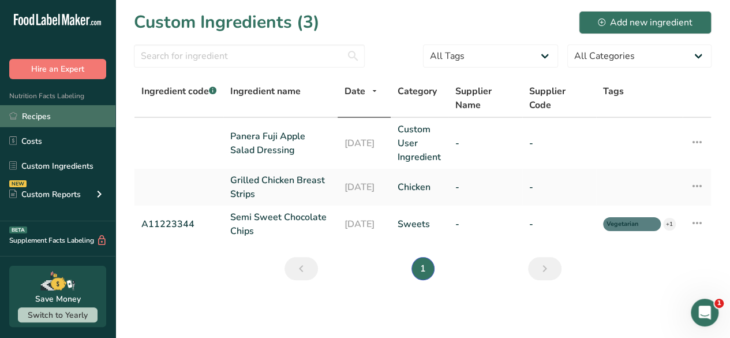
click at [54, 118] on link "Recipes" at bounding box center [57, 116] width 115 height 22
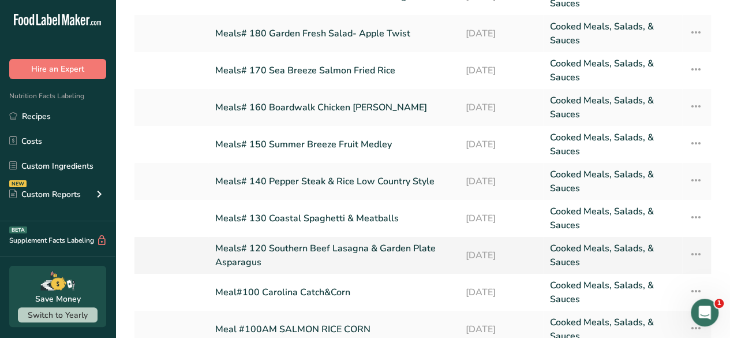
scroll to position [58, 0]
